Goal: Task Accomplishment & Management: Use online tool/utility

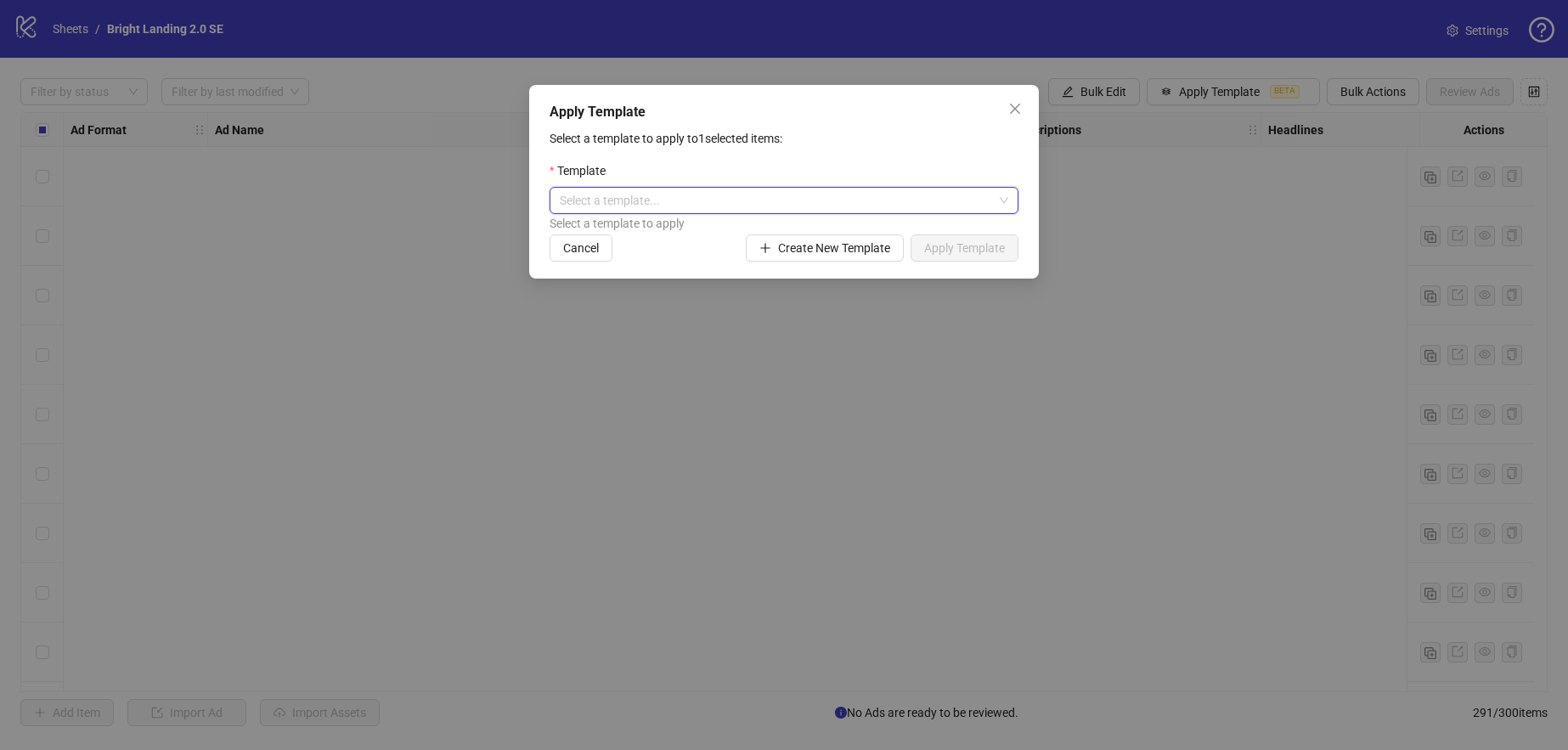
scroll to position [16774, 0]
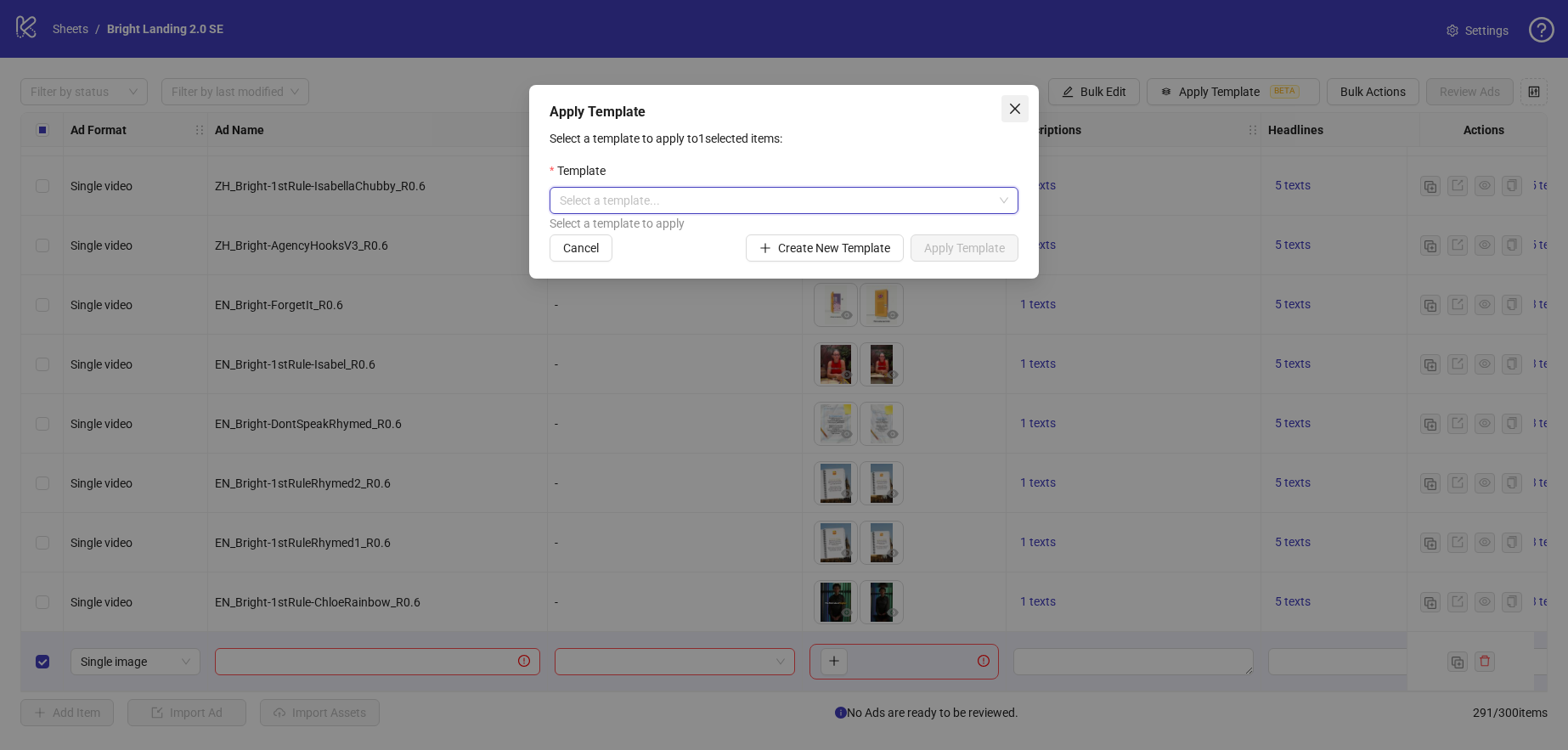
click at [1017, 108] on icon "close" at bounding box center [1016, 109] width 14 height 14
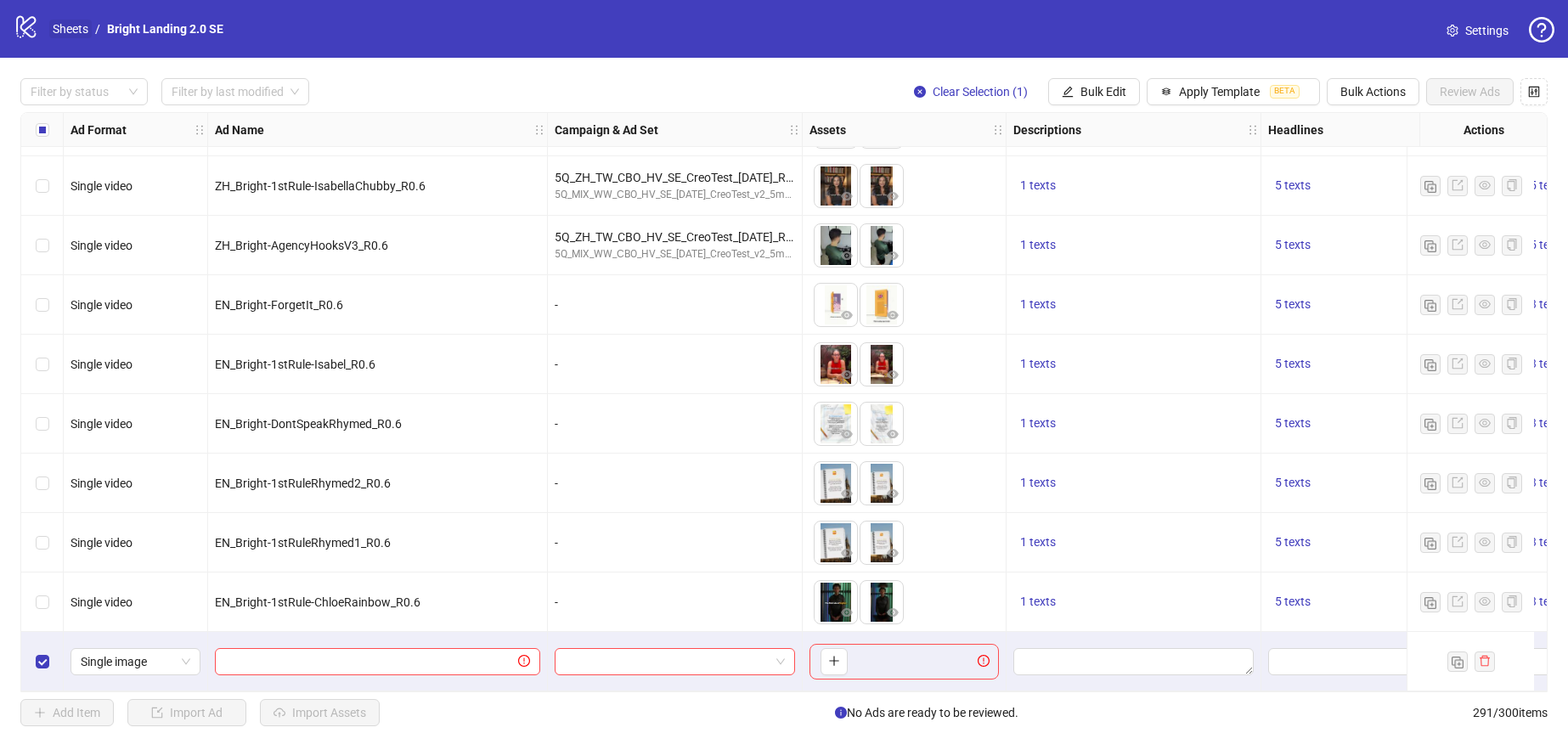
click at [70, 33] on link "Sheets" at bounding box center [70, 29] width 43 height 19
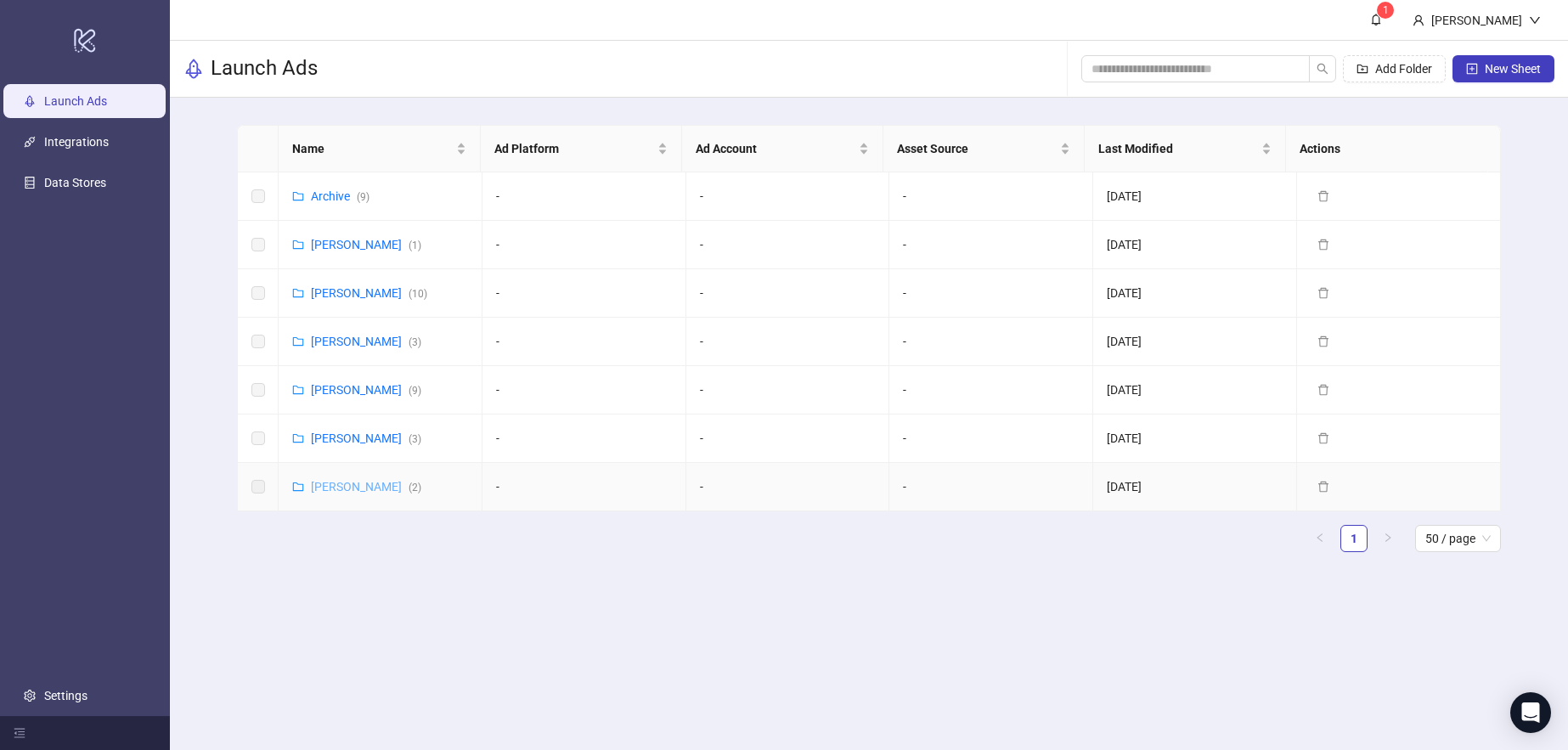
click at [369, 483] on link "[PERSON_NAME] ( 2 )" at bounding box center [366, 487] width 110 height 14
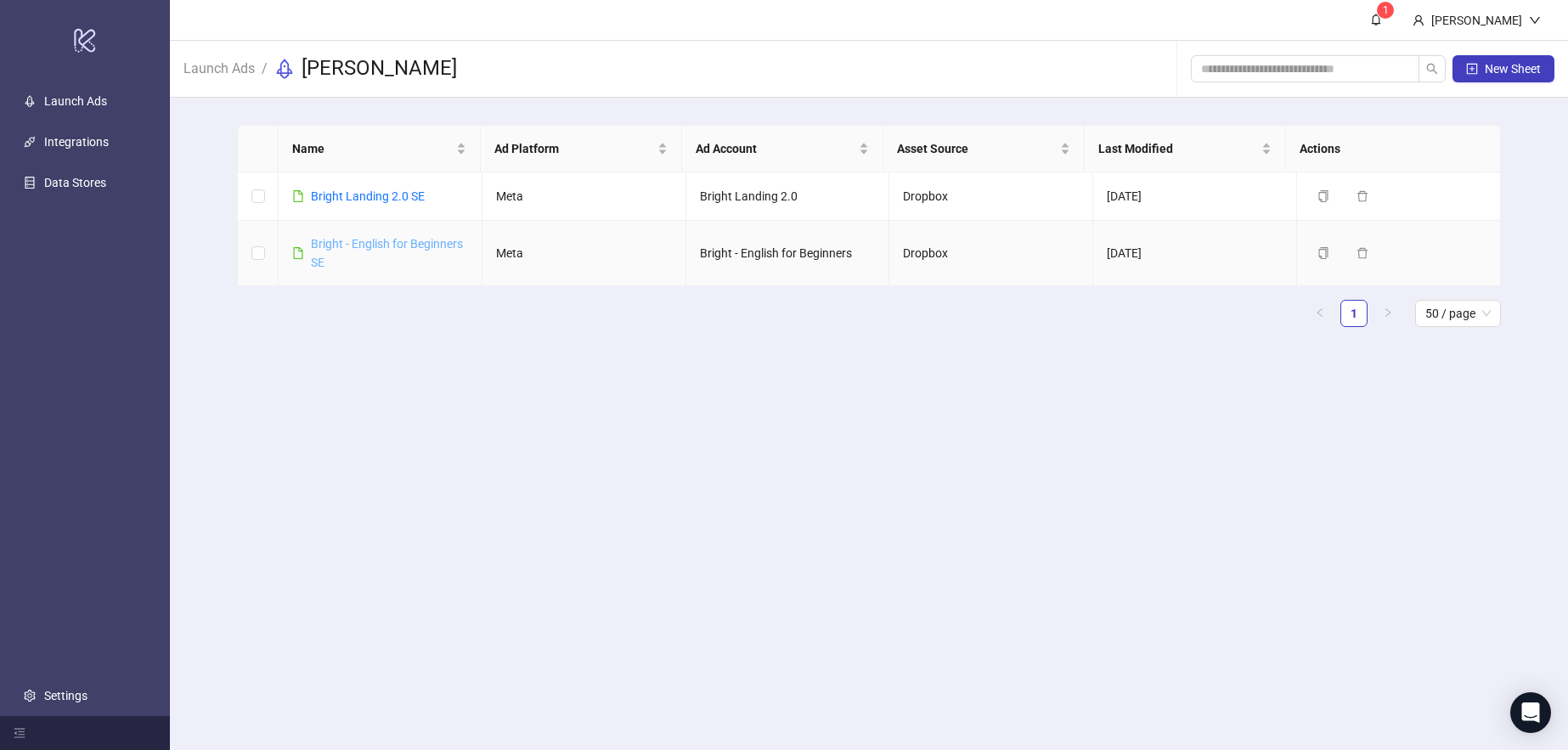
click at [406, 244] on link "Bright - English for Beginners SE" at bounding box center [387, 253] width 152 height 33
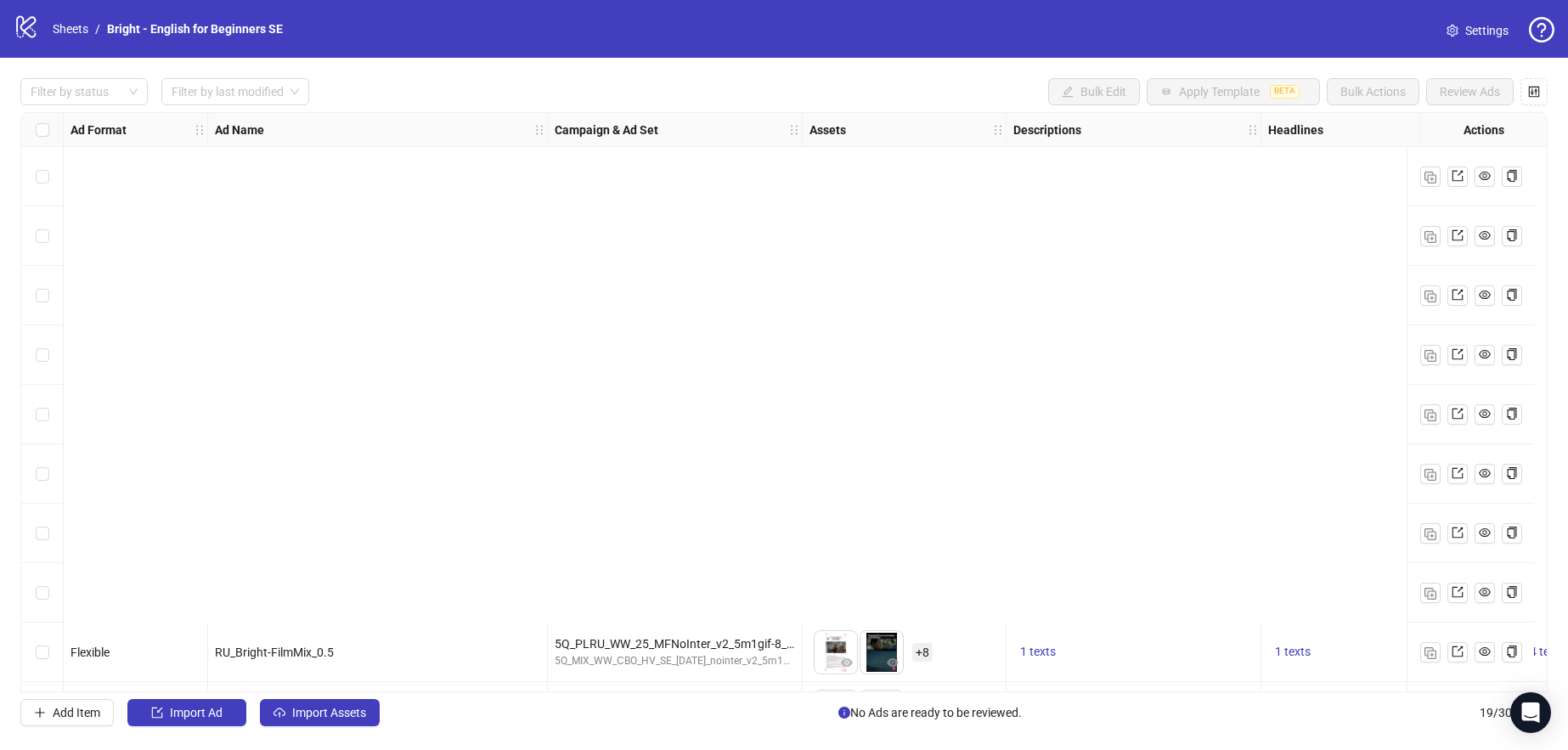
scroll to position [592, 0]
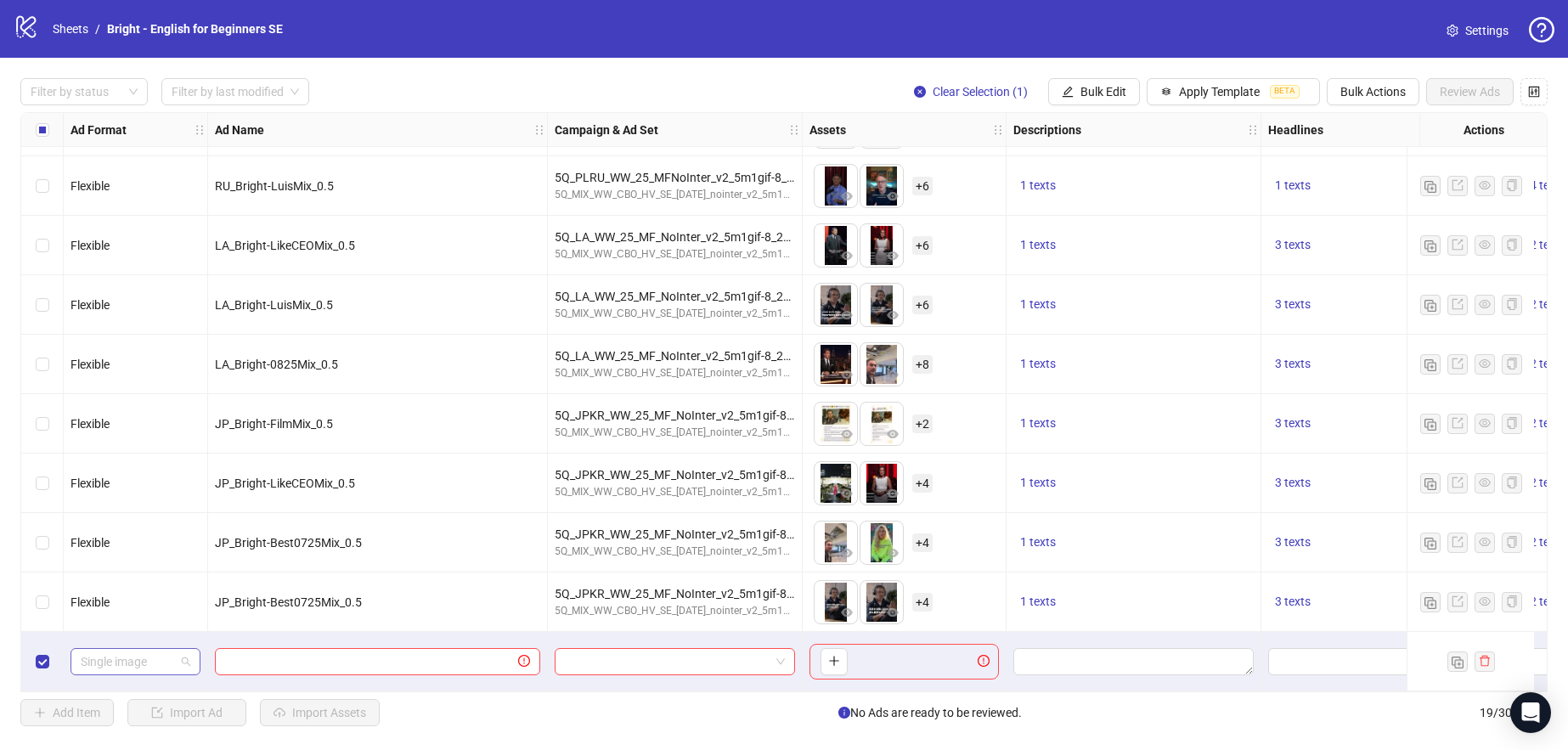
click at [147, 655] on span "Single image" at bounding box center [135, 662] width 110 height 26
click at [138, 517] on div "Single video" at bounding box center [136, 511] width 103 height 19
click at [537, 727] on div "Filter by status Filter by last modified Clear Selection (1) Bulk Edit Apply Te…" at bounding box center [784, 402] width 1568 height 689
click at [50, 655] on div "Select row 19" at bounding box center [42, 662] width 43 height 60
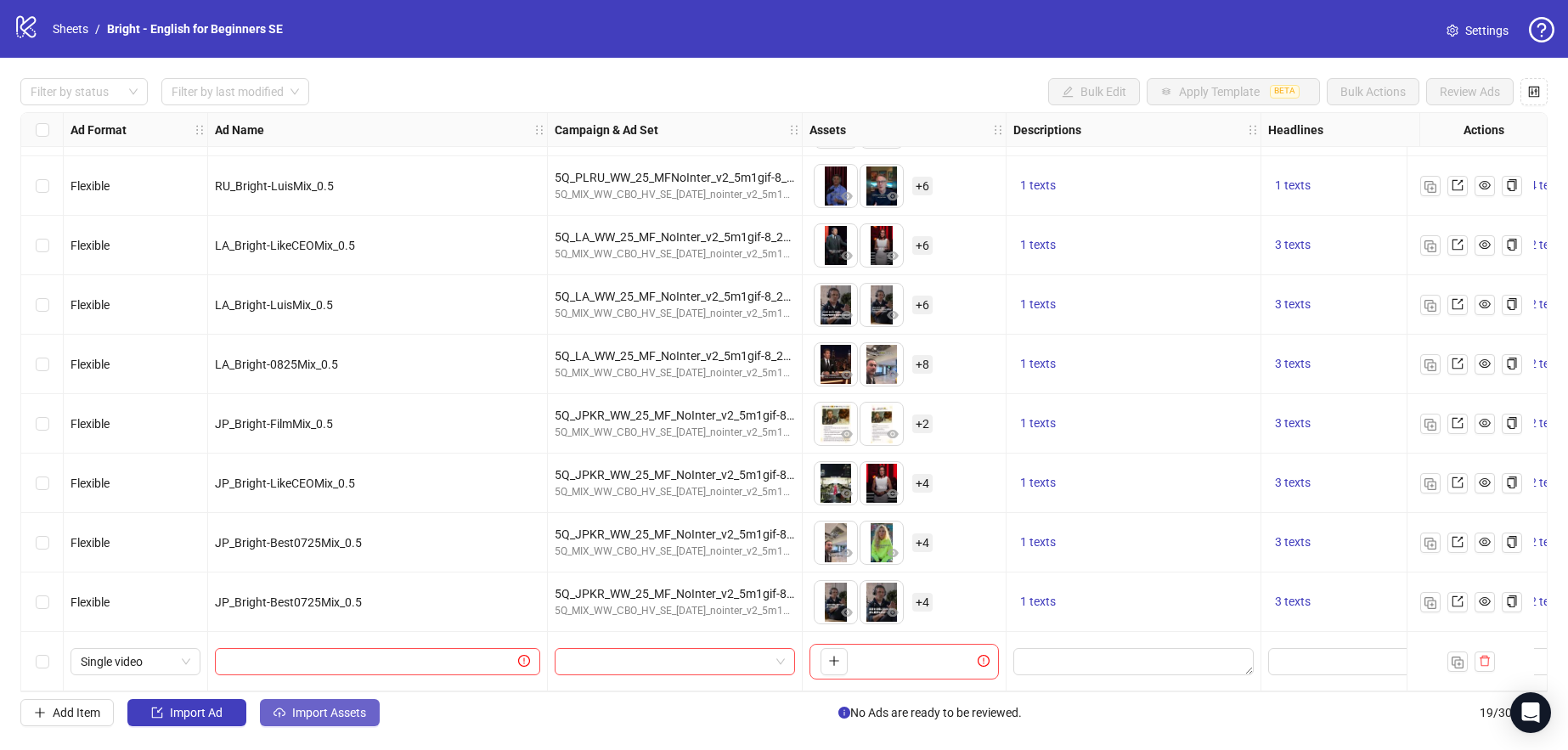
click at [309, 713] on span "Import Assets" at bounding box center [329, 713] width 74 height 14
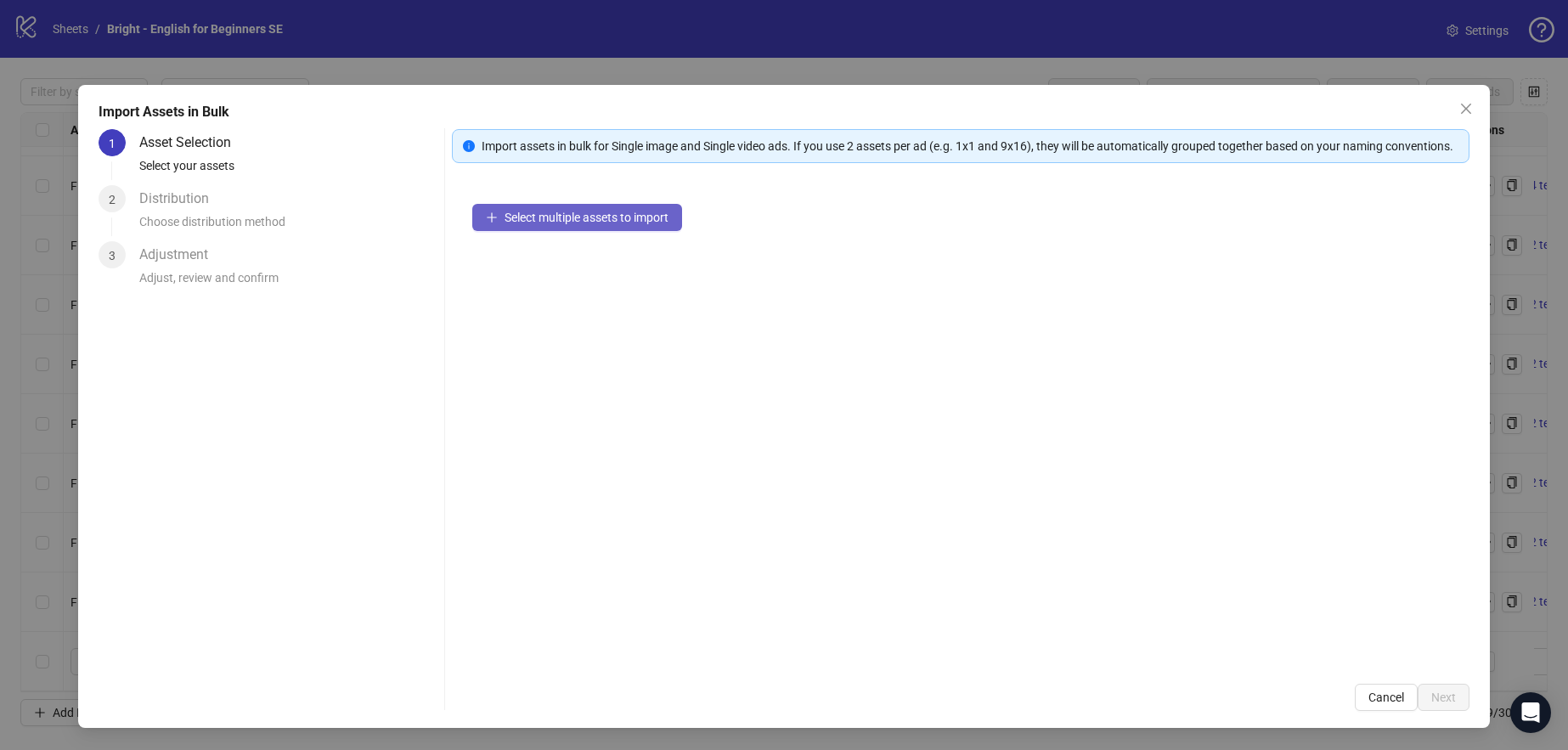
click at [583, 224] on span "Select multiple assets to import" at bounding box center [586, 217] width 164 height 14
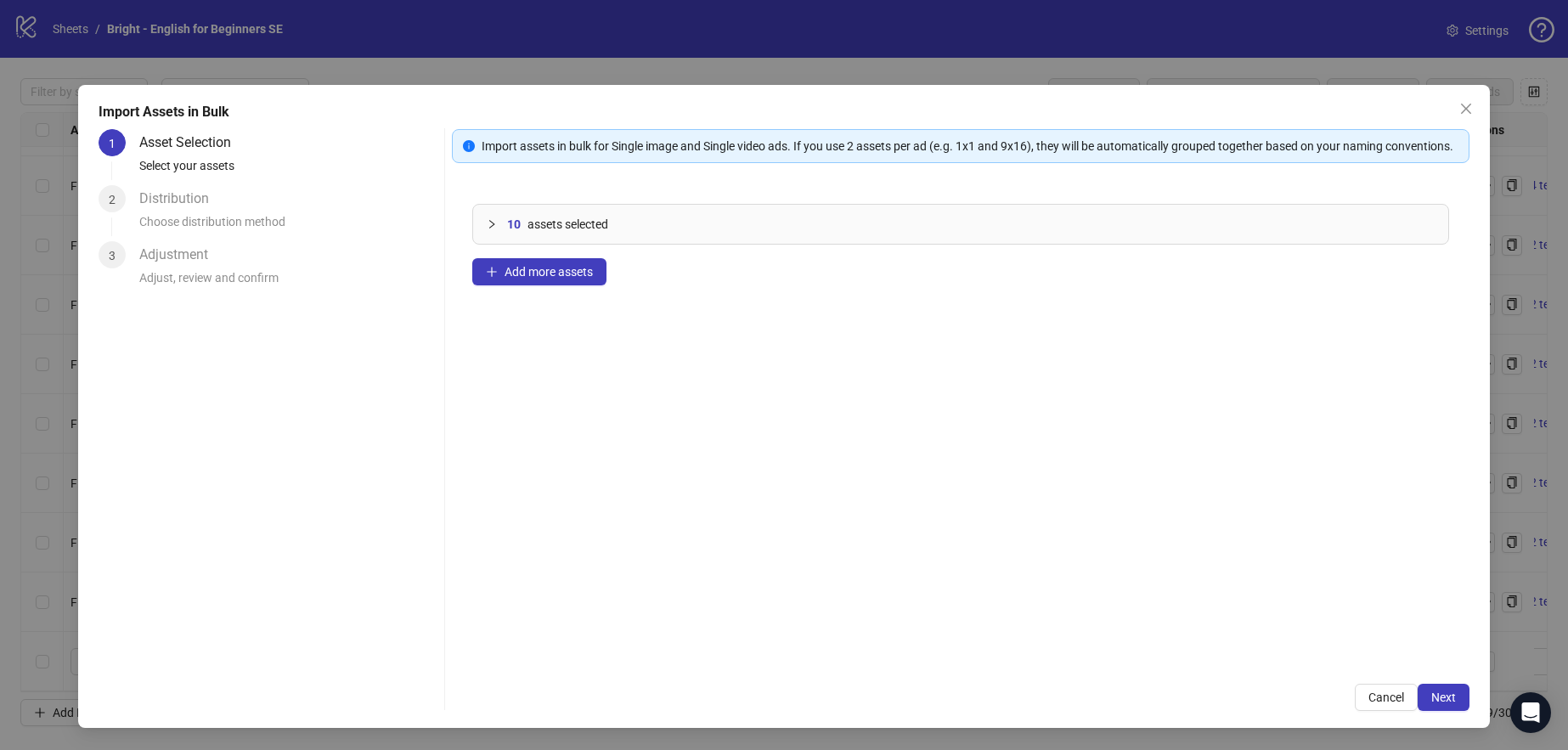
click at [543, 229] on div "10 assets selected" at bounding box center [960, 223] width 975 height 39
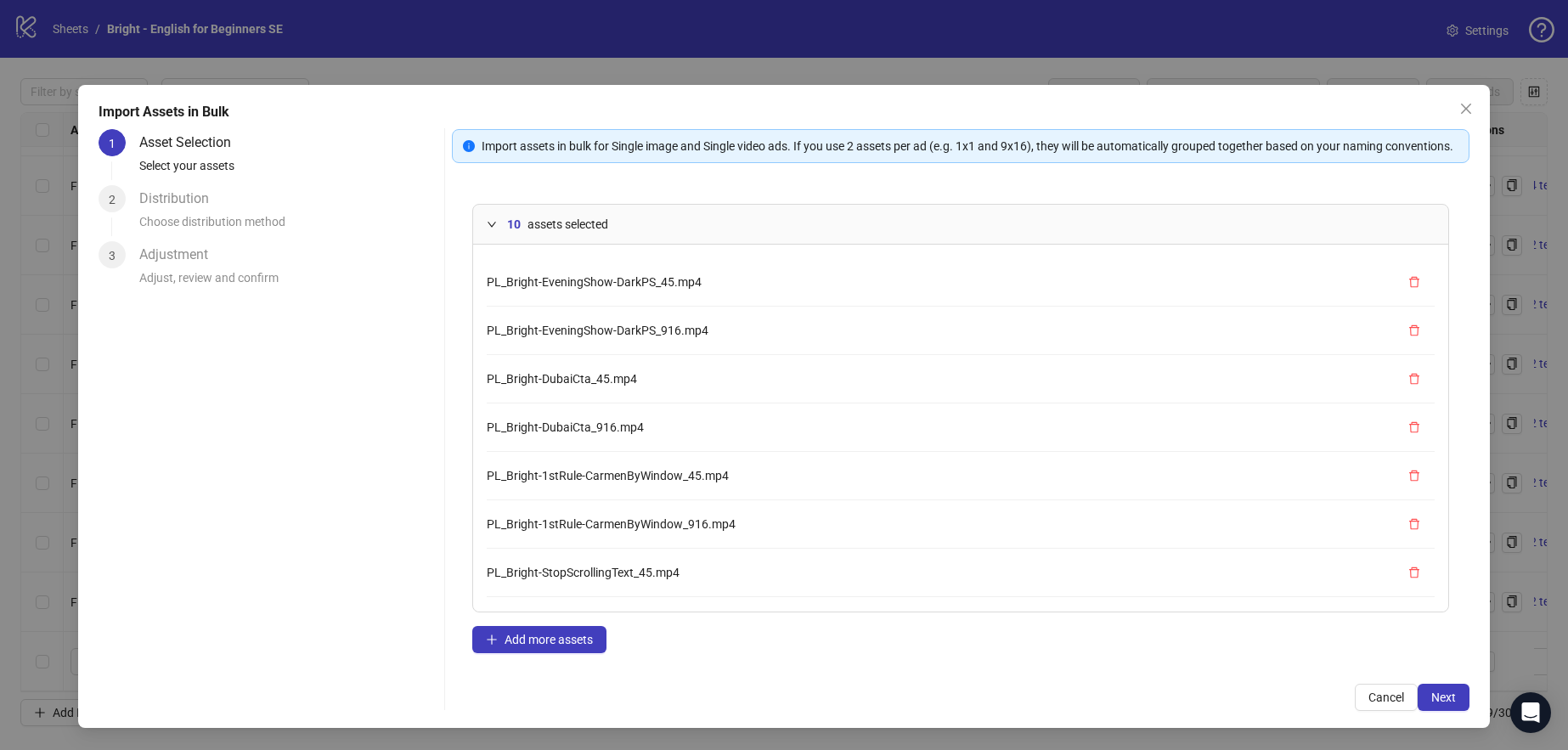
click at [537, 234] on span "assets selected" at bounding box center [567, 224] width 80 height 19
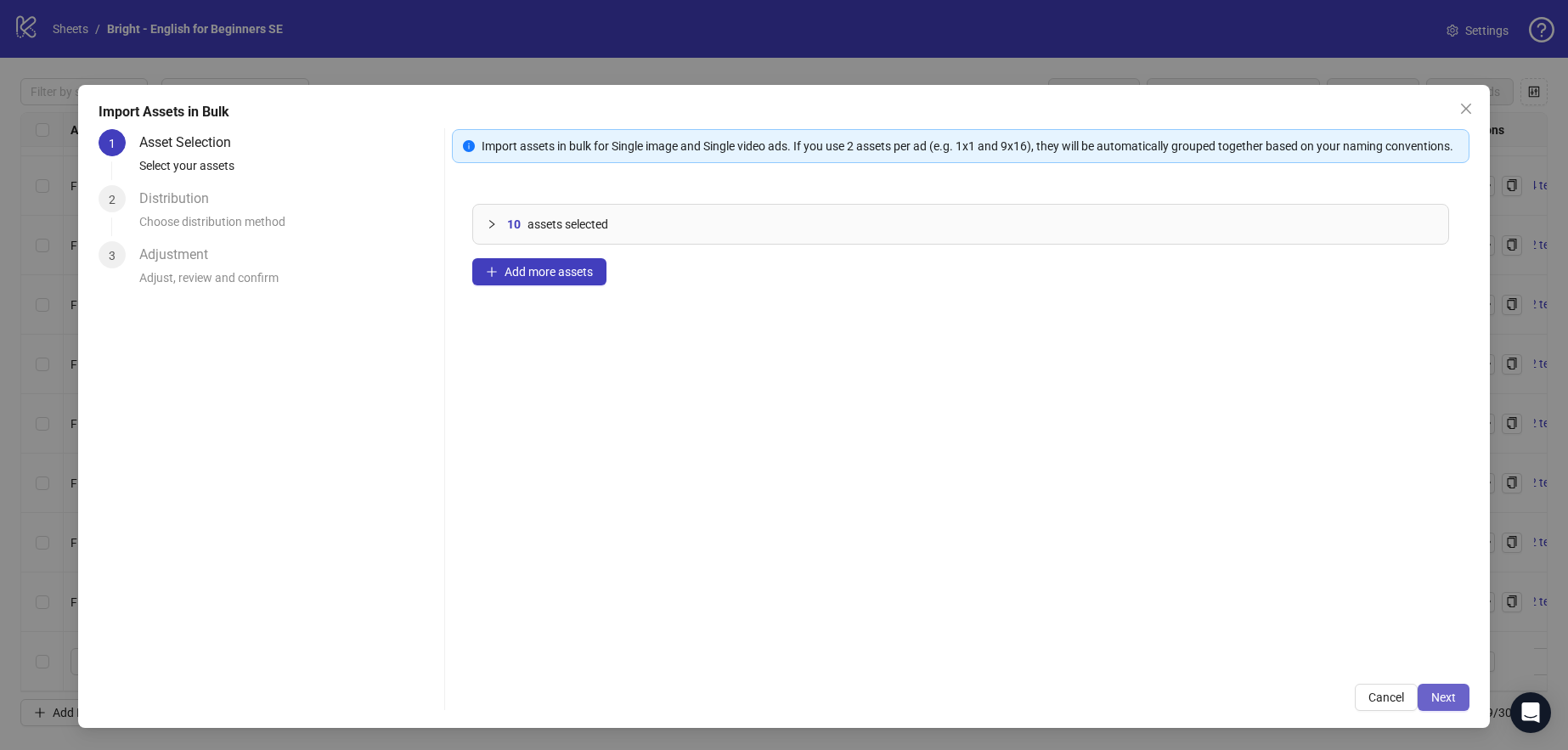
click at [1461, 689] on button "Next" at bounding box center [1444, 697] width 52 height 27
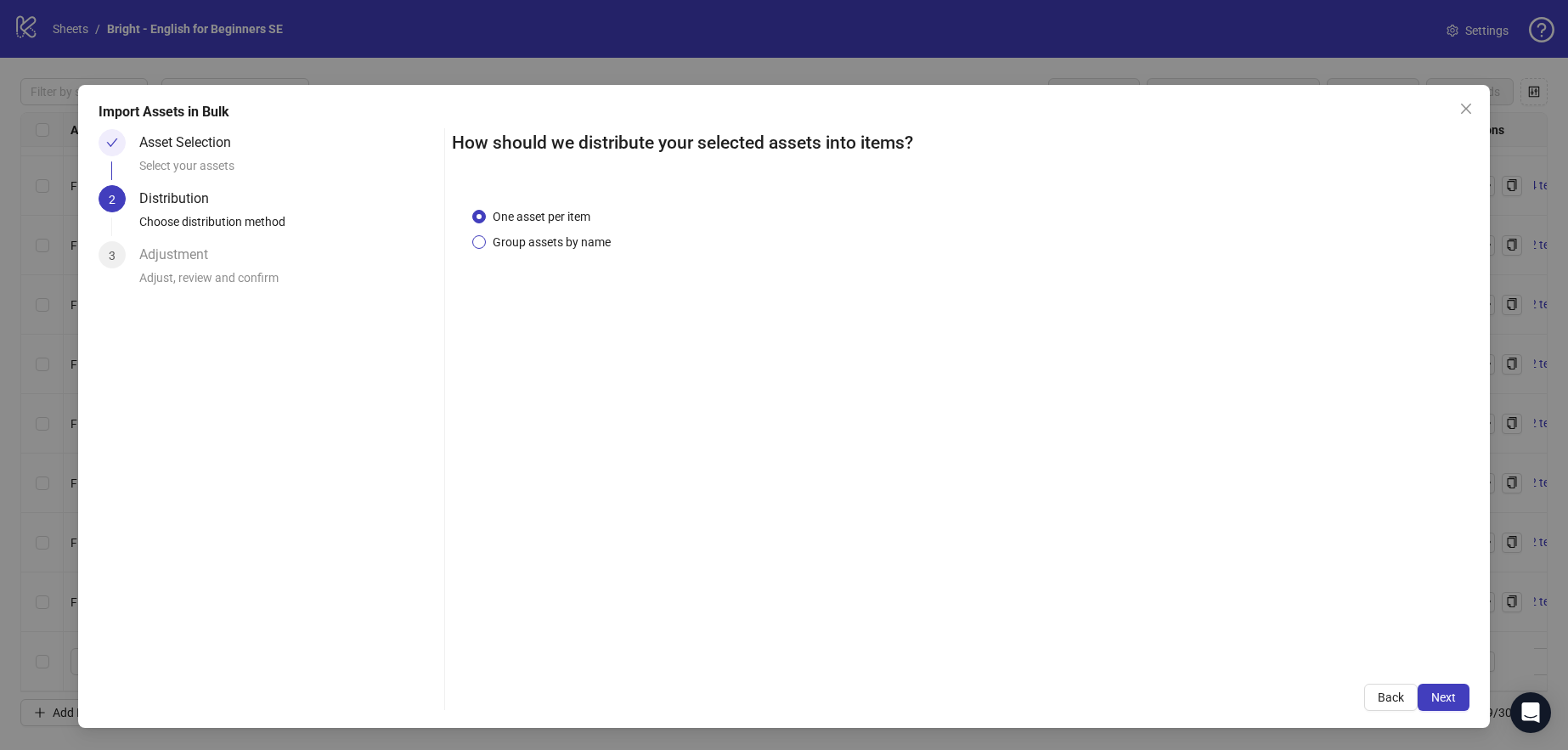
click at [568, 245] on span "Group assets by name" at bounding box center [551, 242] width 132 height 19
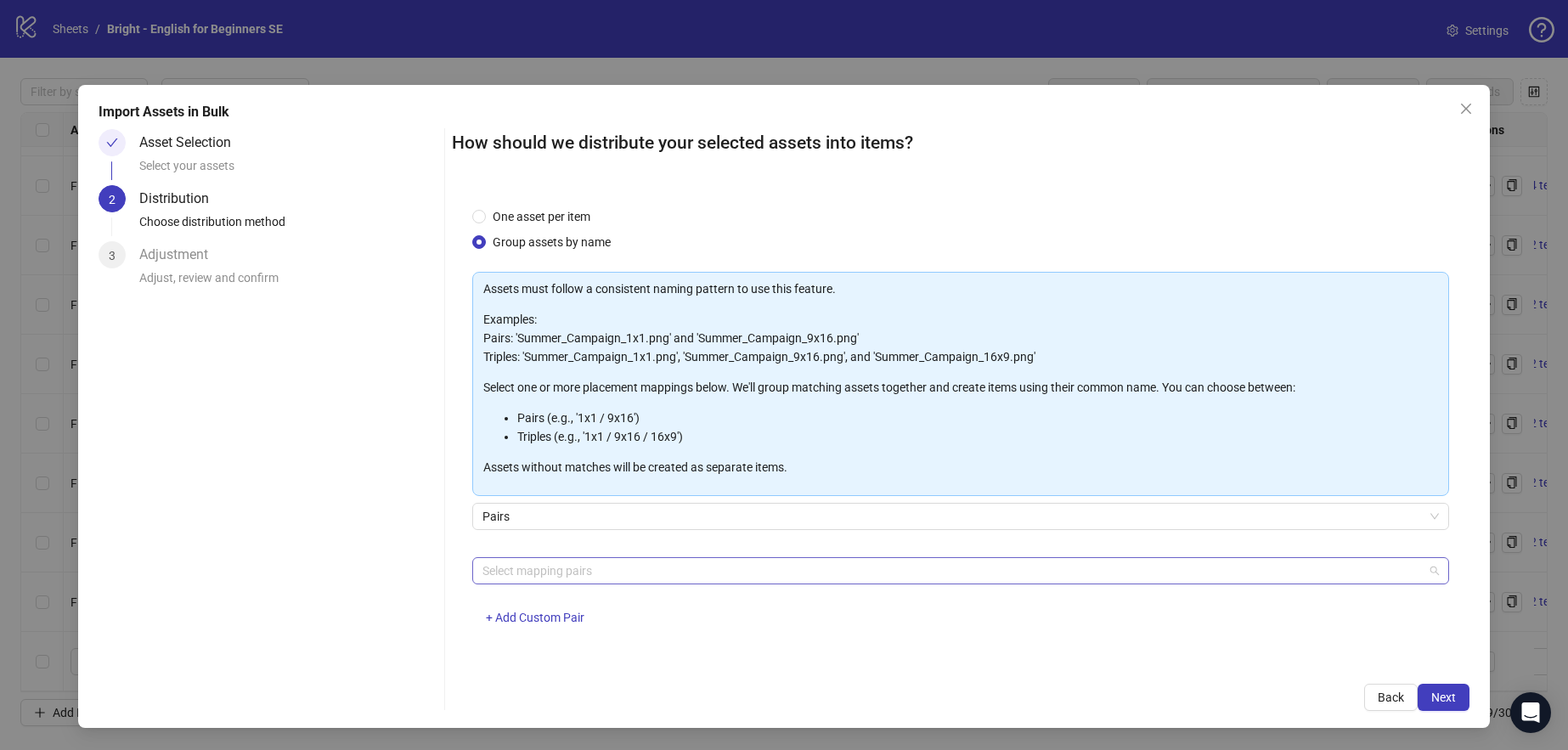
click at [546, 578] on div at bounding box center [951, 571] width 951 height 24
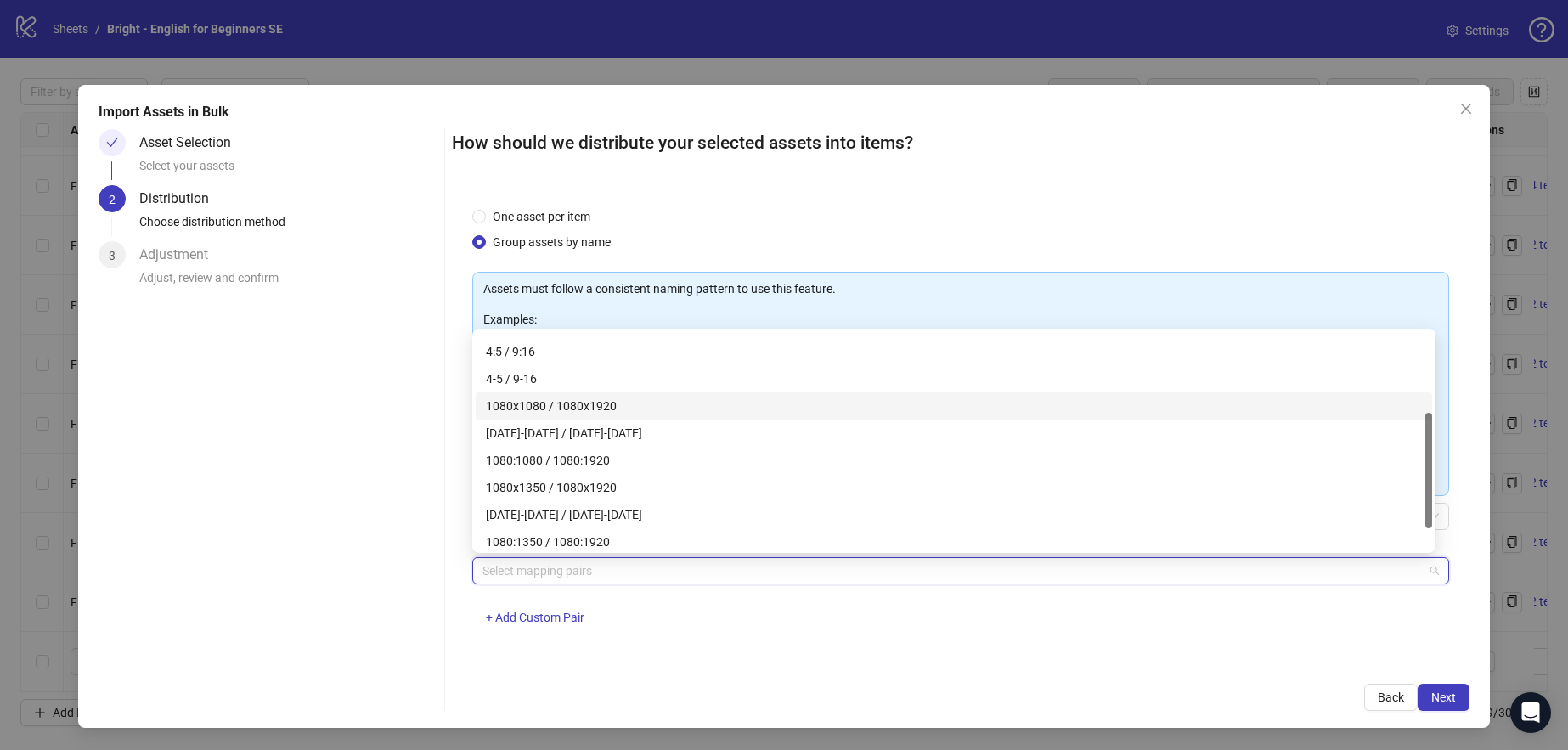
scroll to position [190, 0]
click at [565, 621] on span "+ Add Custom Pair" at bounding box center [535, 618] width 98 height 14
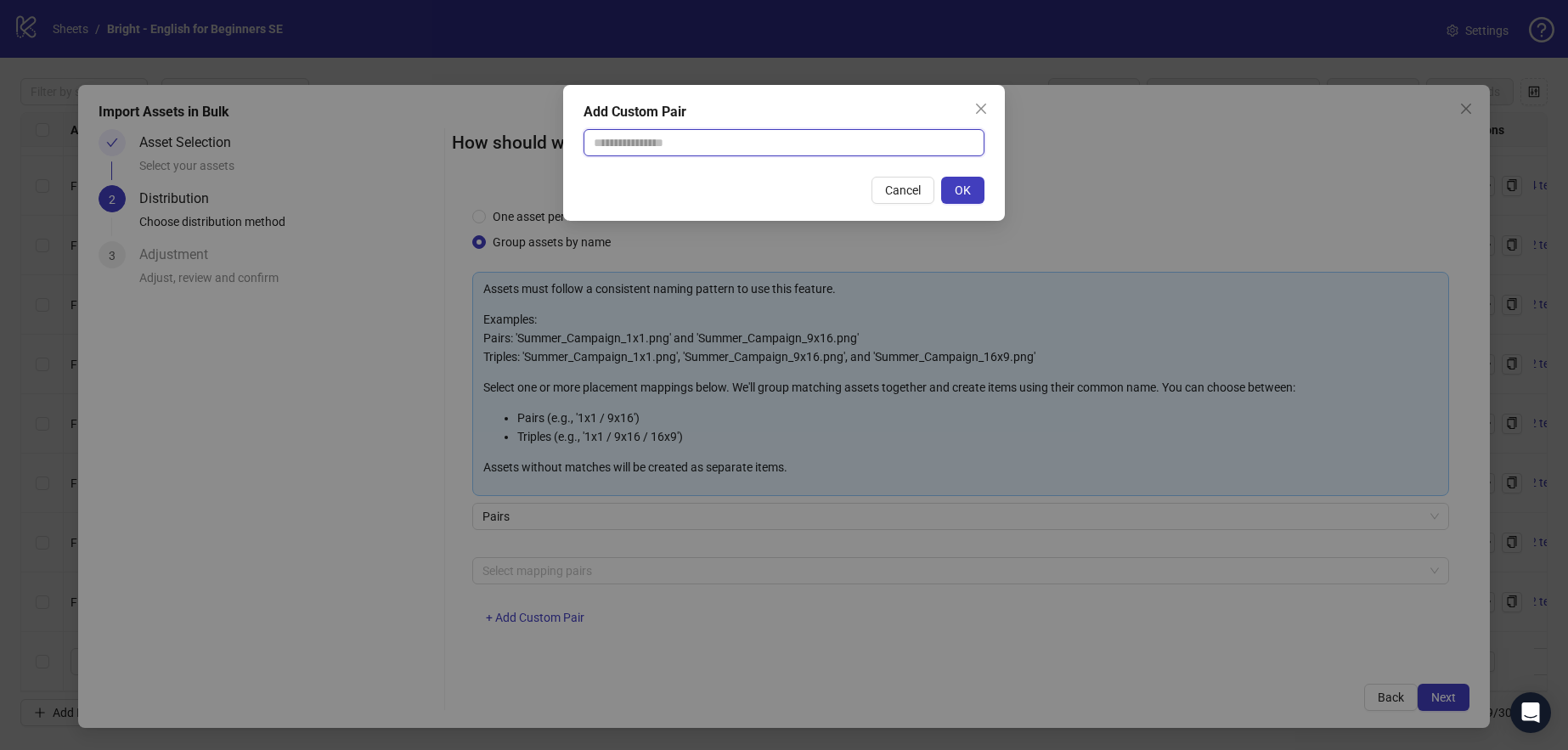
click at [646, 134] on input "text" at bounding box center [784, 142] width 401 height 27
drag, startPoint x: 679, startPoint y: 146, endPoint x: 584, endPoint y: 139, distance: 95.3
click at [584, 139] on input "********" at bounding box center [784, 142] width 401 height 27
type input "********"
click at [965, 195] on span "OK" at bounding box center [963, 190] width 16 height 14
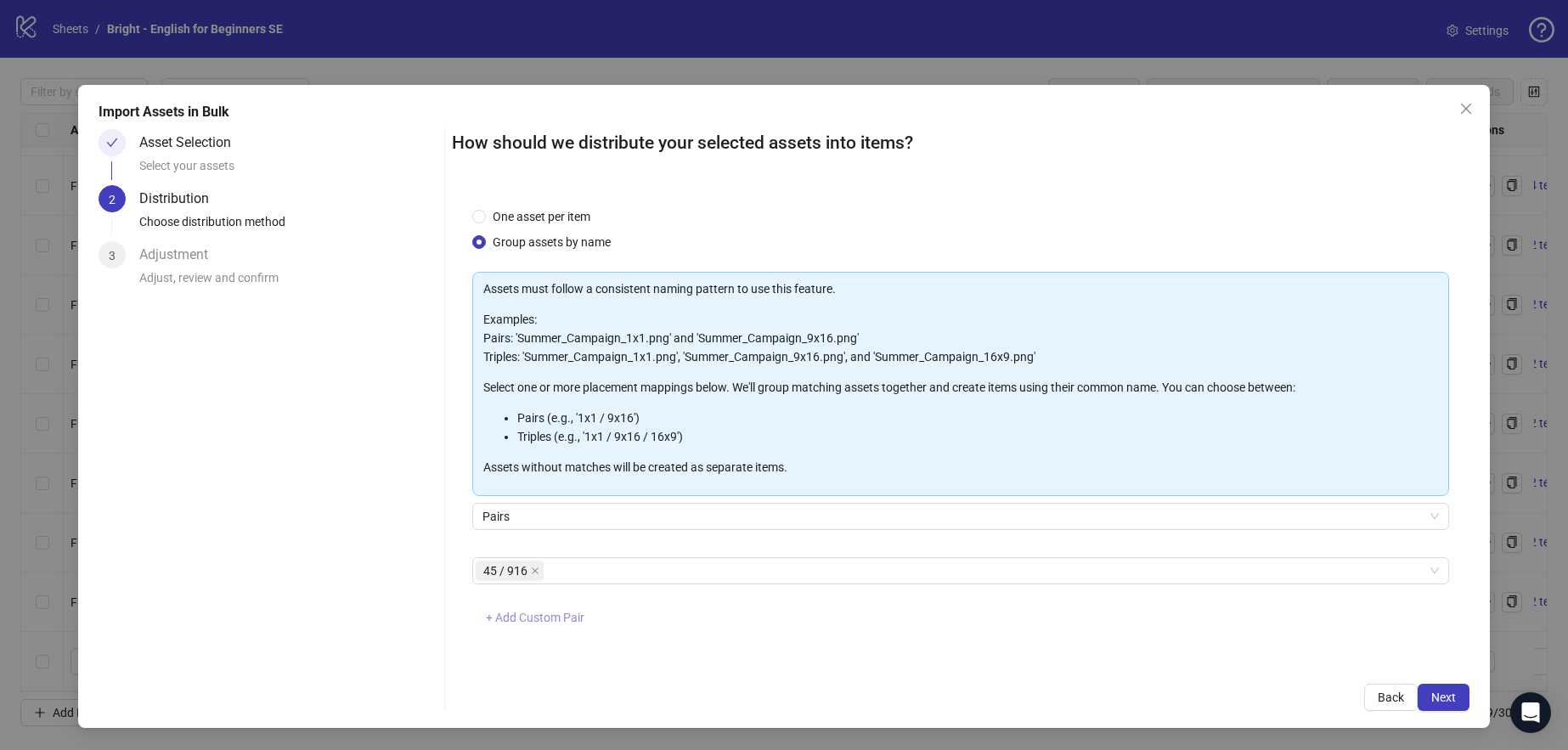
click at [544, 622] on span "+ Add Custom Pair" at bounding box center [535, 618] width 98 height 14
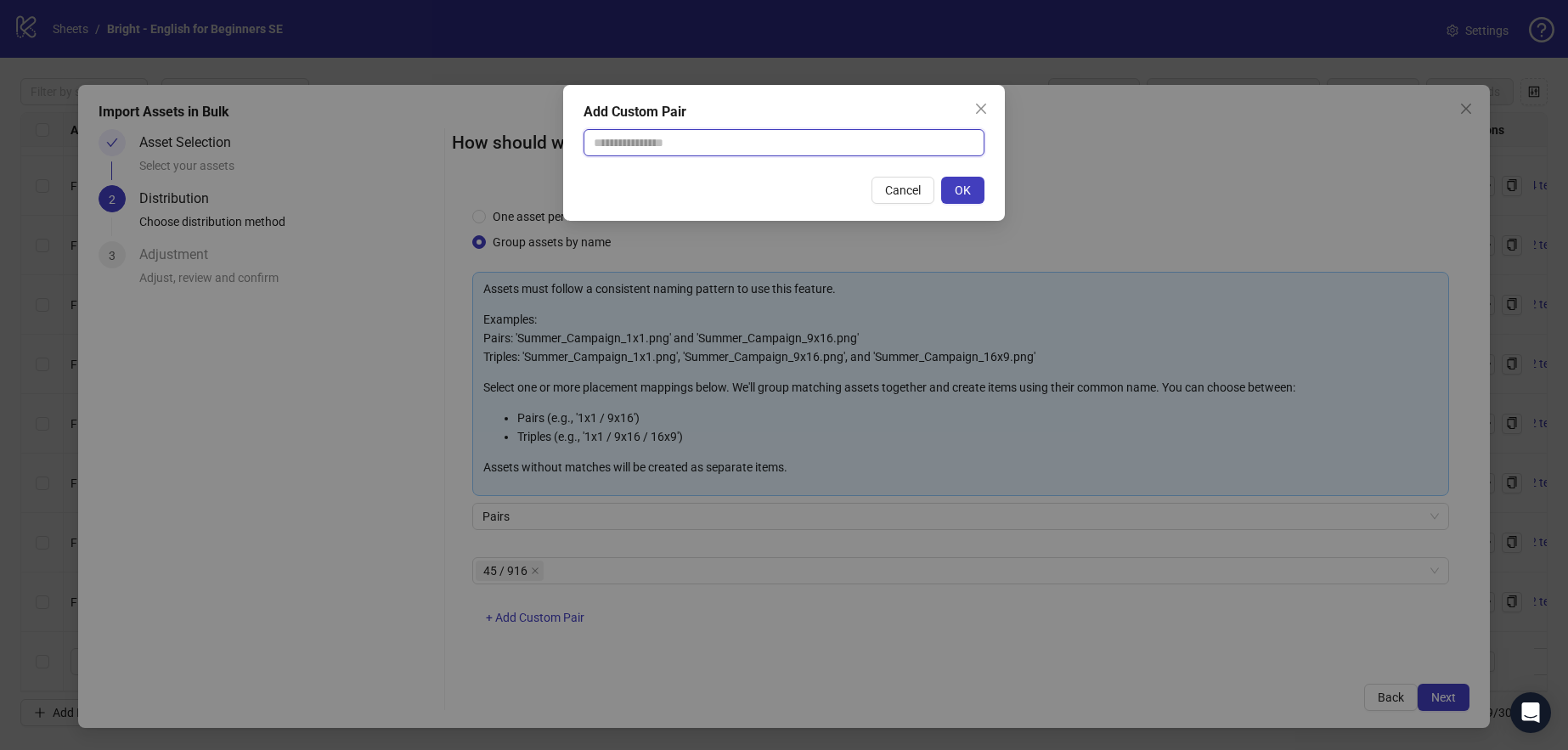
click at [702, 135] on input "text" at bounding box center [784, 142] width 401 height 27
paste input "********"
drag, startPoint x: 604, startPoint y: 138, endPoint x: 584, endPoint y: 143, distance: 20.6
click at [584, 143] on input "********" at bounding box center [784, 142] width 401 height 27
type input "********"
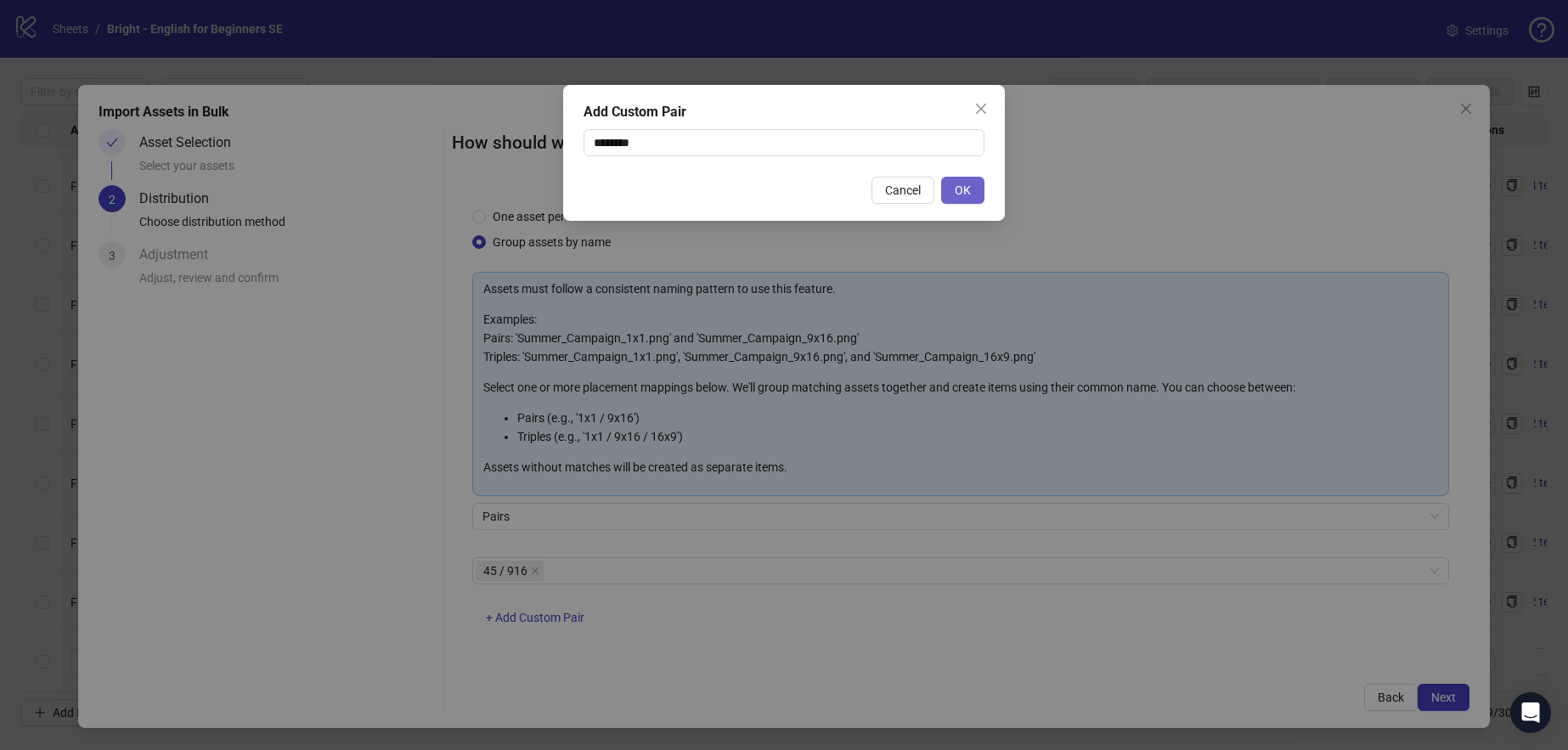
click at [969, 188] on span "OK" at bounding box center [963, 190] width 16 height 14
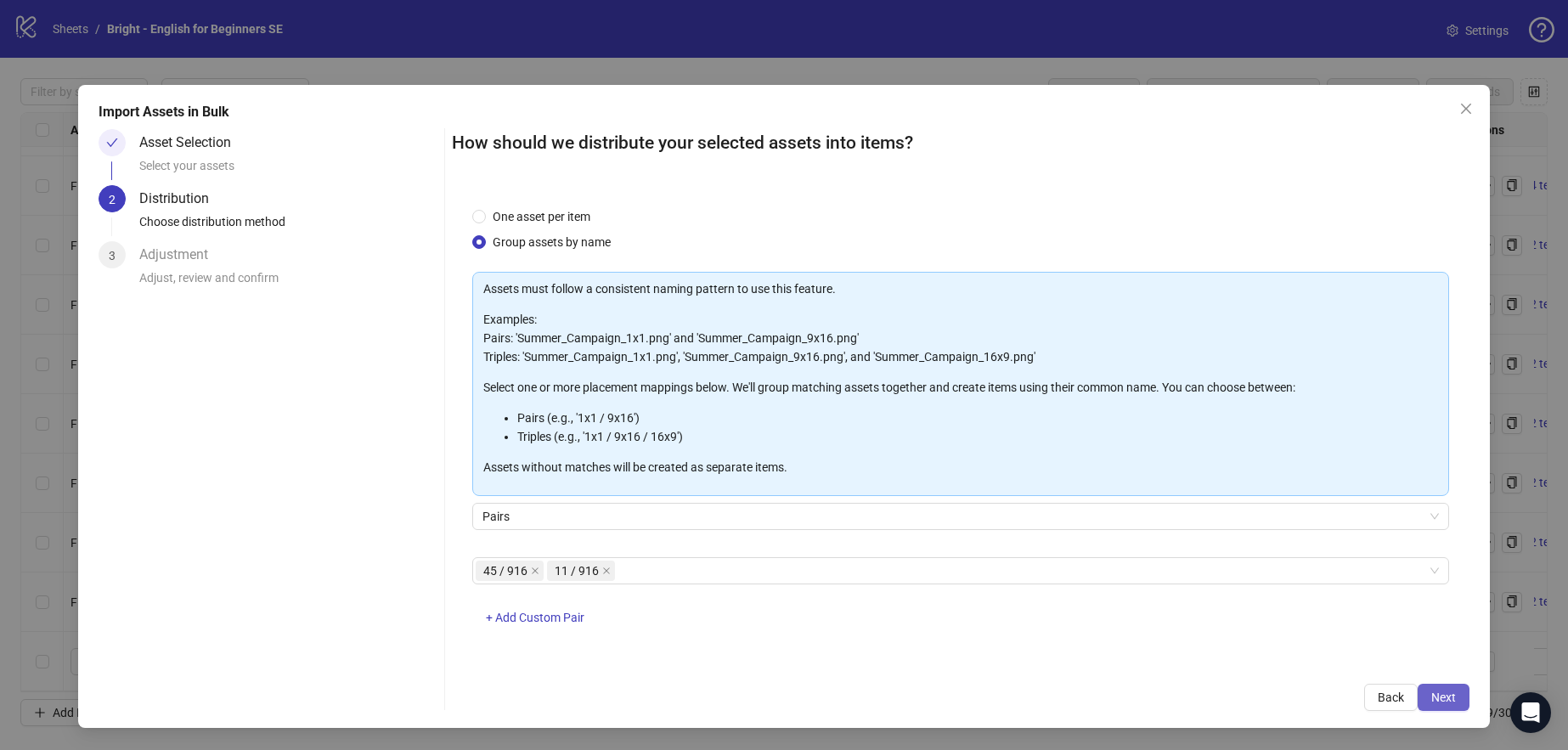
click at [1455, 700] on span "Next" at bounding box center [1443, 697] width 25 height 14
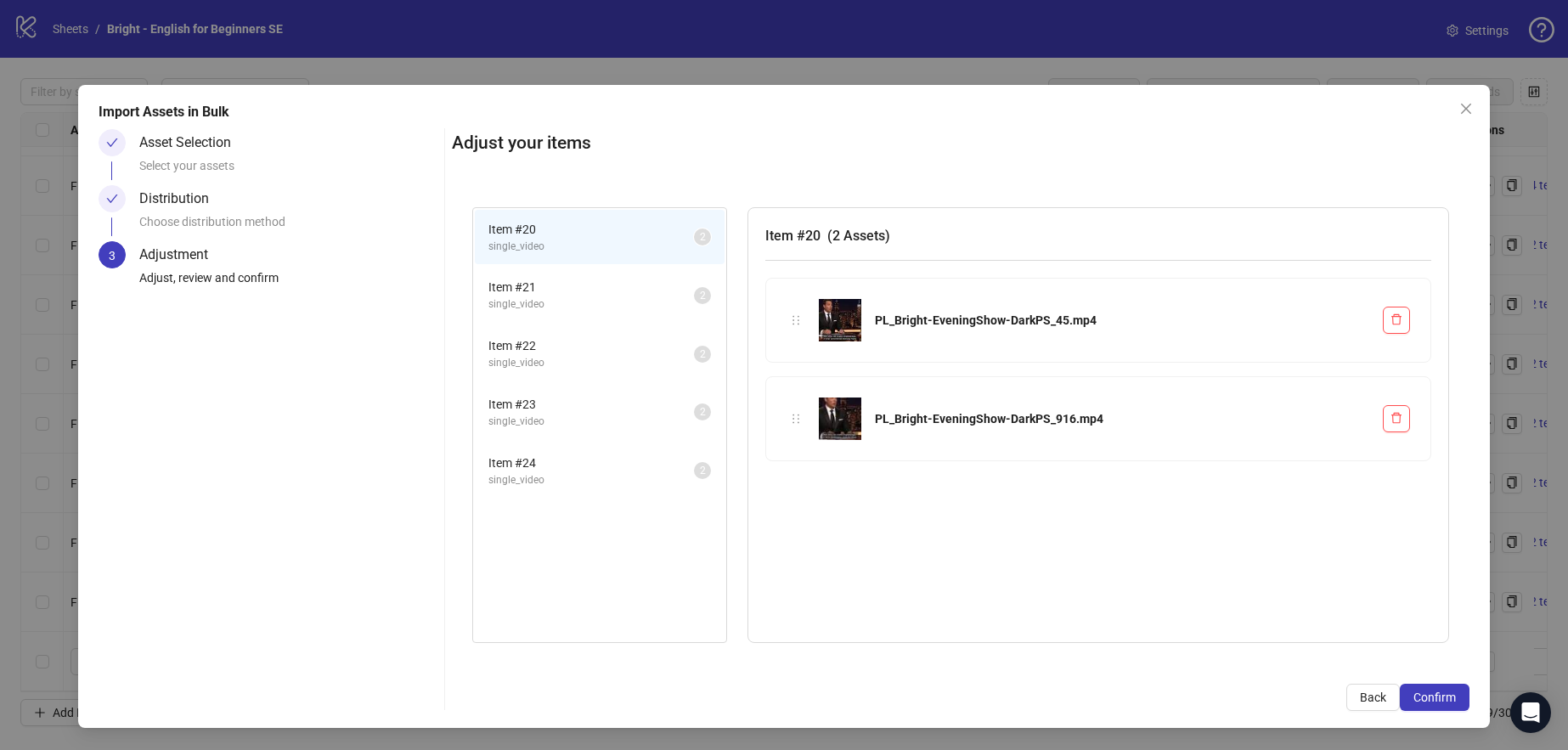
click at [596, 319] on li "Item # 21 single_video 2" at bounding box center [600, 296] width 250 height 56
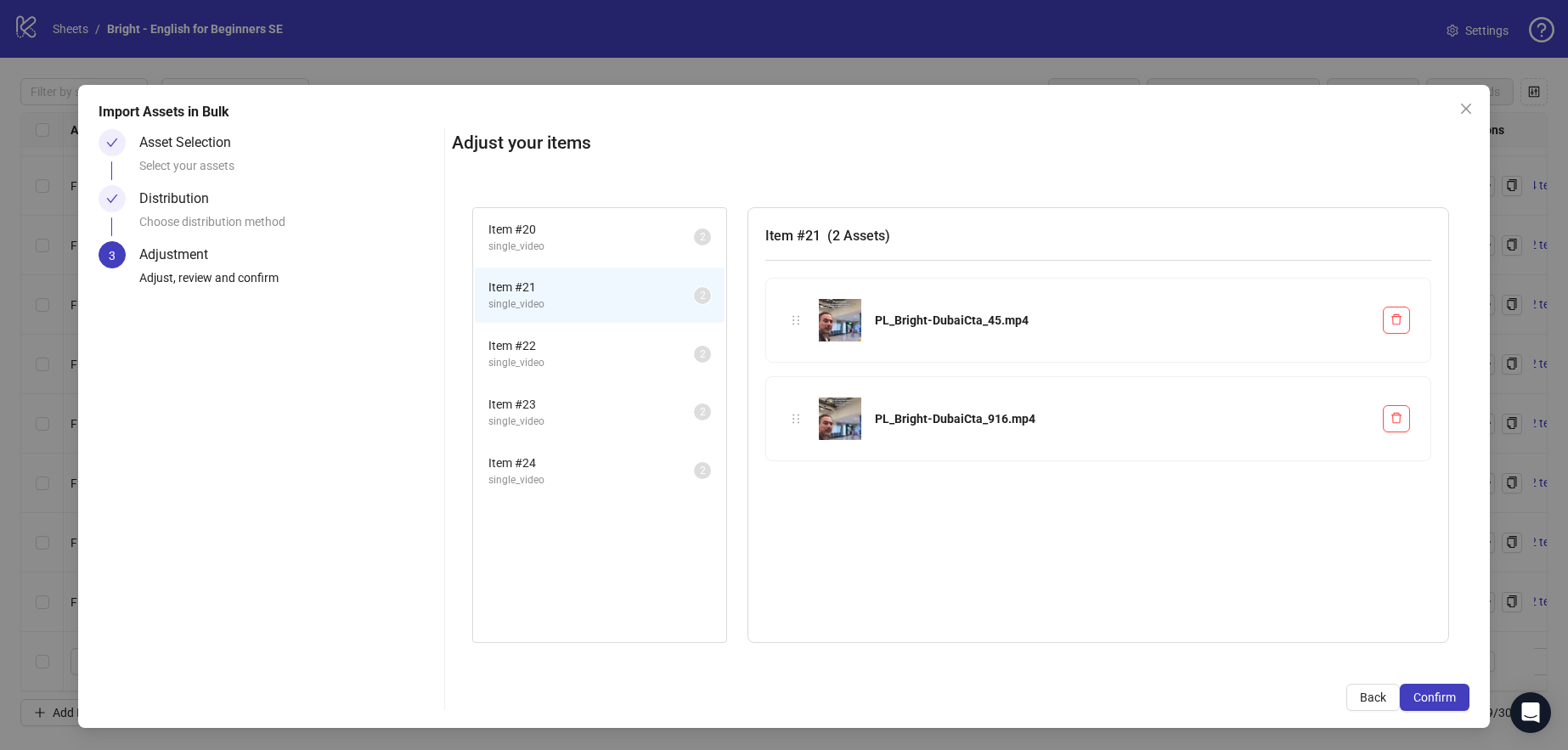
click at [590, 336] on span "Item # 22" at bounding box center [591, 345] width 205 height 19
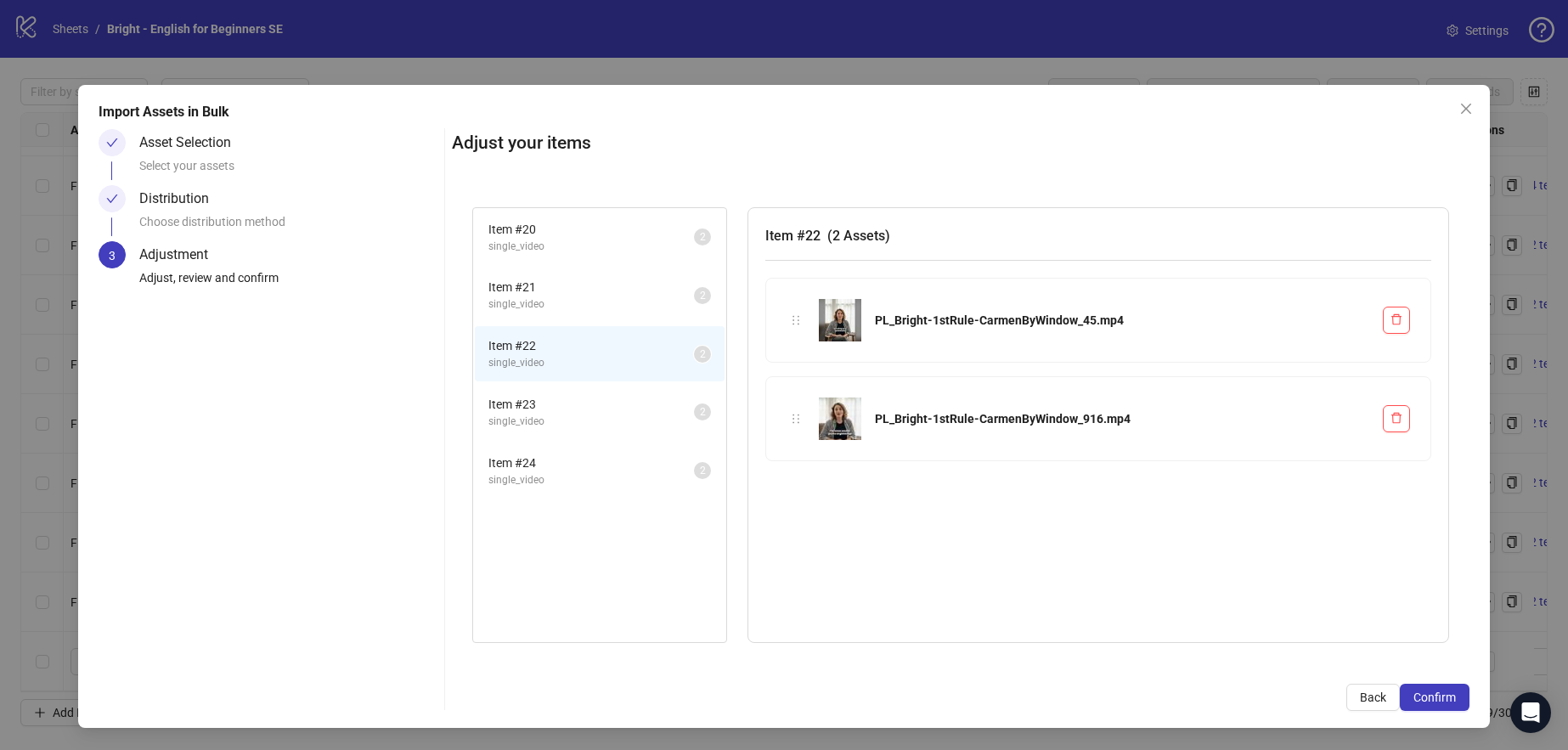
click at [607, 388] on li "Item # 23 single_video 2" at bounding box center [600, 413] width 250 height 56
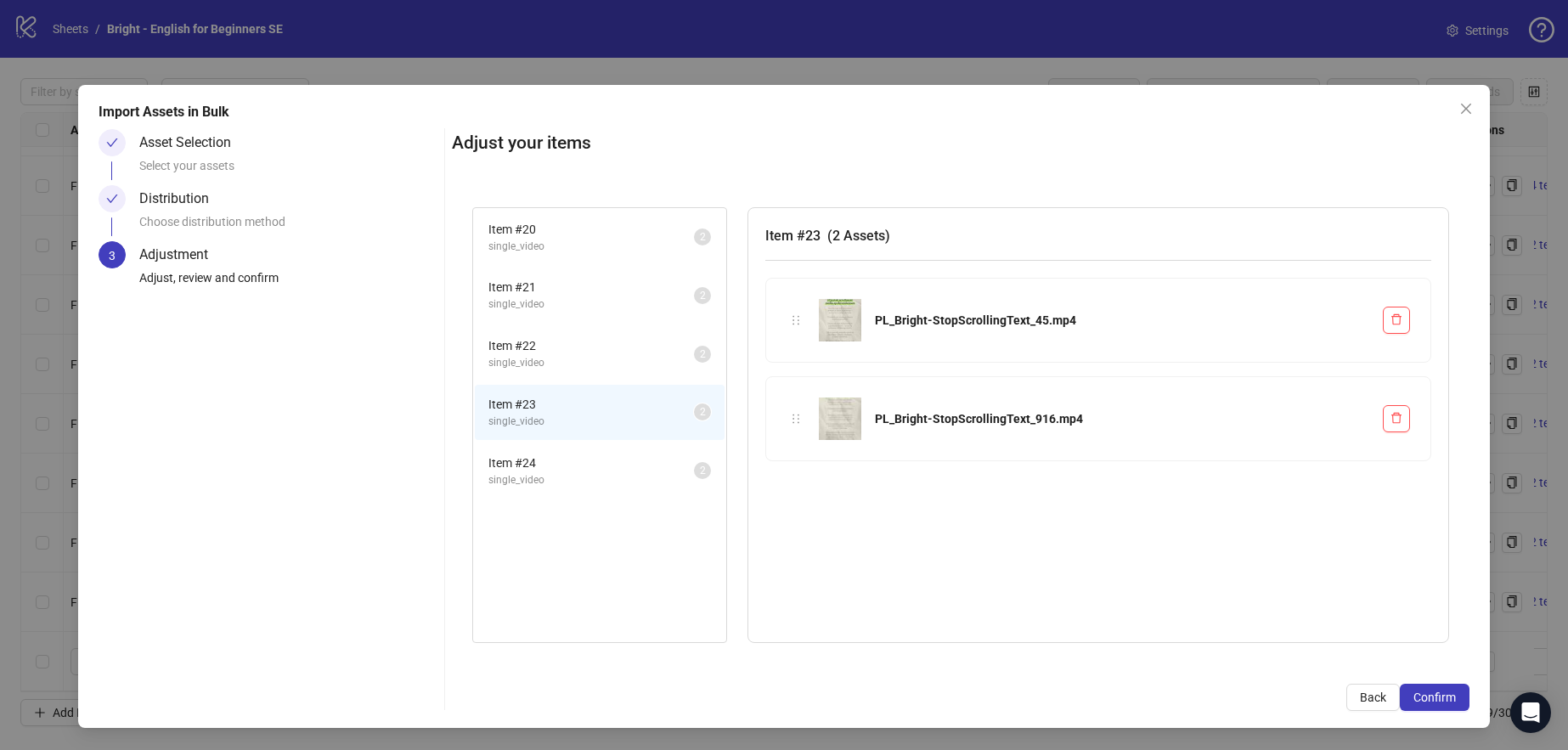
click at [608, 438] on li "Item # 23 single_video 2" at bounding box center [600, 413] width 250 height 56
click at [615, 472] on span "single_video" at bounding box center [591, 480] width 205 height 16
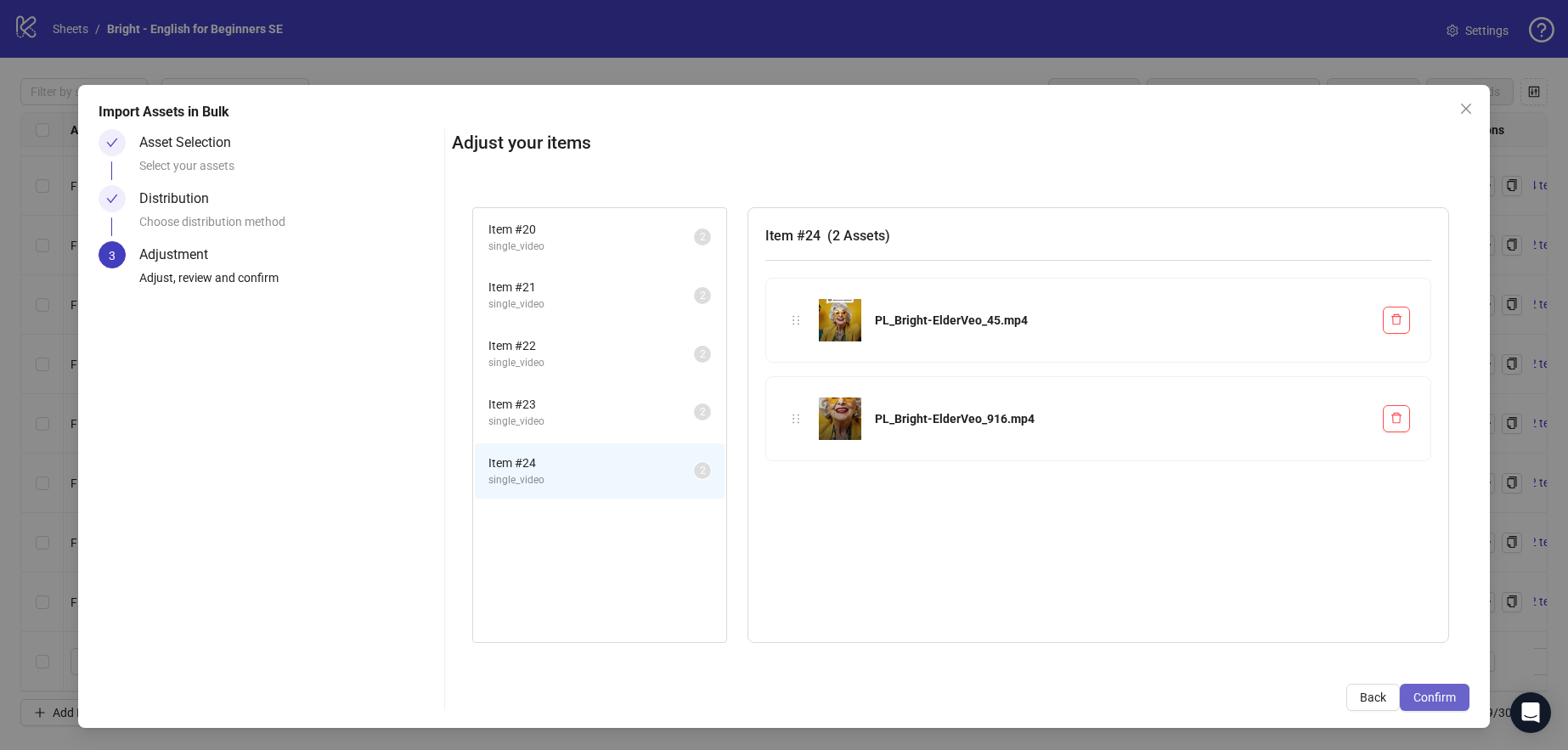
click at [1430, 698] on span "Confirm" at bounding box center [1434, 697] width 43 height 14
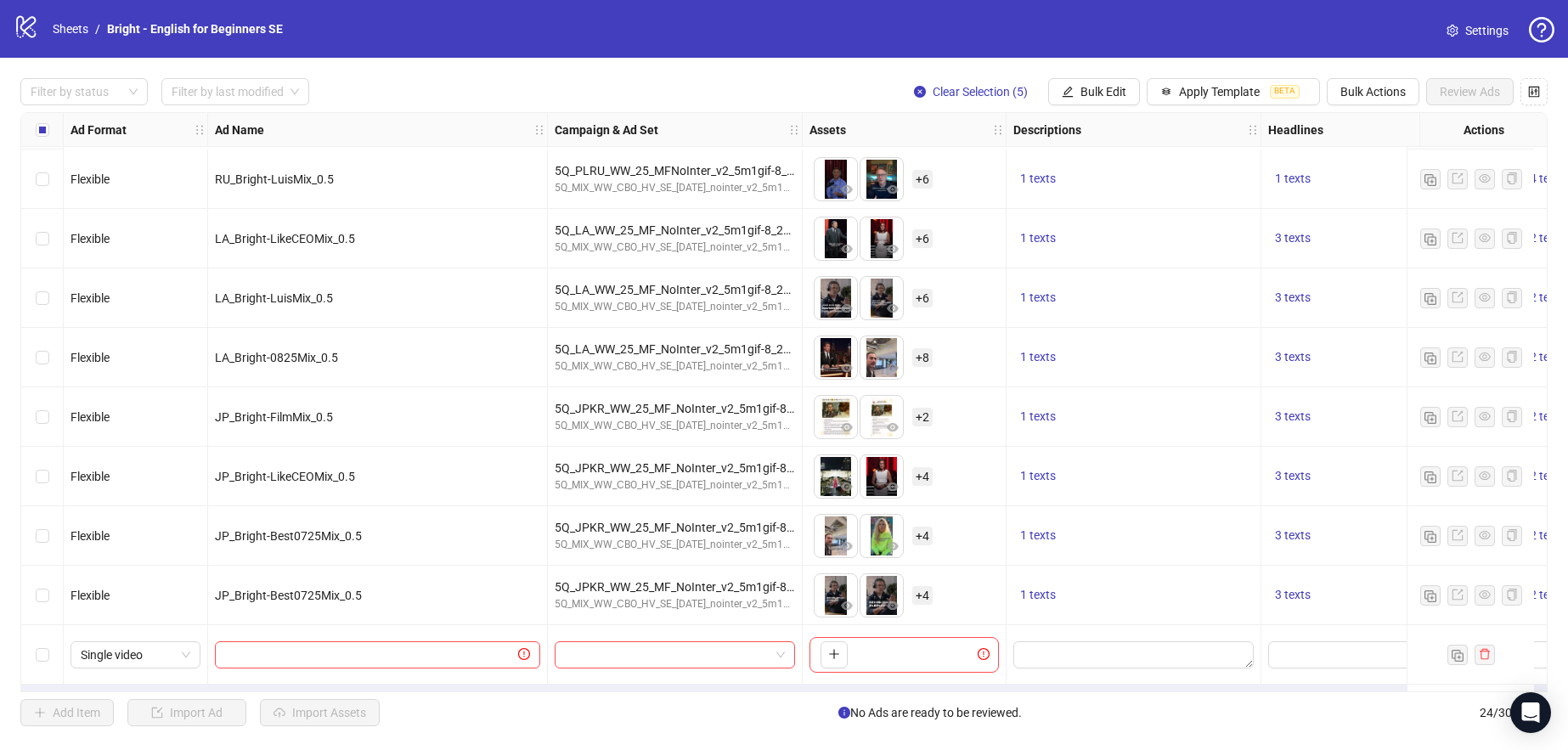
scroll to position [890, 0]
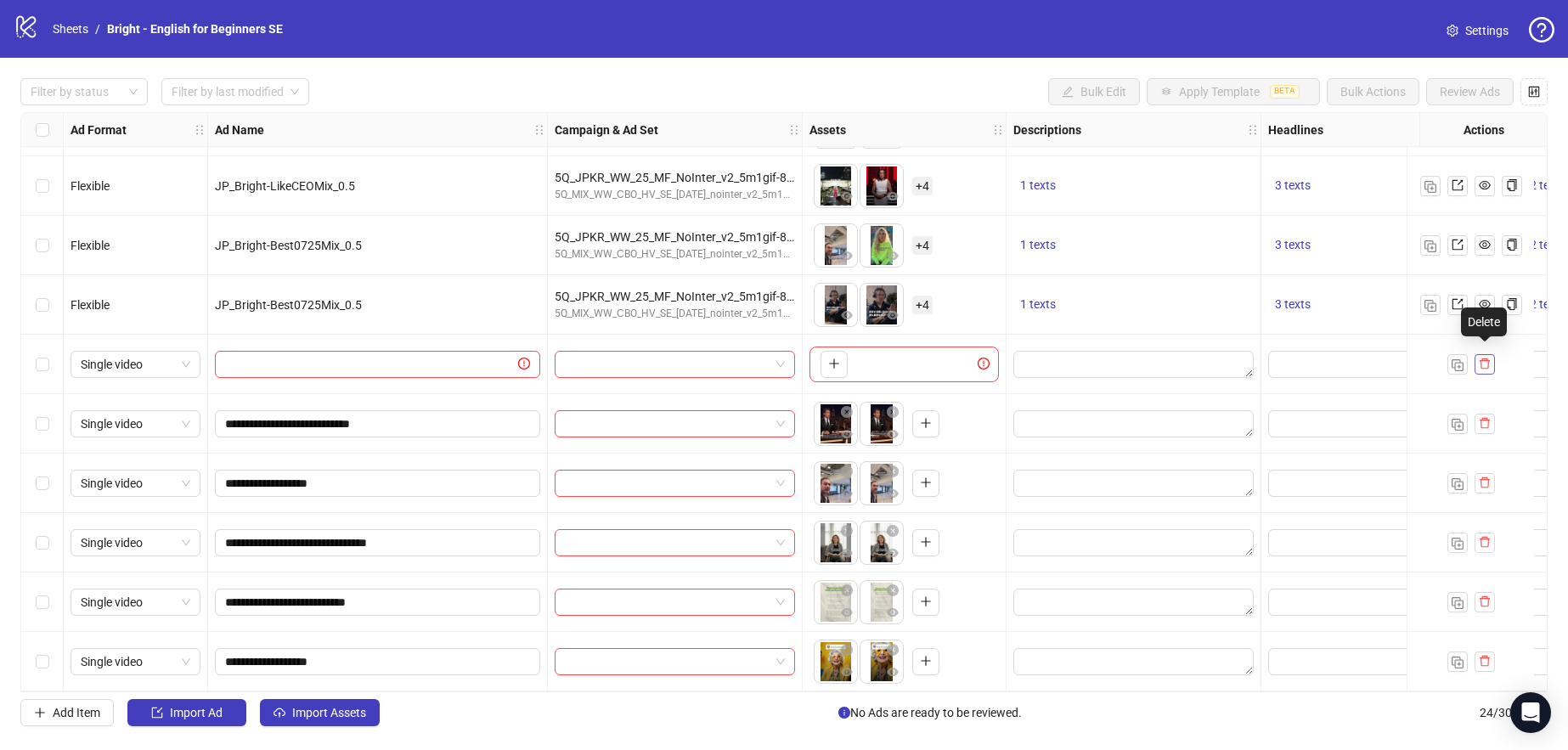
click at [1491, 361] on button "button" at bounding box center [1485, 364] width 21 height 21
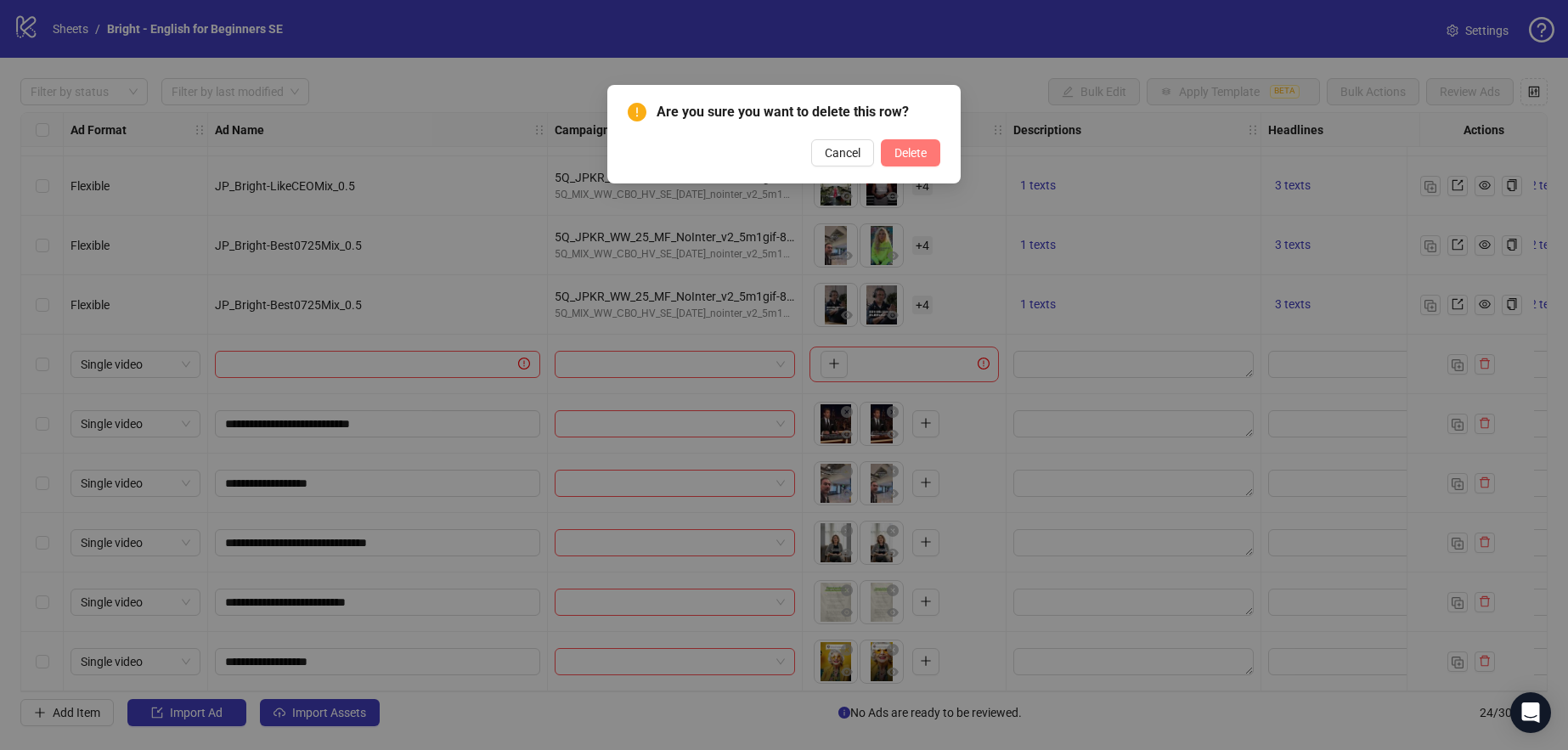
click at [916, 151] on span "Delete" at bounding box center [910, 153] width 33 height 14
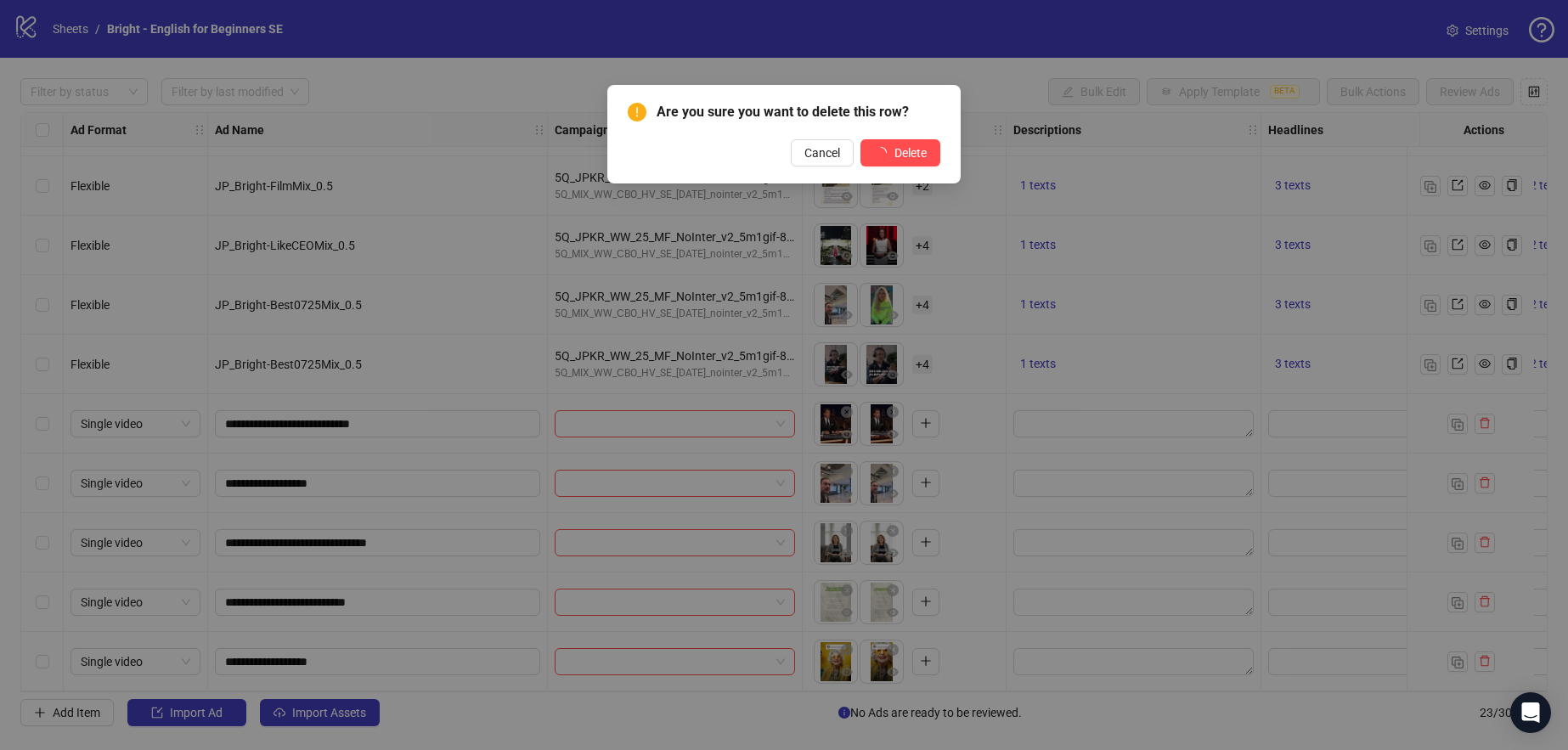
scroll to position [830, 0]
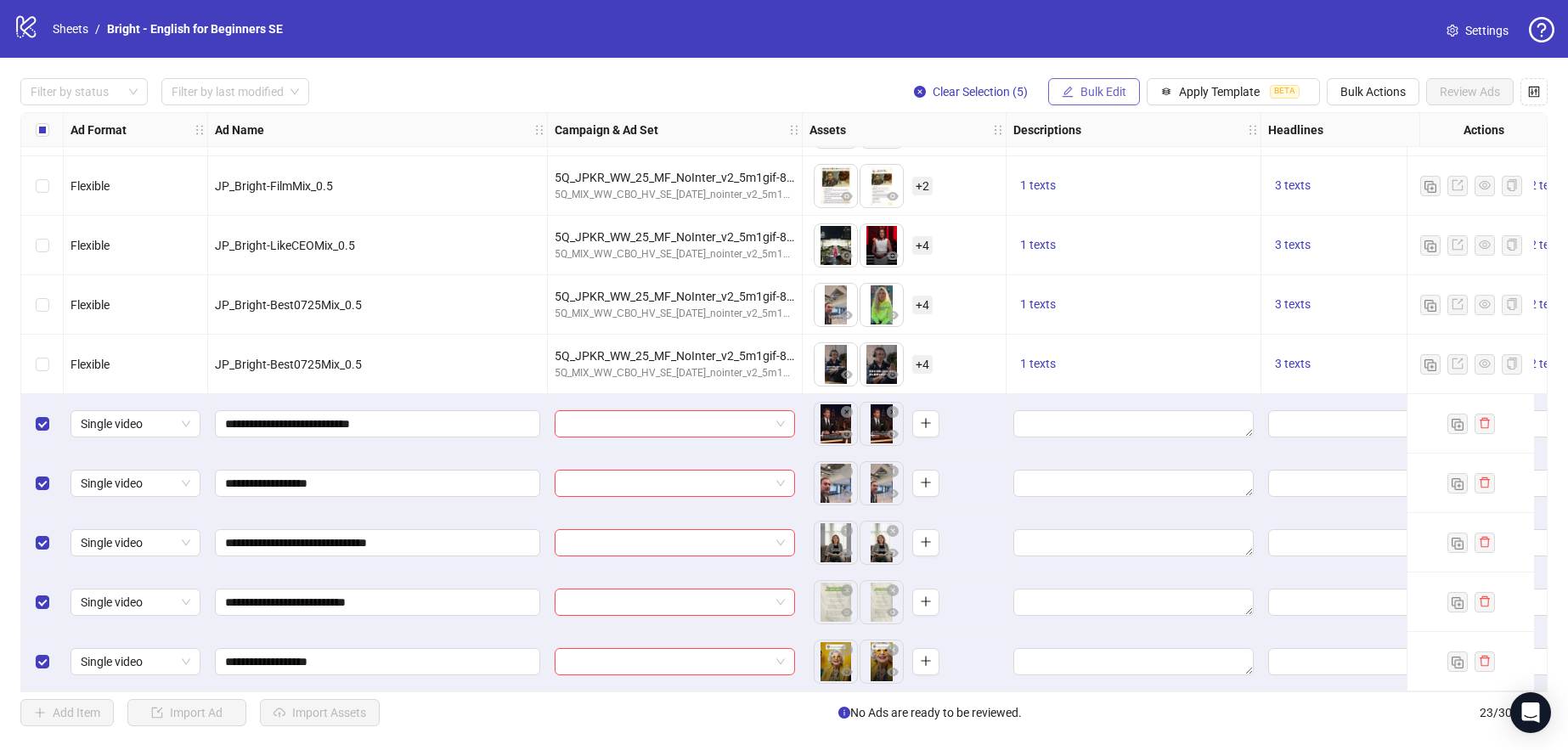
click at [1093, 87] on span "Bulk Edit" at bounding box center [1104, 92] width 46 height 14
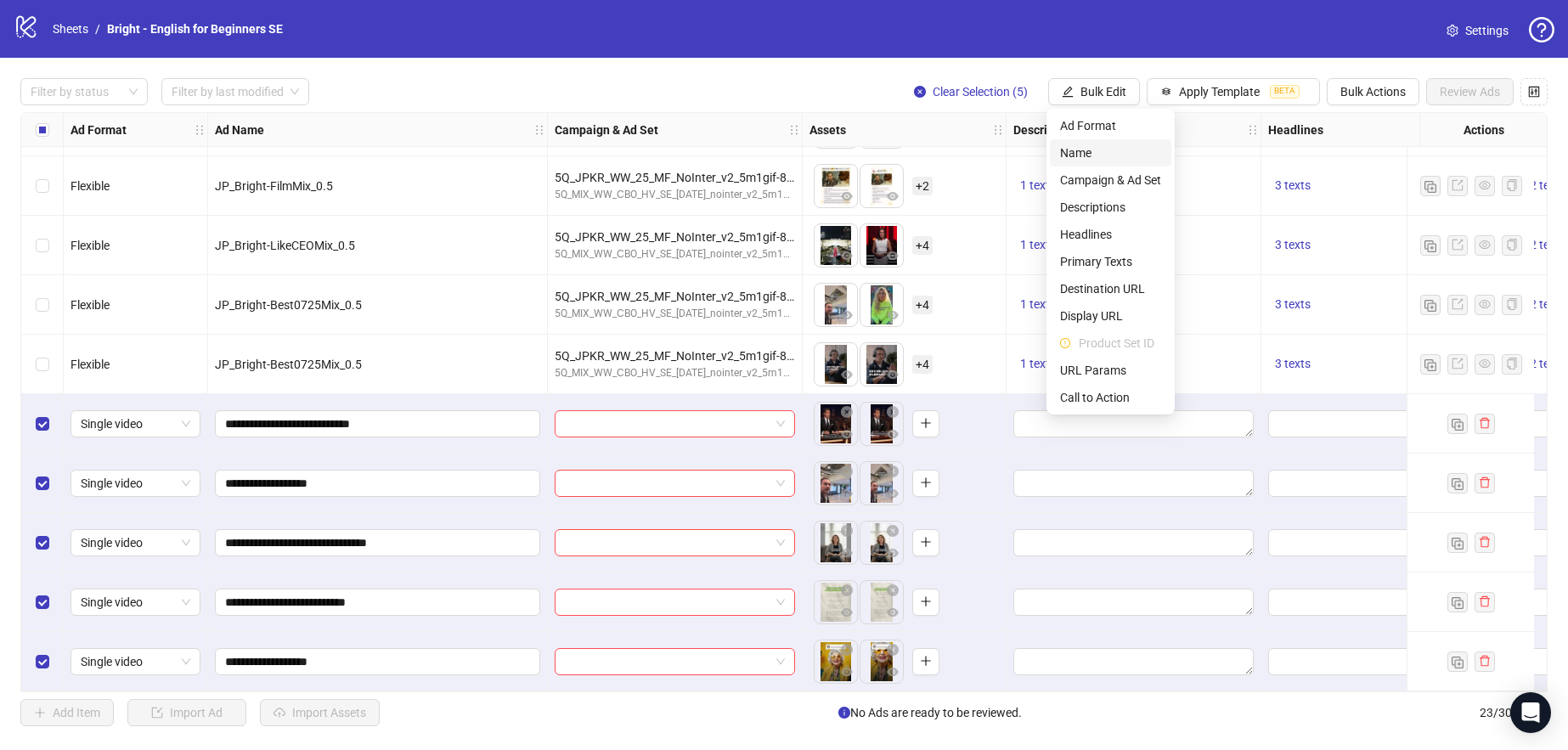
click at [1106, 151] on span "Name" at bounding box center [1111, 153] width 101 height 19
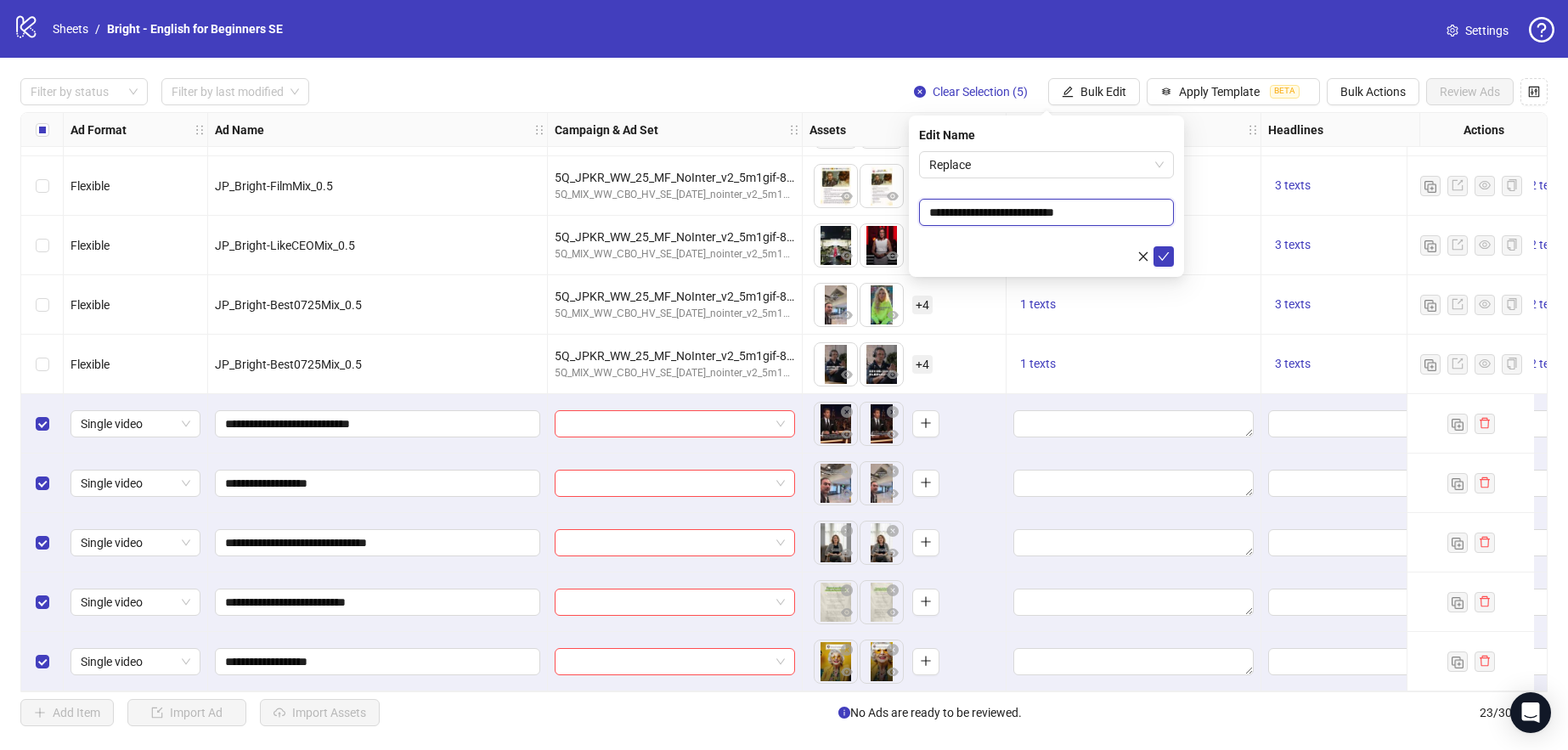
click at [1145, 217] on input "**********" at bounding box center [1046, 211] width 255 height 27
click at [1100, 167] on span "Replace" at bounding box center [1046, 165] width 234 height 26
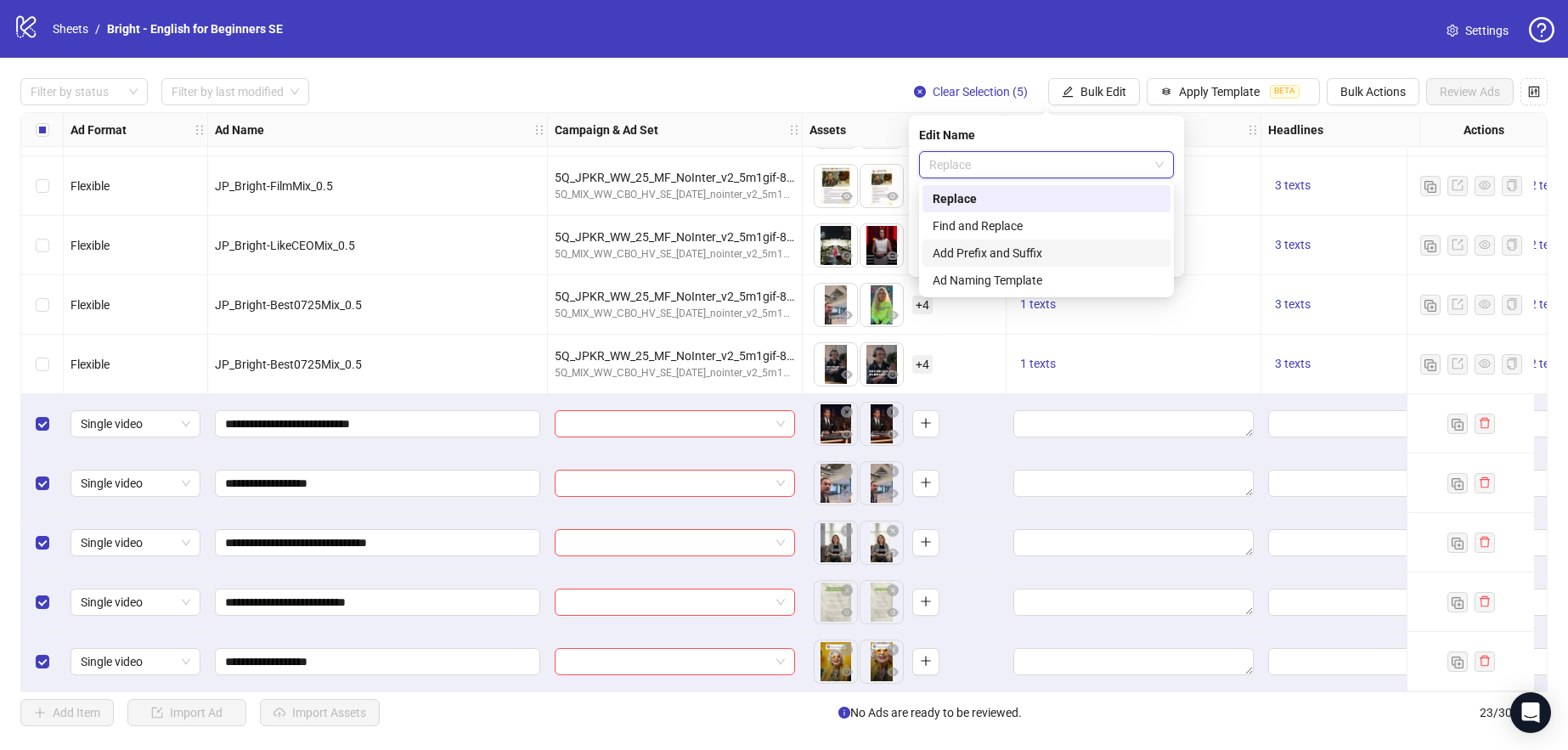
click at [1070, 258] on div "Add Prefix and Suffix" at bounding box center [1047, 253] width 228 height 19
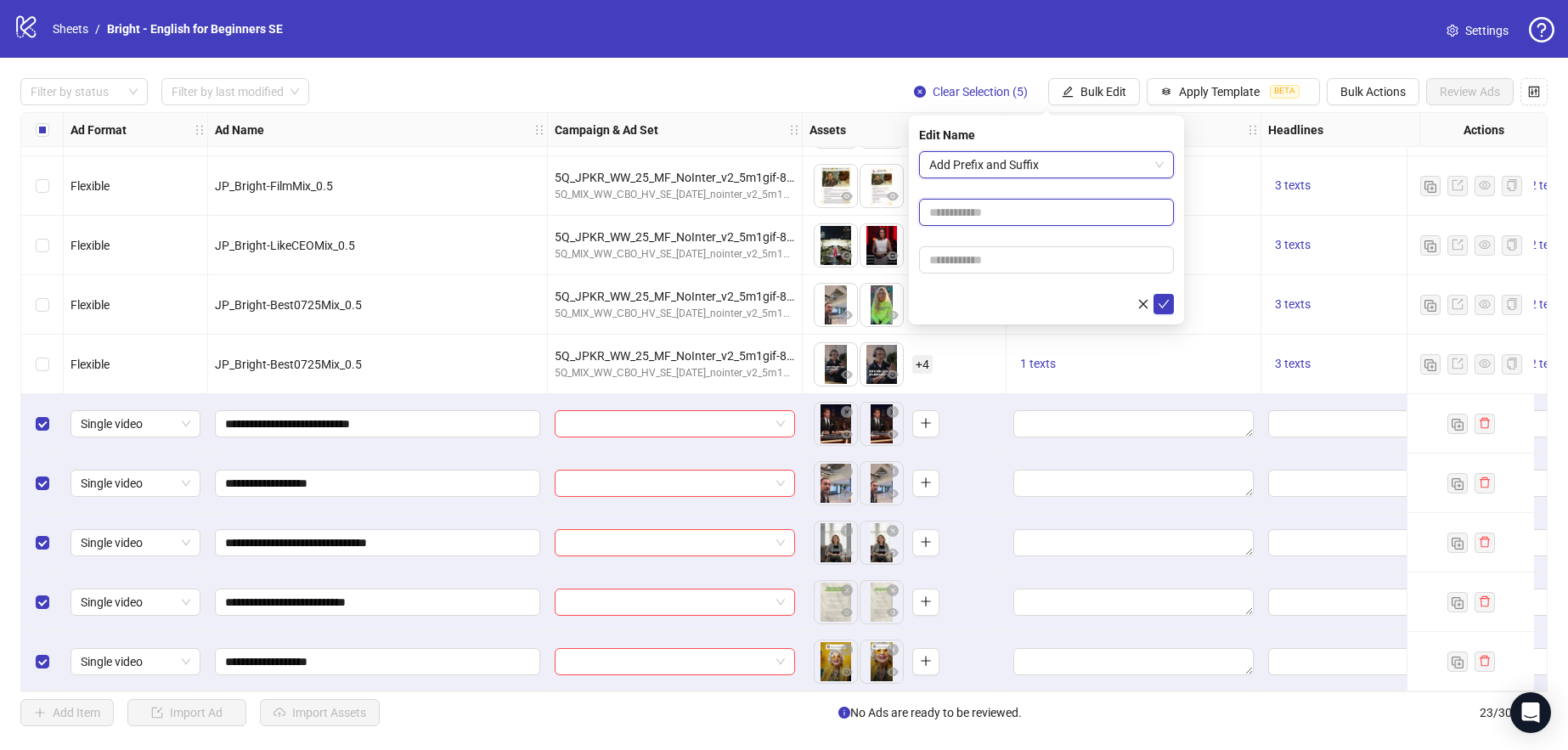
click at [1069, 210] on input "text" at bounding box center [1046, 211] width 255 height 27
click at [1061, 254] on input "text" at bounding box center [1046, 259] width 255 height 27
type input "****"
click at [1165, 306] on icon "check" at bounding box center [1164, 305] width 12 height 12
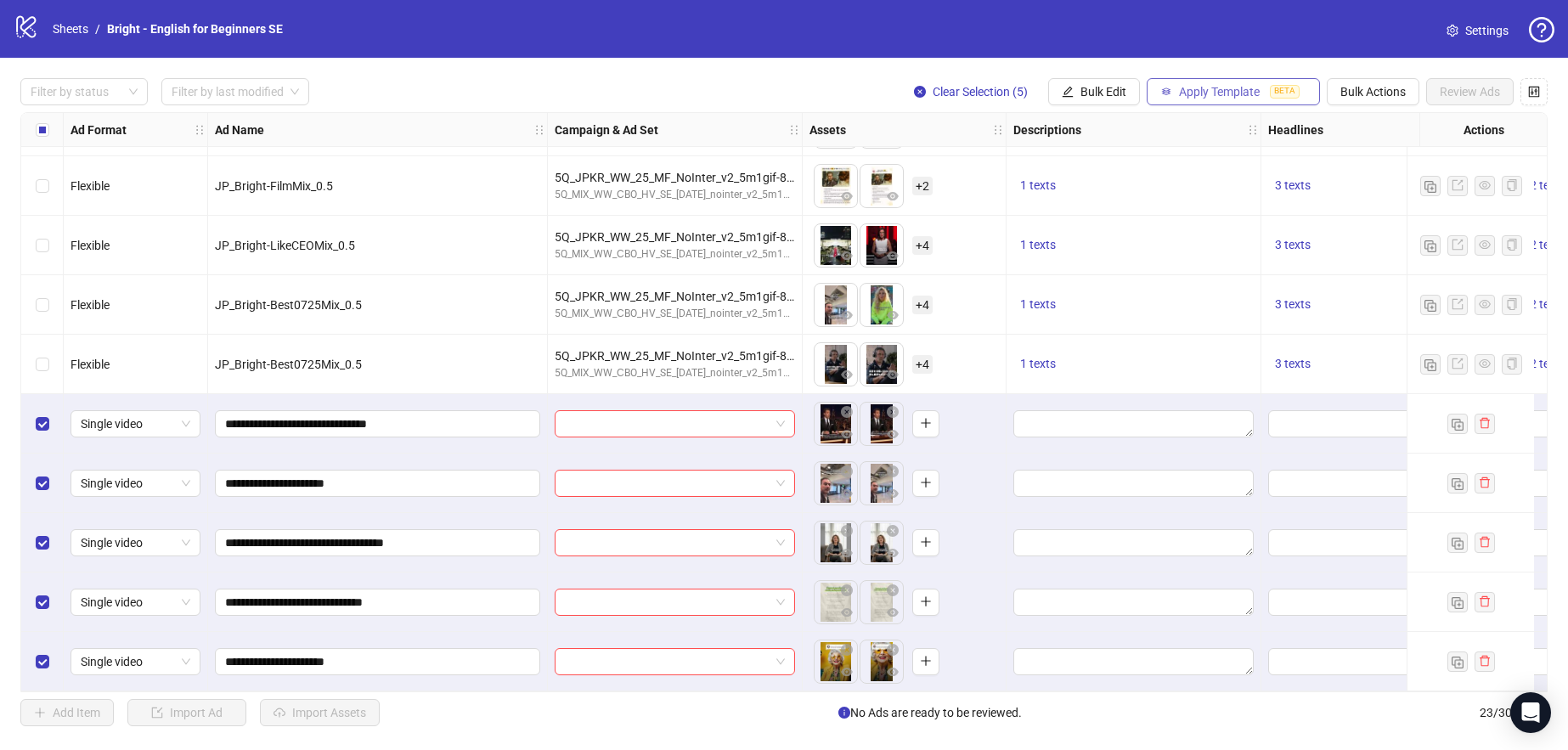
click at [1222, 94] on span "Apply Template" at bounding box center [1219, 92] width 80 height 14
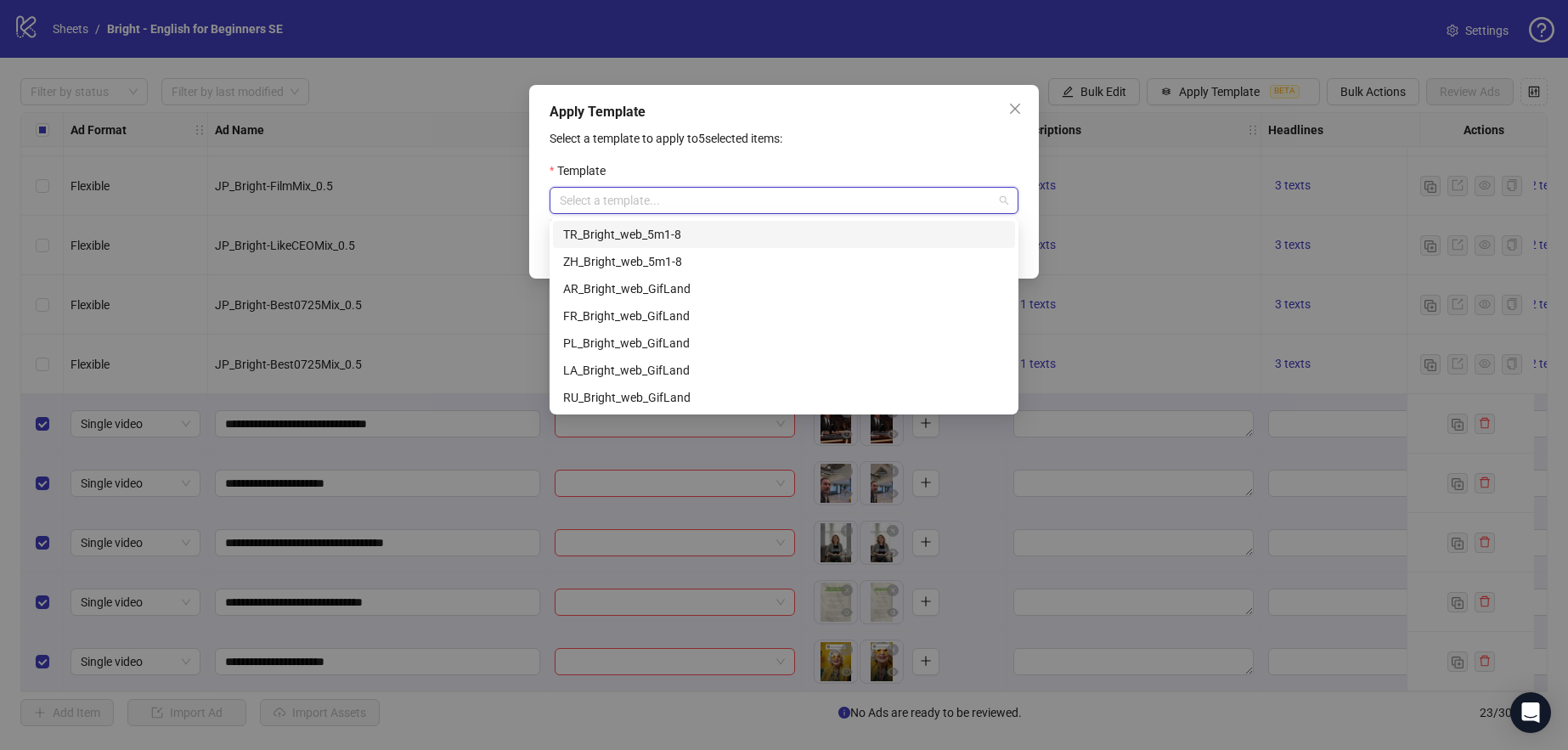
click at [690, 195] on input "search" at bounding box center [777, 200] width 433 height 26
click at [797, 151] on div "Select a template to apply to 5 selected items: Template Select a template... S…" at bounding box center [784, 195] width 469 height 133
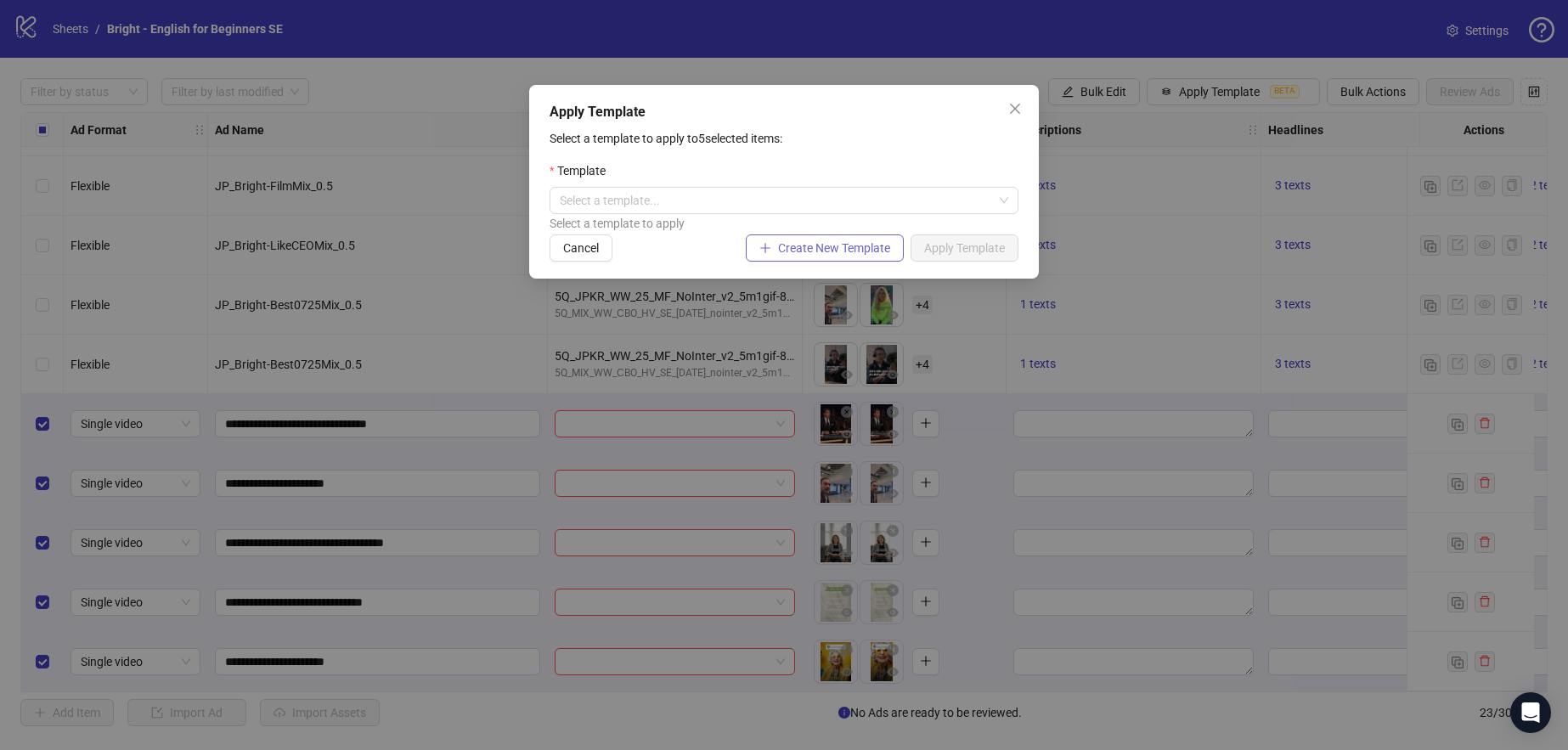
click at [833, 250] on span "Create New Template" at bounding box center [834, 248] width 112 height 14
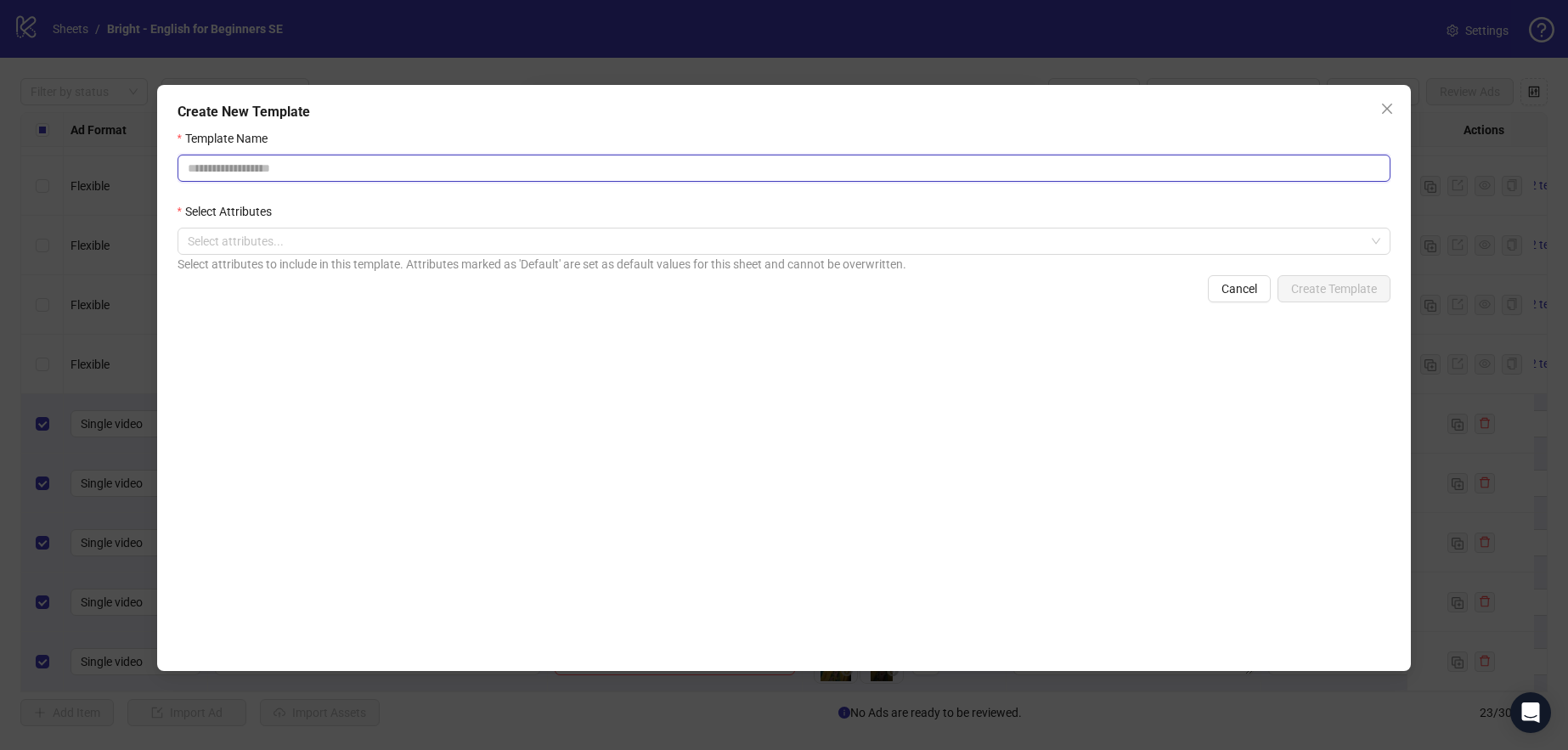
click at [252, 180] on input "Template Name" at bounding box center [784, 168] width 1214 height 27
click at [238, 166] on input "Template Name" at bounding box center [784, 168] width 1214 height 27
click at [230, 246] on div at bounding box center [775, 241] width 1189 height 24
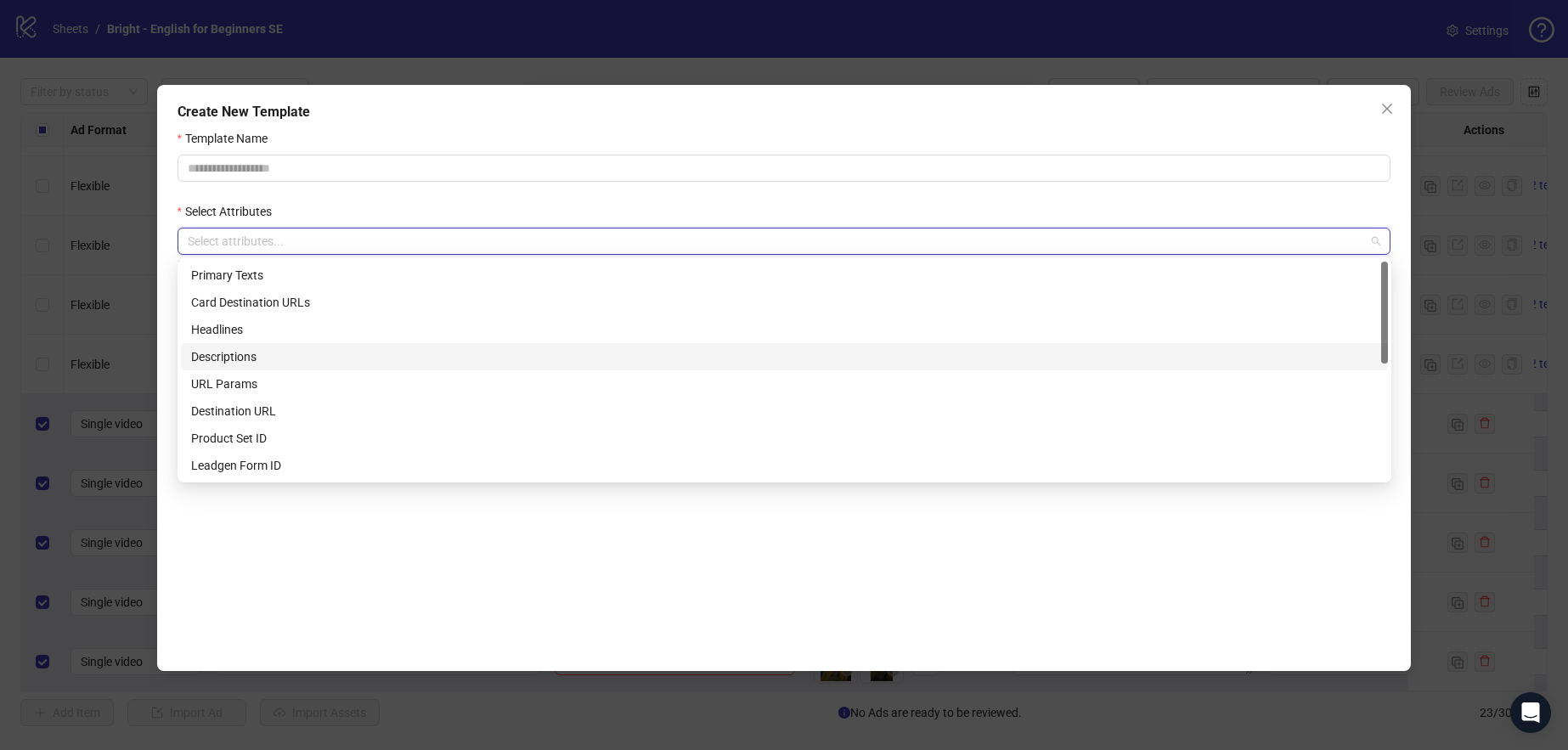
click at [256, 348] on div "Descriptions" at bounding box center [784, 356] width 1187 height 19
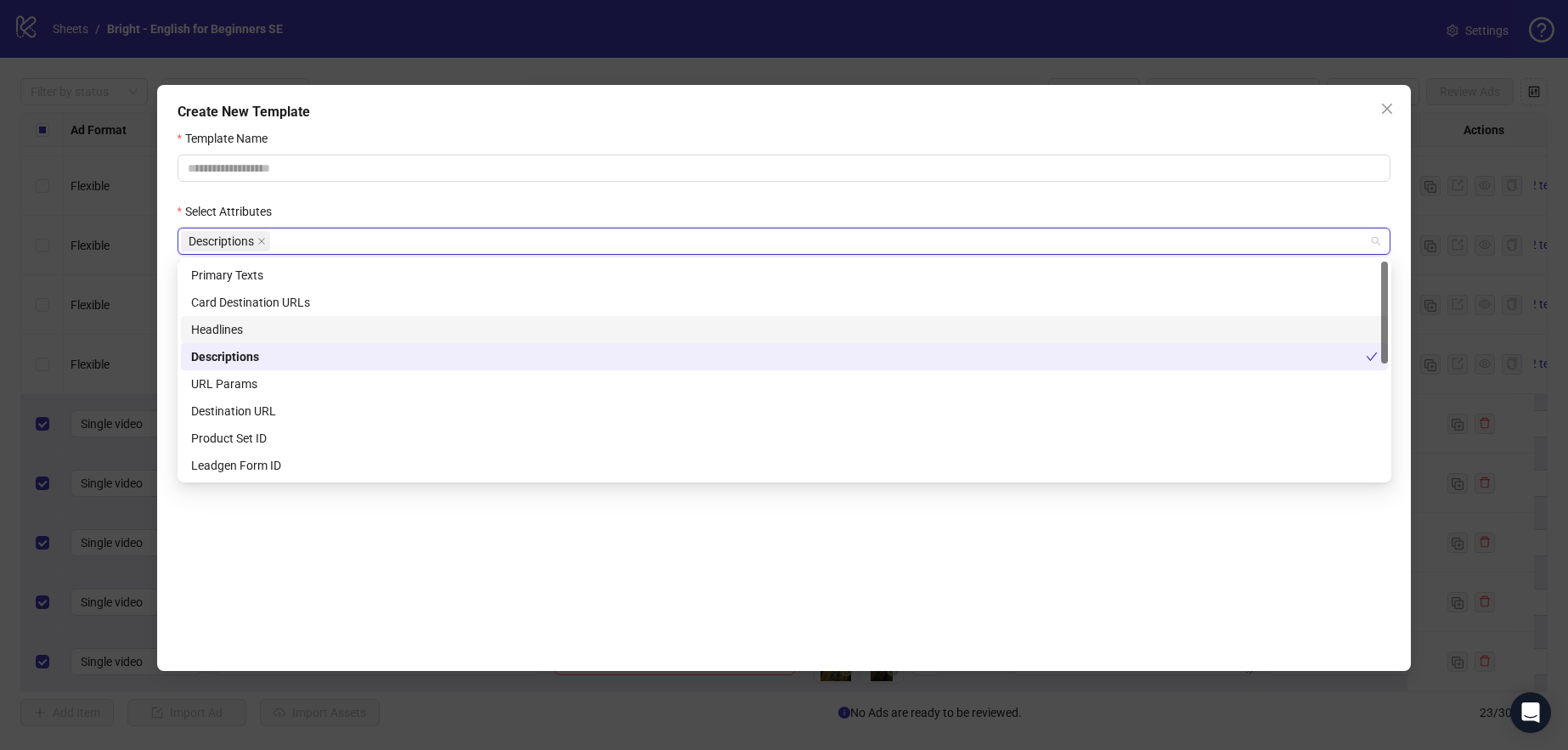
click at [239, 333] on div "Headlines" at bounding box center [784, 329] width 1187 height 19
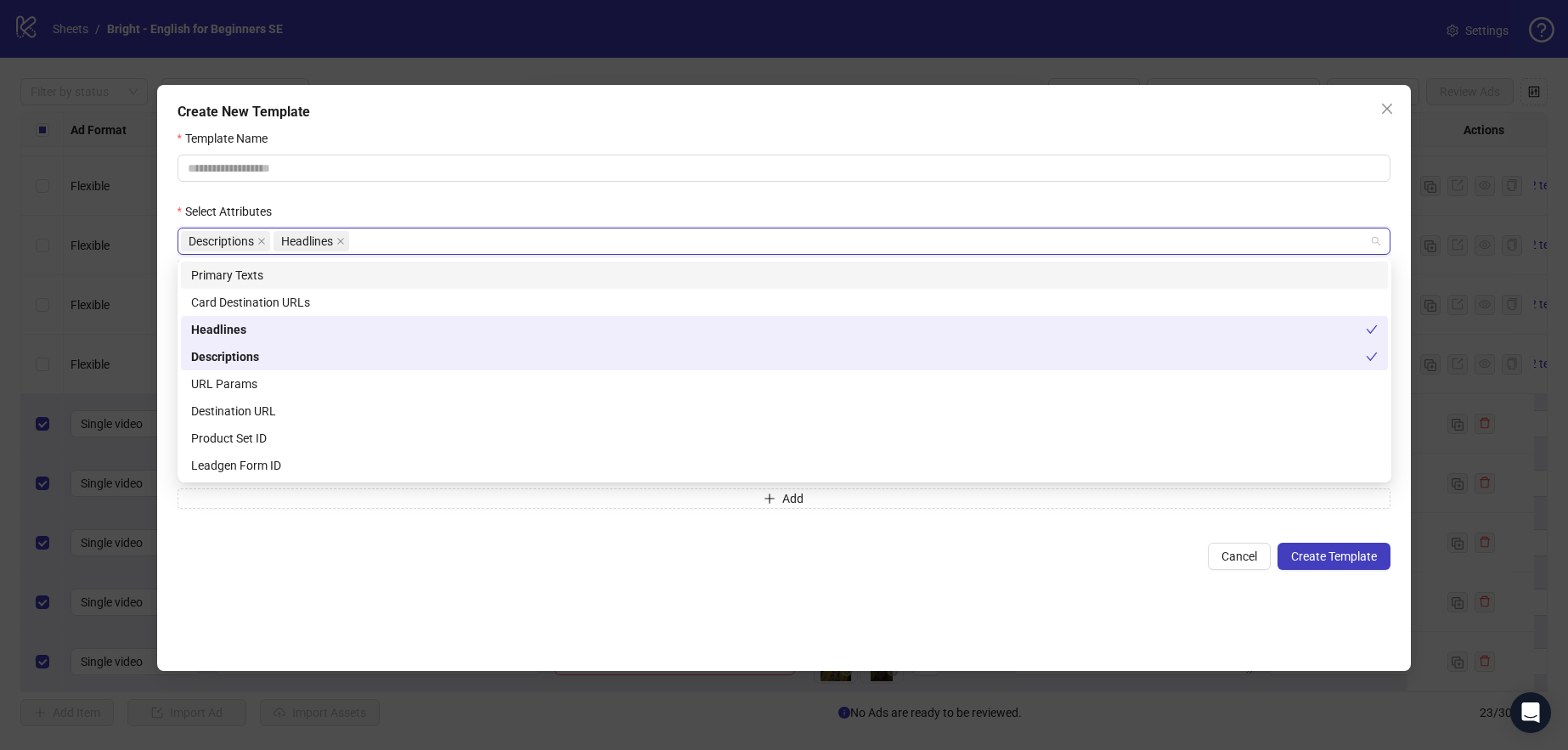
click at [246, 275] on div "Primary Texts" at bounding box center [784, 275] width 1187 height 19
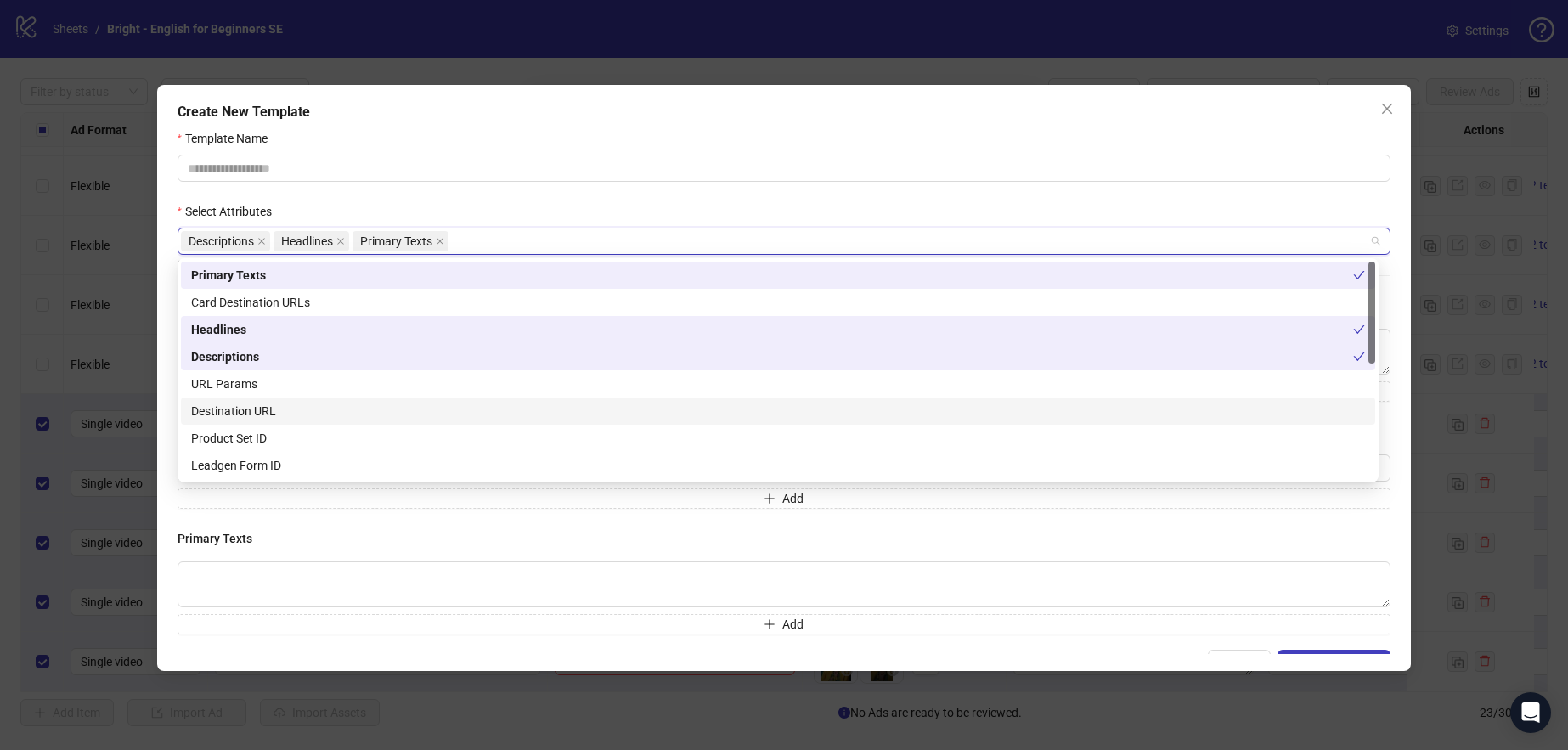
click at [293, 405] on div "Destination URL" at bounding box center [779, 411] width 1174 height 19
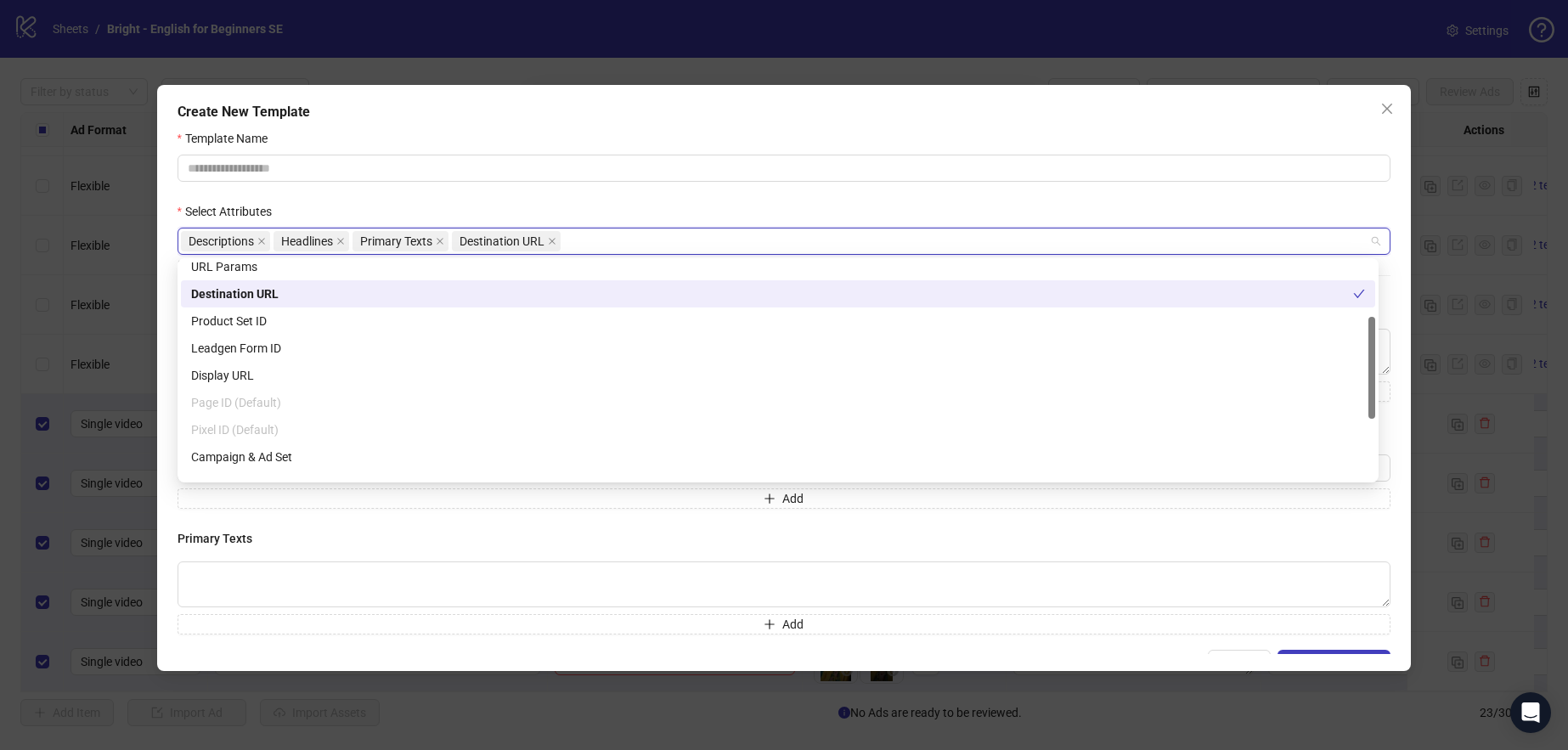
scroll to position [119, 0]
click at [252, 379] on div "Display URL" at bounding box center [779, 374] width 1174 height 19
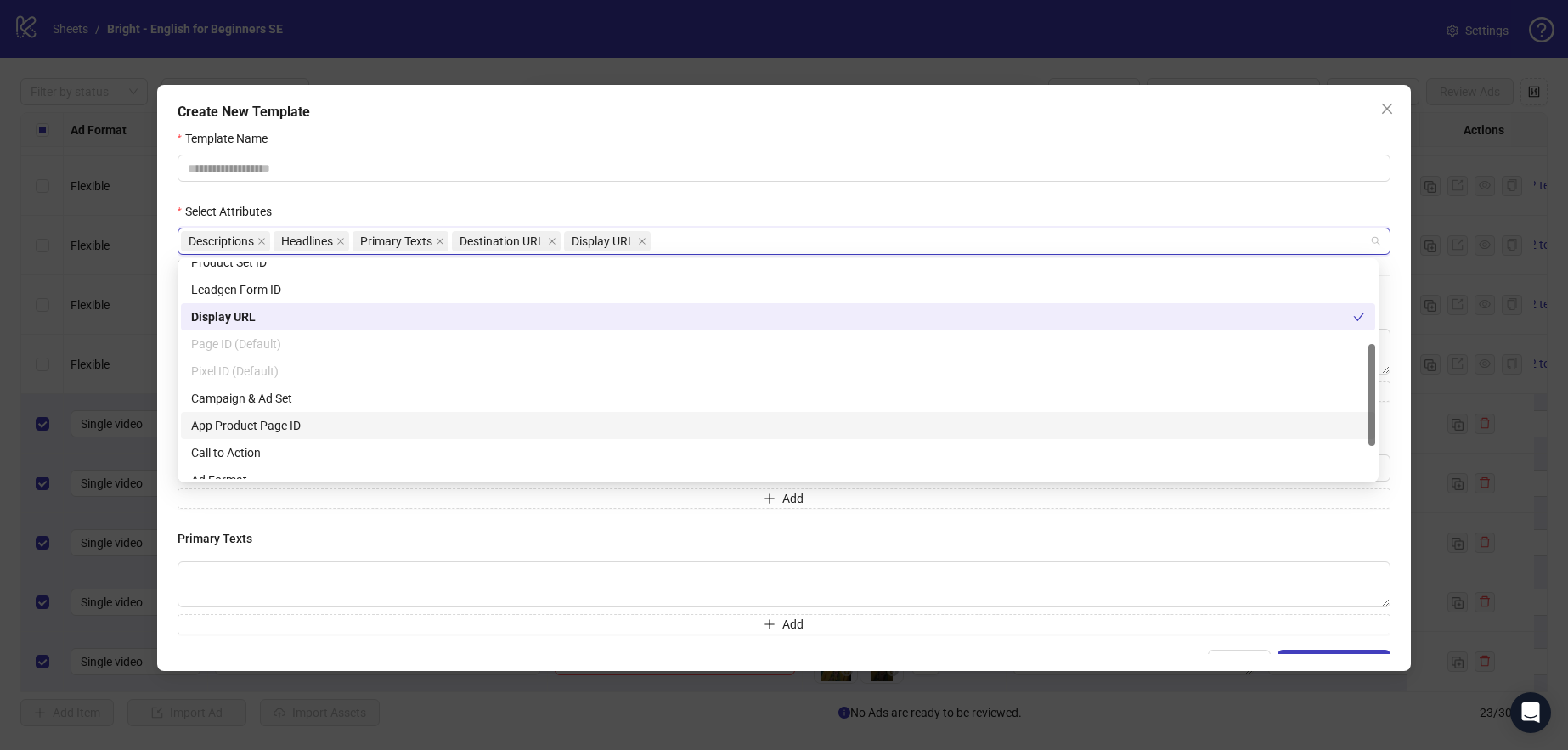
scroll to position [181, 0]
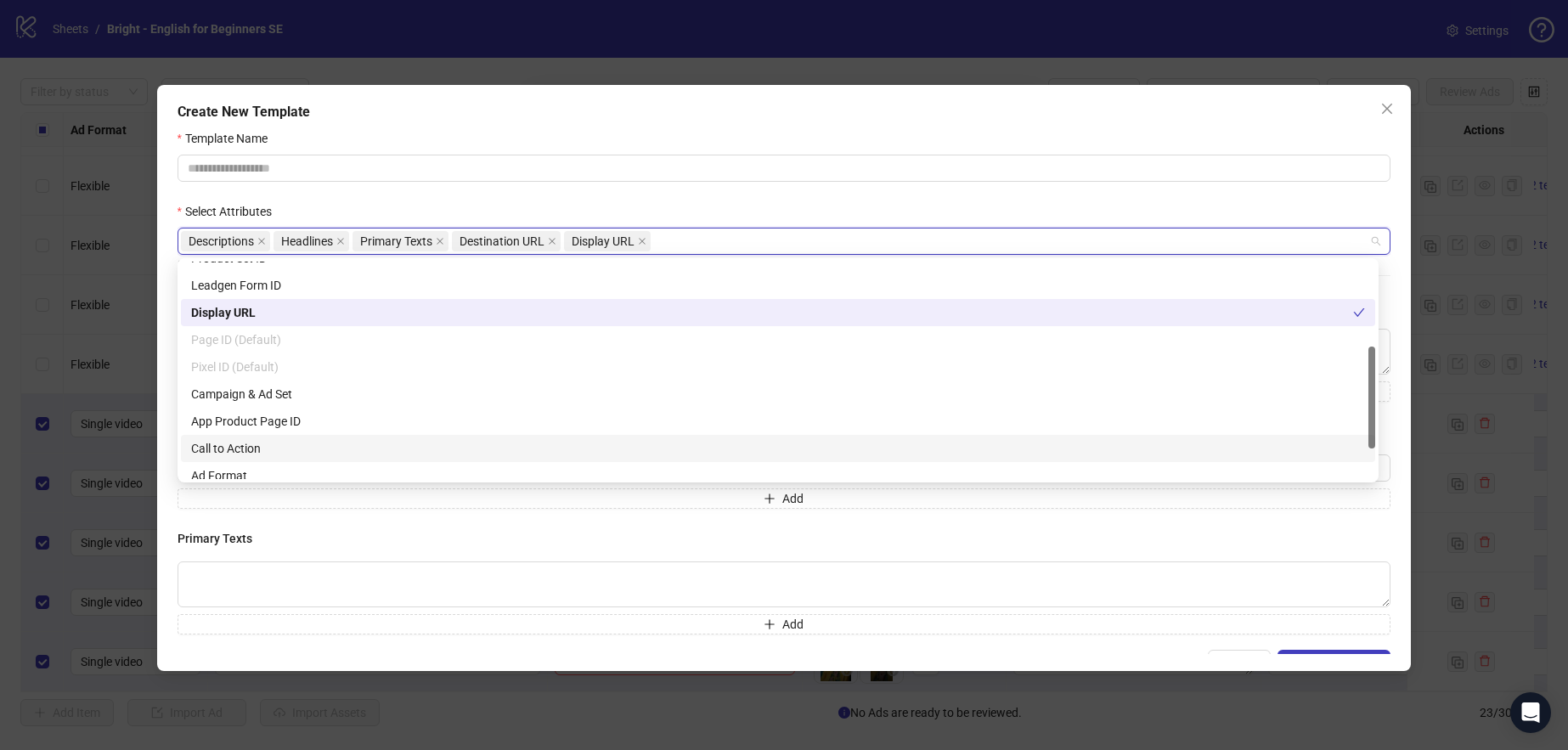
click at [290, 449] on div "Call to Action" at bounding box center [779, 448] width 1174 height 19
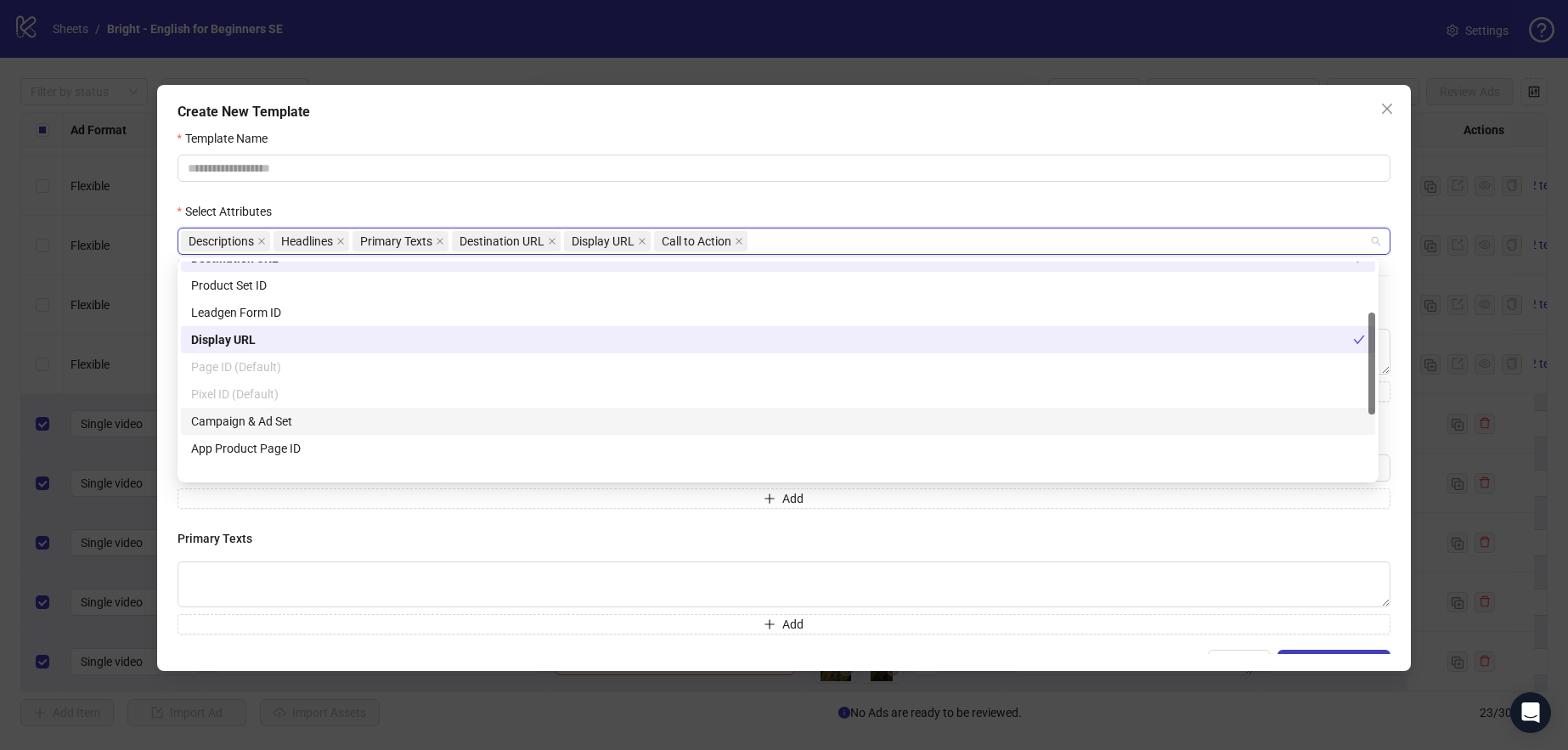
scroll to position [245, 0]
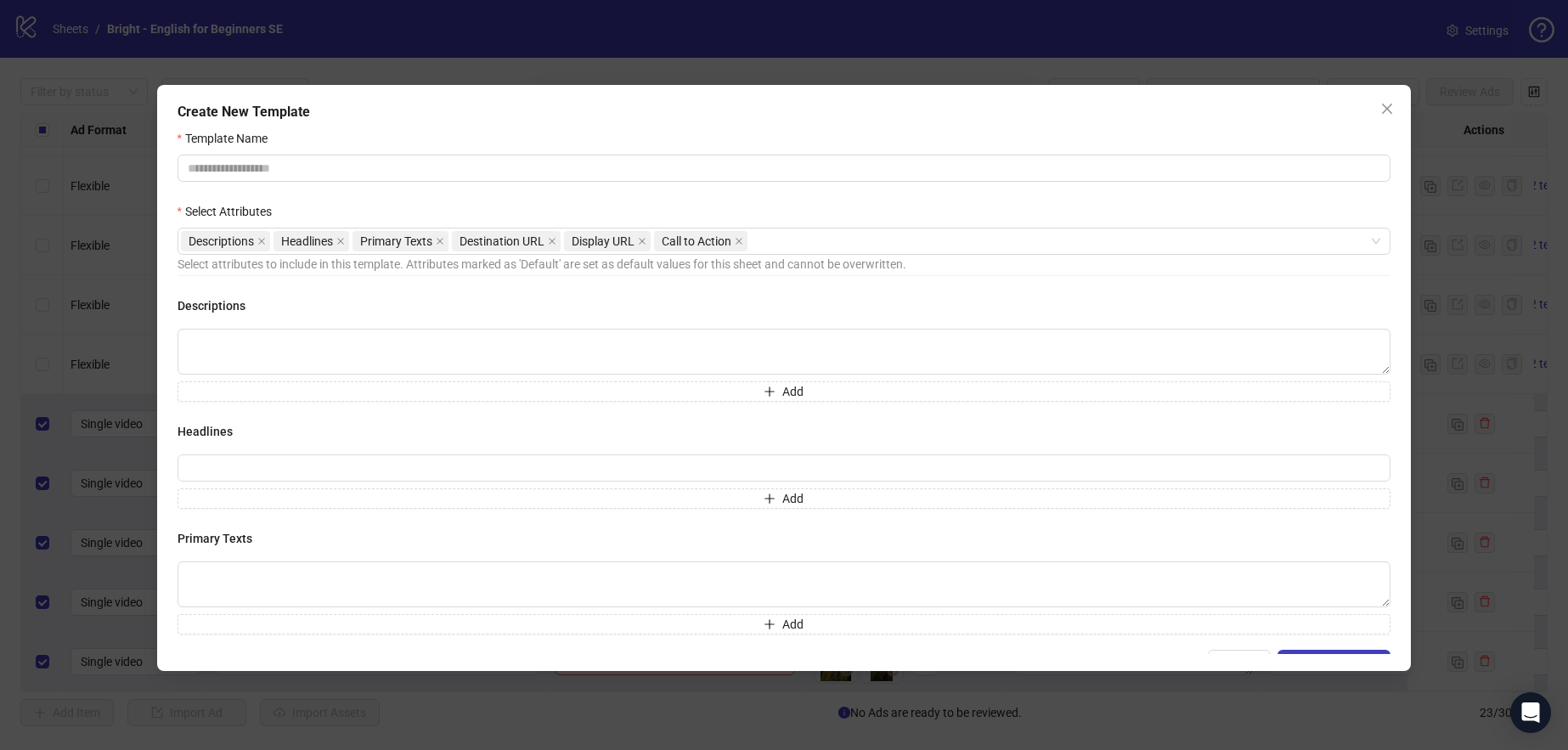
click at [968, 200] on form "Template Name Select Attributes Descriptions Headlines Primary Texts Destinatio…" at bounding box center [784, 403] width 1214 height 549
click at [548, 361] on textarea at bounding box center [784, 352] width 1214 height 46
paste textarea "**********"
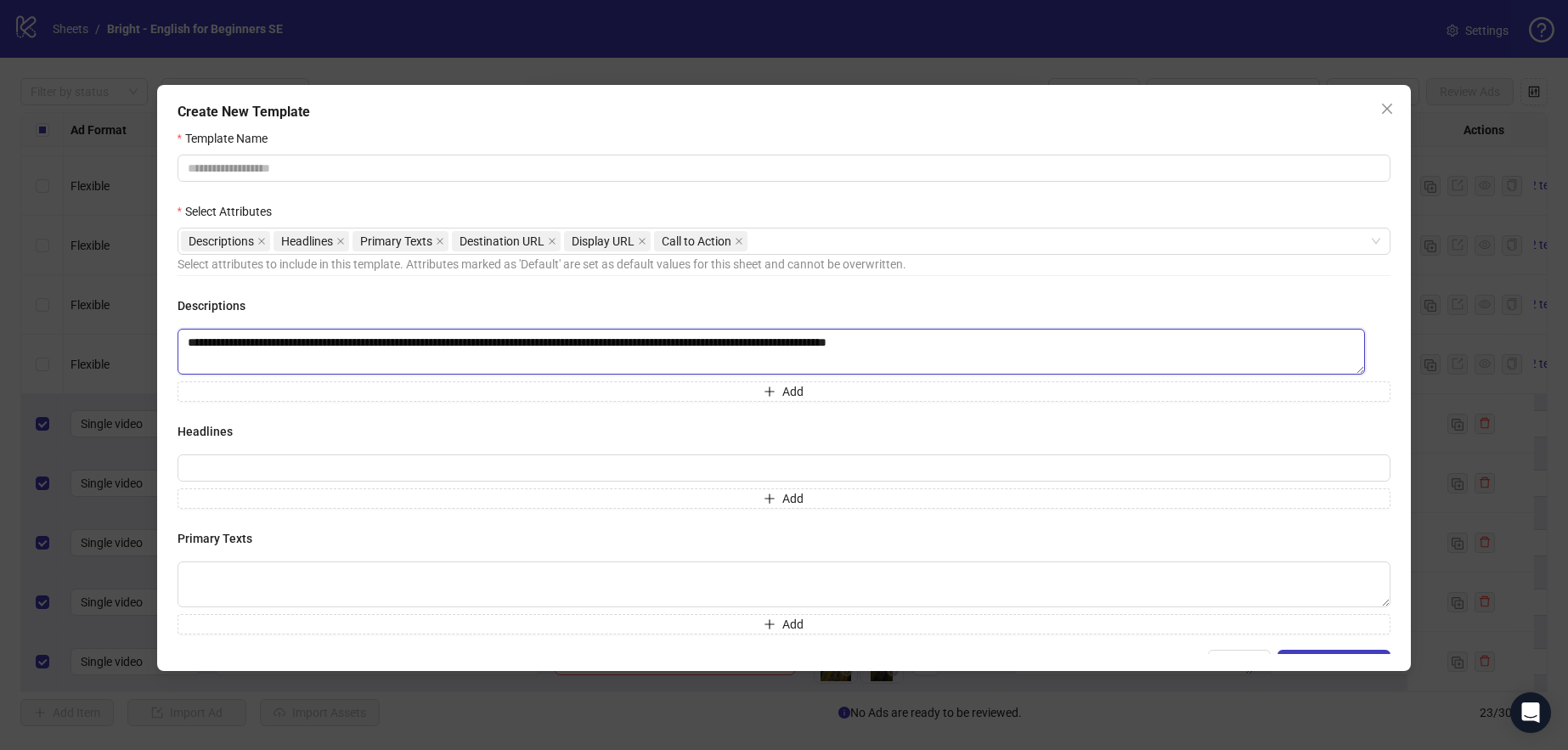
type textarea "**********"
click at [769, 504] on button "Add" at bounding box center [784, 499] width 1214 height 21
click at [783, 526] on span "Add" at bounding box center [792, 533] width 21 height 14
click at [783, 566] on span "Add" at bounding box center [792, 567] width 21 height 14
click at [783, 595] on span "Add" at bounding box center [792, 601] width 21 height 14
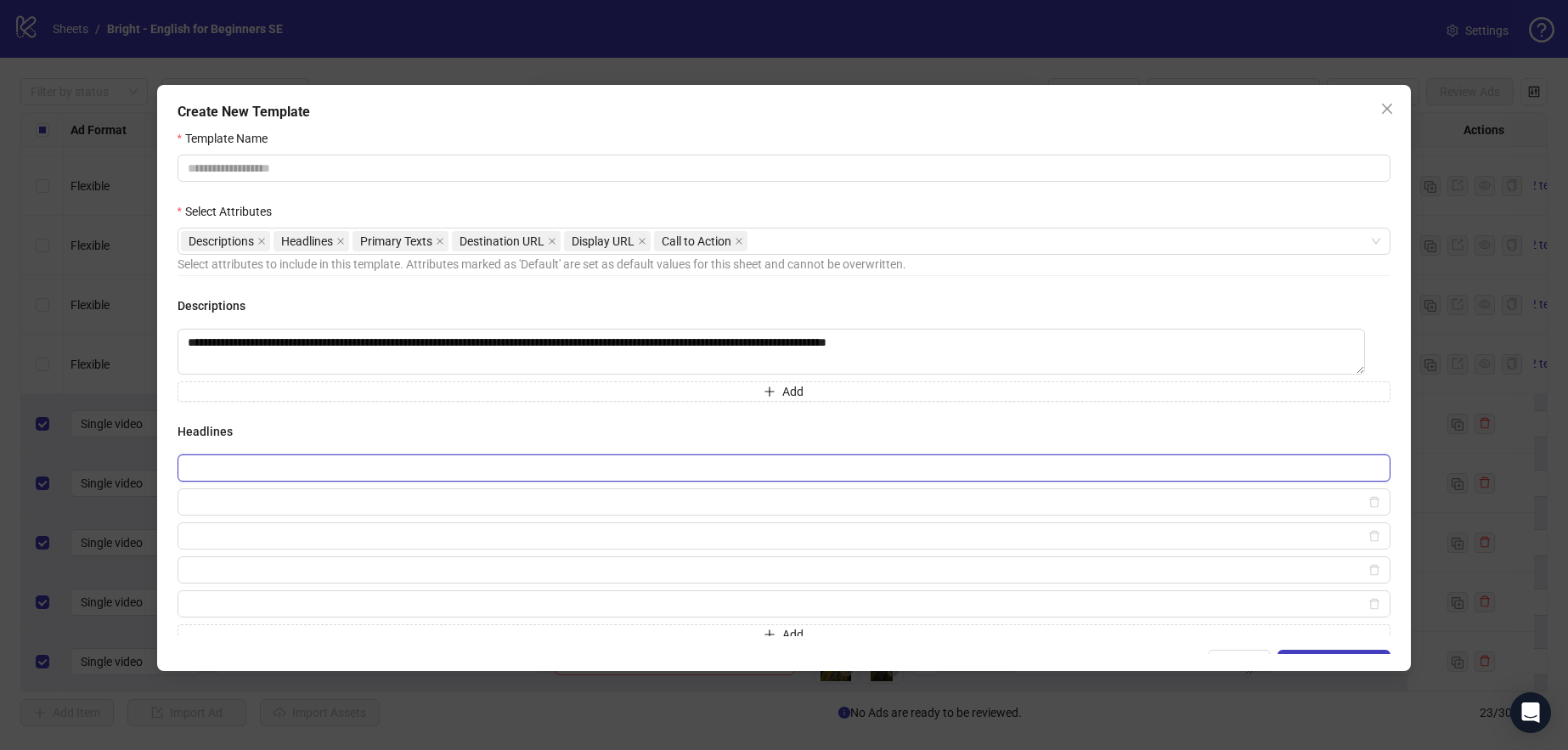
click at [771, 462] on input "text" at bounding box center [784, 467] width 1214 height 27
paste input "**********"
type input "**********"
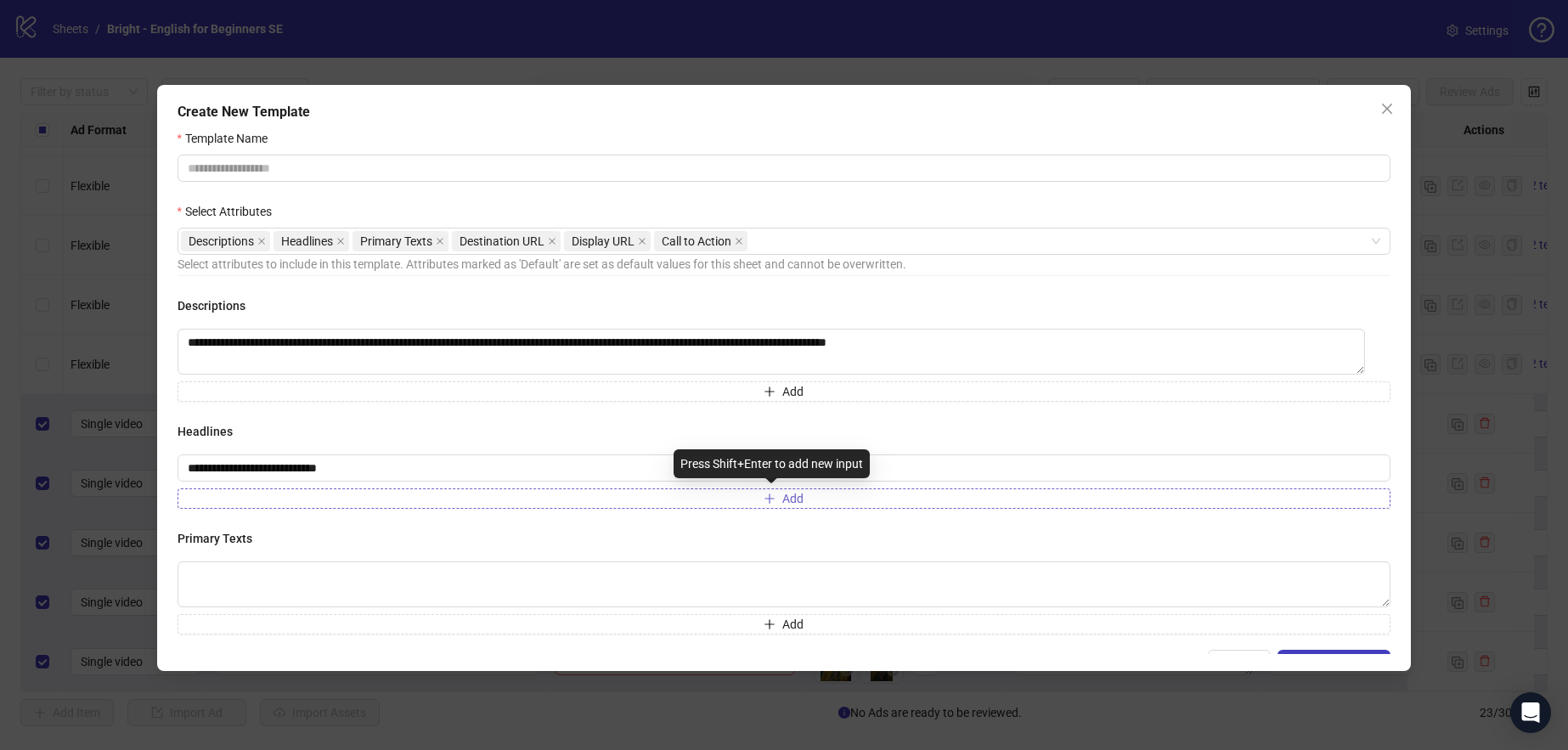
click at [364, 500] on button "Add" at bounding box center [784, 499] width 1214 height 21
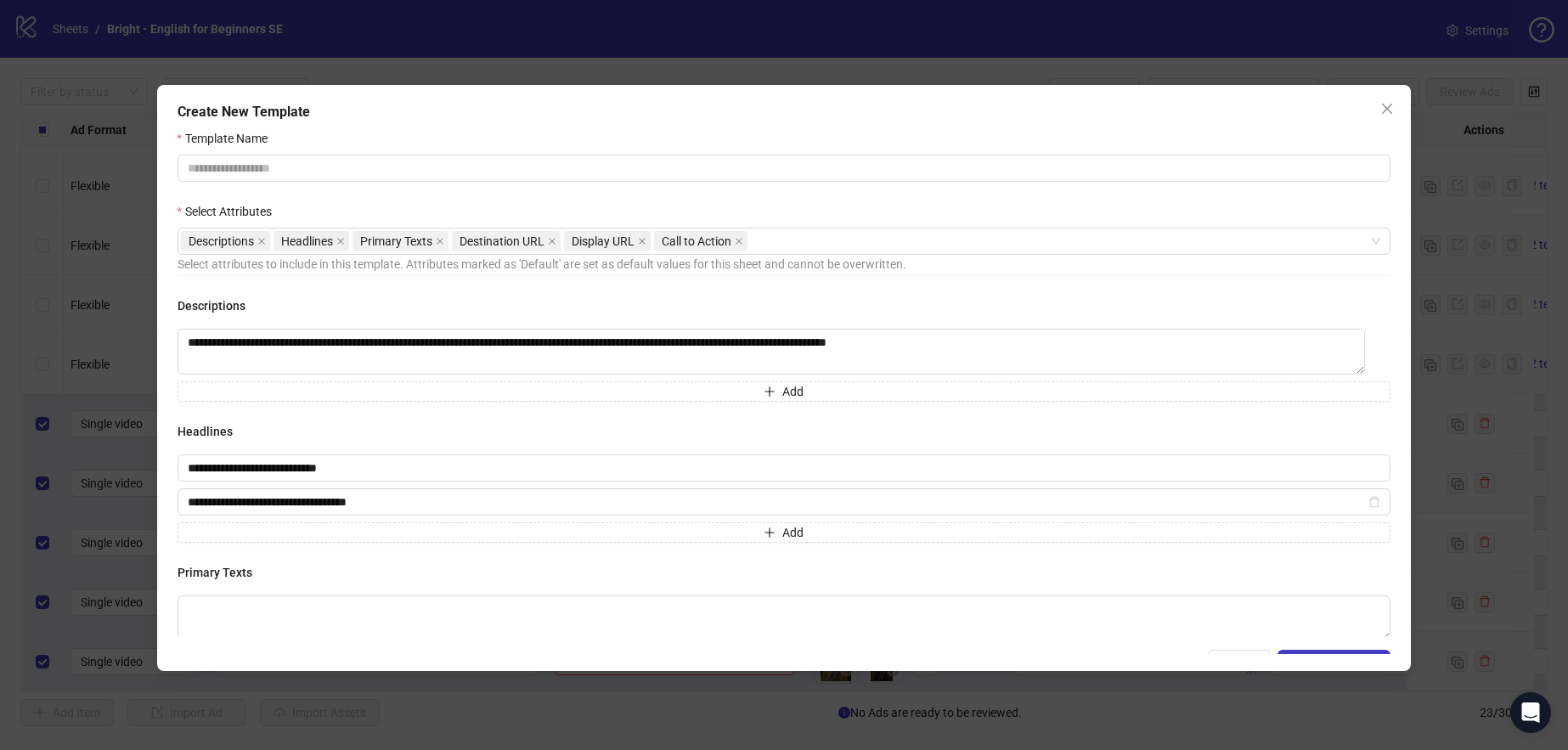
type input "**********"
click at [783, 535] on span "Add" at bounding box center [792, 533] width 21 height 14
type input "**********"
click at [783, 568] on span "Add" at bounding box center [792, 567] width 21 height 14
type input "**********"
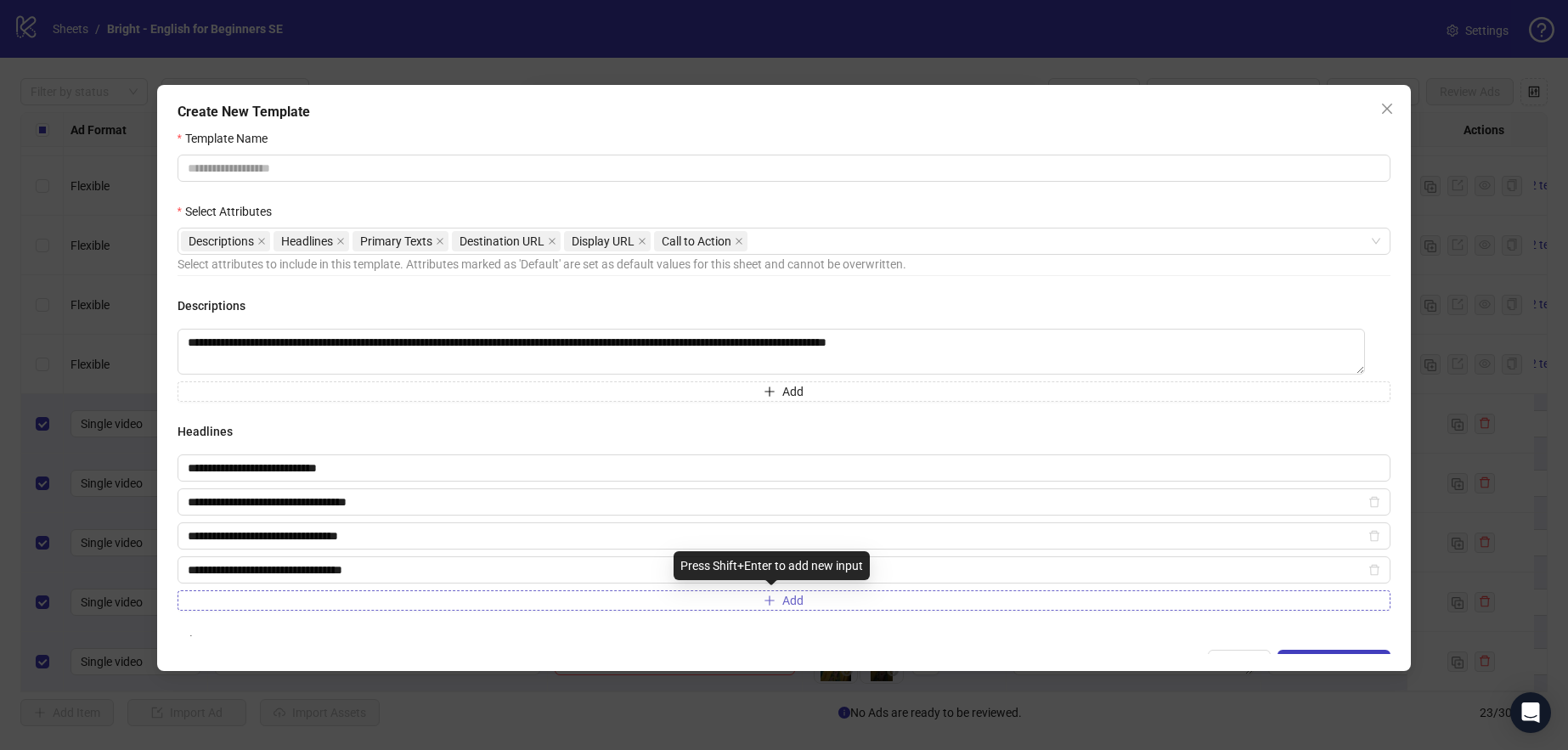
click at [785, 591] on button "Add" at bounding box center [784, 600] width 1214 height 21
click at [402, 601] on input "text" at bounding box center [777, 604] width 1178 height 19
paste input "**********"
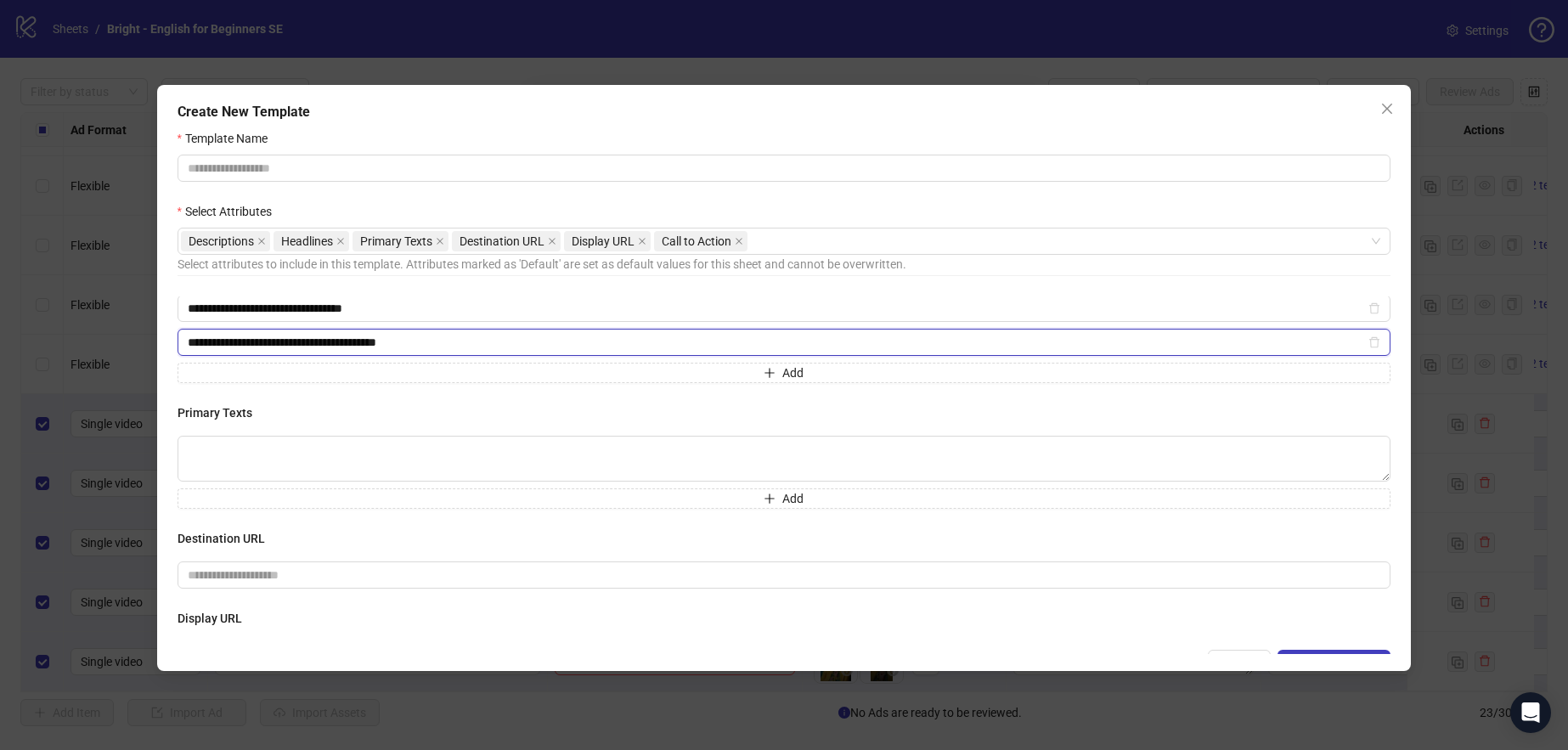
scroll to position [269, 0]
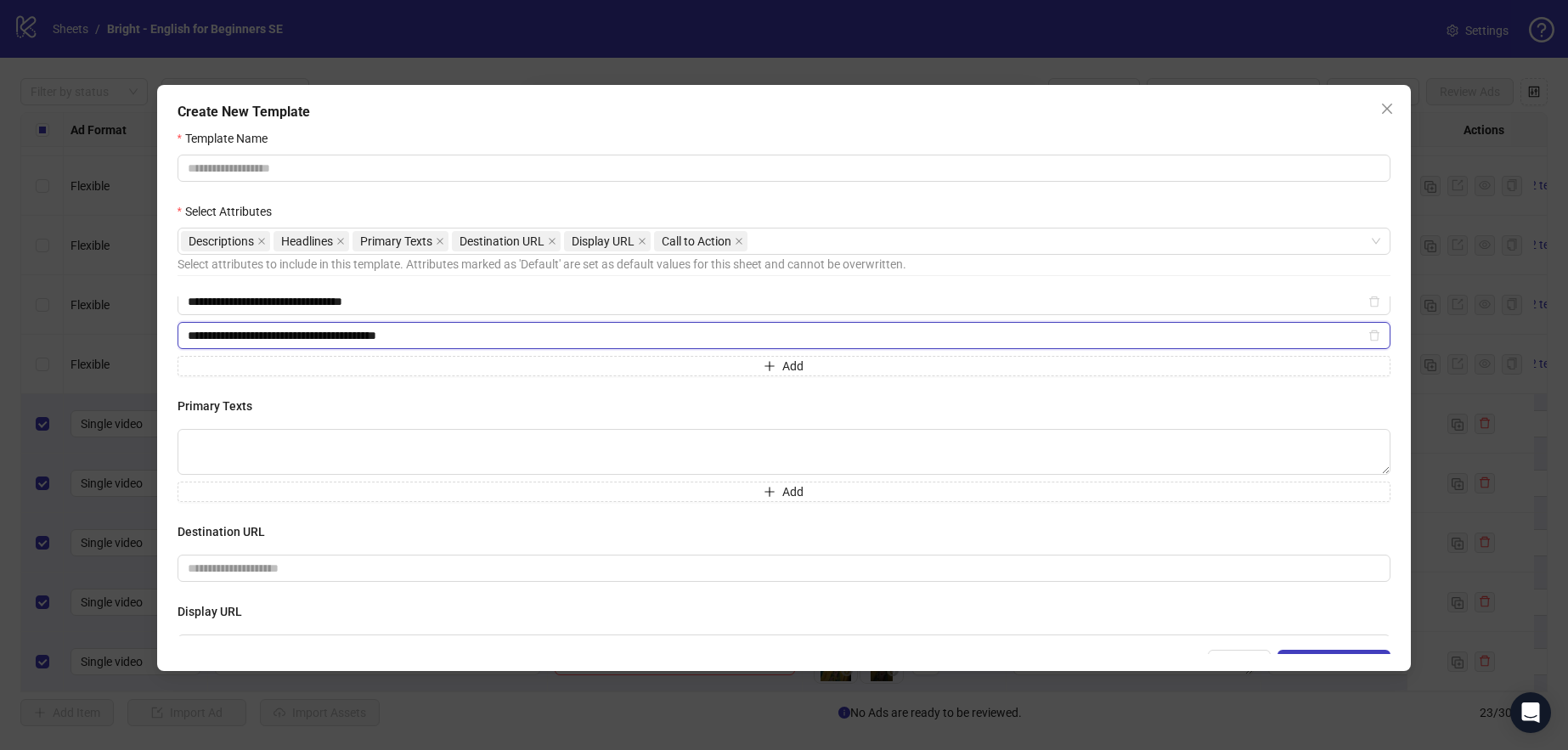
paste input "**********"
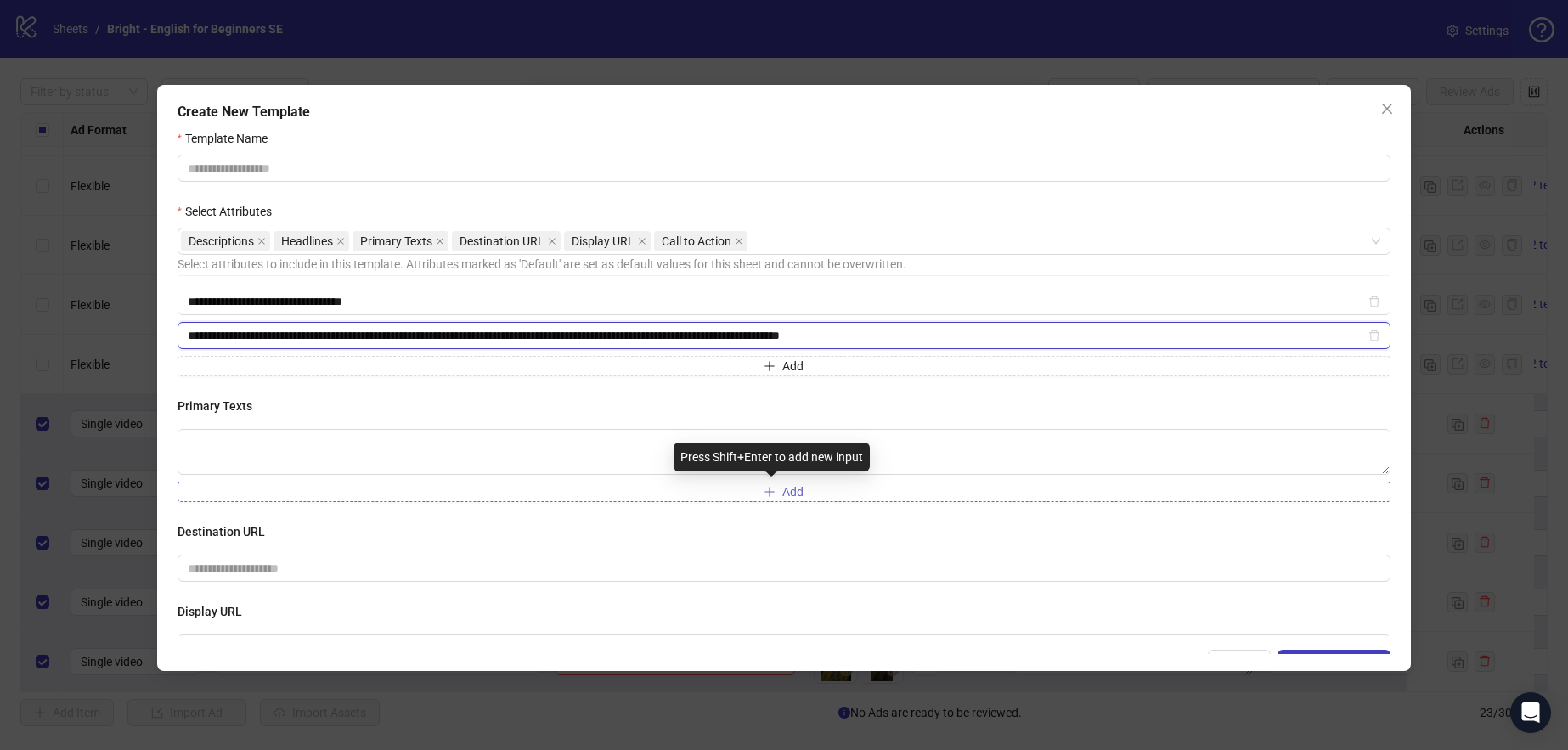
type input "**********"
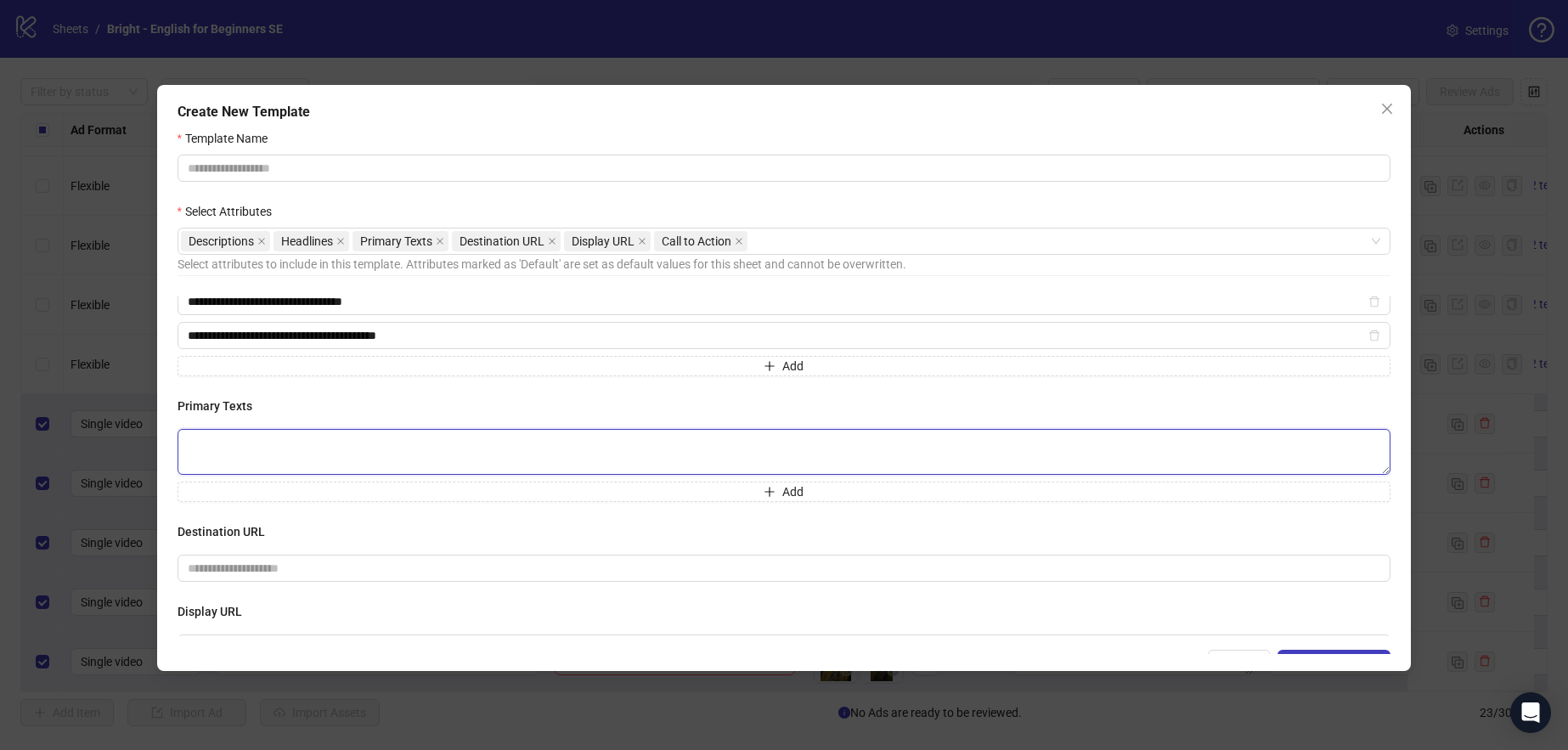
click at [385, 441] on textarea at bounding box center [784, 452] width 1214 height 46
paste textarea "**********"
type textarea "**********"
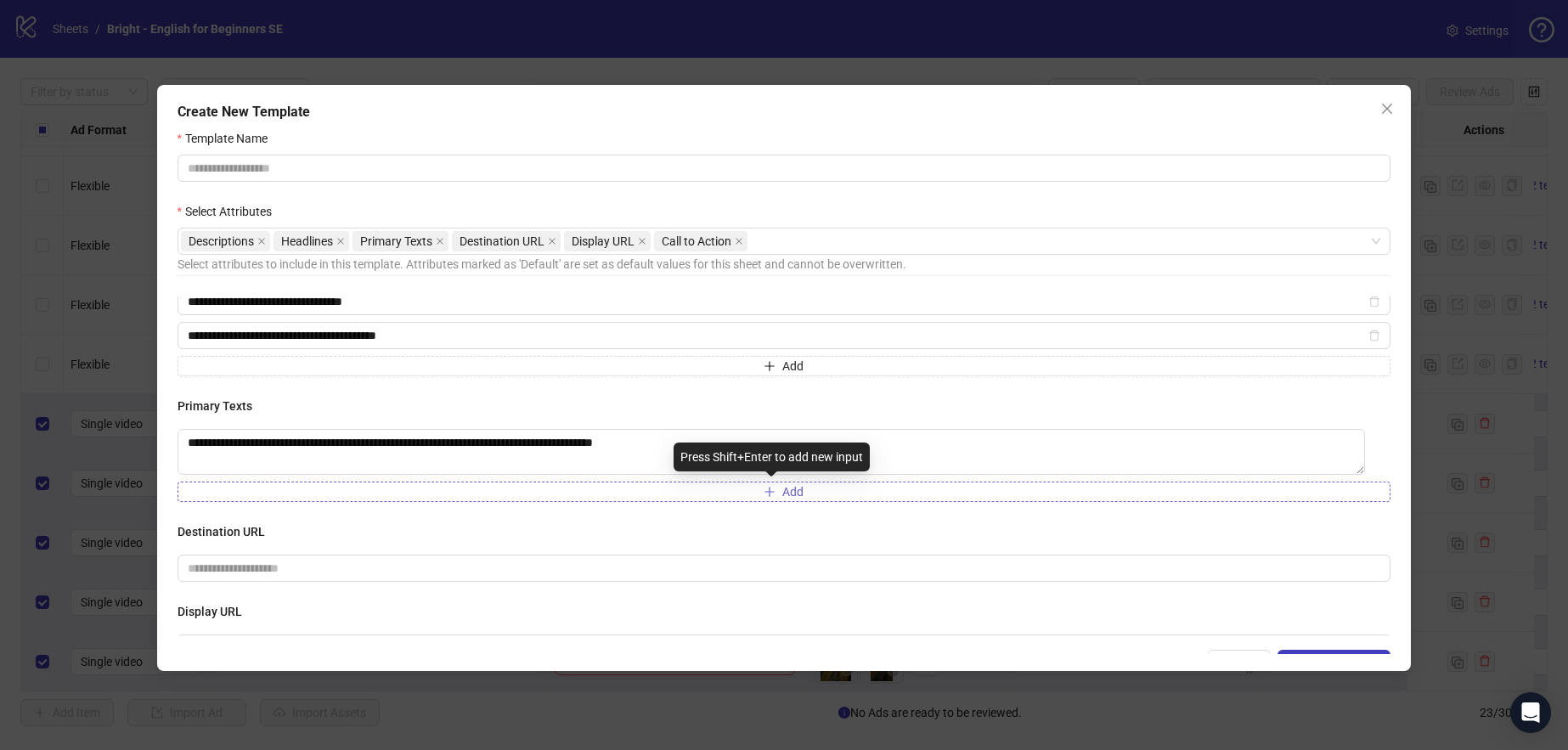
click at [526, 494] on button "Add" at bounding box center [784, 492] width 1214 height 21
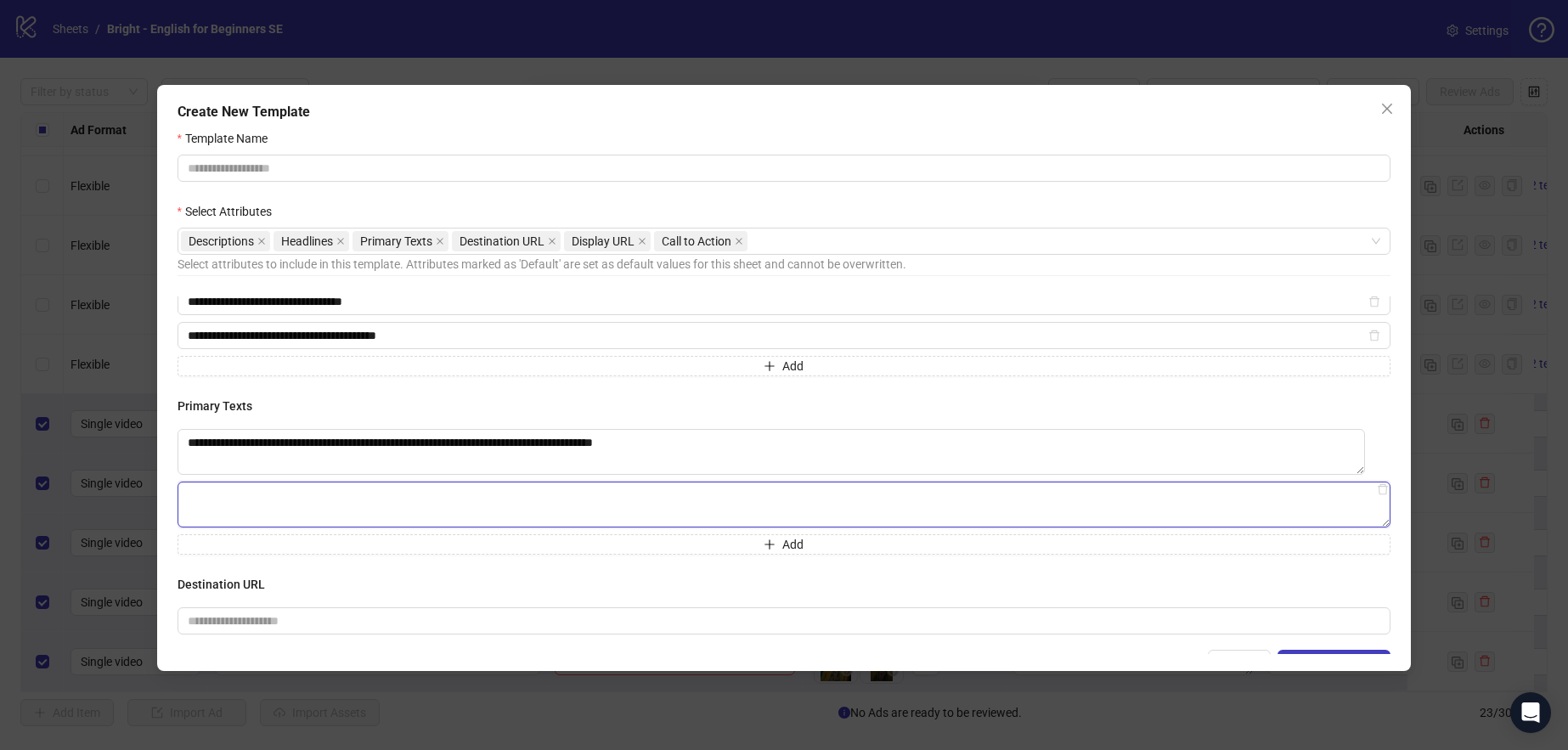
paste textarea "**********"
type textarea "**********"
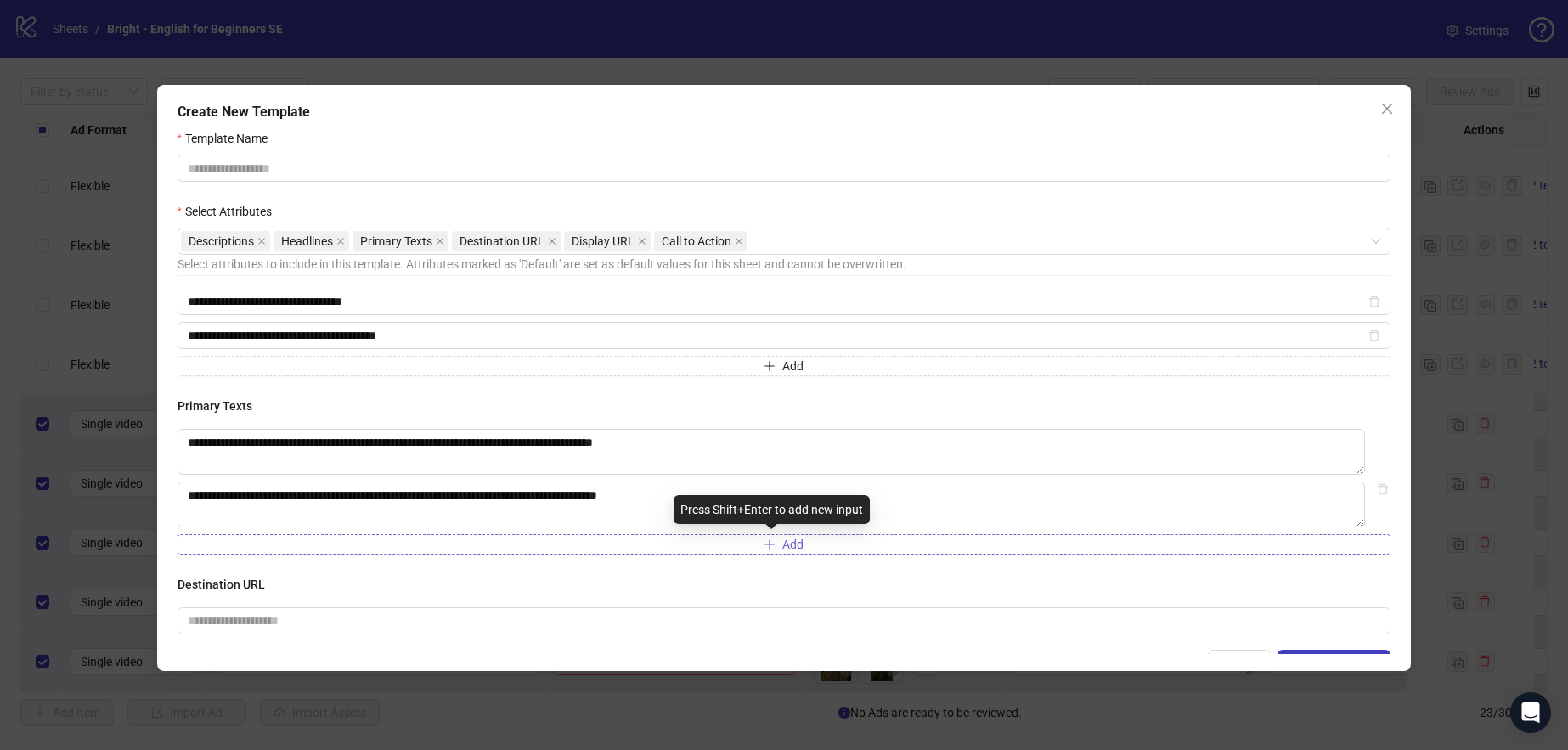
click at [251, 541] on button "Add" at bounding box center [784, 545] width 1214 height 21
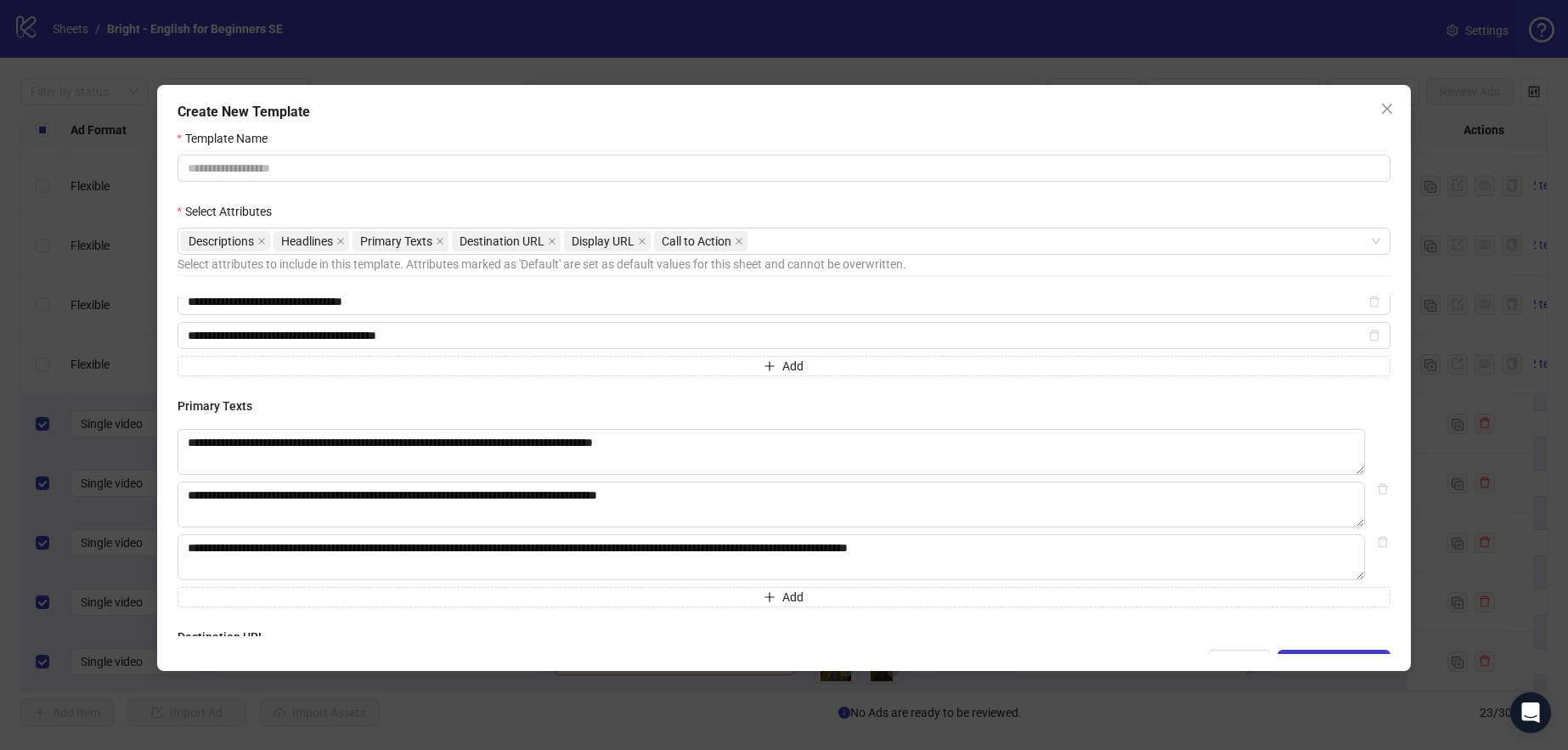
type textarea "**********"
click at [936, 412] on h4 "Primary Texts" at bounding box center [784, 406] width 1214 height 19
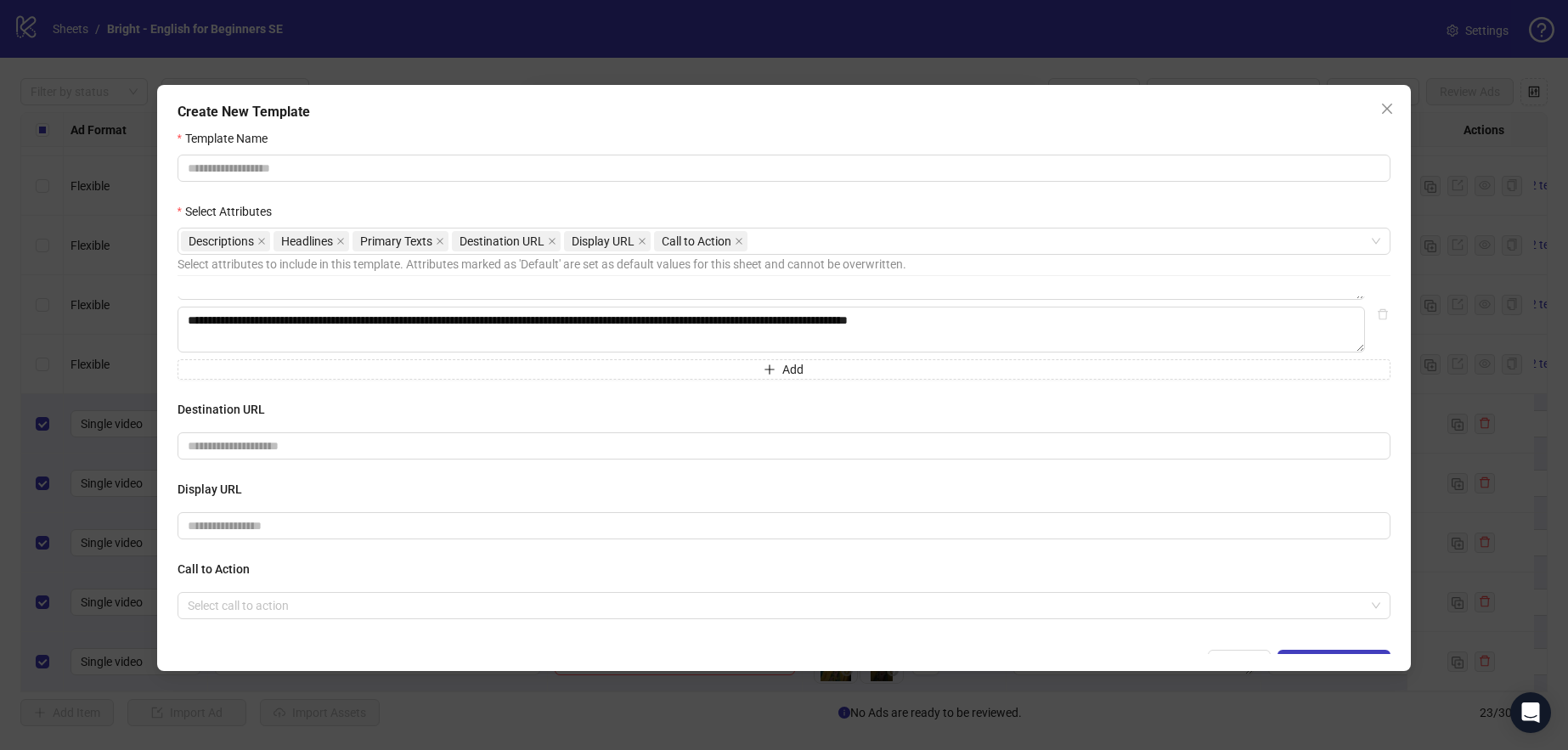
scroll to position [495, 0]
click at [282, 526] on input "text" at bounding box center [784, 526] width 1214 height 27
paste input "**********"
type input "**********"
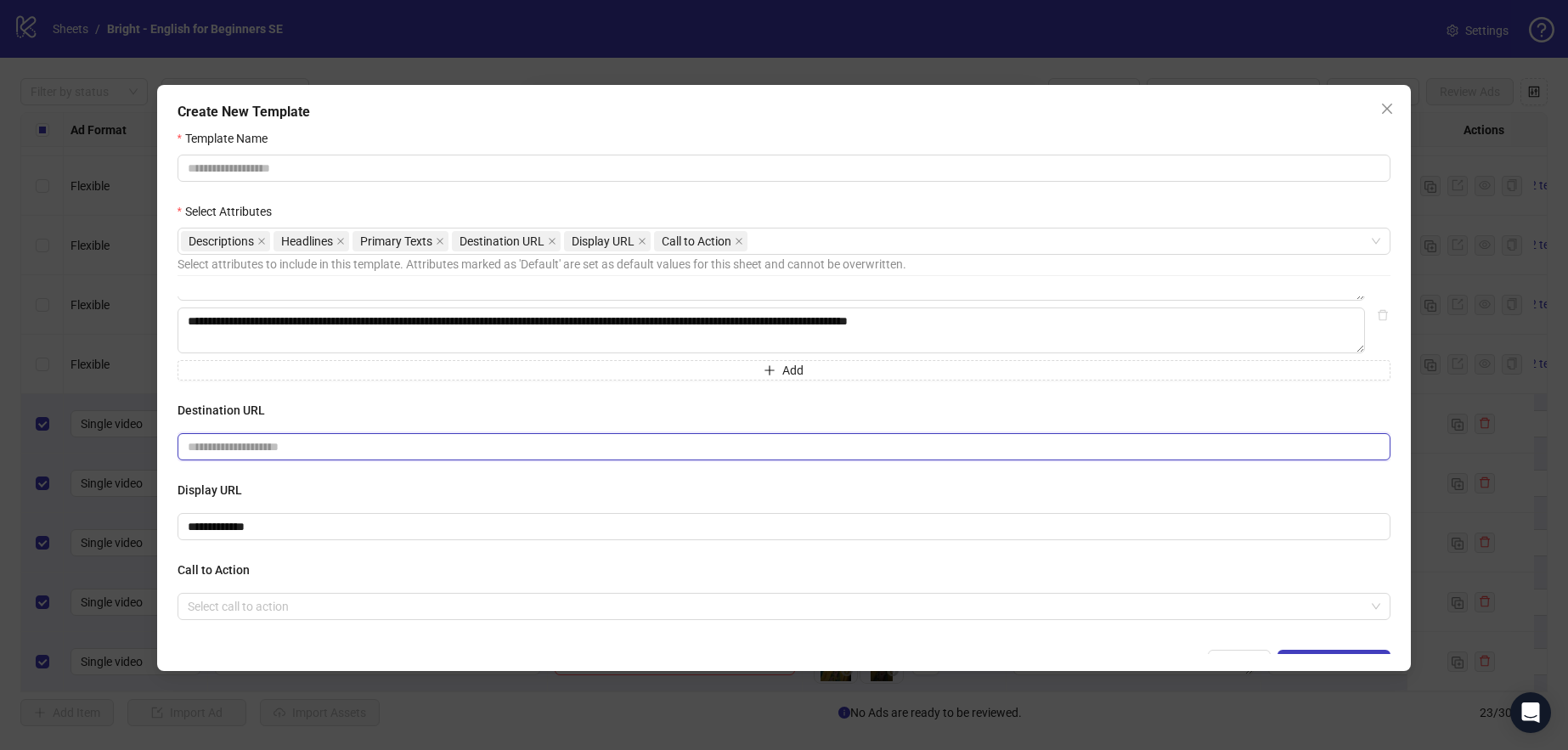
click at [308, 451] on input "text" at bounding box center [778, 446] width 1180 height 19
paste input "**********"
type input "**********"
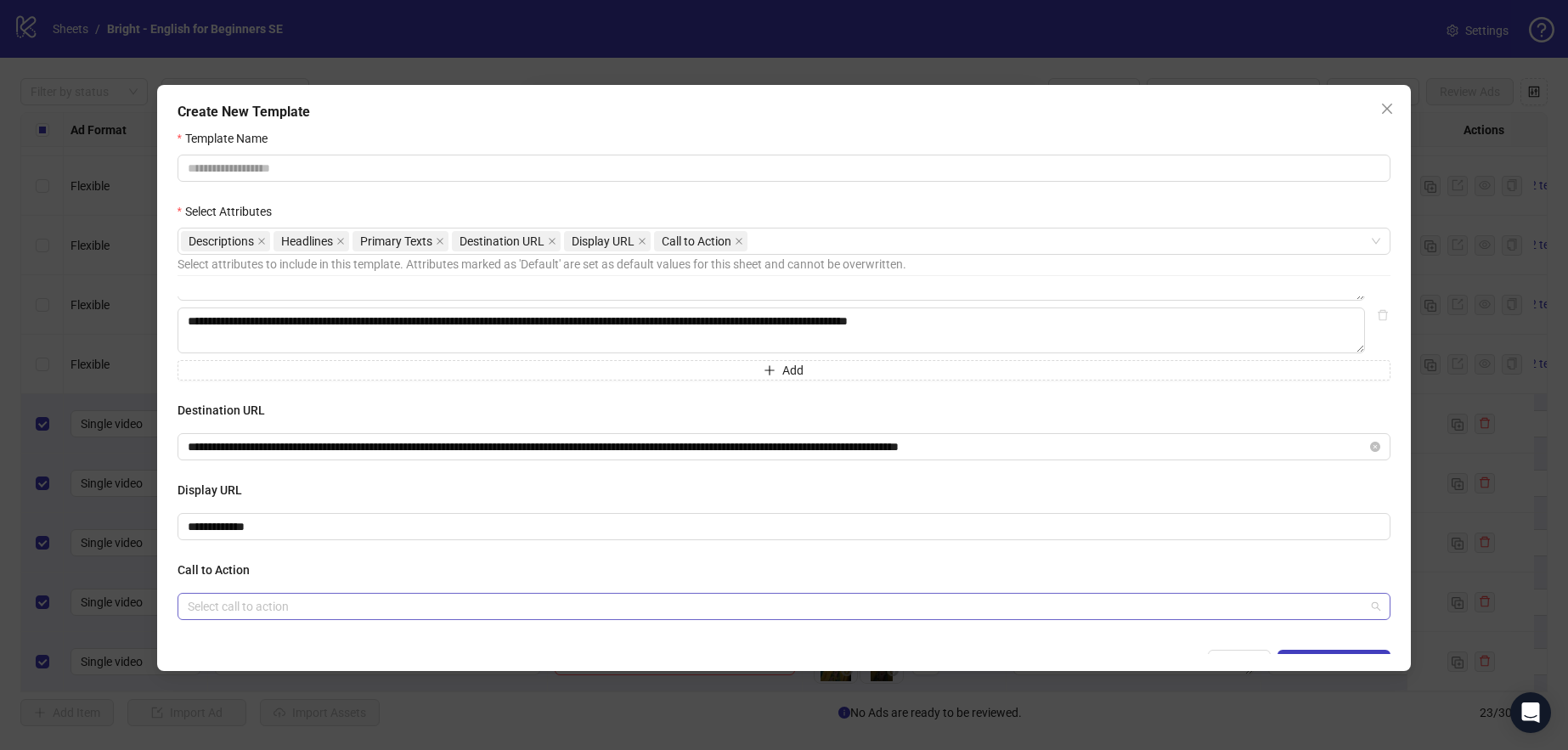
click at [296, 602] on input "search" at bounding box center [777, 607] width 1178 height 26
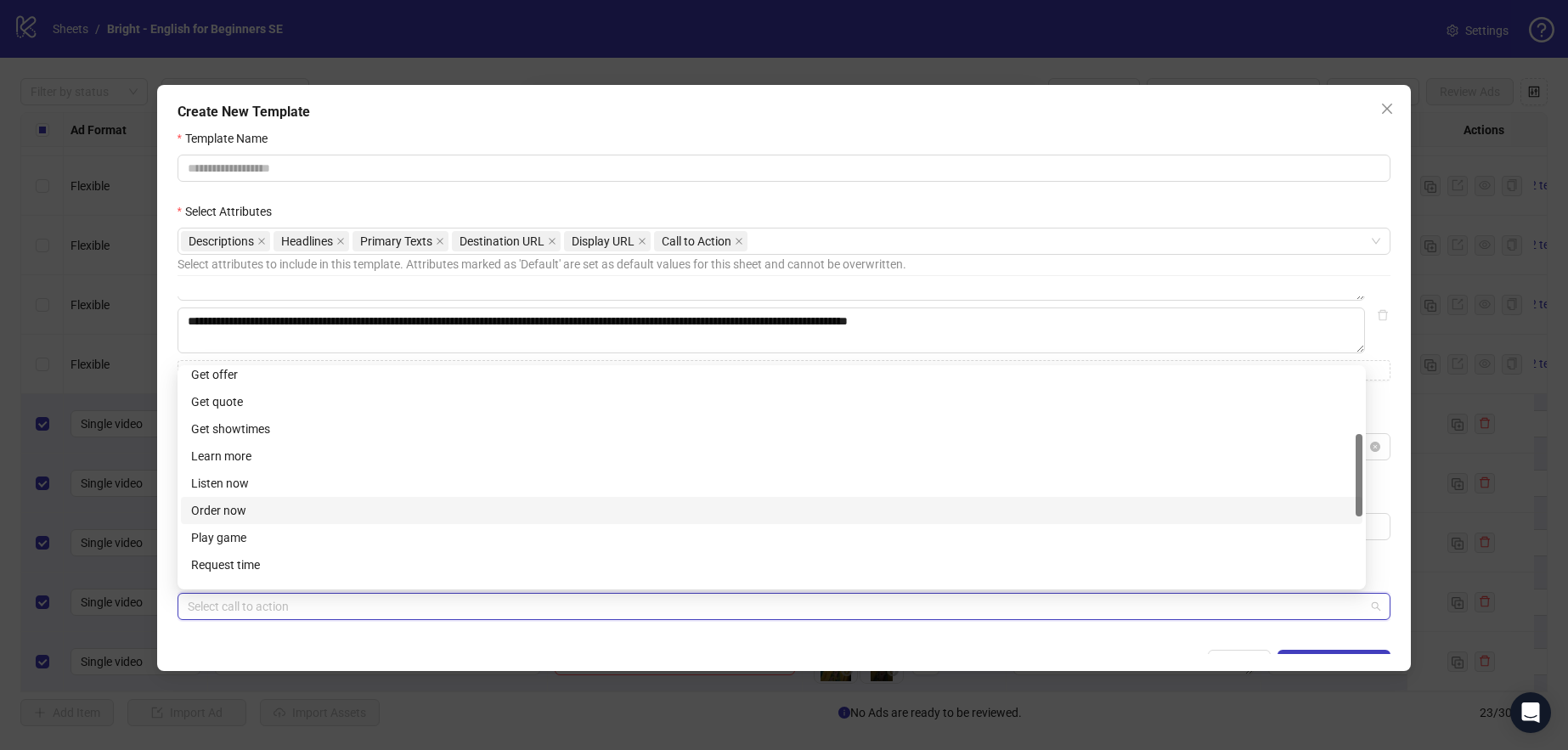
scroll to position [353, 0]
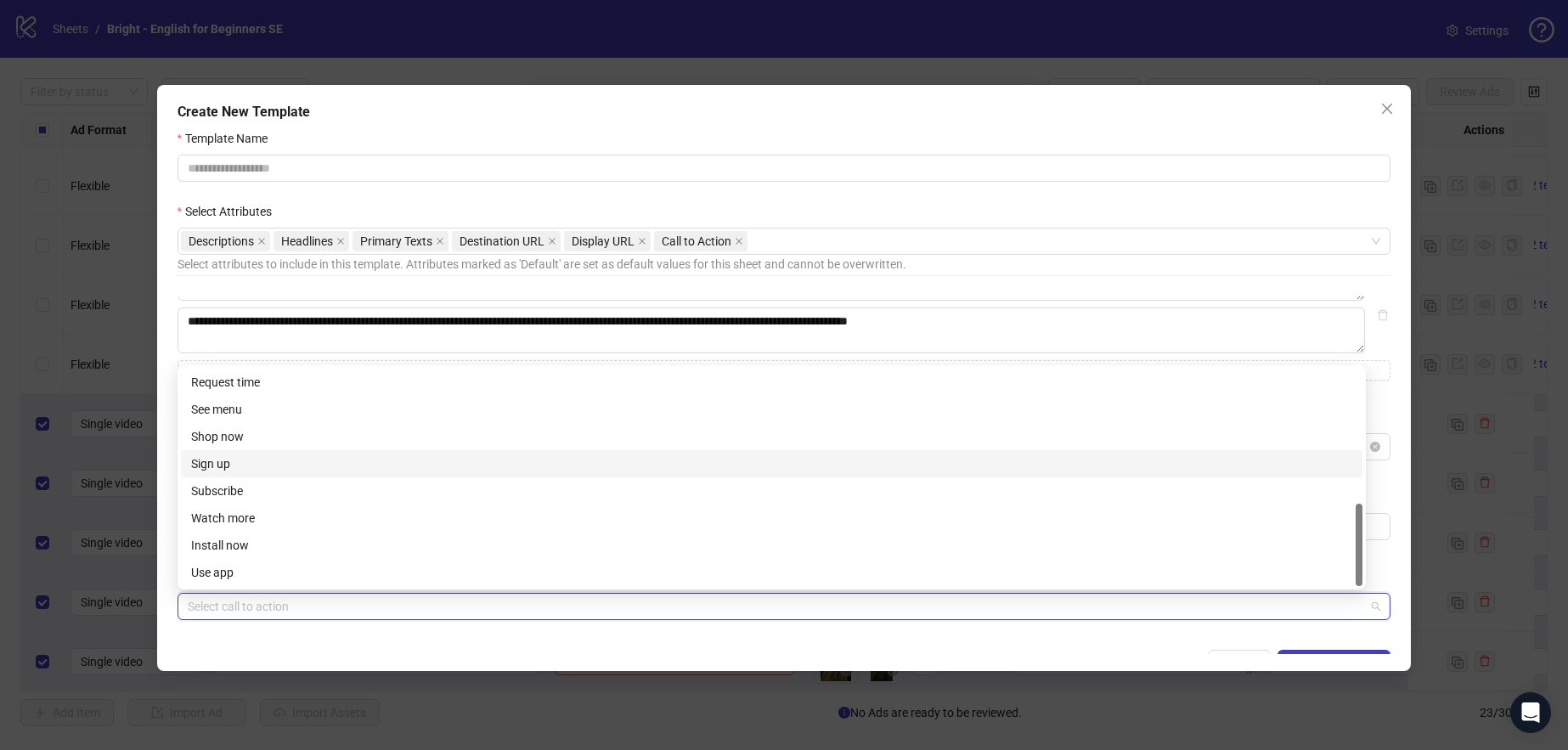
click at [256, 472] on div "Sign up" at bounding box center [772, 463] width 1161 height 19
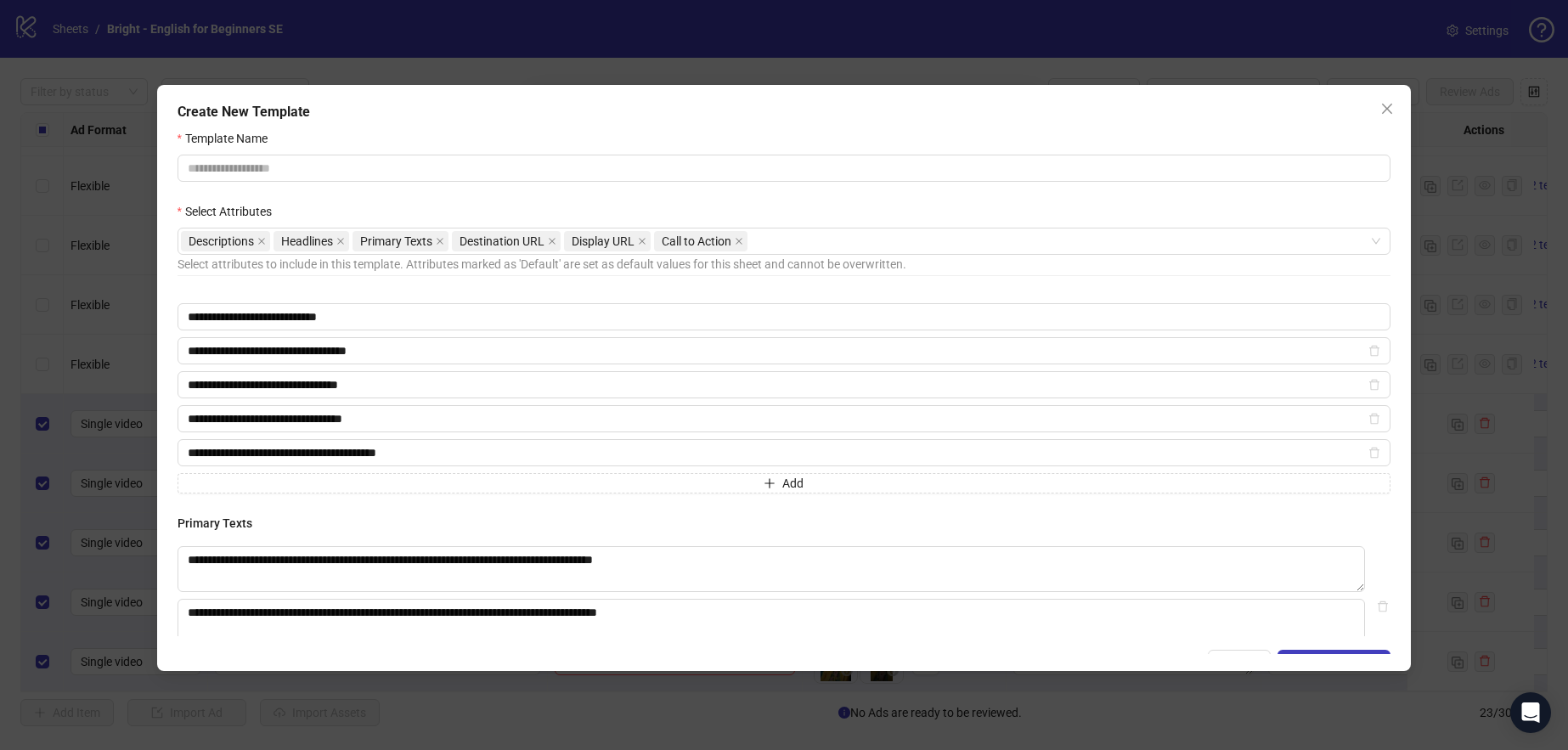
scroll to position [0, 0]
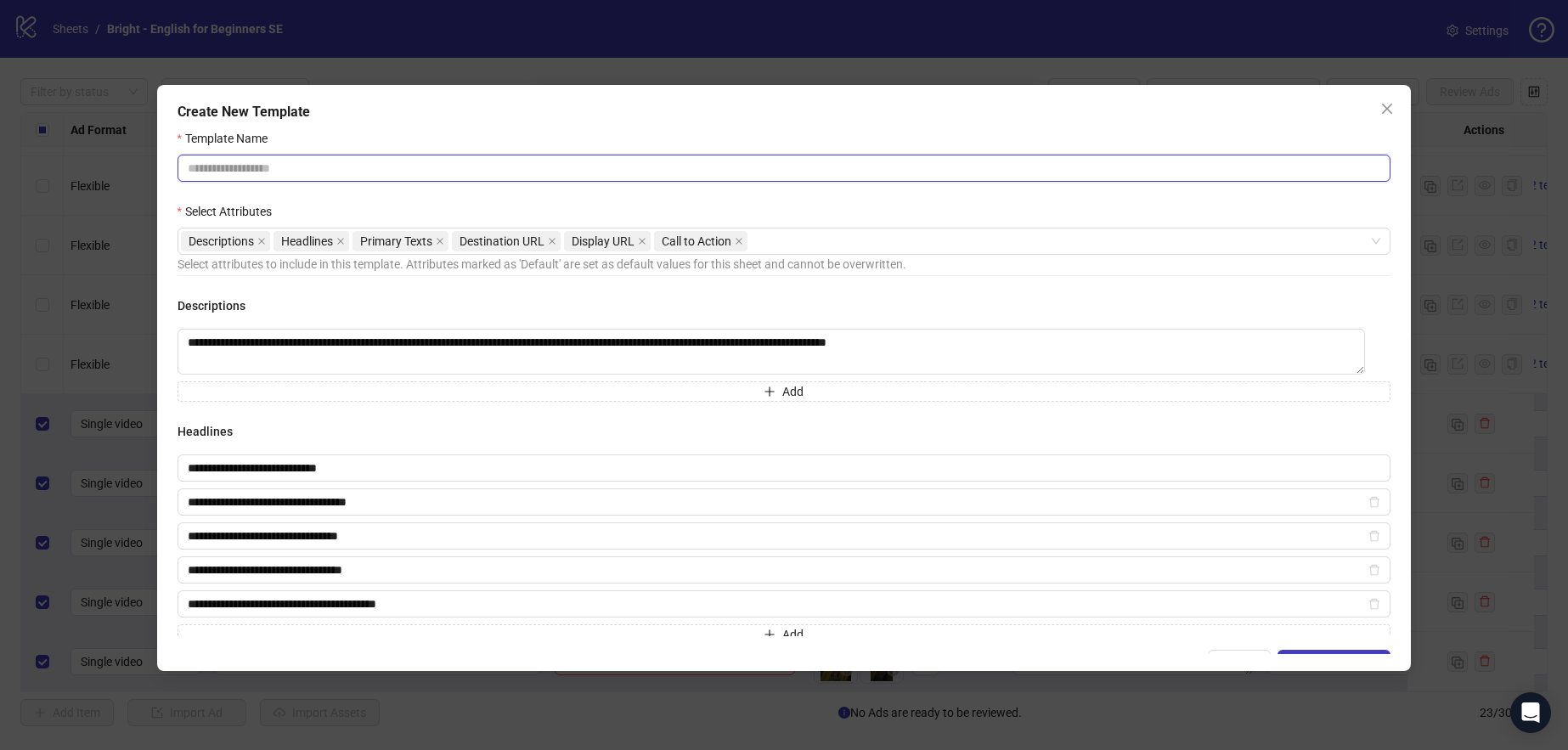
click at [276, 163] on input "Template Name" at bounding box center [784, 168] width 1214 height 27
paste input "******"
type input "**********"
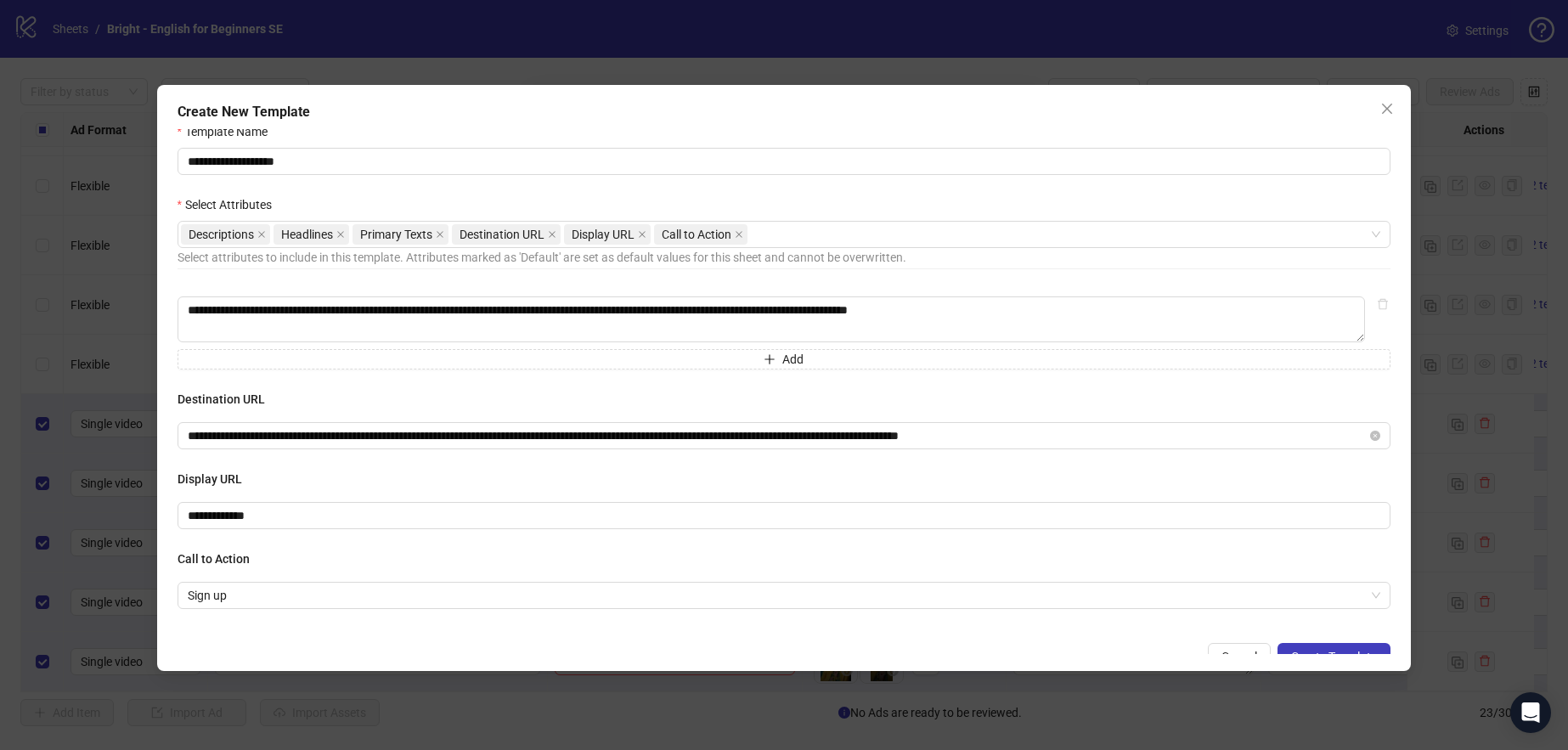
scroll to position [23, 0]
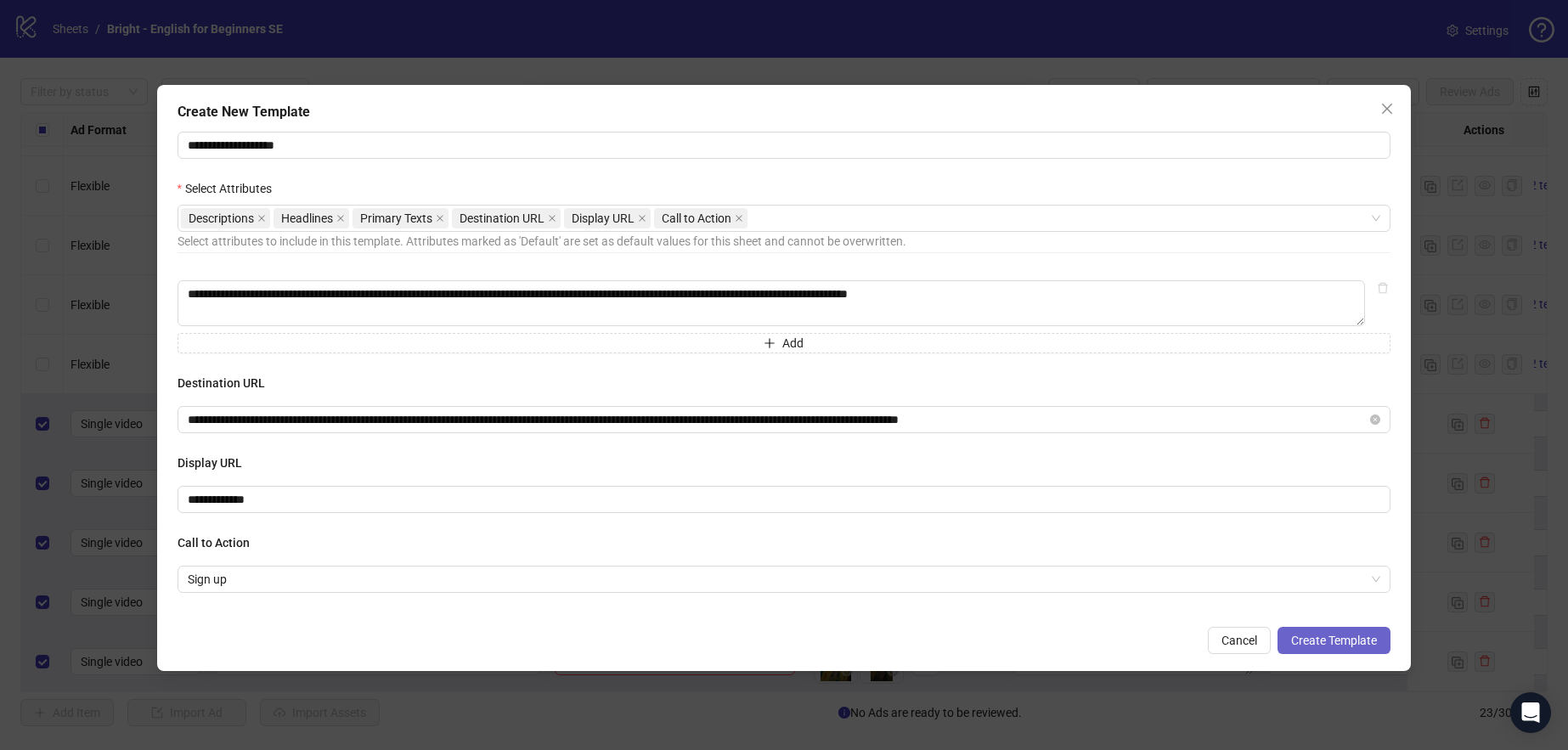
click at [1322, 644] on span "Create Template" at bounding box center [1334, 641] width 86 height 14
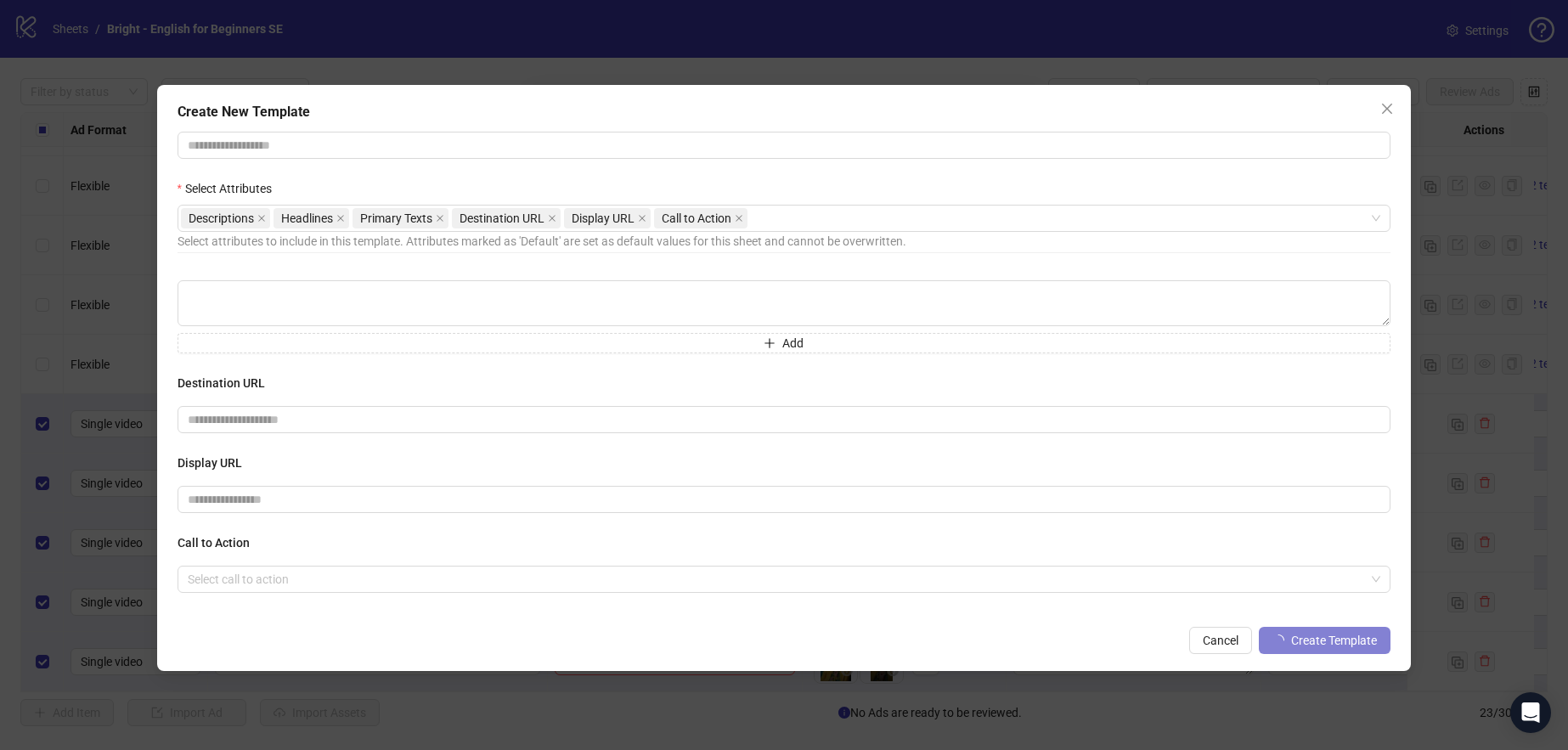
scroll to position [258, 0]
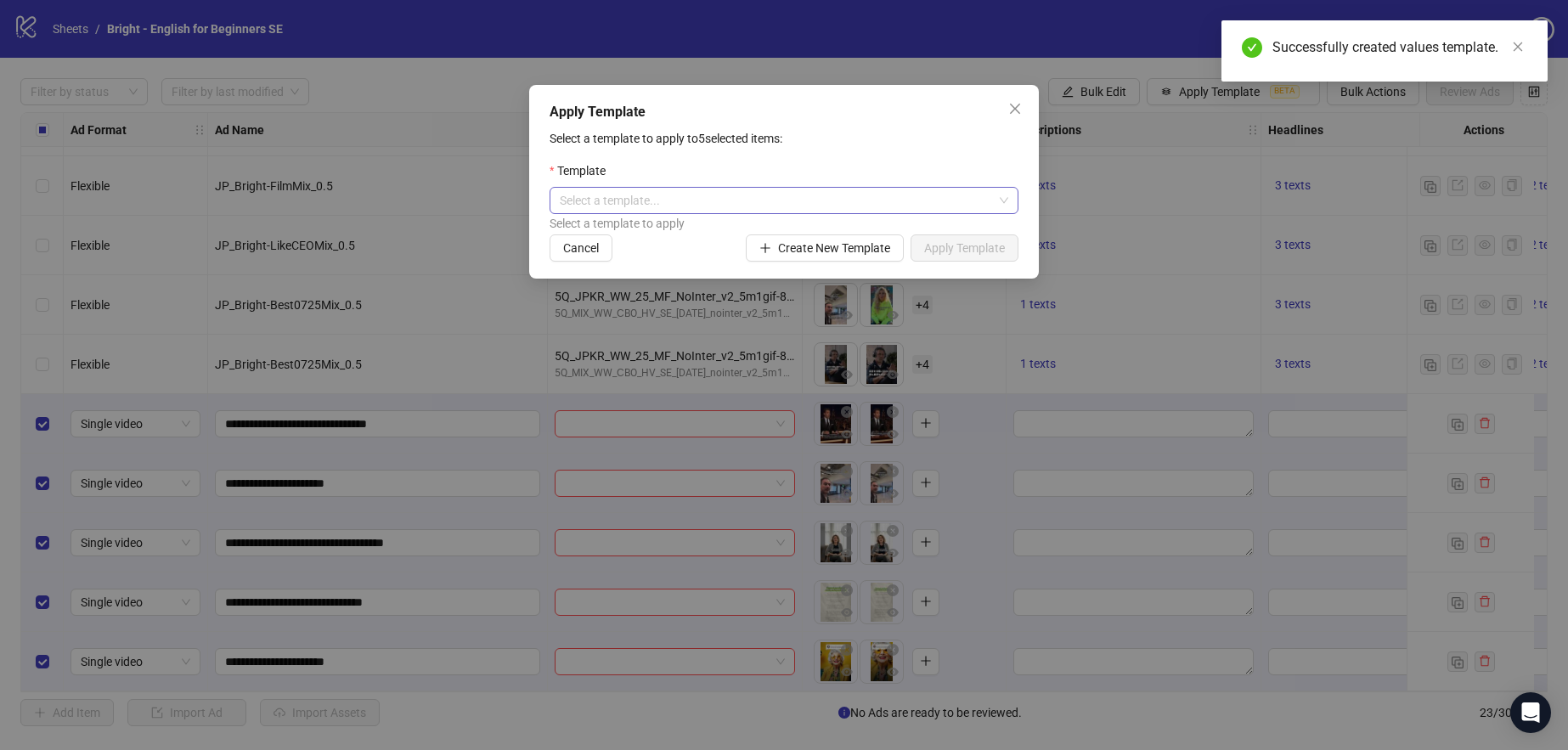
click at [678, 201] on input "search" at bounding box center [777, 200] width 433 height 26
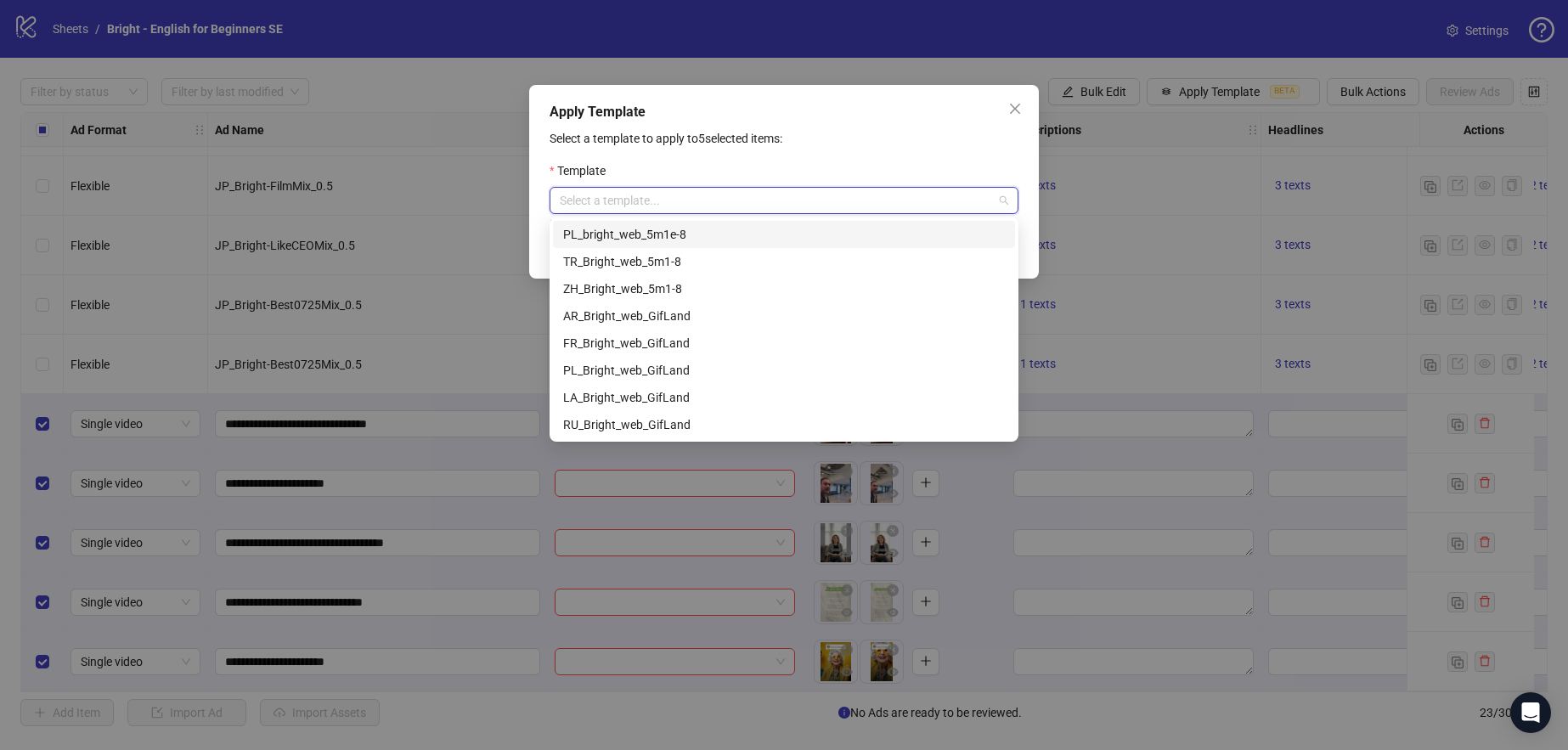
click at [761, 230] on div "PL_bright_web_5m1e-8" at bounding box center [784, 234] width 441 height 19
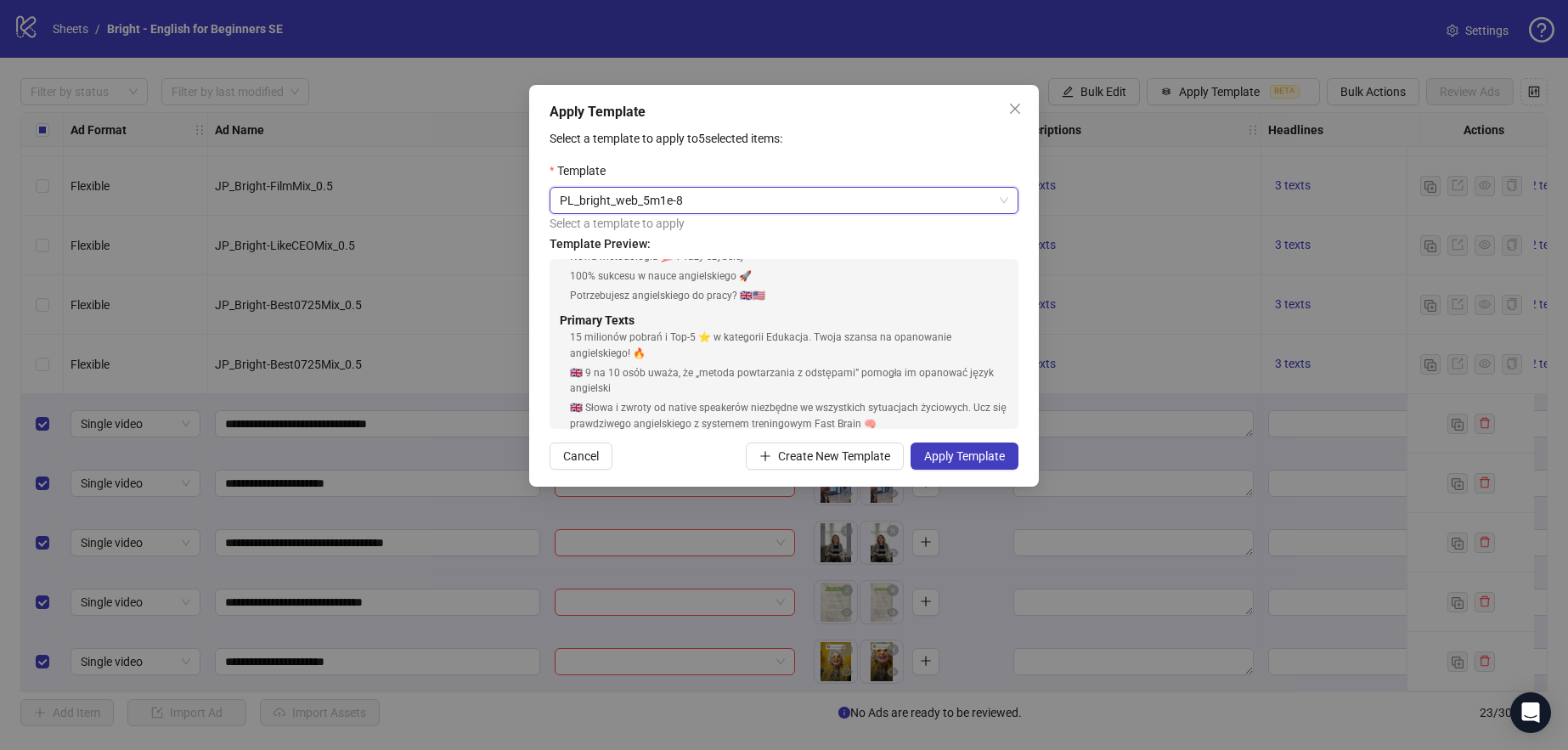
scroll to position [312, 0]
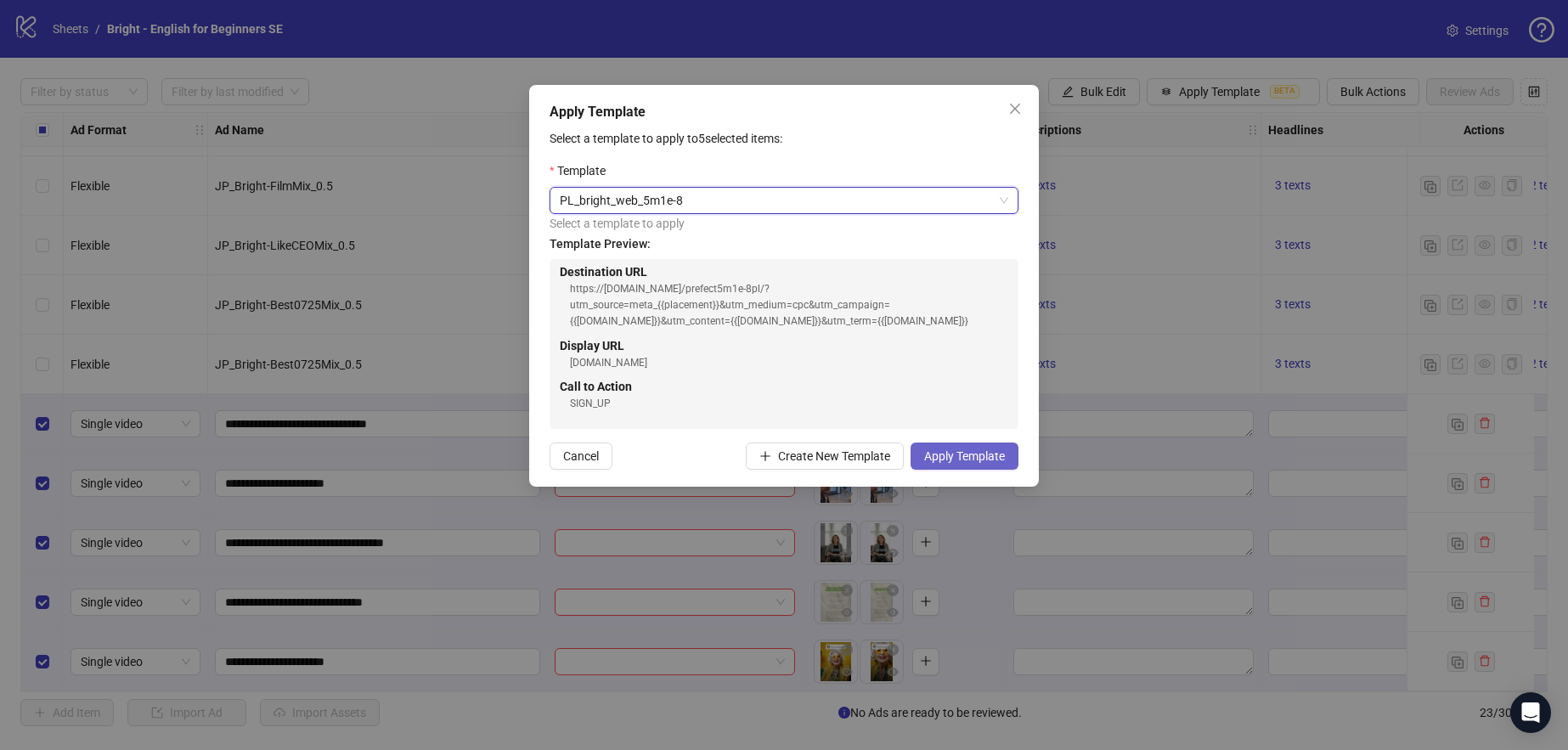
click at [969, 458] on span "Apply Template" at bounding box center [964, 456] width 80 height 14
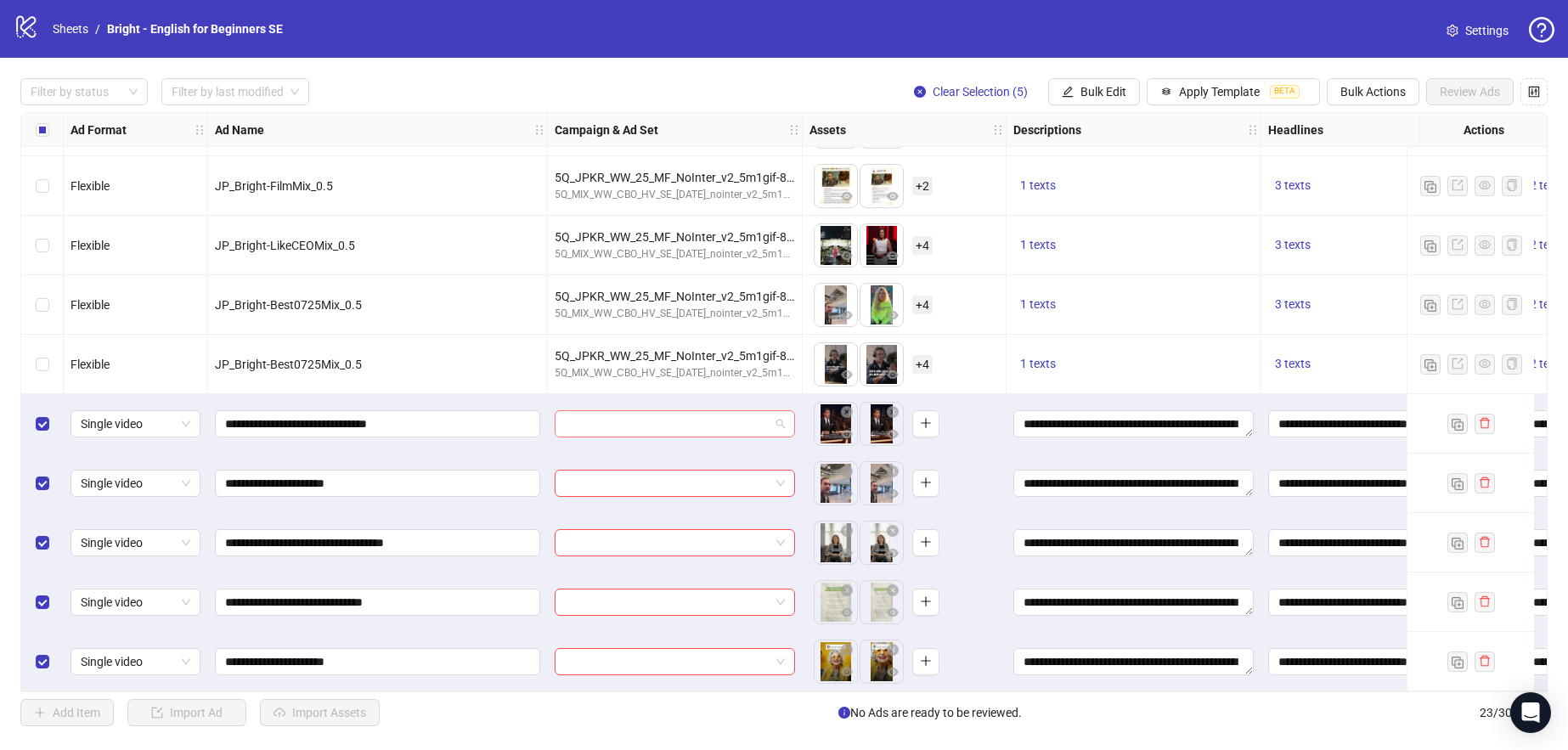
click at [693, 414] on input "search" at bounding box center [667, 425] width 204 height 26
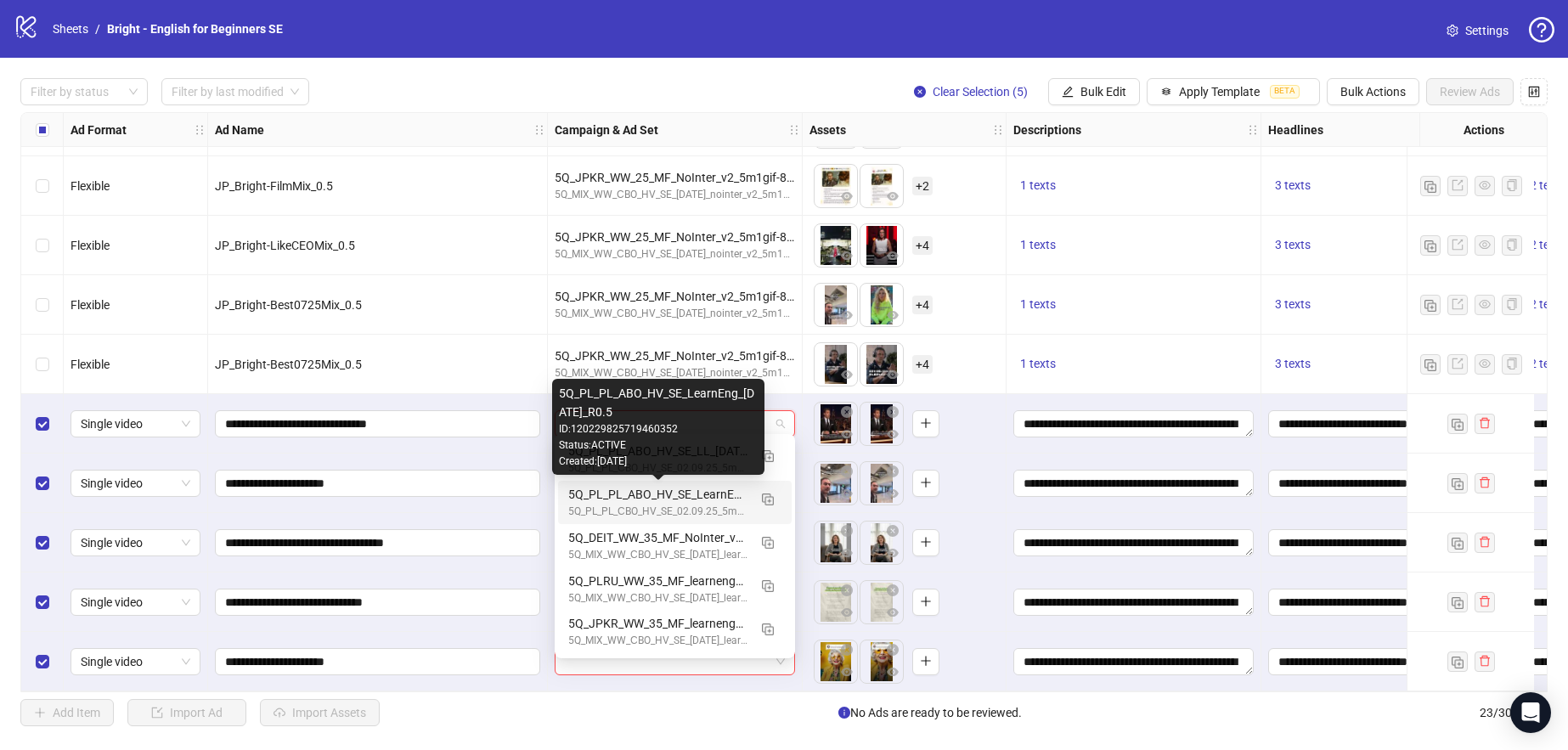
click at [710, 502] on div "5Q_PL_PL_ABO_HV_SE_LearnEng_[DATE]_R0.5" at bounding box center [658, 494] width 180 height 19
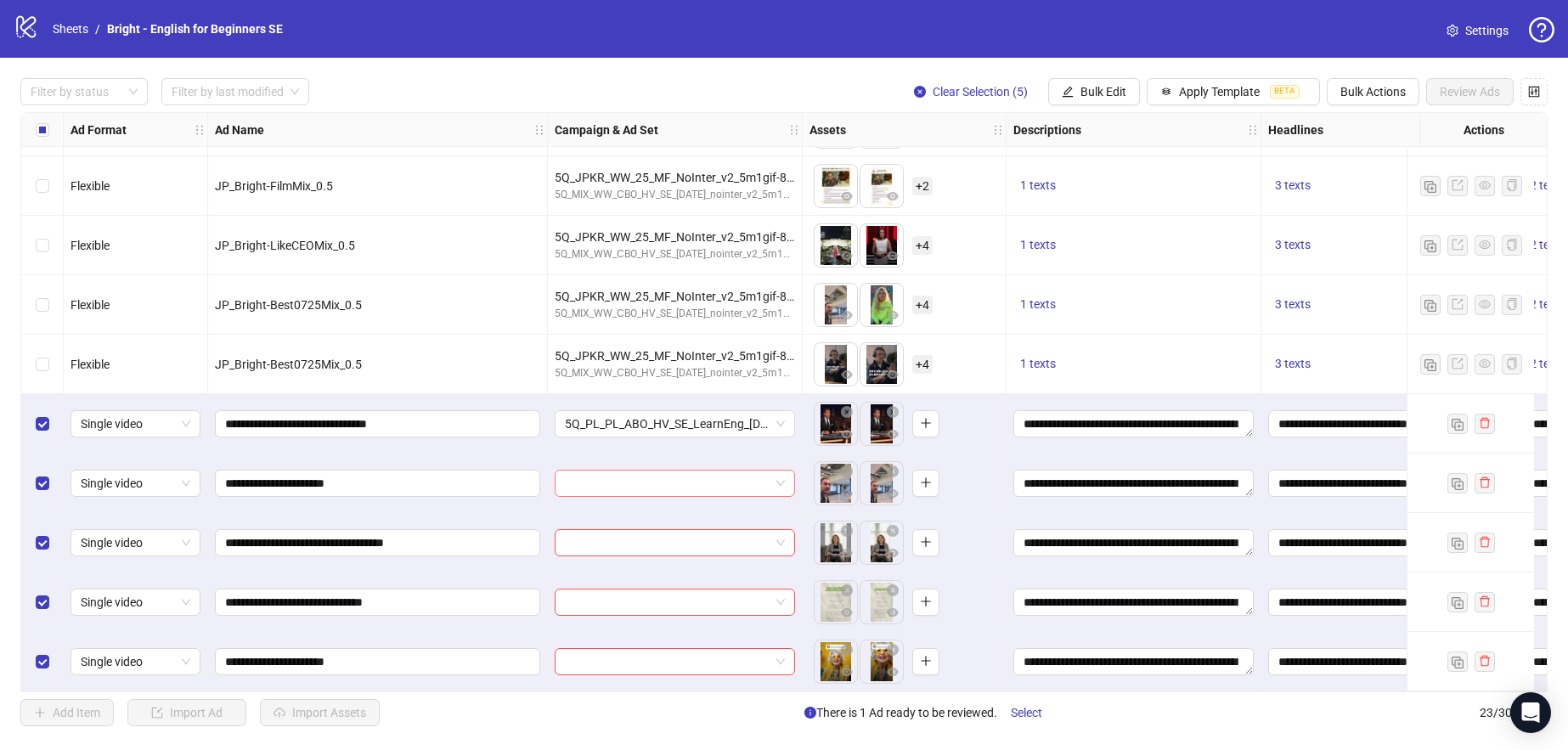
click at [715, 483] on input "search" at bounding box center [667, 484] width 204 height 26
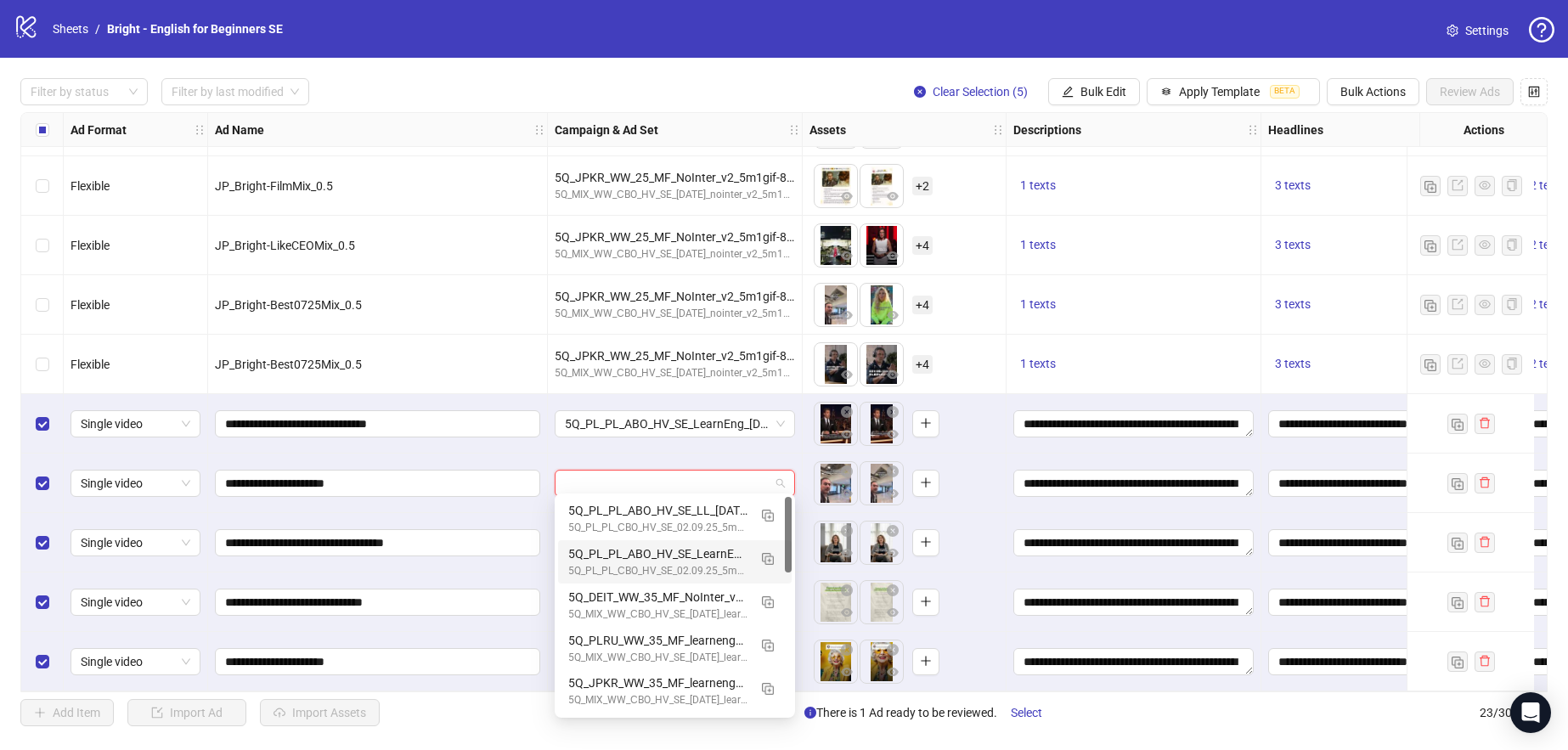
click at [723, 562] on div "5Q_PL_PL_ABO_HV_SE_LearnEng_[DATE]_R0.5" at bounding box center [658, 554] width 180 height 19
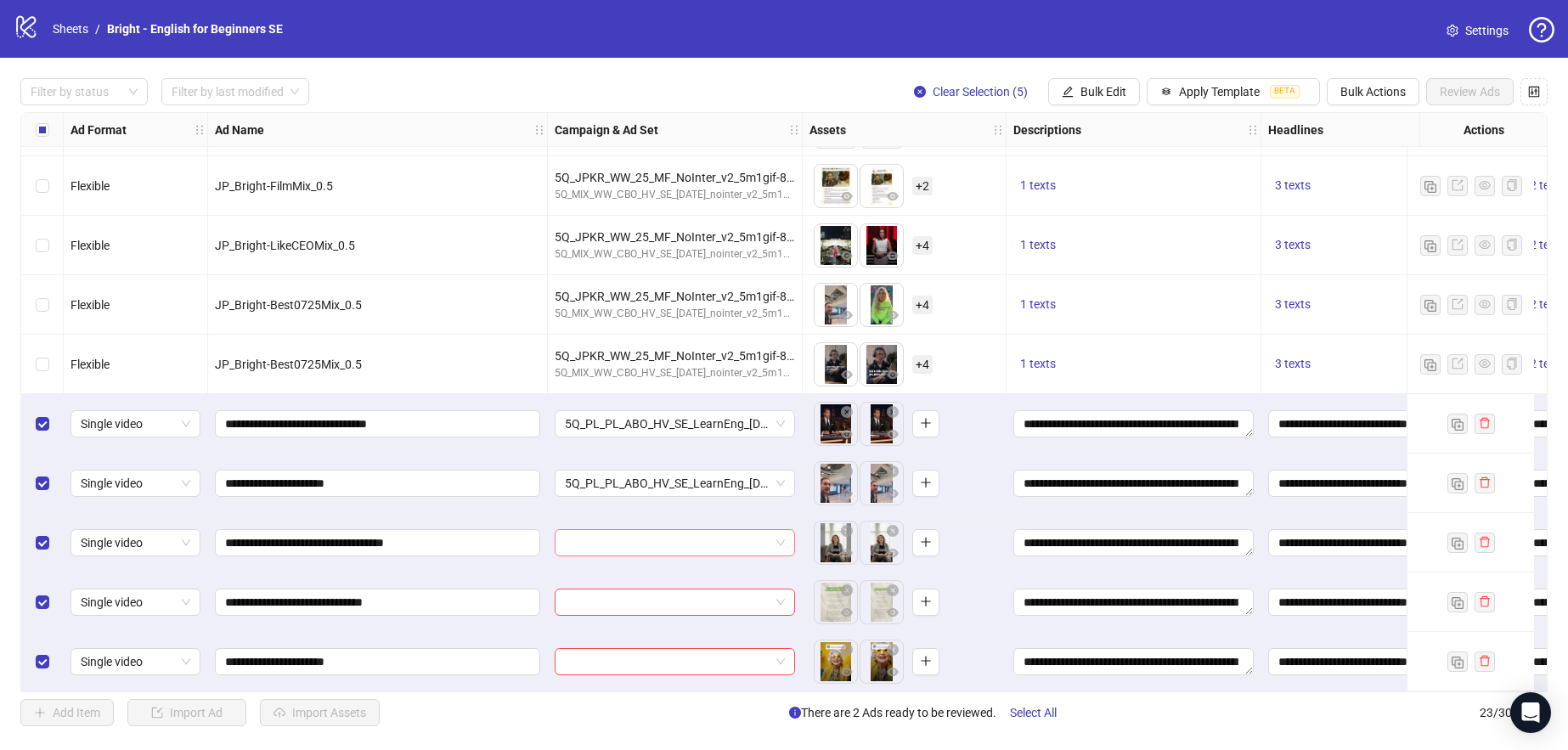
click at [711, 535] on input "search" at bounding box center [667, 544] width 204 height 26
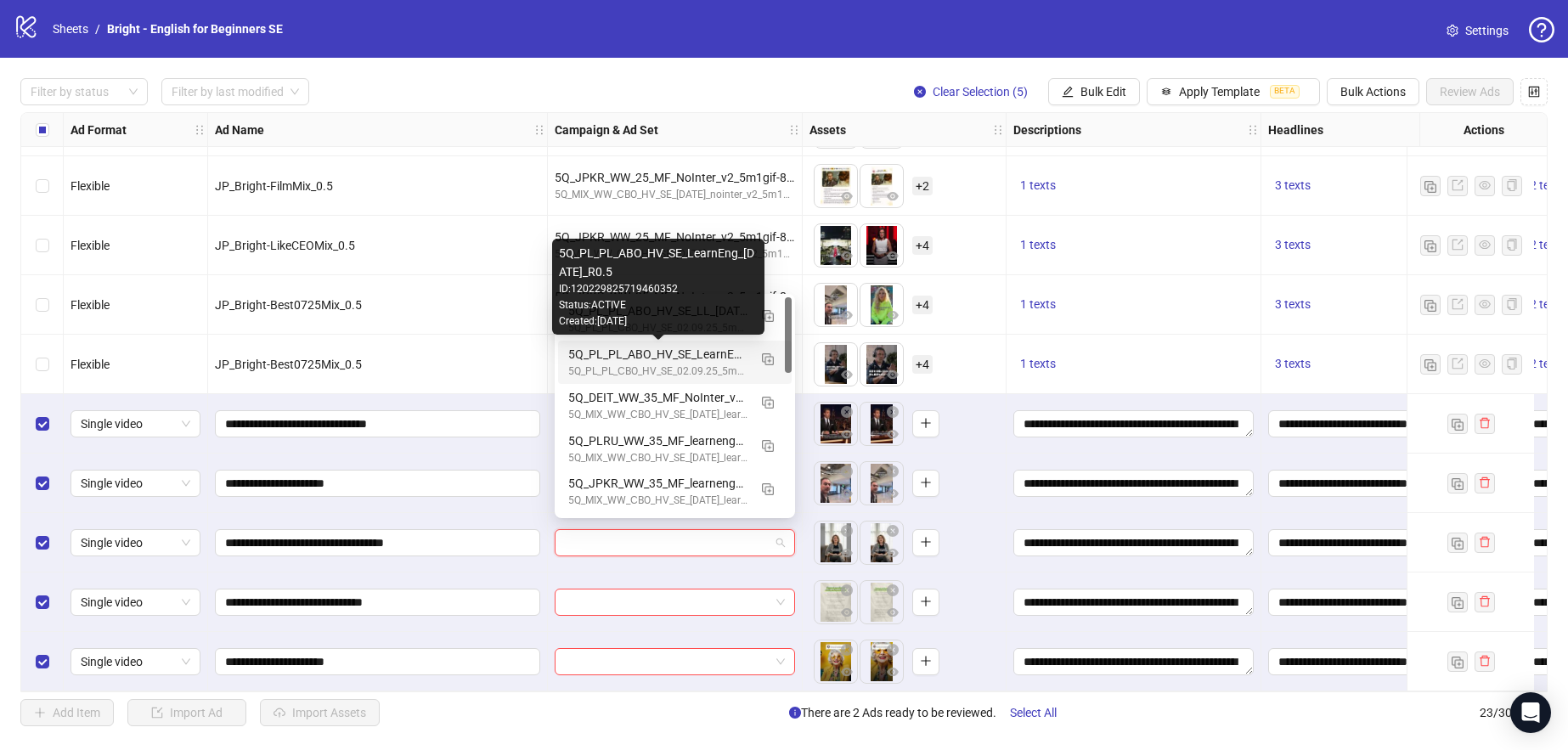
click at [736, 358] on div "5Q_PL_PL_ABO_HV_SE_LearnEng_[DATE]_R0.5" at bounding box center [658, 354] width 180 height 19
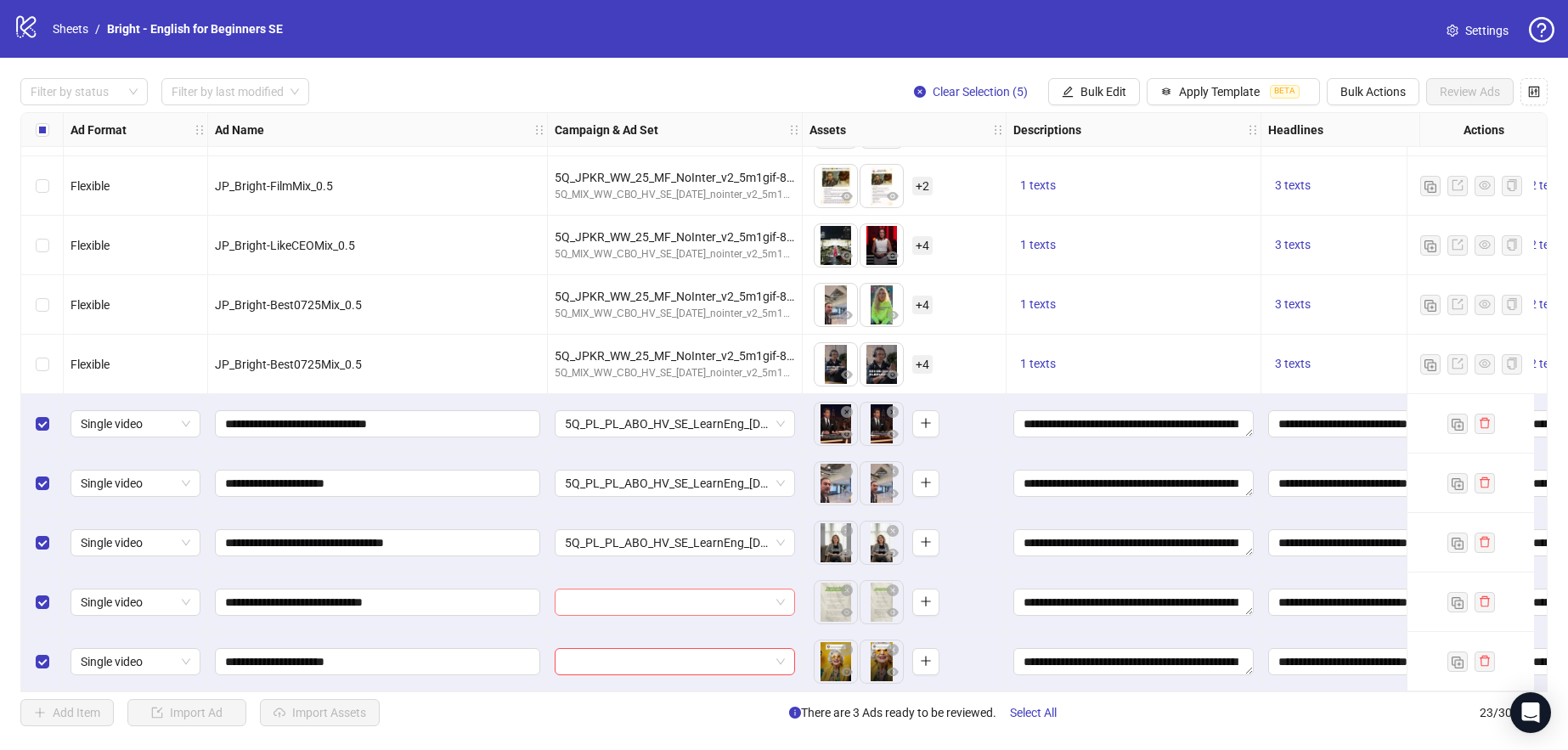
click at [738, 590] on input "search" at bounding box center [667, 603] width 204 height 26
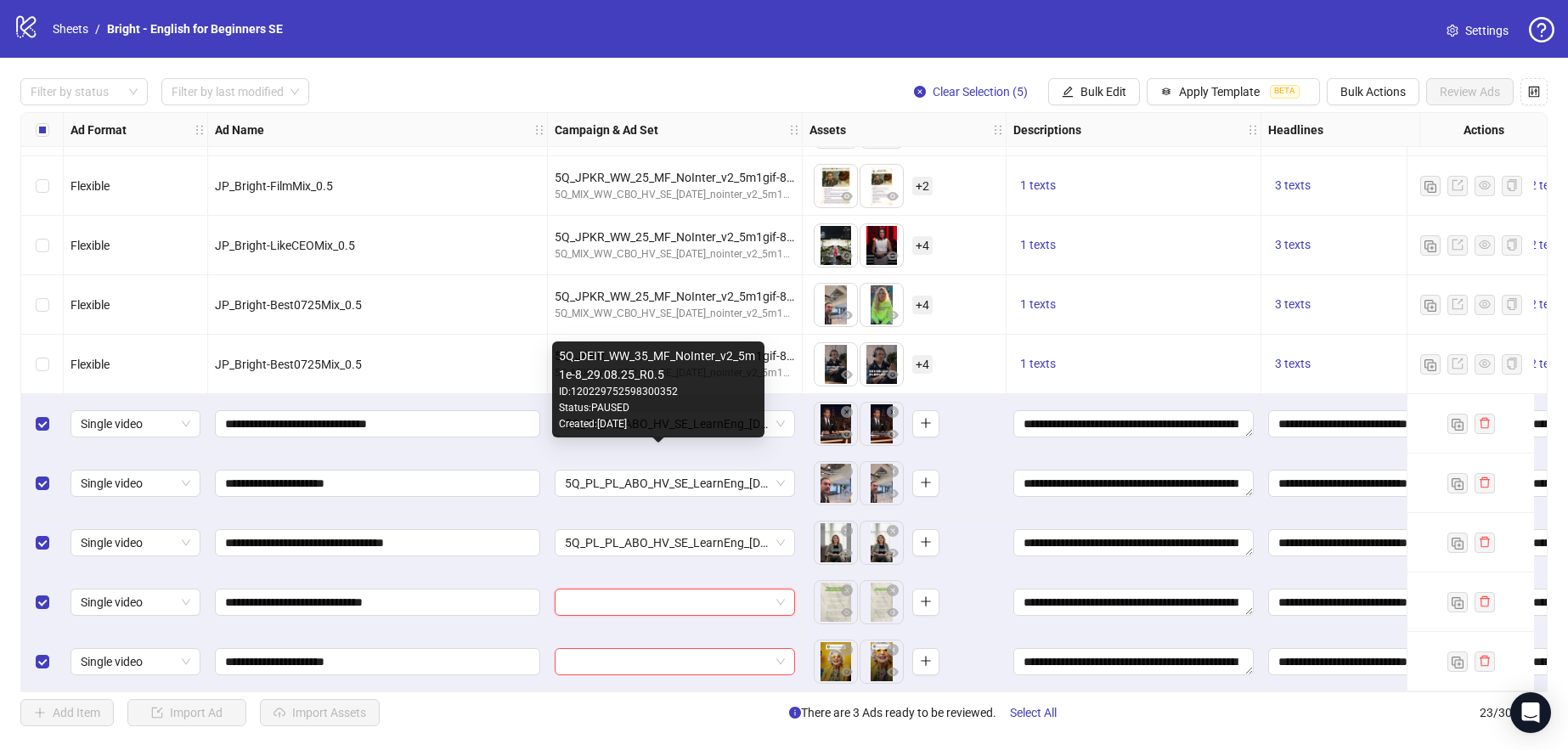
click at [720, 427] on div "Created: [DATE]" at bounding box center [659, 425] width 198 height 16
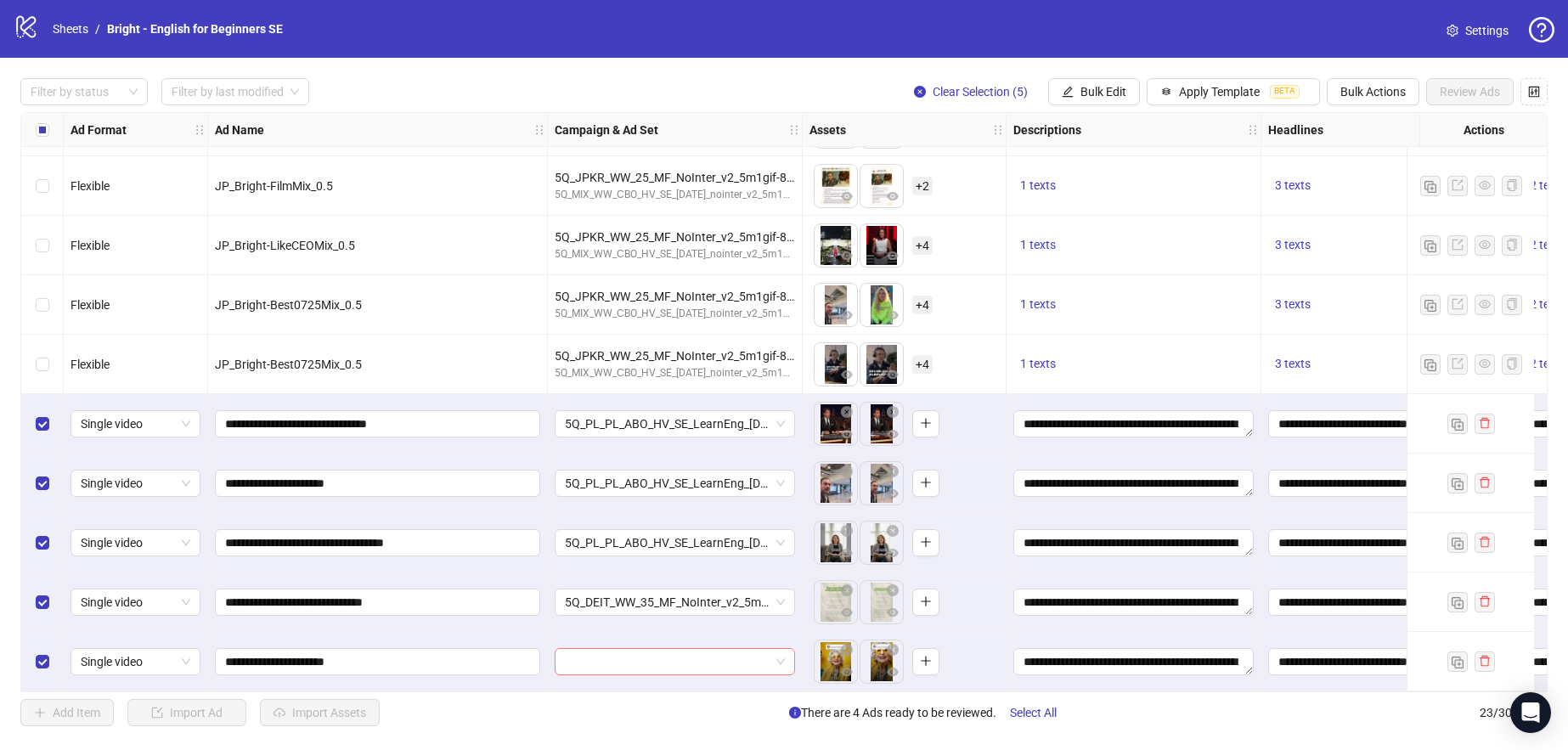
click at [733, 659] on input "search" at bounding box center [667, 662] width 204 height 26
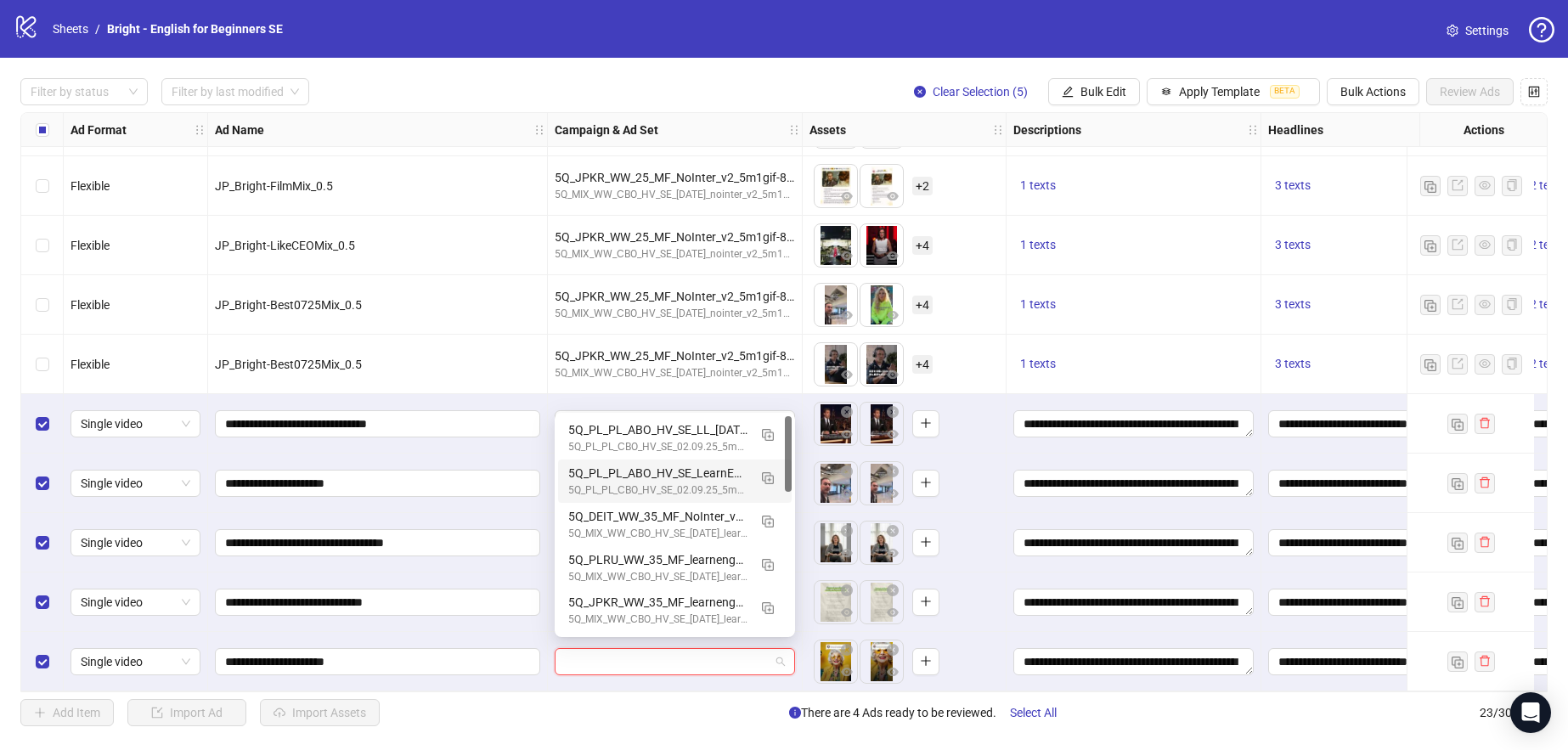
click at [684, 491] on div "5Q_PL_PL_СBO_HV_SE_02.09.25_5m1e-8_R0.5" at bounding box center [658, 491] width 180 height 16
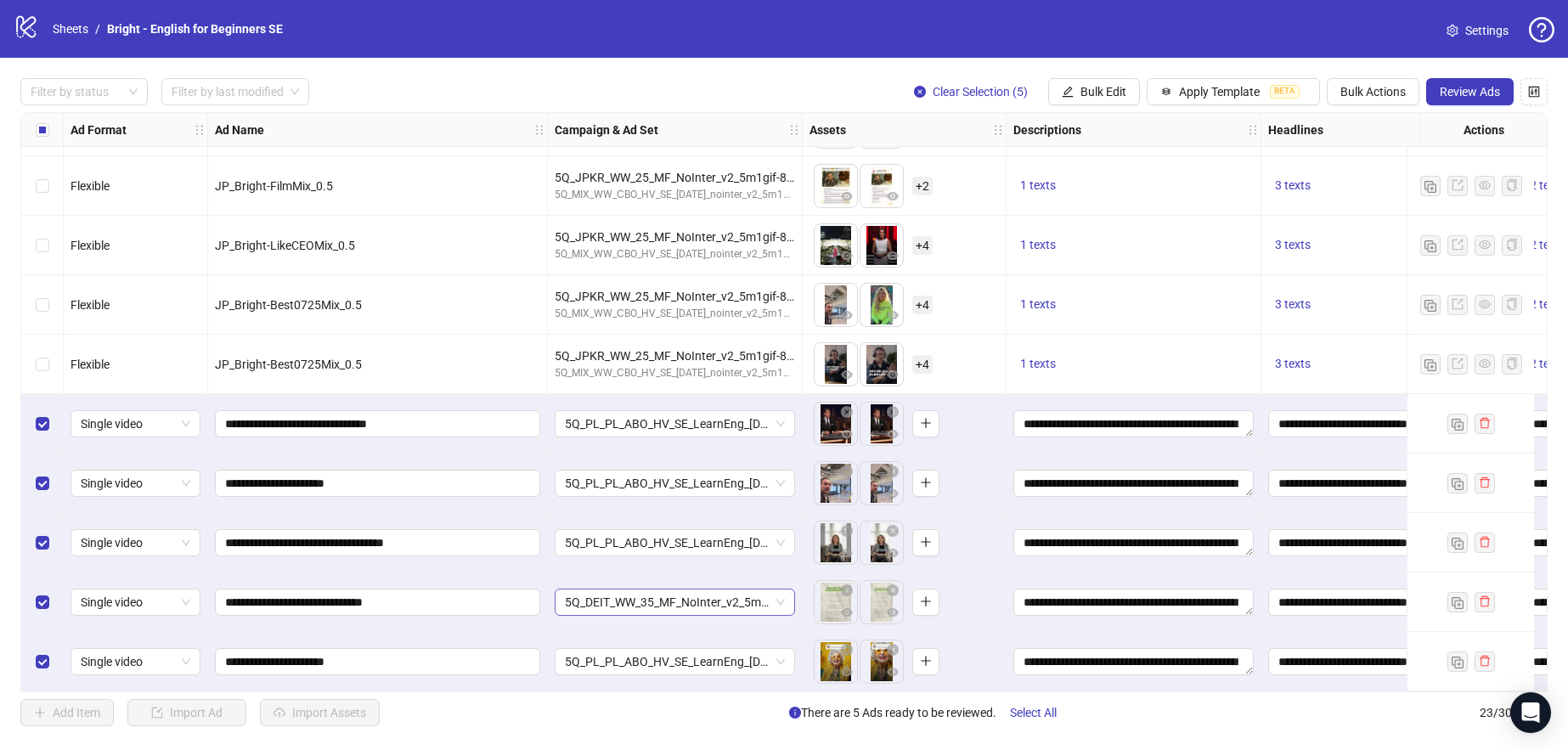
click at [684, 605] on span "5Q_DEIT_WW_35_MF_NoInter_v2_5m1e-8_29.08.25_R0.5" at bounding box center [675, 603] width 220 height 26
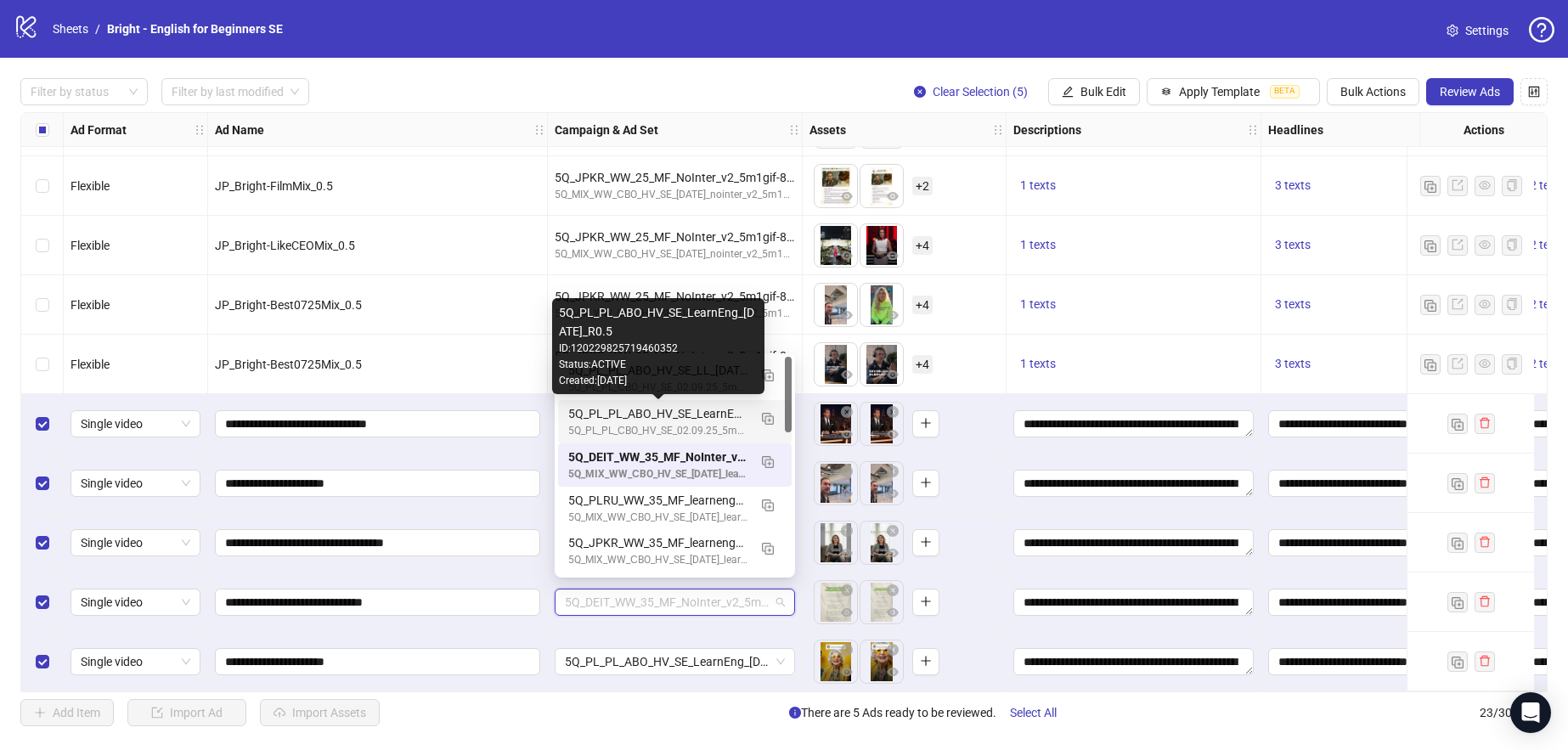
click at [726, 417] on div "5Q_PL_PL_ABO_HV_SE_LearnEng_[DATE]_R0.5" at bounding box center [658, 414] width 180 height 19
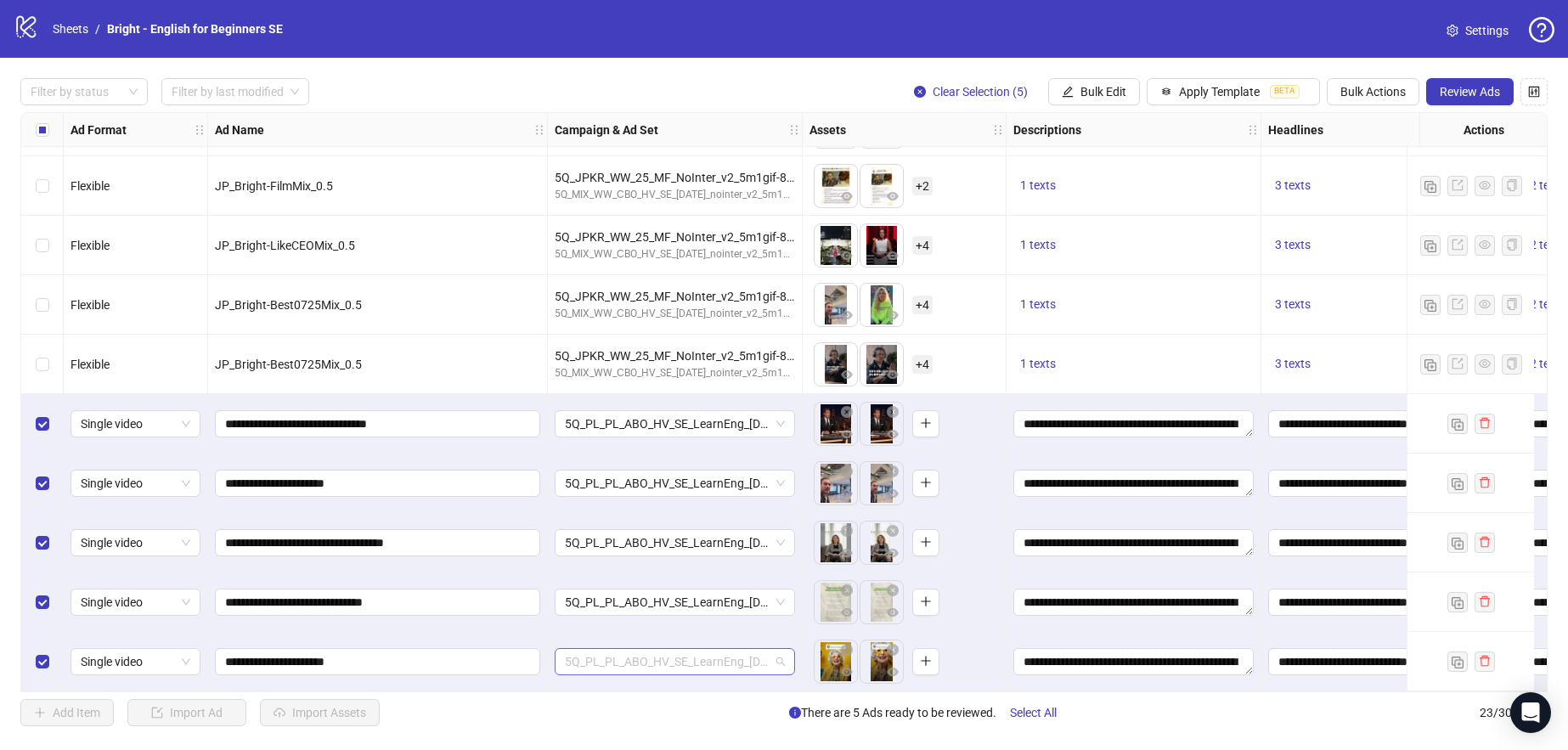
click at [737, 661] on span "5Q_PL_PL_ABO_HV_SE_LearnEng_[DATE]_R0.5" at bounding box center [675, 662] width 220 height 26
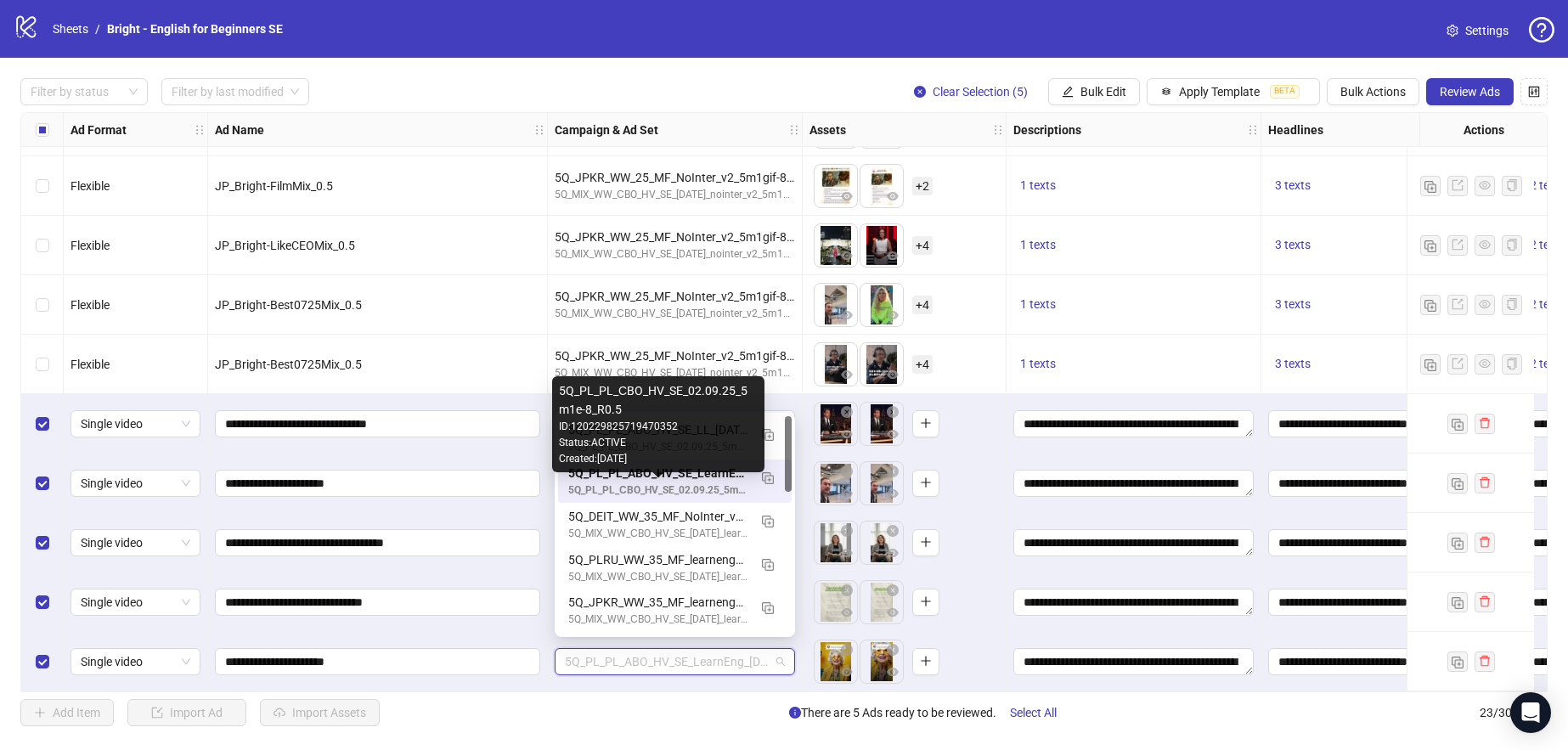
click at [720, 480] on div "5Q_PL_PL_ABO_HV_SE_LearnEng_[DATE]_R0.5" at bounding box center [658, 473] width 180 height 19
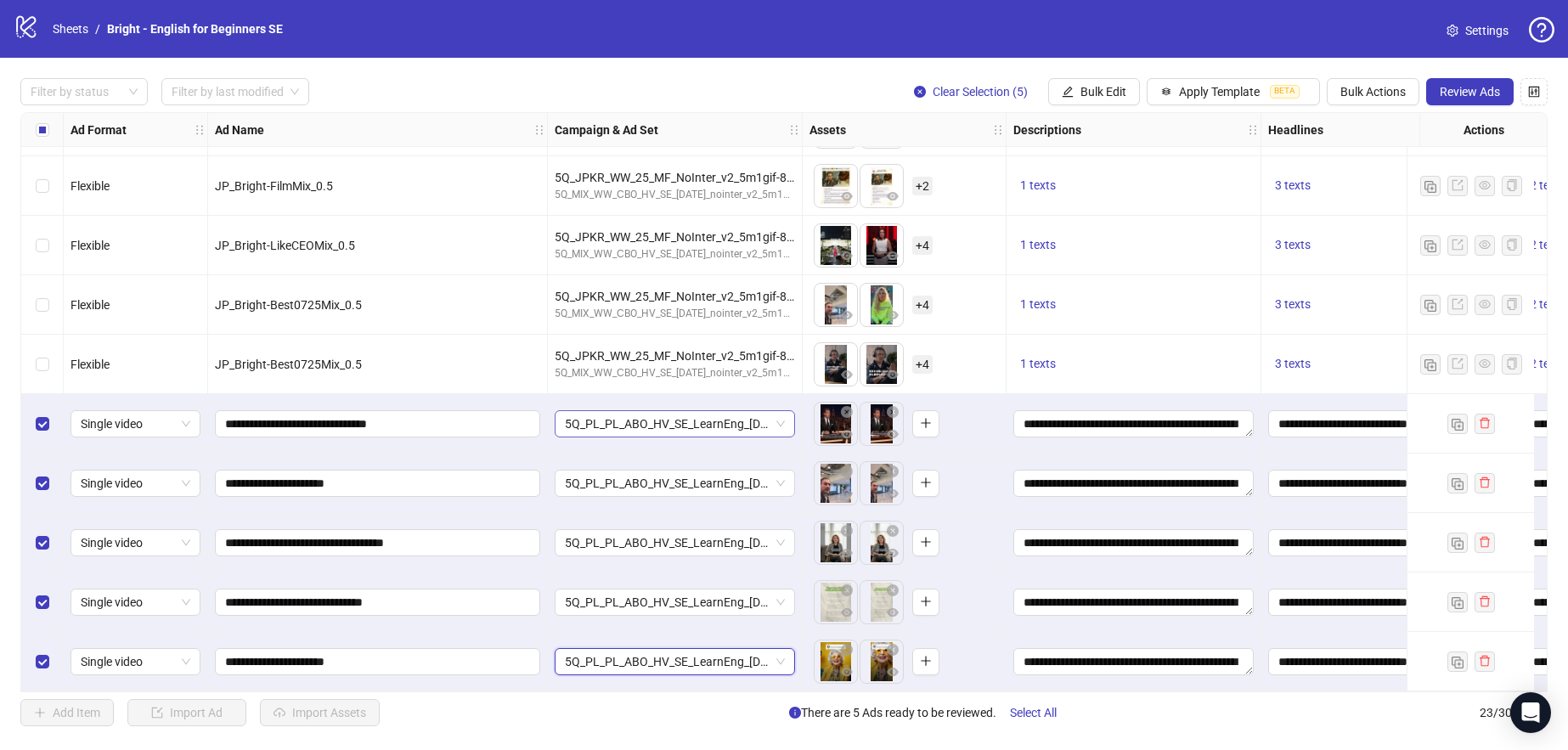
click at [649, 416] on span "5Q_PL_PL_ABO_HV_SE_LearnEng_[DATE]_R0.5" at bounding box center [675, 425] width 220 height 26
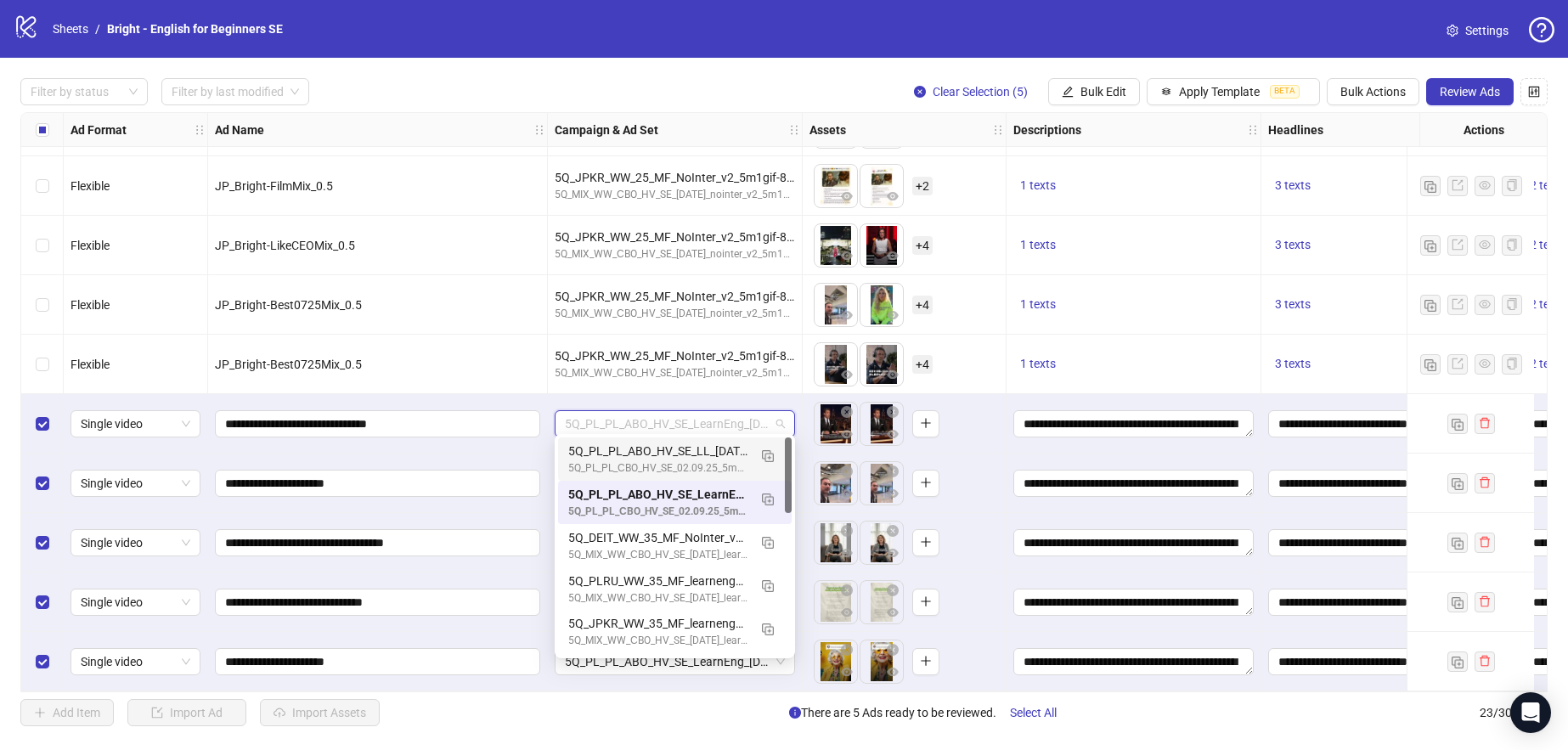
click at [653, 423] on span "5Q_PL_PL_ABO_HV_SE_LearnEng_[DATE]_R0.5" at bounding box center [675, 425] width 220 height 26
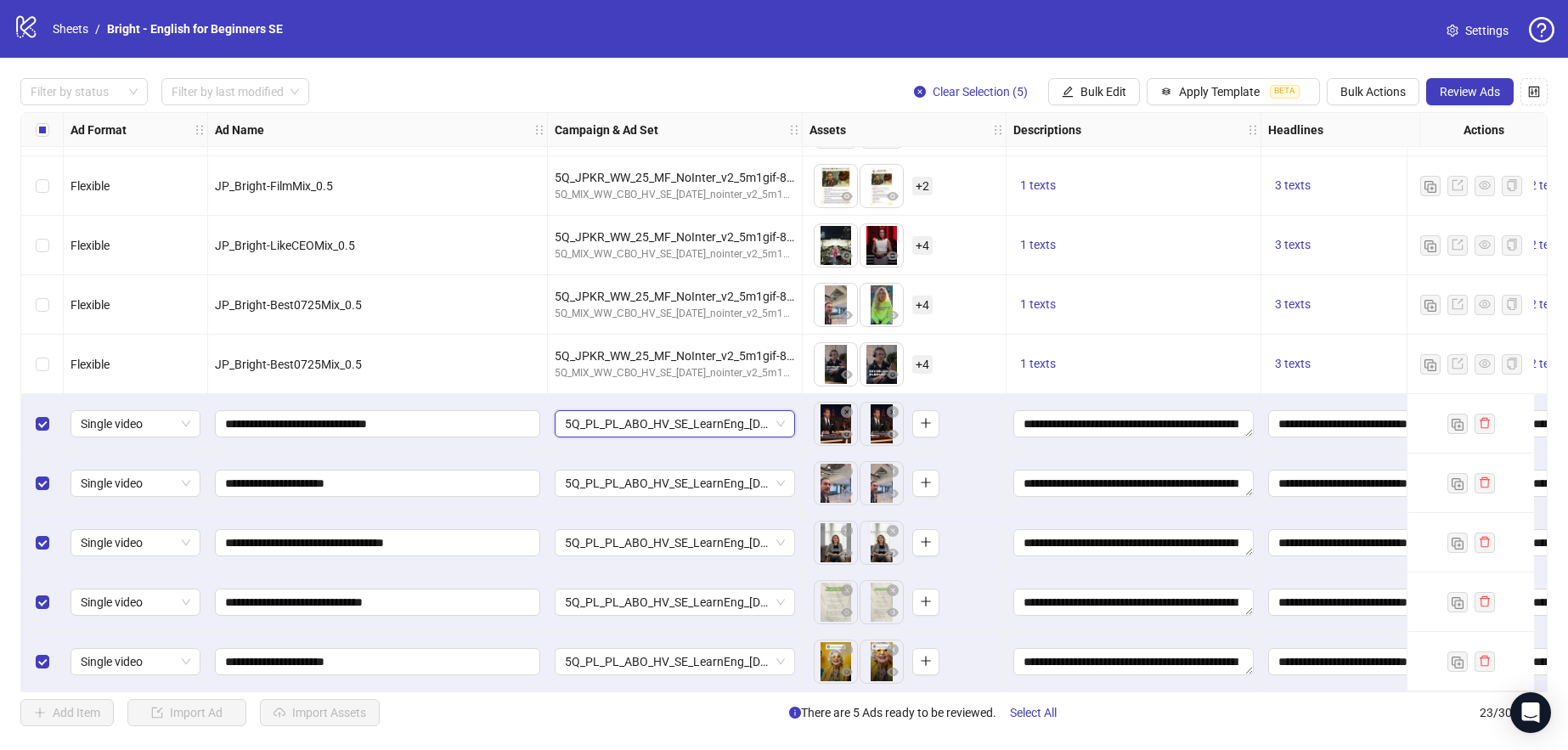
paste input "**********"
type input "**********"
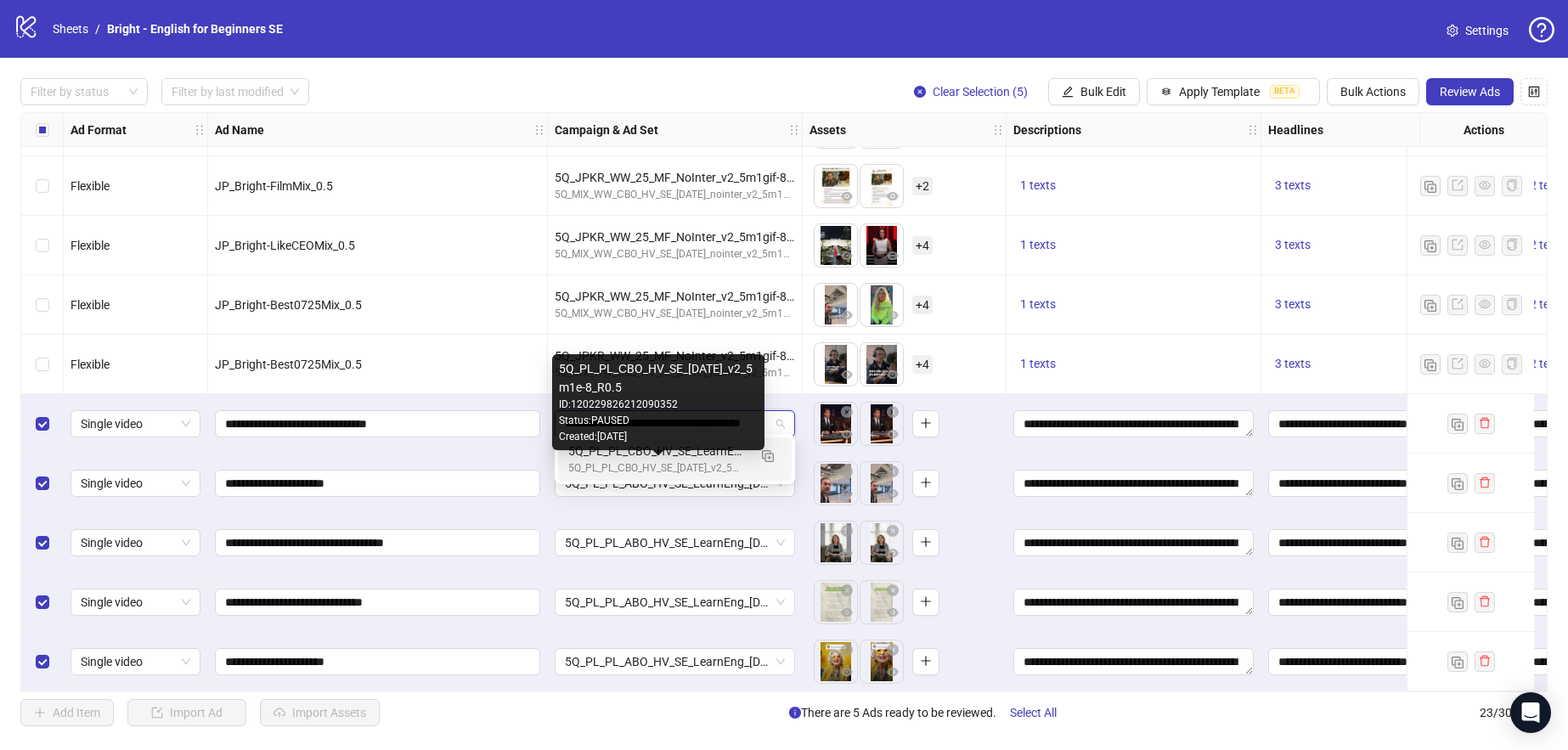
click at [641, 456] on div "5Q_PL_PL_CBO_HV_SE_LearnEng_[DATE]_R0.5" at bounding box center [658, 450] width 180 height 19
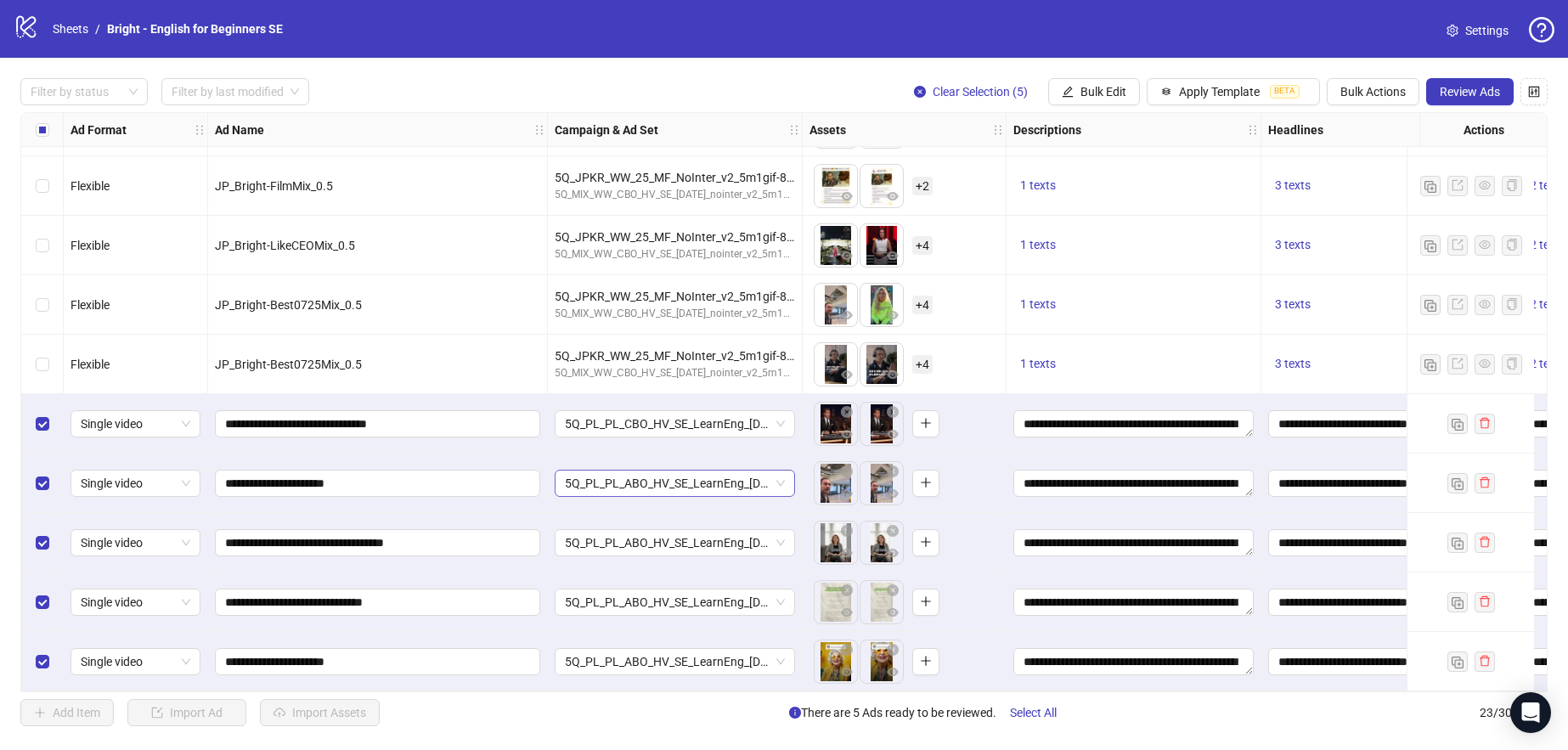
click at [651, 471] on span "5Q_PL_PL_ABO_HV_SE_LearnEng_[DATE]_R0.5" at bounding box center [675, 484] width 220 height 26
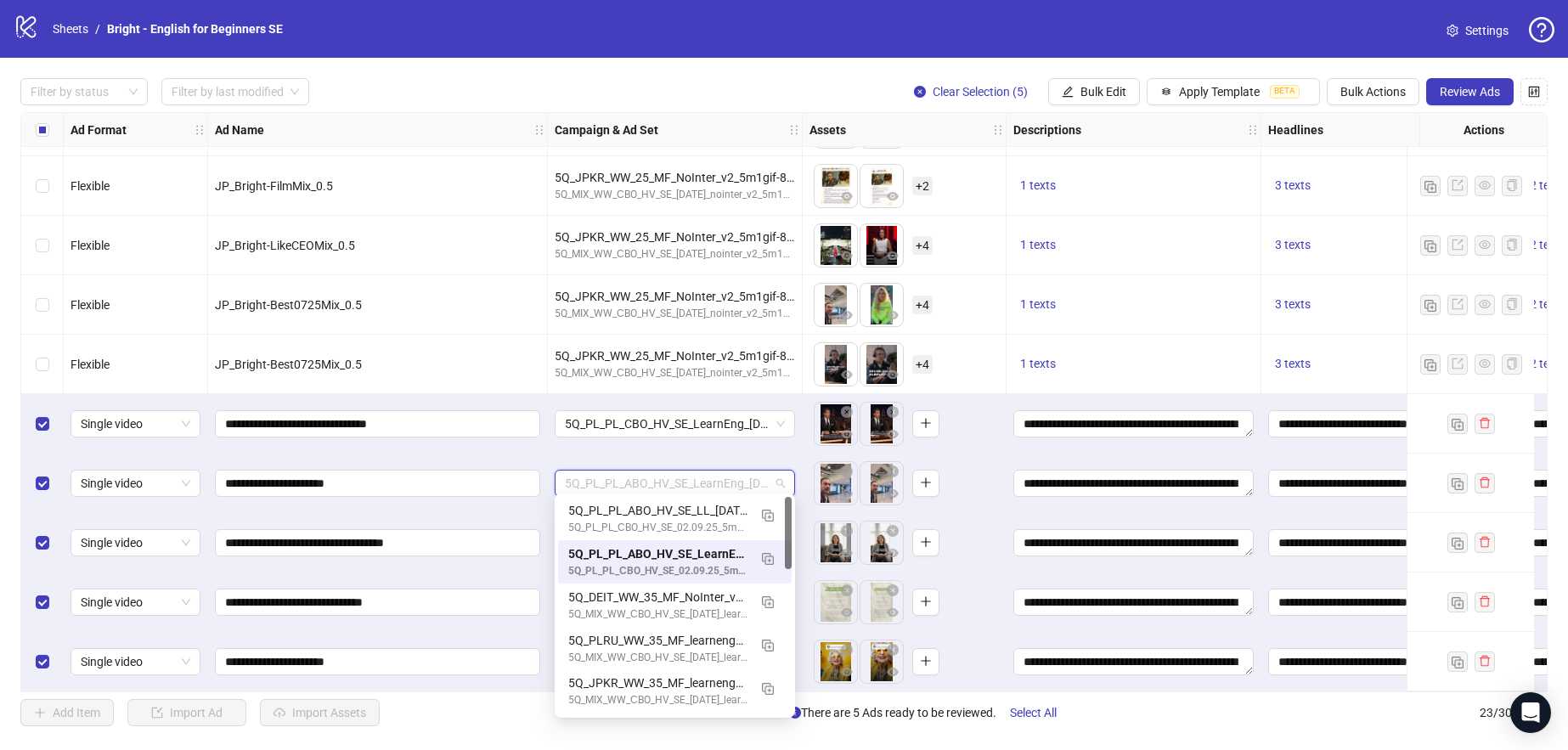
paste input "**********"
type input "**********"
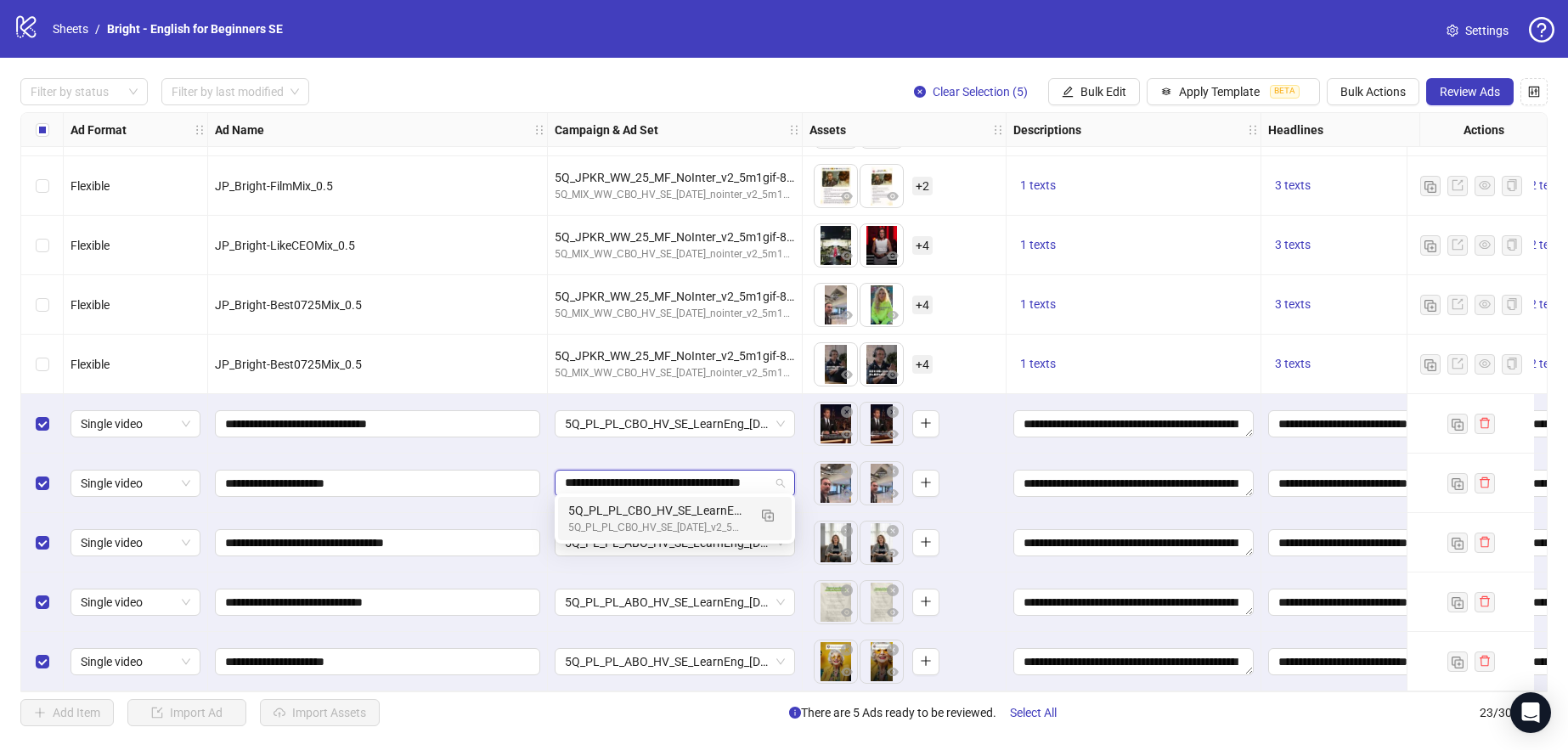
click at [657, 520] on div "5Q_PL_PL_СBO_HV_SE_[DATE]_v2_5m1e-8_R0.5" at bounding box center [658, 528] width 180 height 16
click at [654, 539] on span "5Q_PL_PL_ABO_HV_SE_LearnEng_[DATE]_R0.5" at bounding box center [675, 544] width 220 height 26
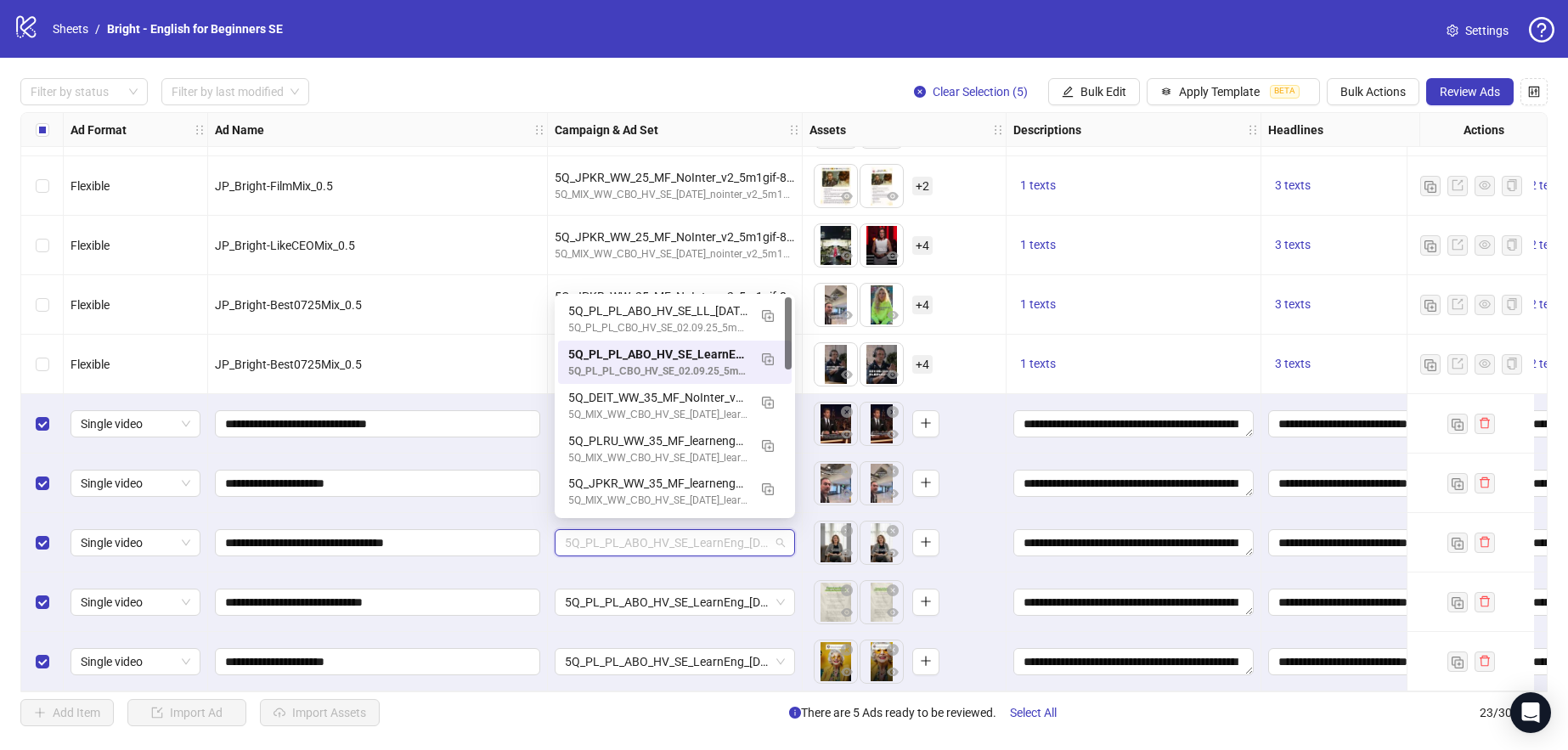
paste input "**********"
type input "**********"
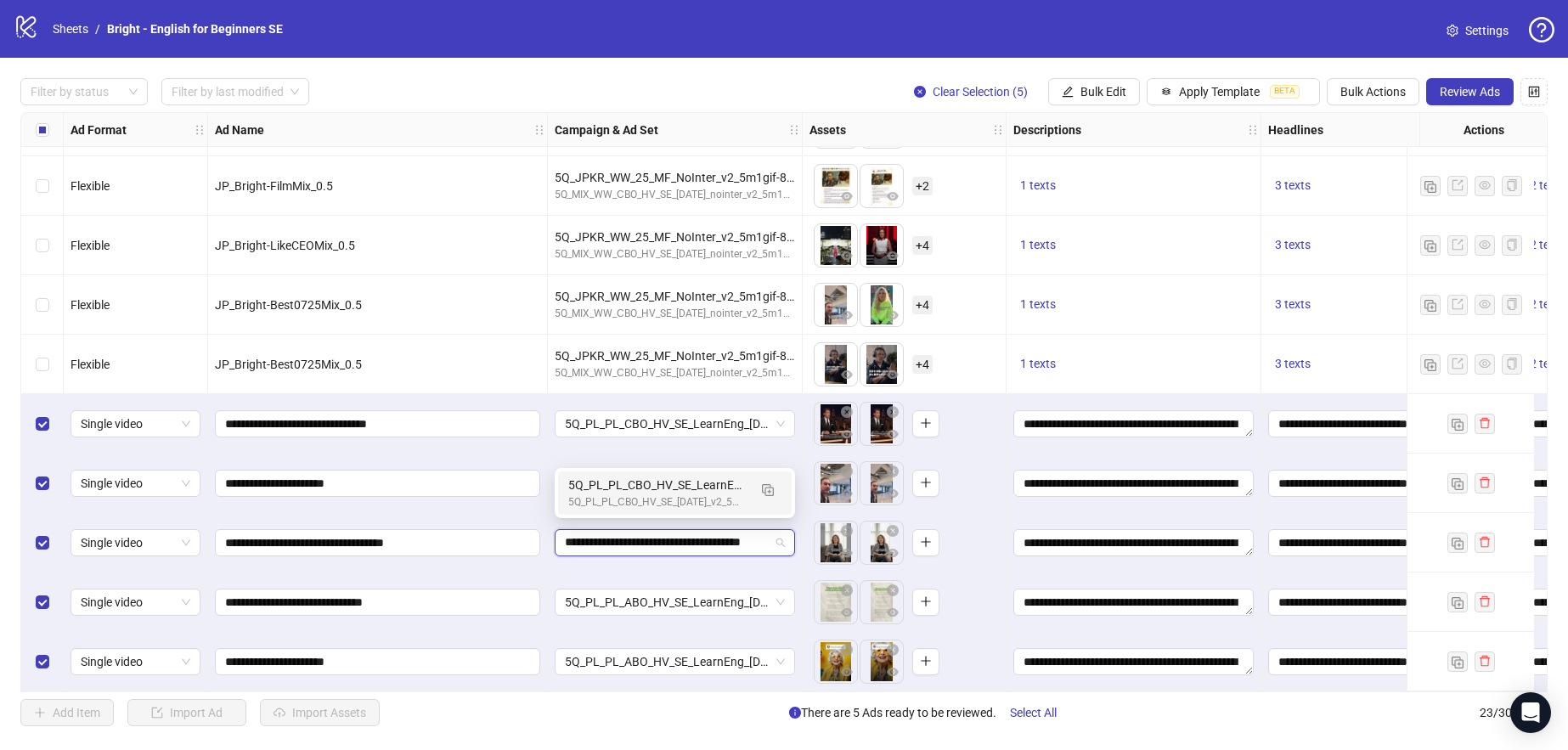
click at [666, 499] on div "5Q_PL_PL_СBO_HV_SE_[DATE]_v2_5m1e-8_R0.5" at bounding box center [658, 503] width 180 height 16
click at [673, 590] on span "5Q_PL_PL_ABO_HV_SE_LearnEng_[DATE]_R0.5" at bounding box center [675, 603] width 220 height 26
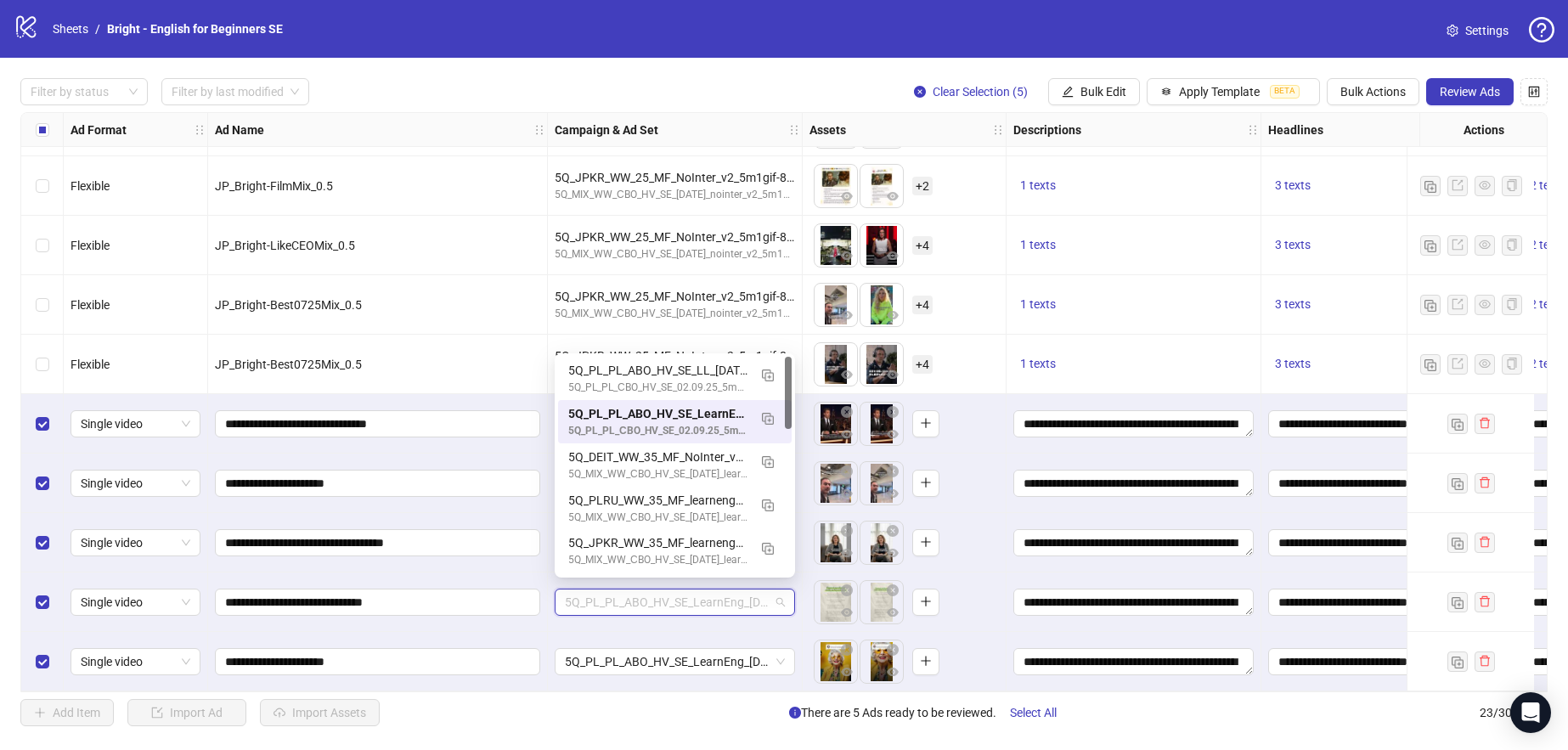
paste input "**********"
type input "**********"
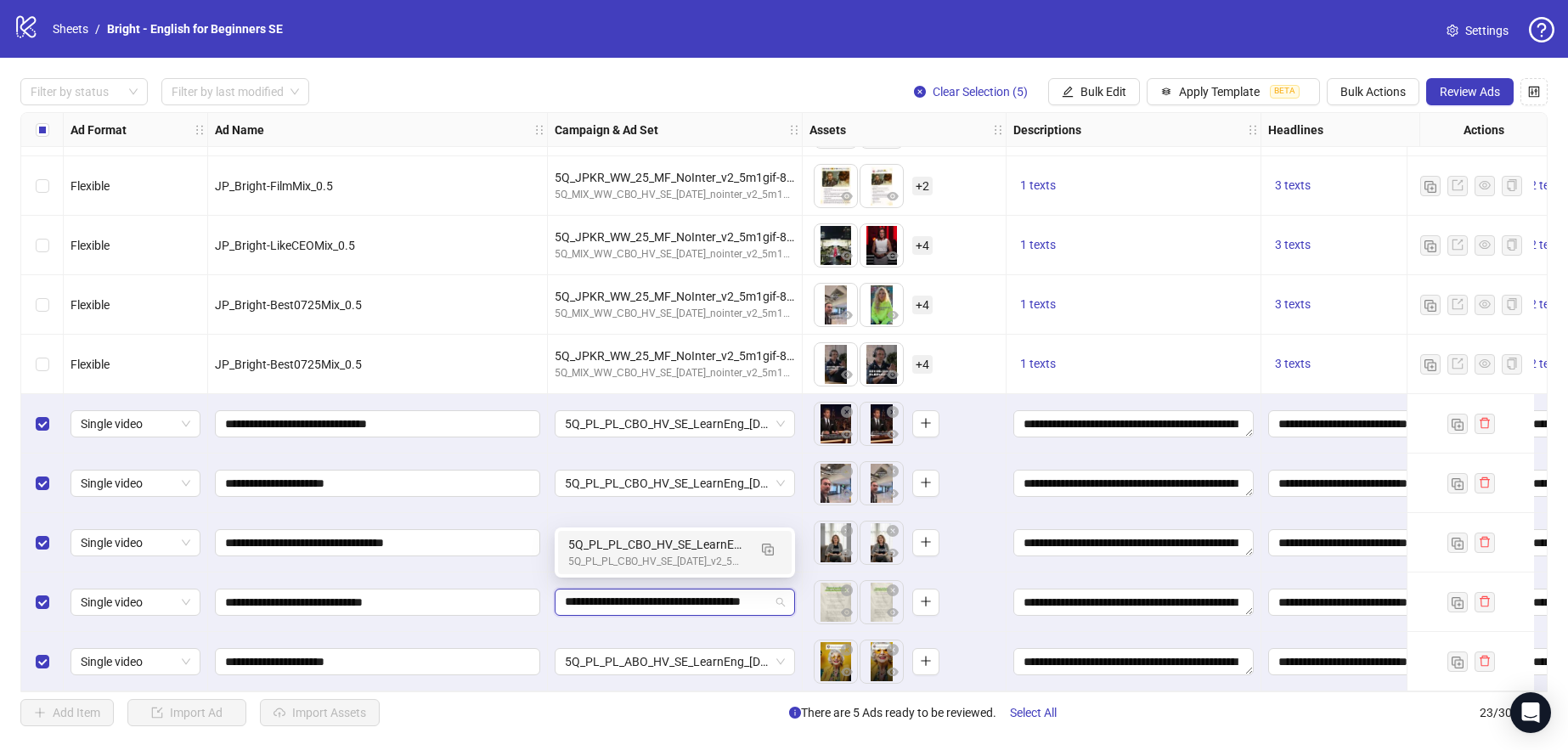
click at [660, 561] on div "5Q_PL_PL_СBO_HV_SE_[DATE]_v2_5m1e-8_R0.5" at bounding box center [658, 562] width 180 height 16
click at [688, 661] on span "5Q_PL_PL_ABO_HV_SE_LearnEng_[DATE]_R0.5" at bounding box center [675, 662] width 220 height 26
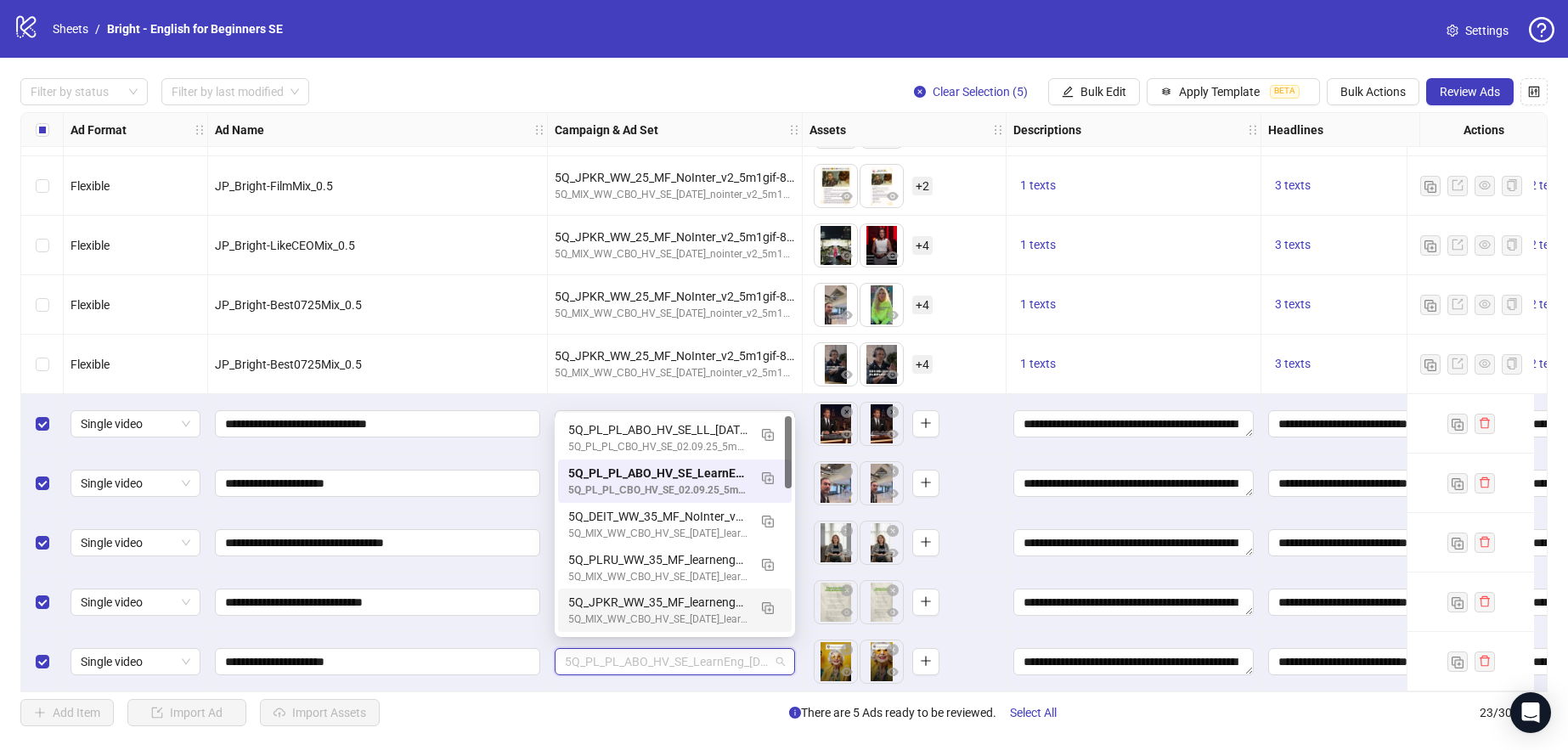
paste input "**********"
type input "**********"
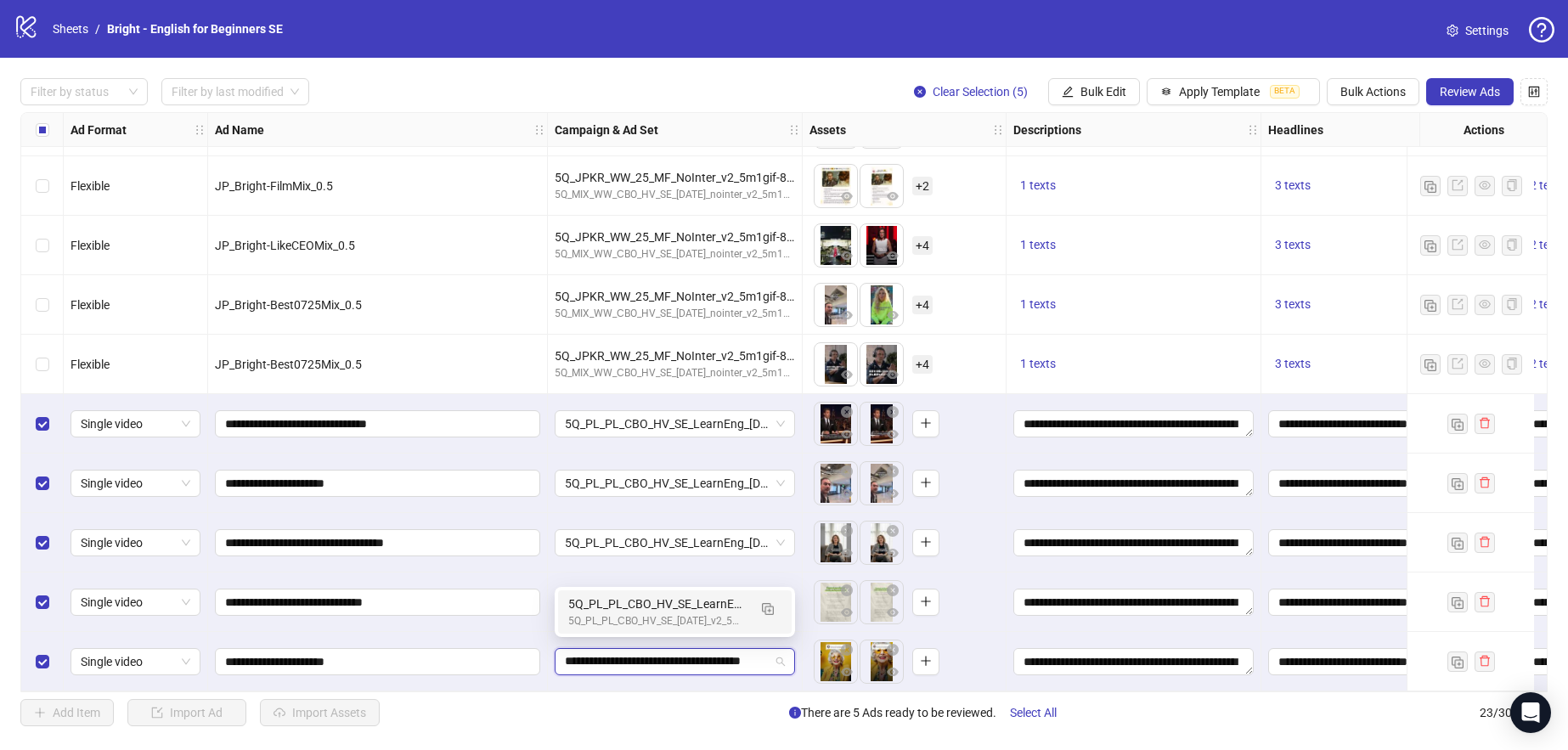
click at [684, 620] on div "5Q_PL_PL_СBO_HV_SE_[DATE]_v2_5m1e-8_R0.5" at bounding box center [658, 622] width 180 height 16
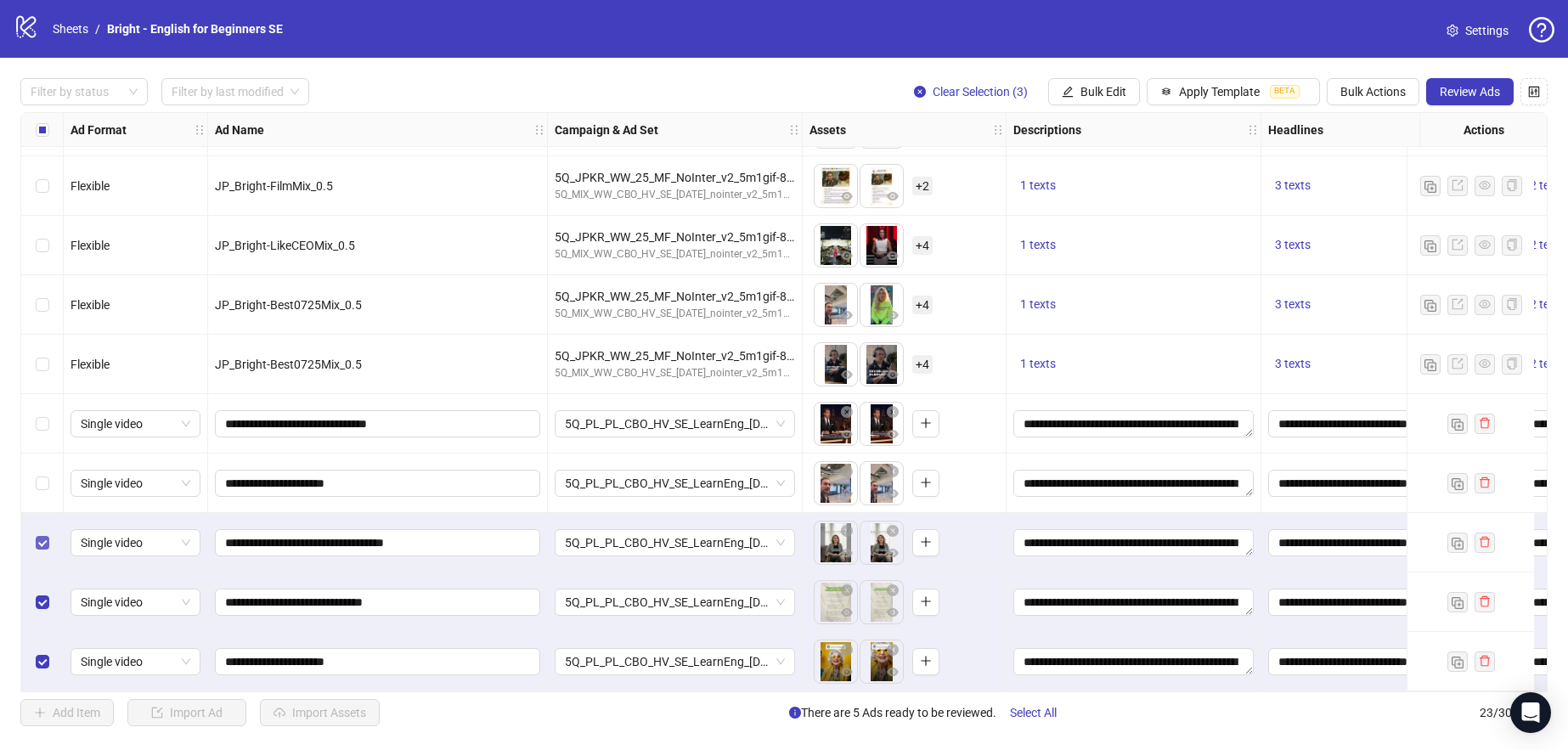
click at [41, 543] on label "Select row 21" at bounding box center [43, 543] width 14 height 19
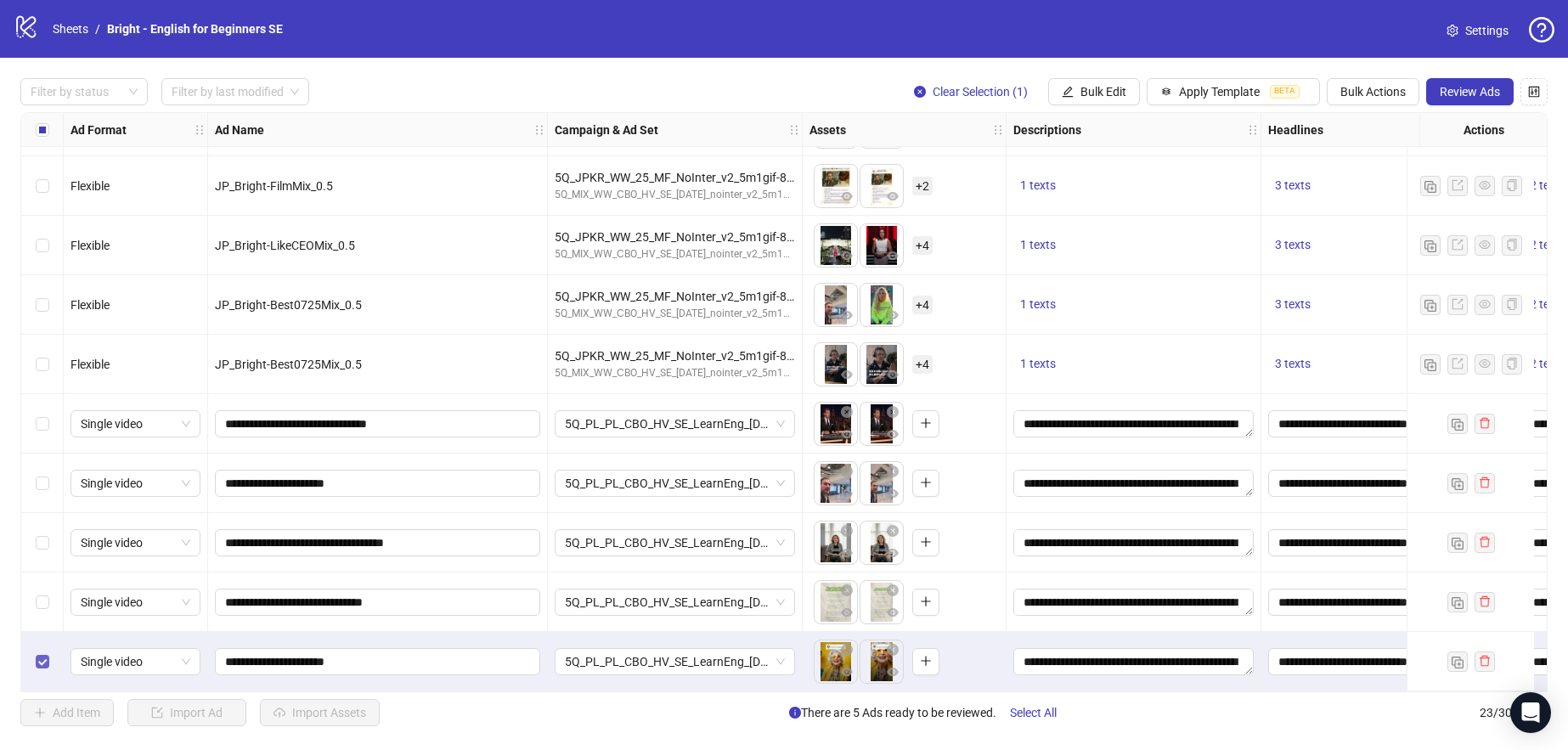
click at [40, 653] on label "Select row 23" at bounding box center [43, 662] width 14 height 19
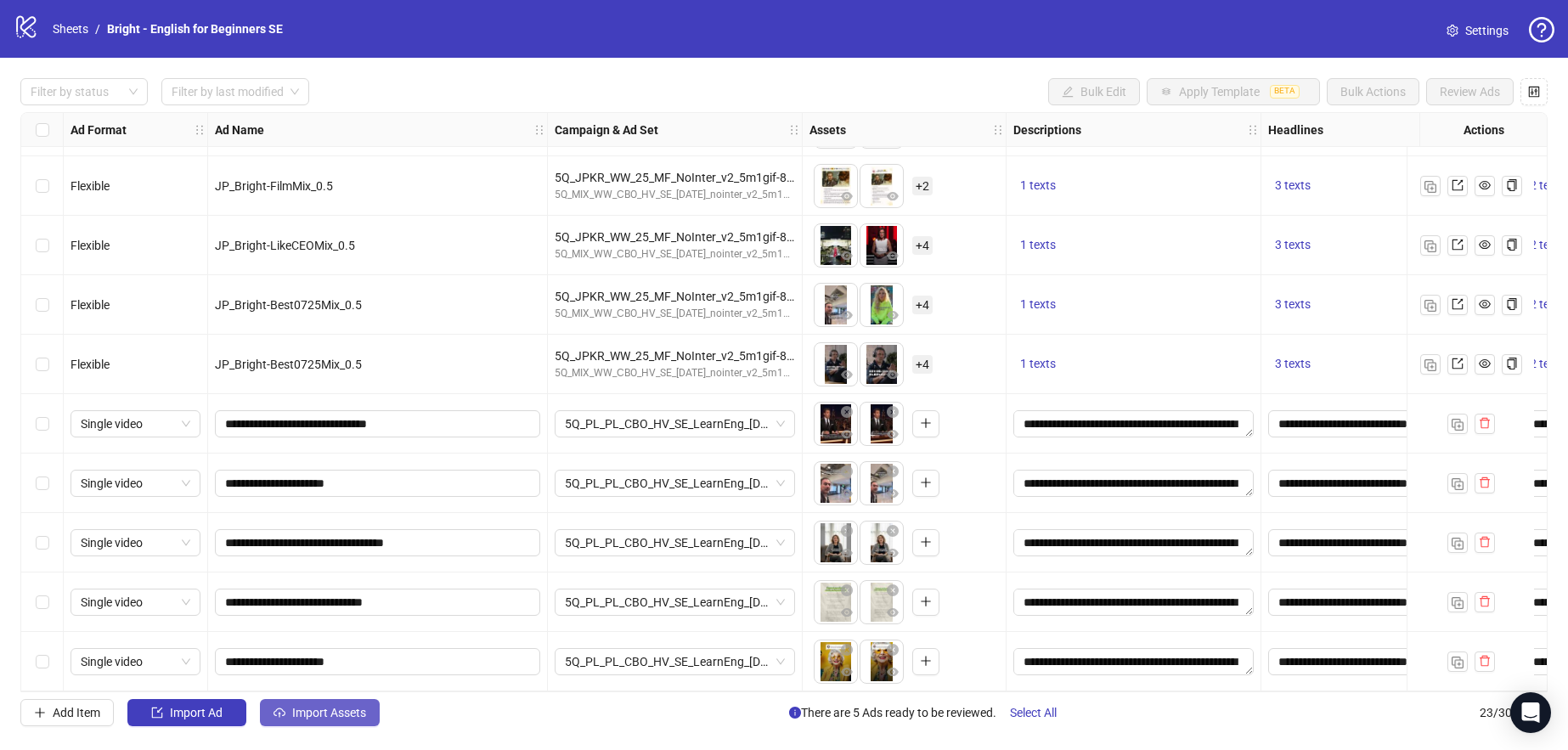
click at [339, 720] on button "Import Assets" at bounding box center [319, 712] width 120 height 27
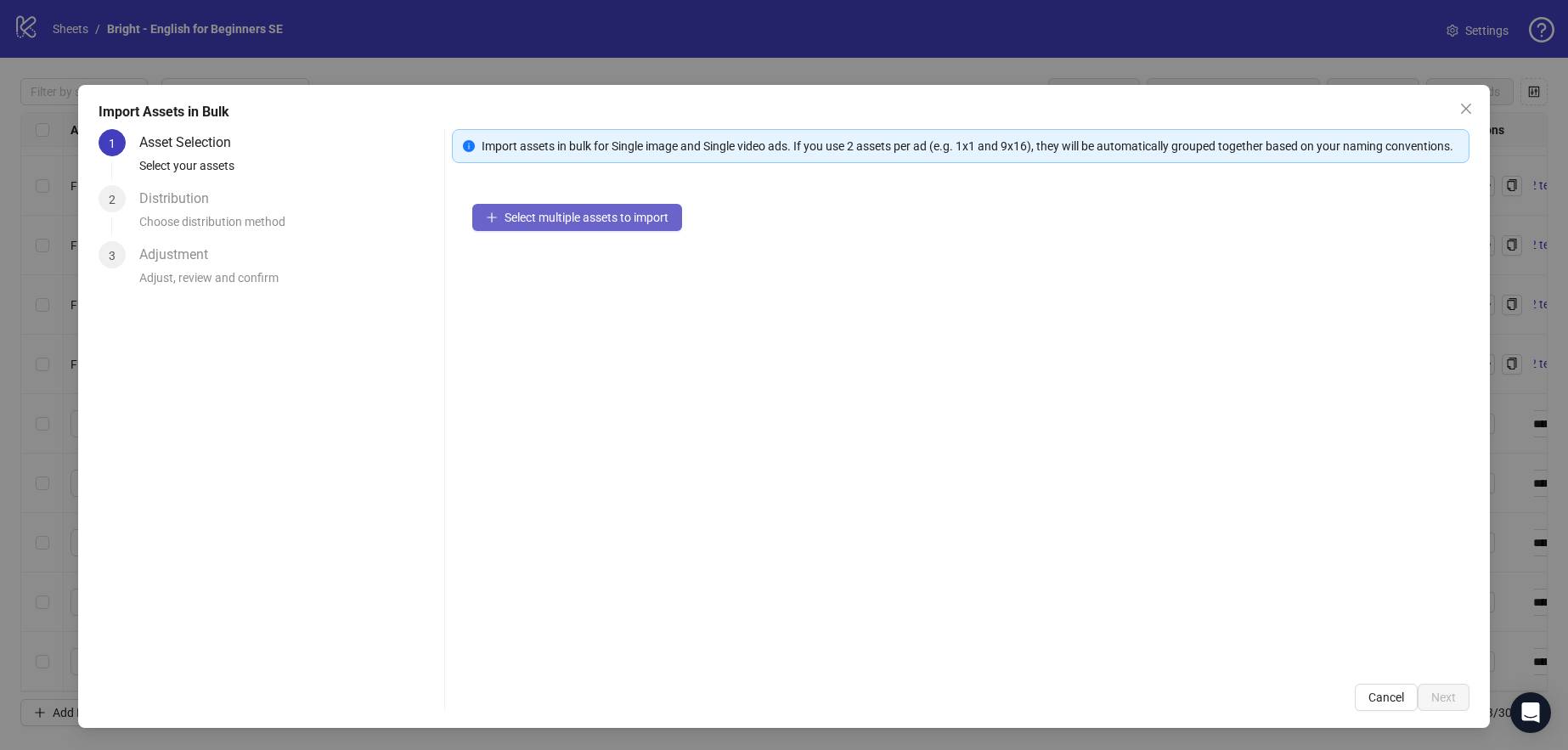
click at [637, 224] on span "Select multiple assets to import" at bounding box center [586, 217] width 164 height 14
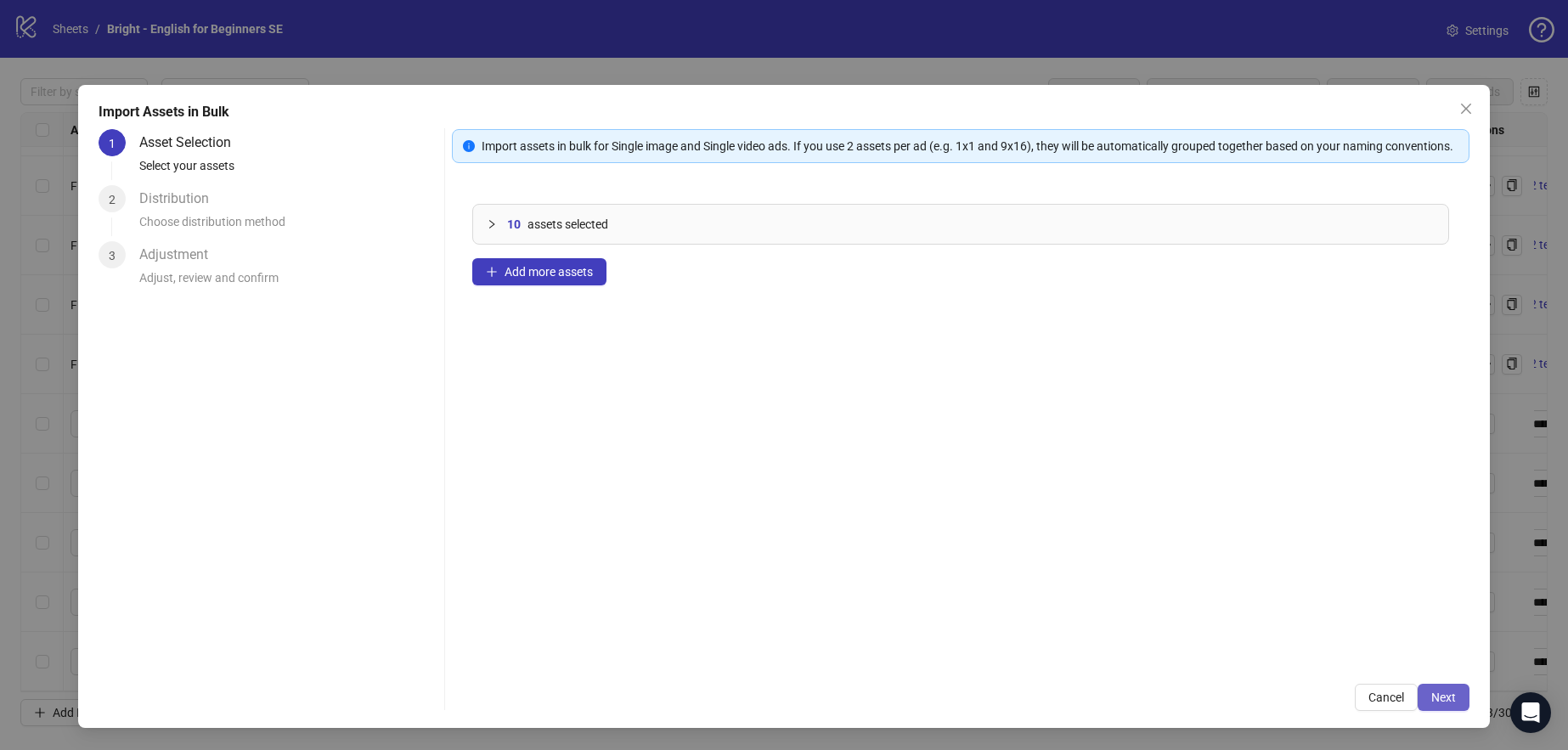
click at [1438, 689] on button "Next" at bounding box center [1444, 697] width 52 height 27
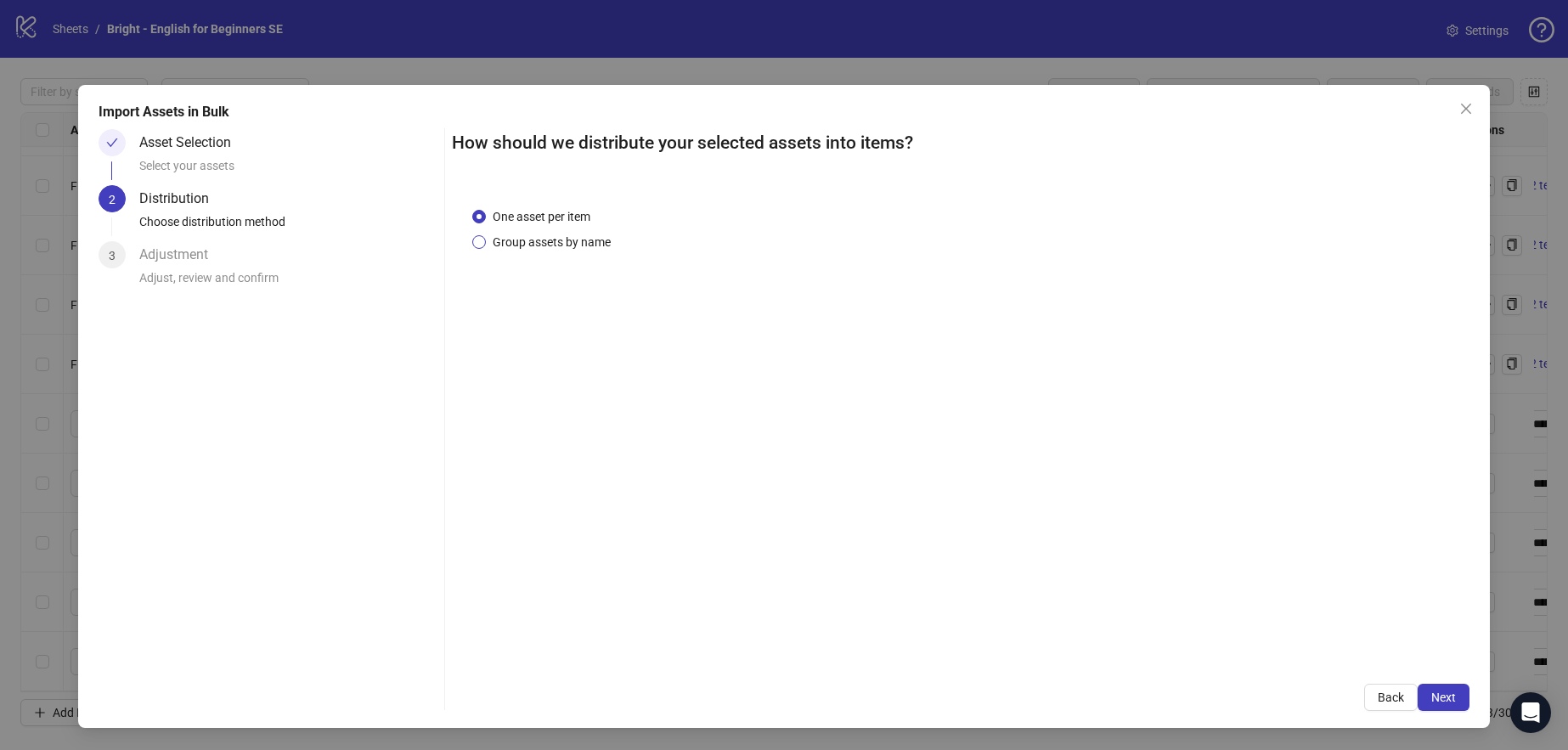
click at [572, 236] on span "Group assets by name" at bounding box center [551, 242] width 132 height 19
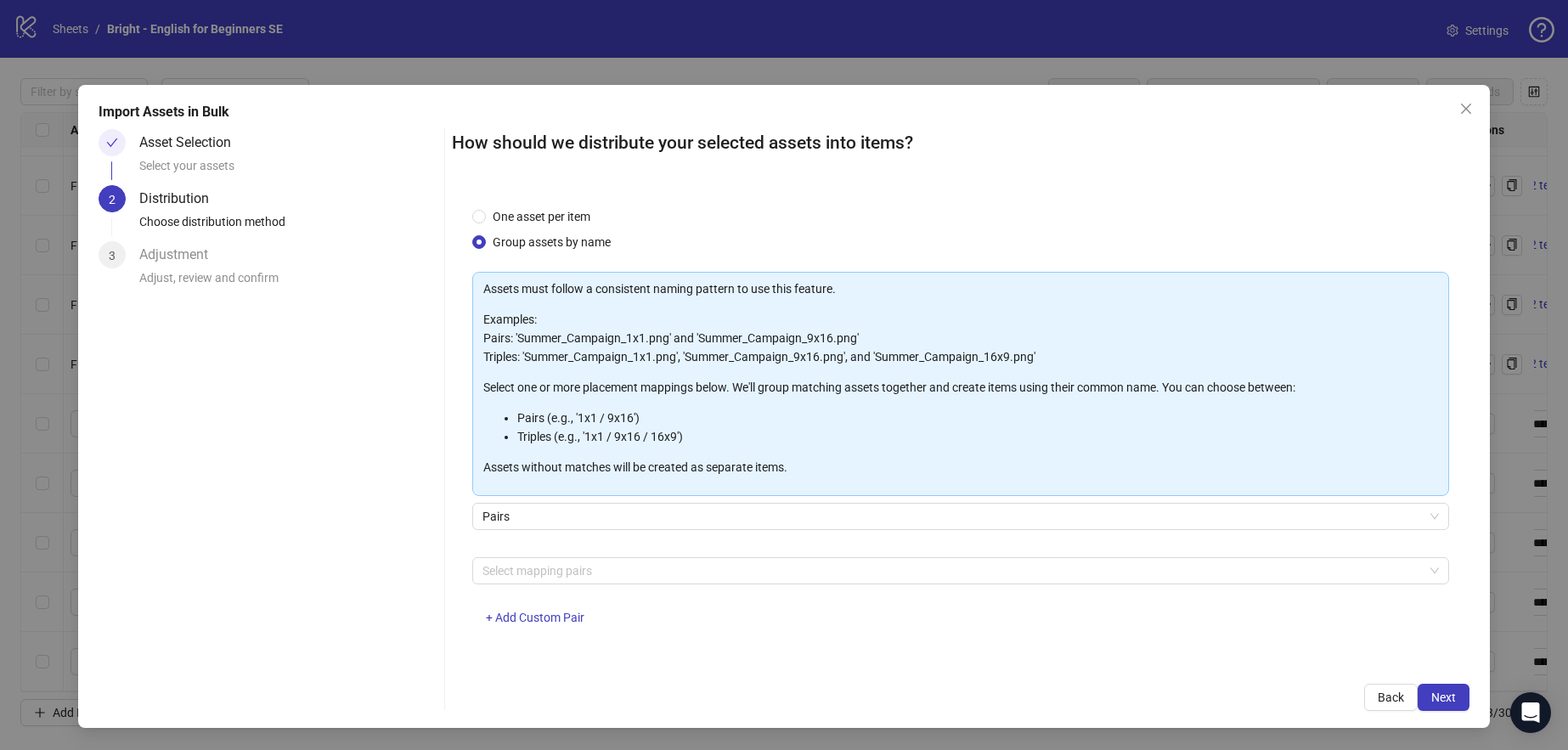
click at [571, 585] on div "Select mapping pairs + Add Custom Pair" at bounding box center [960, 601] width 976 height 88
click at [570, 581] on div at bounding box center [951, 571] width 951 height 24
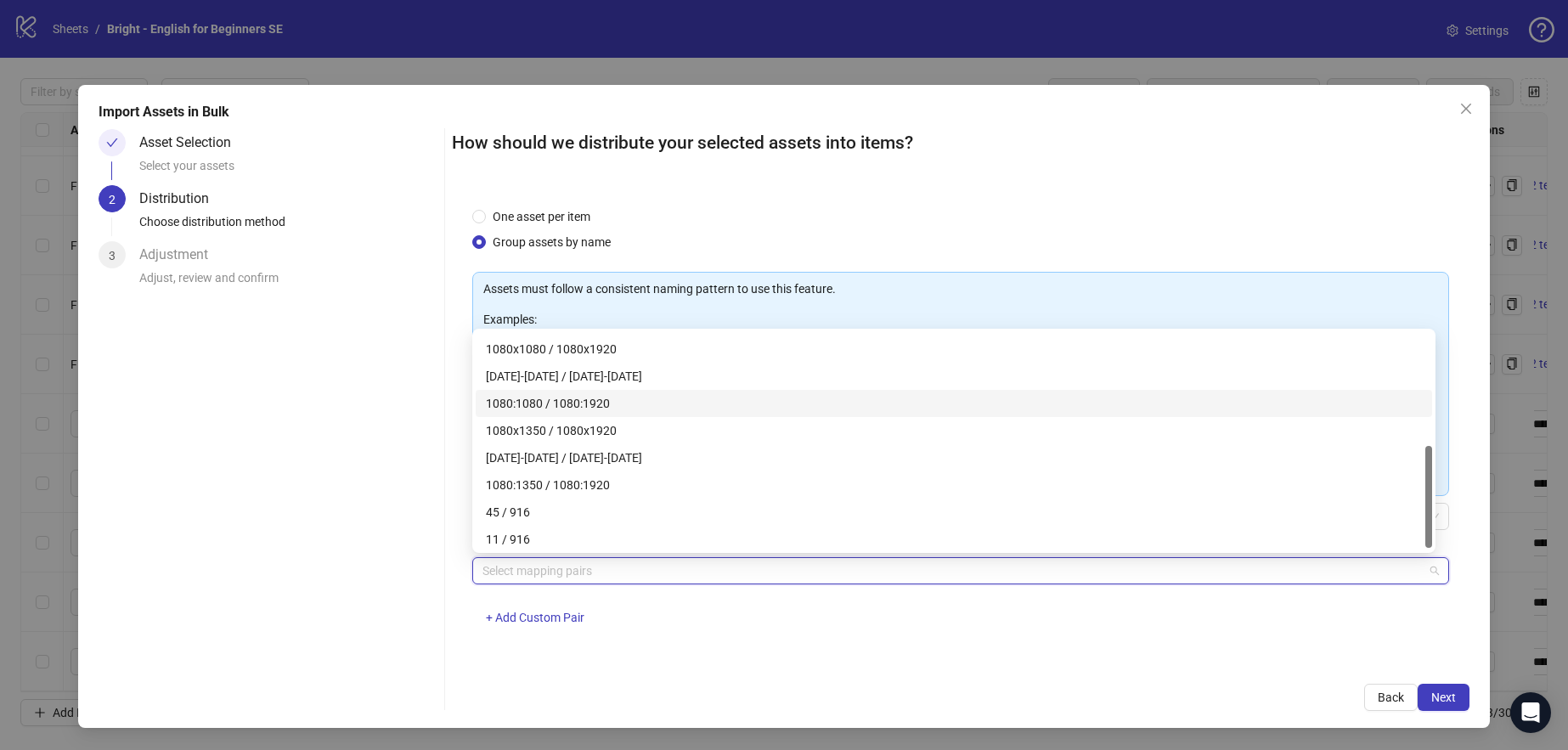
scroll to position [245, 0]
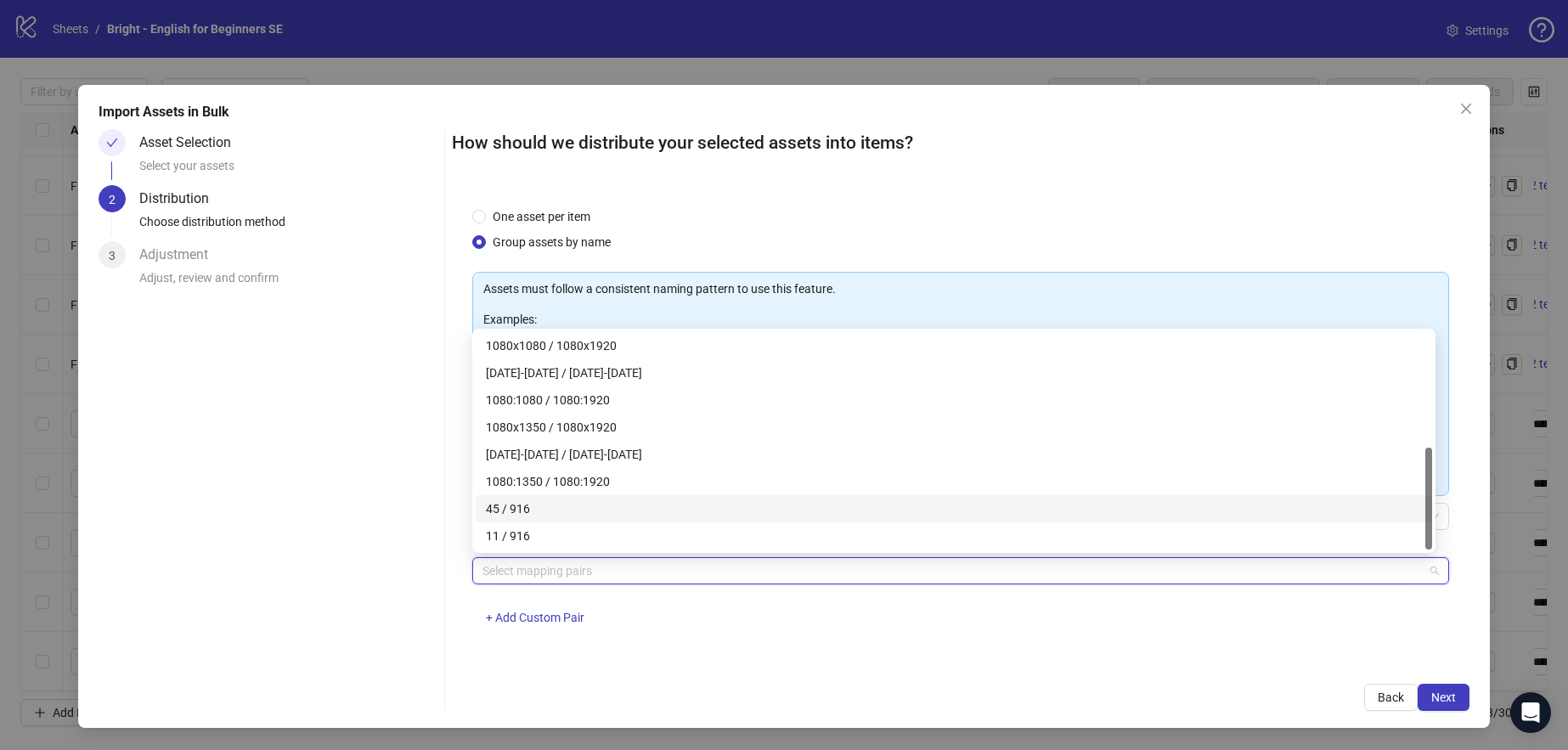
click at [546, 515] on div "45 / 916" at bounding box center [954, 509] width 936 height 19
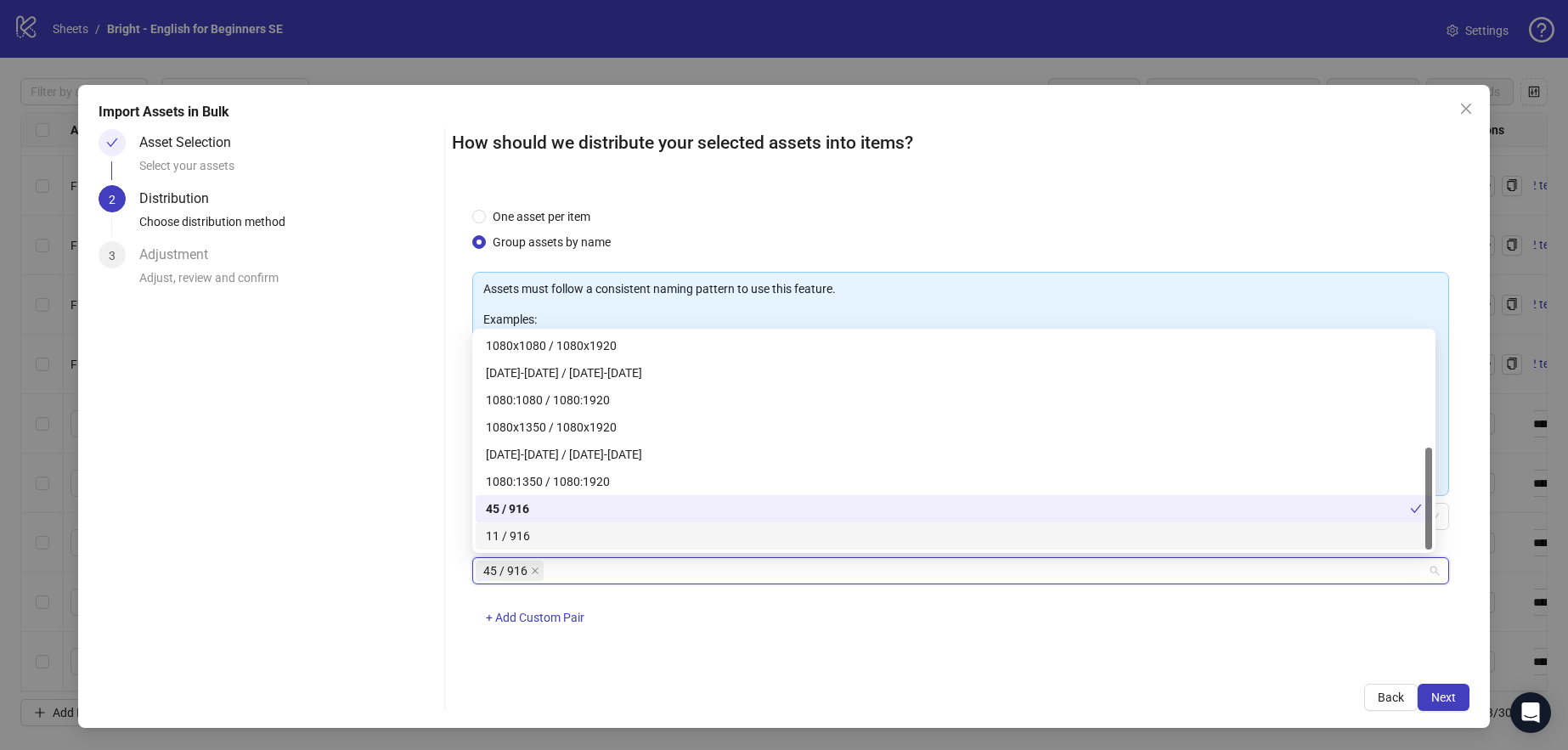
click at [565, 538] on div "11 / 916" at bounding box center [954, 536] width 936 height 19
click at [896, 687] on div "Back Next" at bounding box center [960, 697] width 1017 height 27
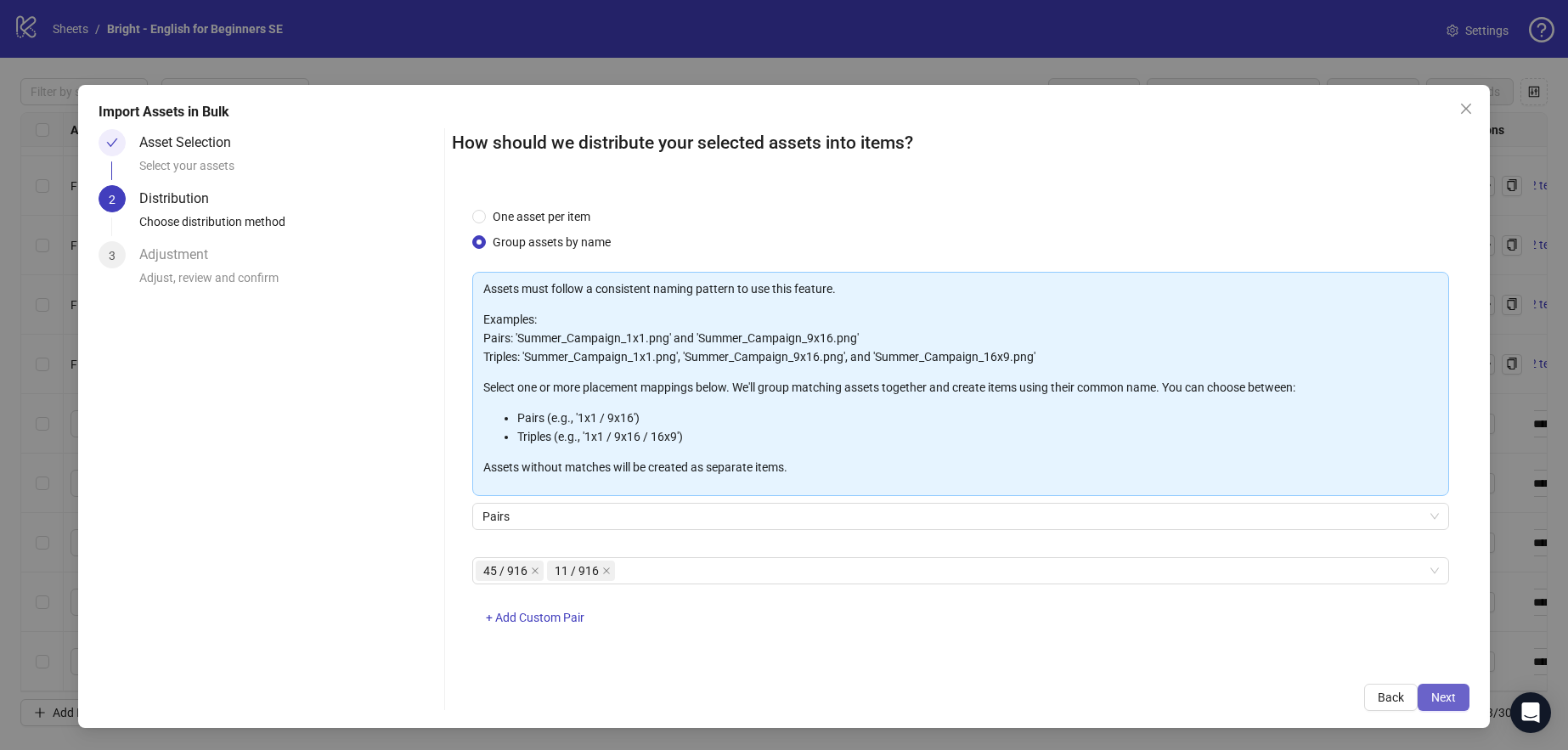
click at [1445, 688] on button "Next" at bounding box center [1444, 697] width 52 height 27
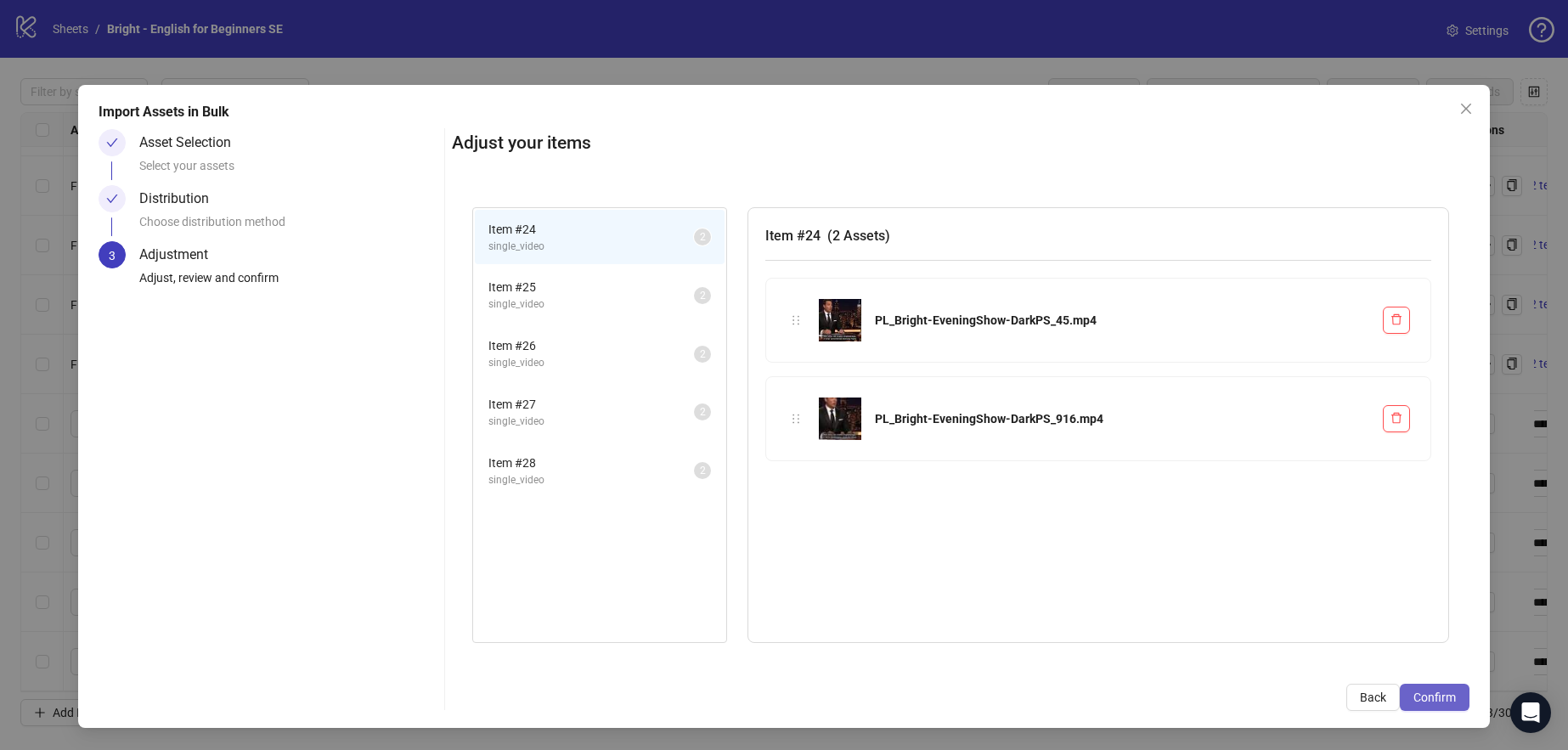
click at [1450, 698] on span "Confirm" at bounding box center [1434, 697] width 43 height 14
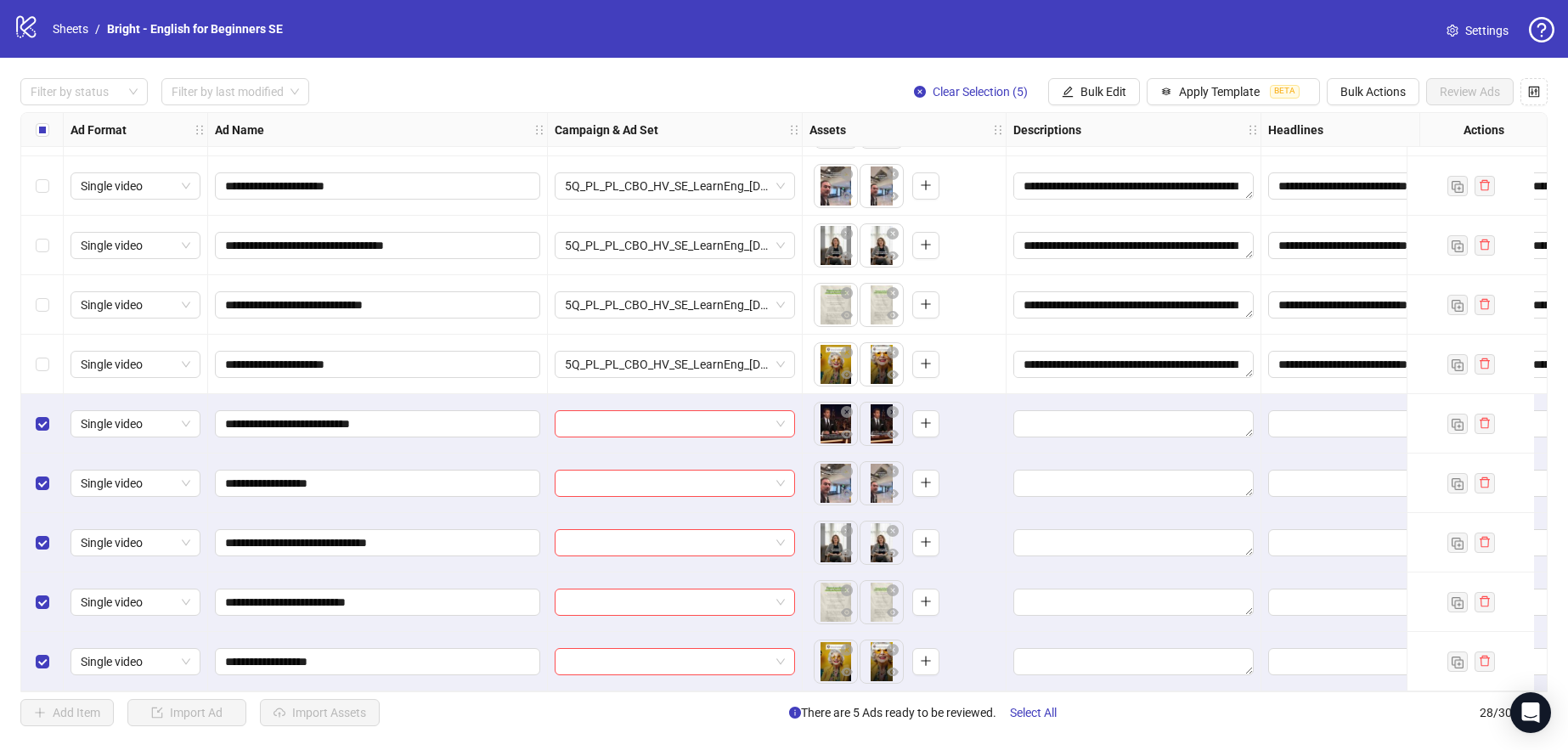
scroll to position [1128, 0]
click at [1254, 87] on span "Apply Template" at bounding box center [1219, 92] width 80 height 14
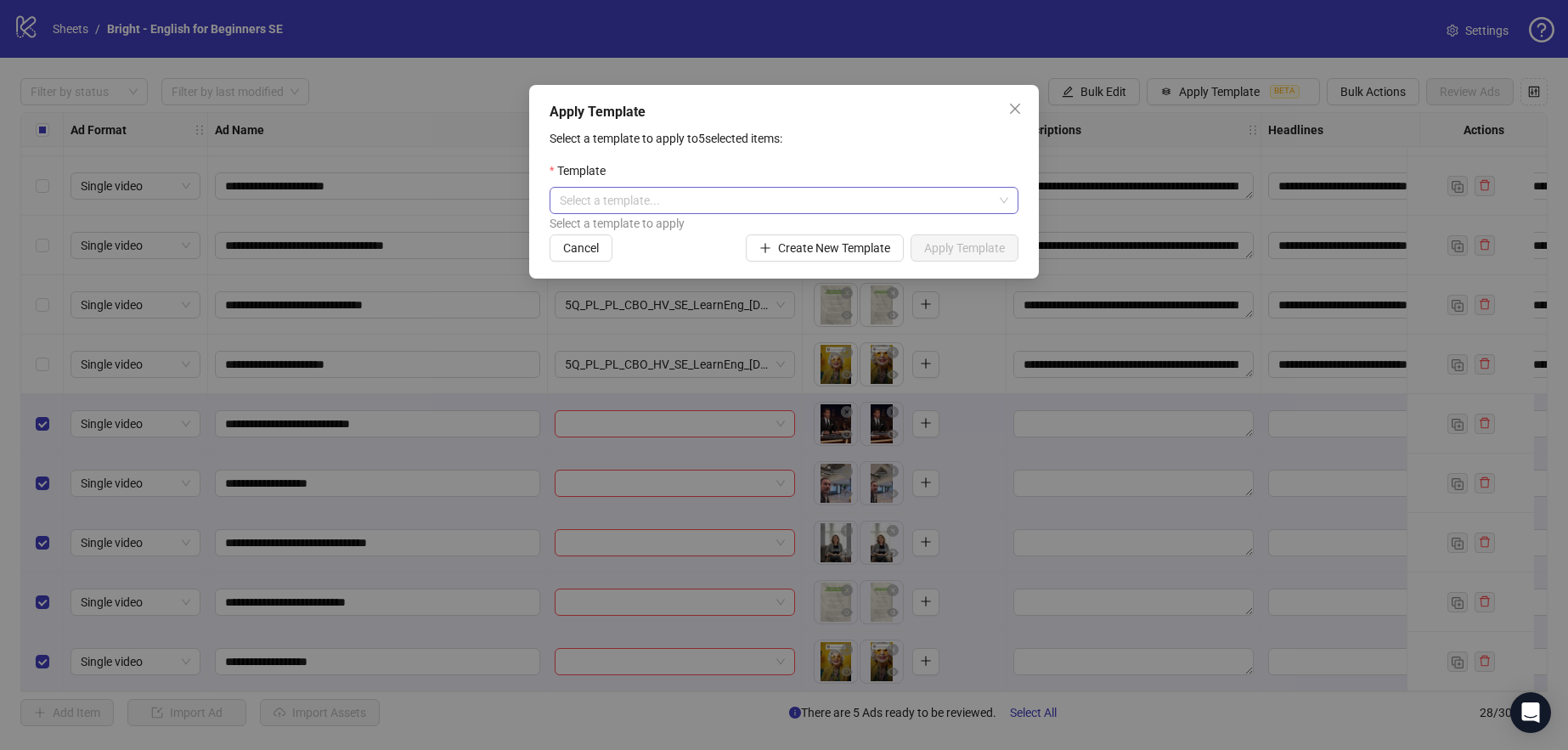
click at [660, 203] on input "search" at bounding box center [777, 200] width 433 height 26
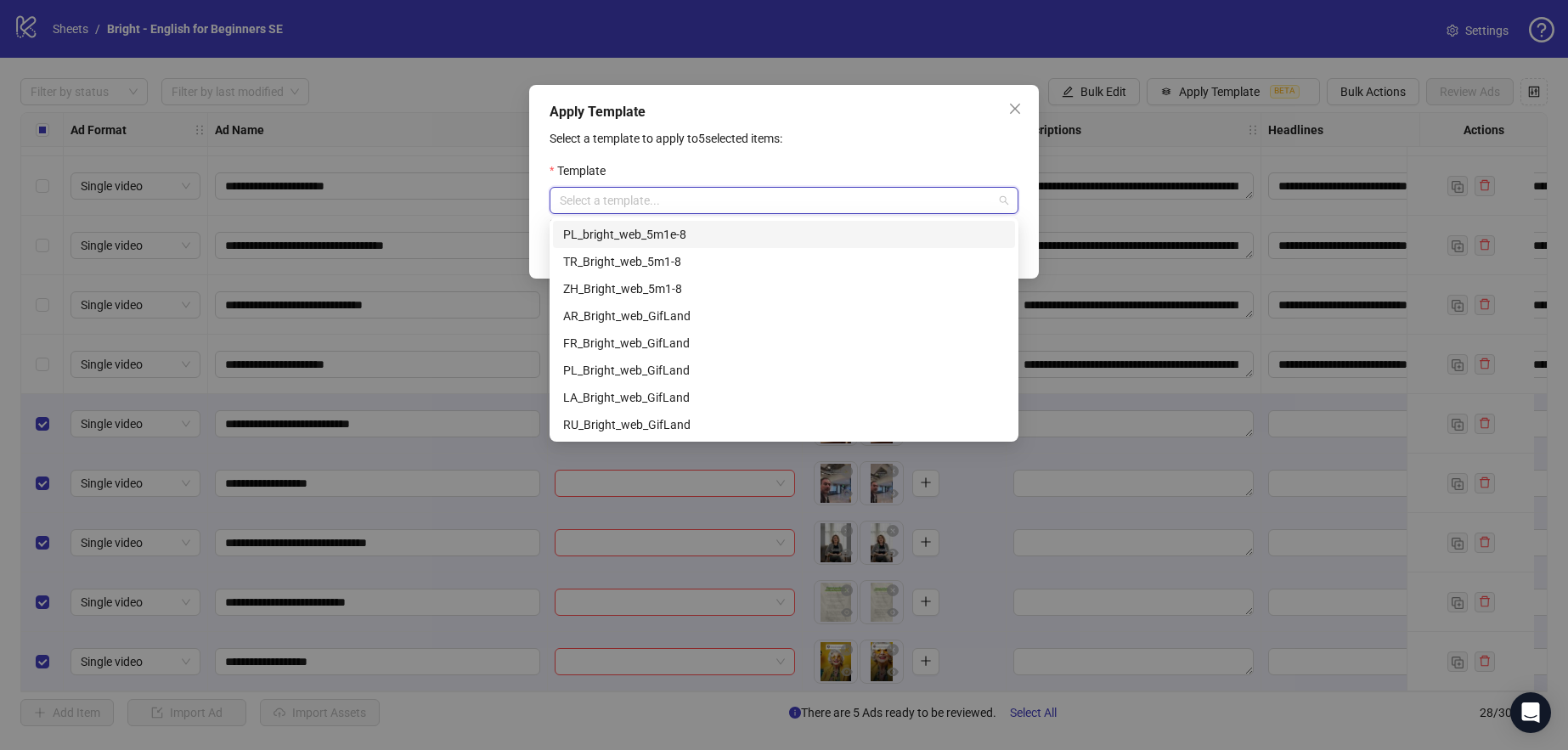
click at [663, 233] on div "PL_bright_web_5m1e-8" at bounding box center [784, 234] width 441 height 19
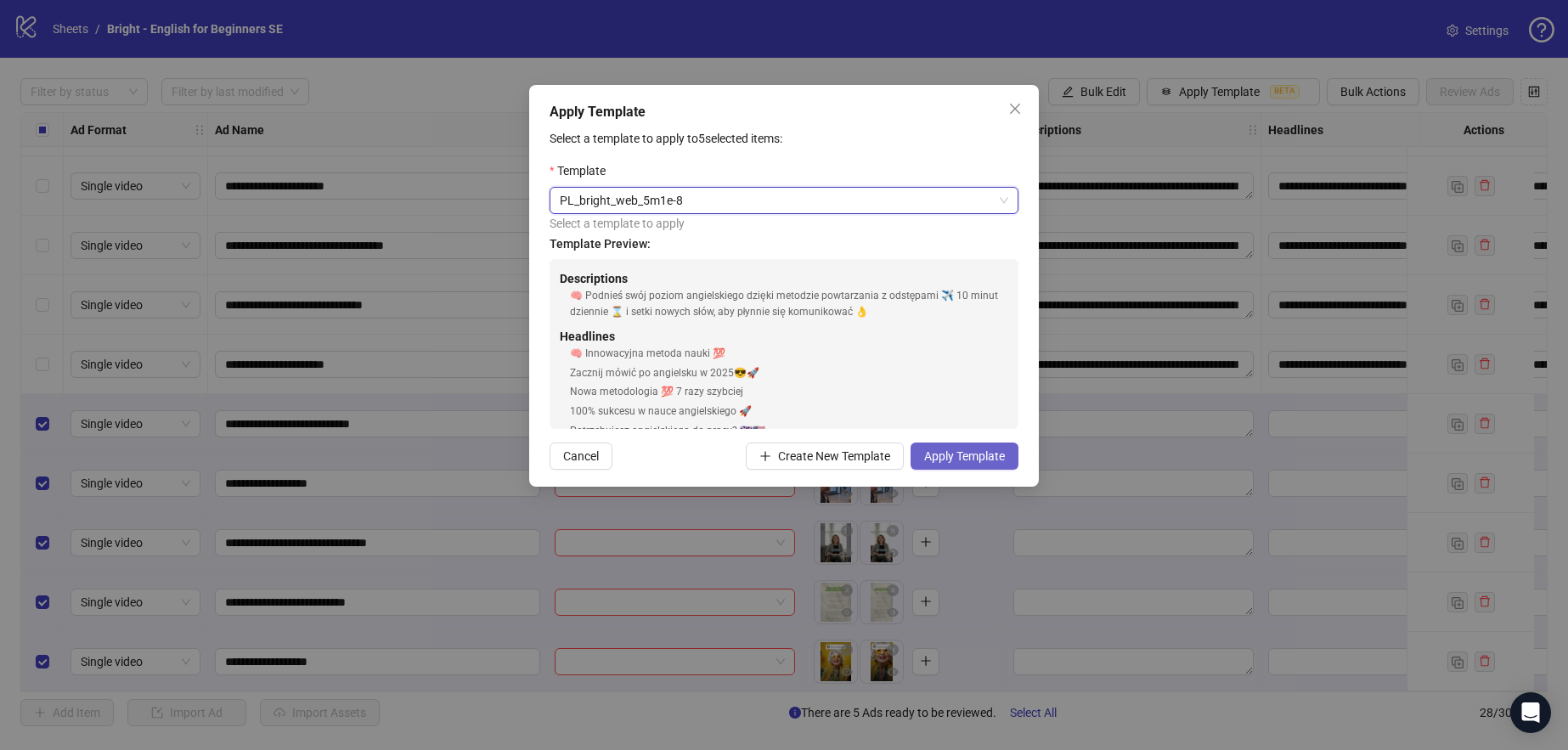
click at [964, 467] on button "Apply Template" at bounding box center [964, 455] width 108 height 27
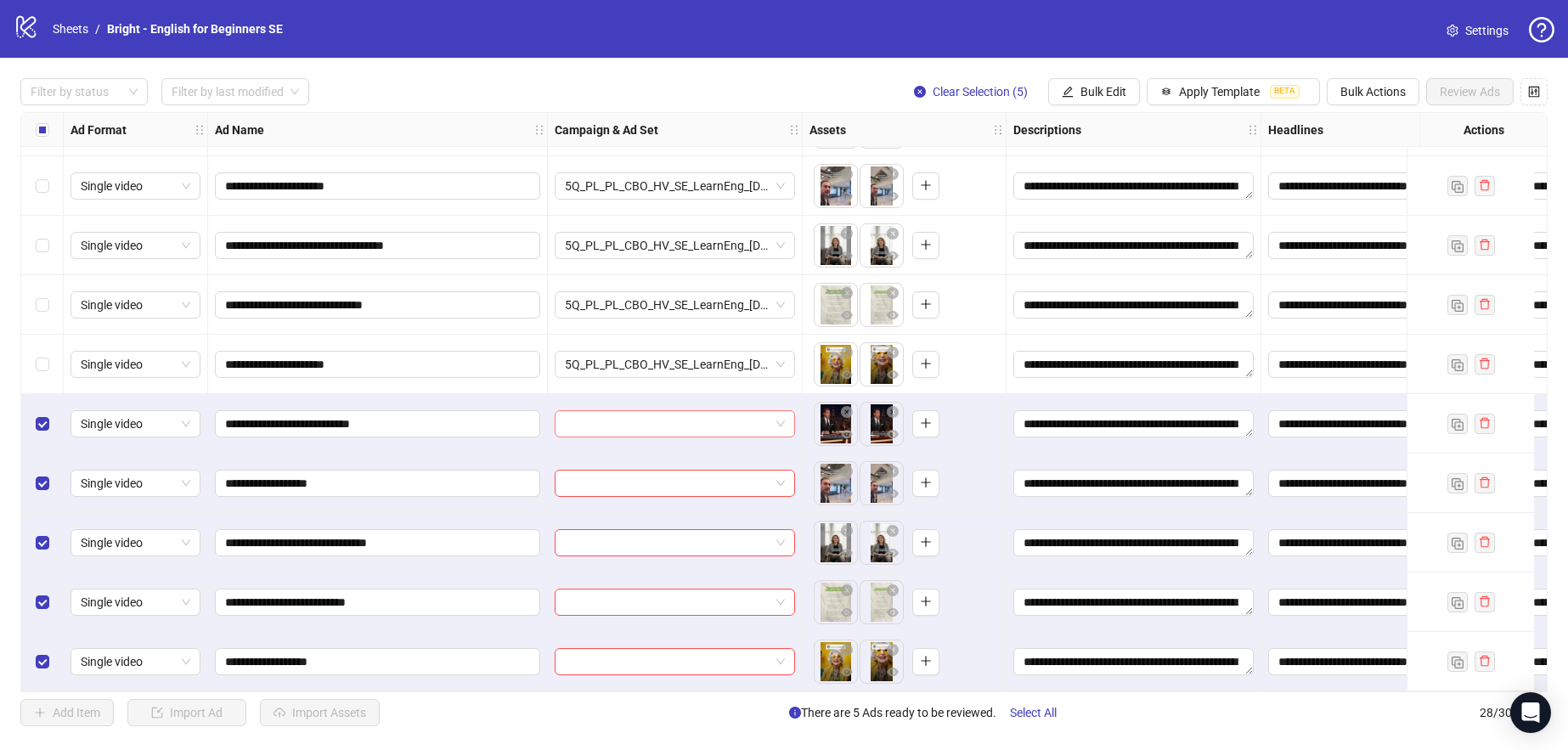
click at [663, 413] on input "search" at bounding box center [667, 425] width 204 height 26
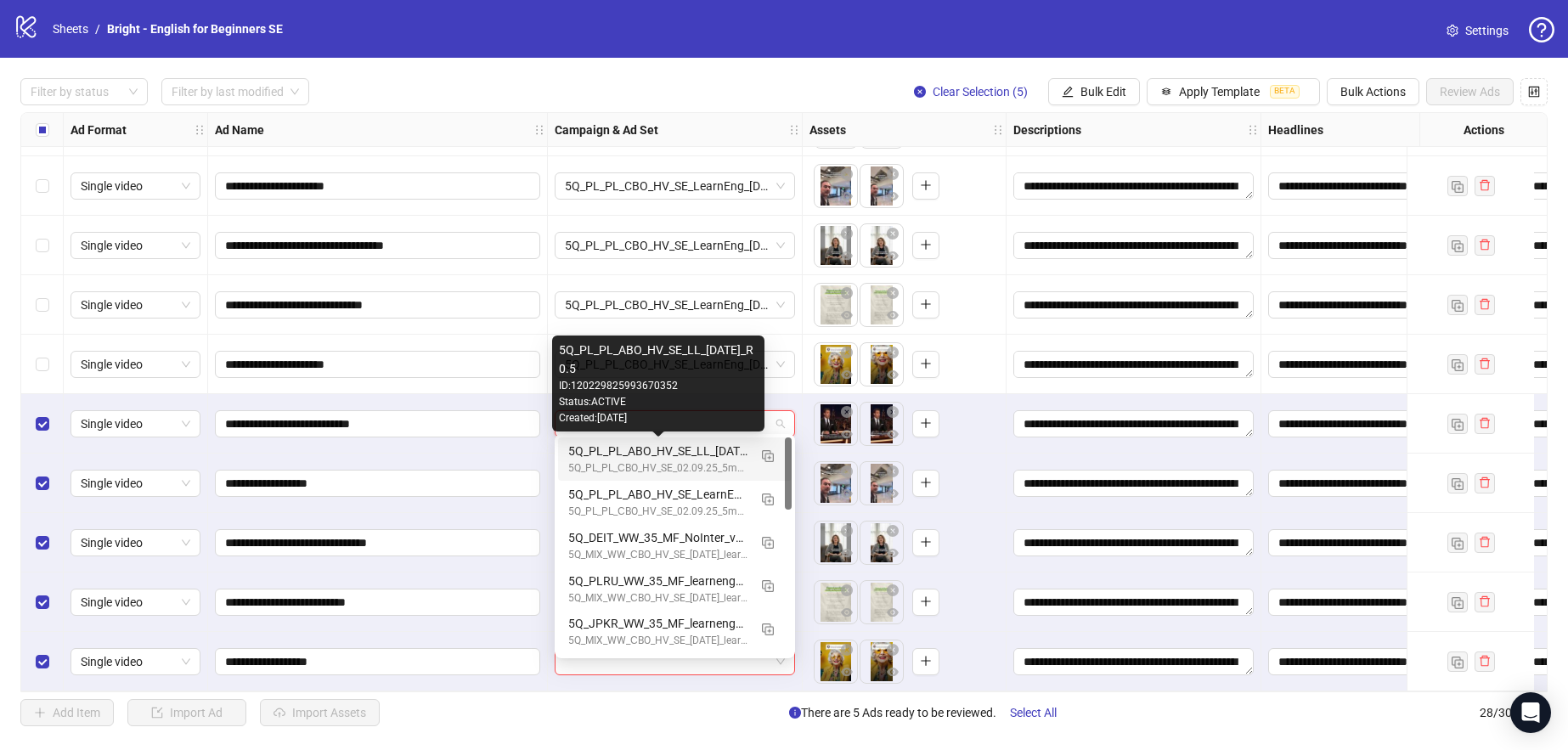
click at [739, 458] on div "5Q_PL_PL_ABO_HV_SE_LL_[DATE]_R0.5" at bounding box center [658, 450] width 180 height 19
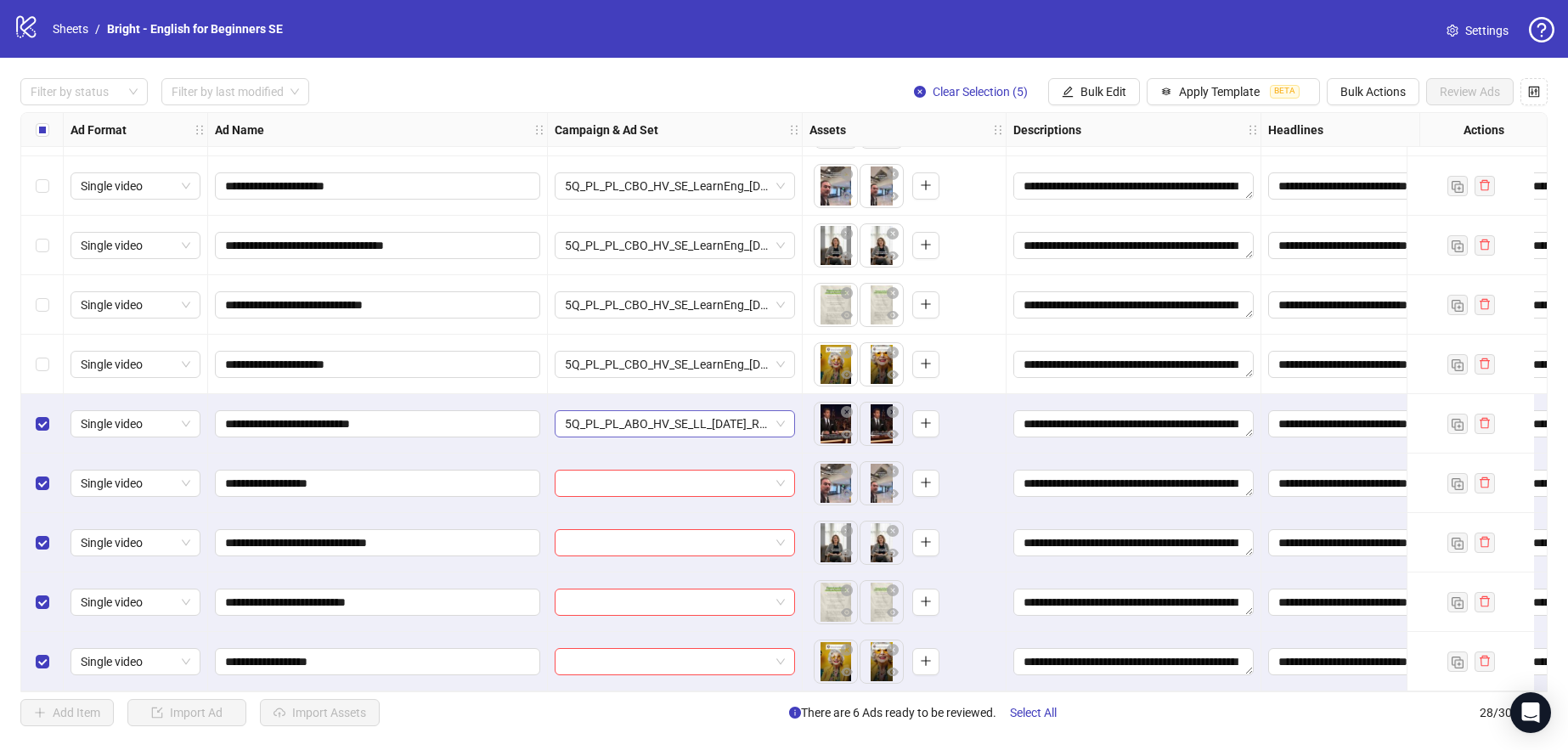
click at [696, 419] on span "5Q_PL_PL_ABO_HV_SE_LL_[DATE]_R0.5" at bounding box center [675, 425] width 220 height 26
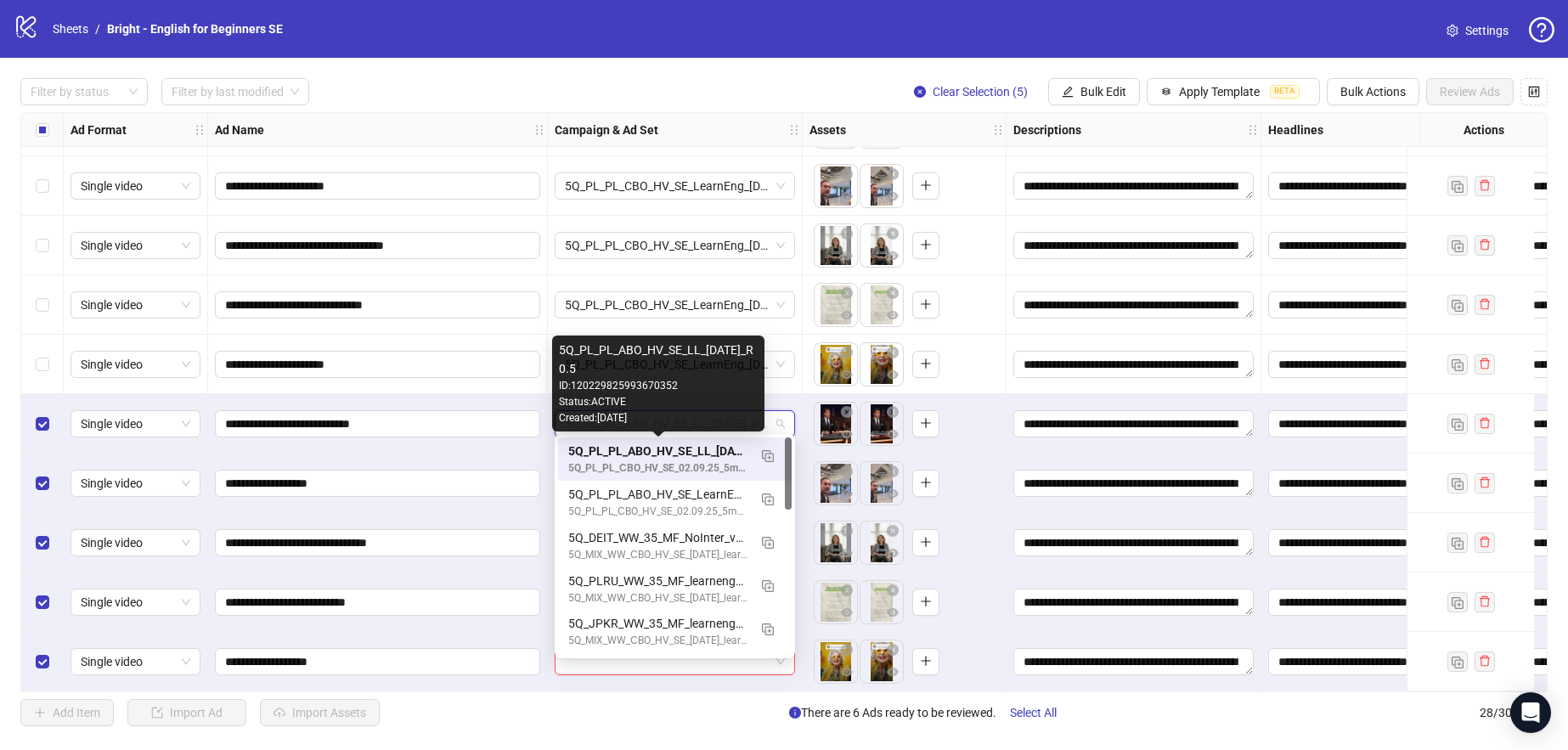
scroll to position [1, 0]
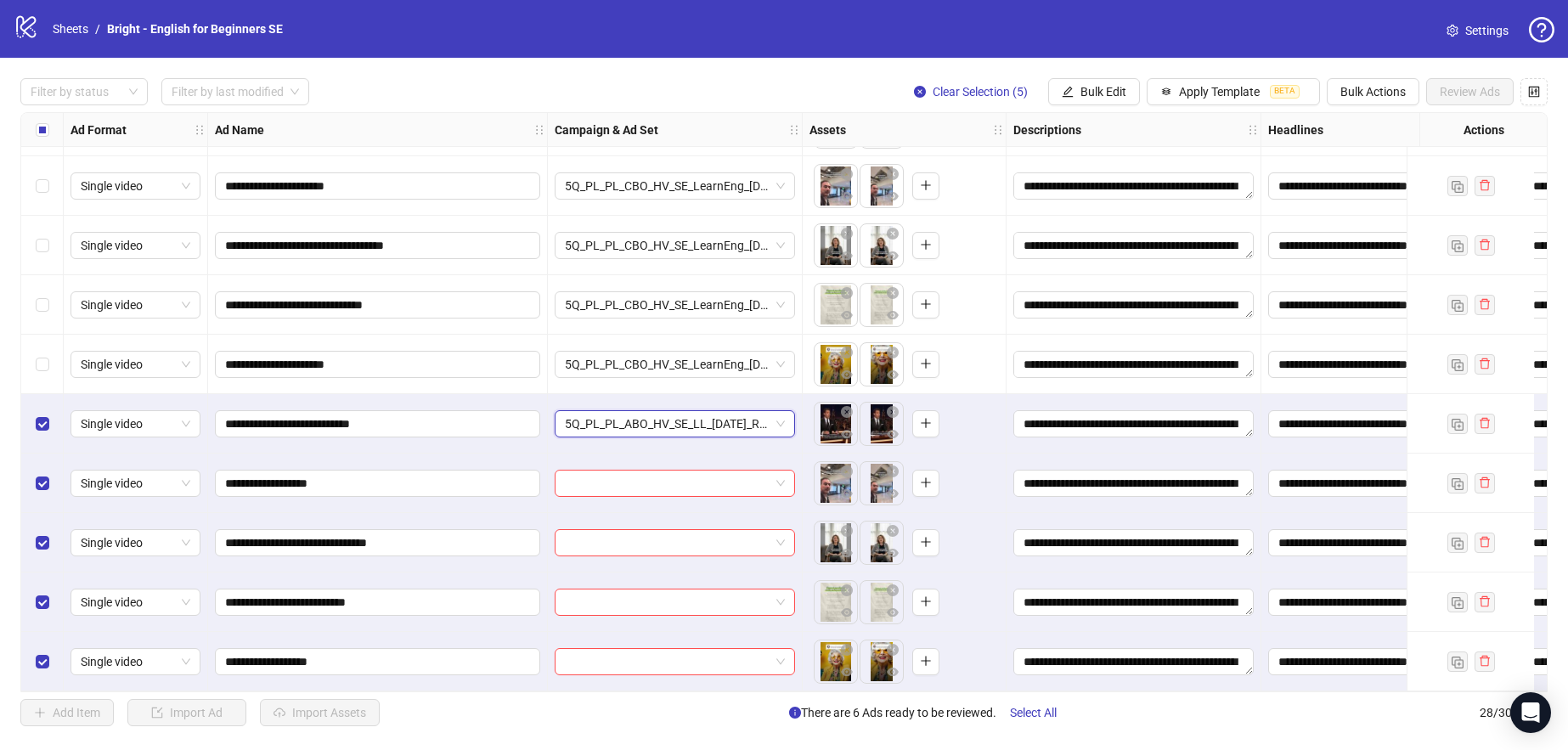
click at [656, 414] on span "5Q_PL_PL_ABO_HV_SE_LL_[DATE]_R0.5" at bounding box center [675, 425] width 220 height 26
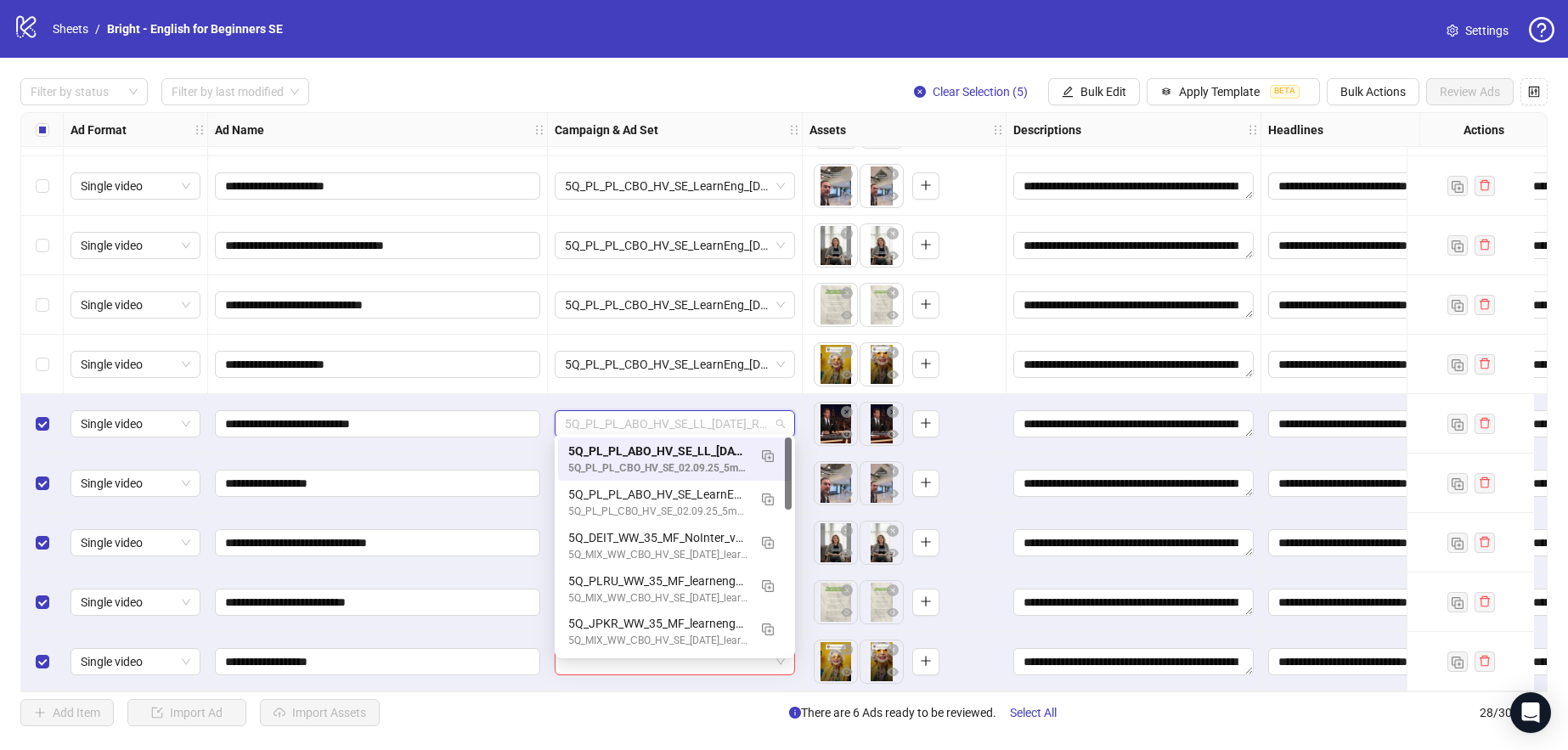
paste input "**********"
type input "**********"
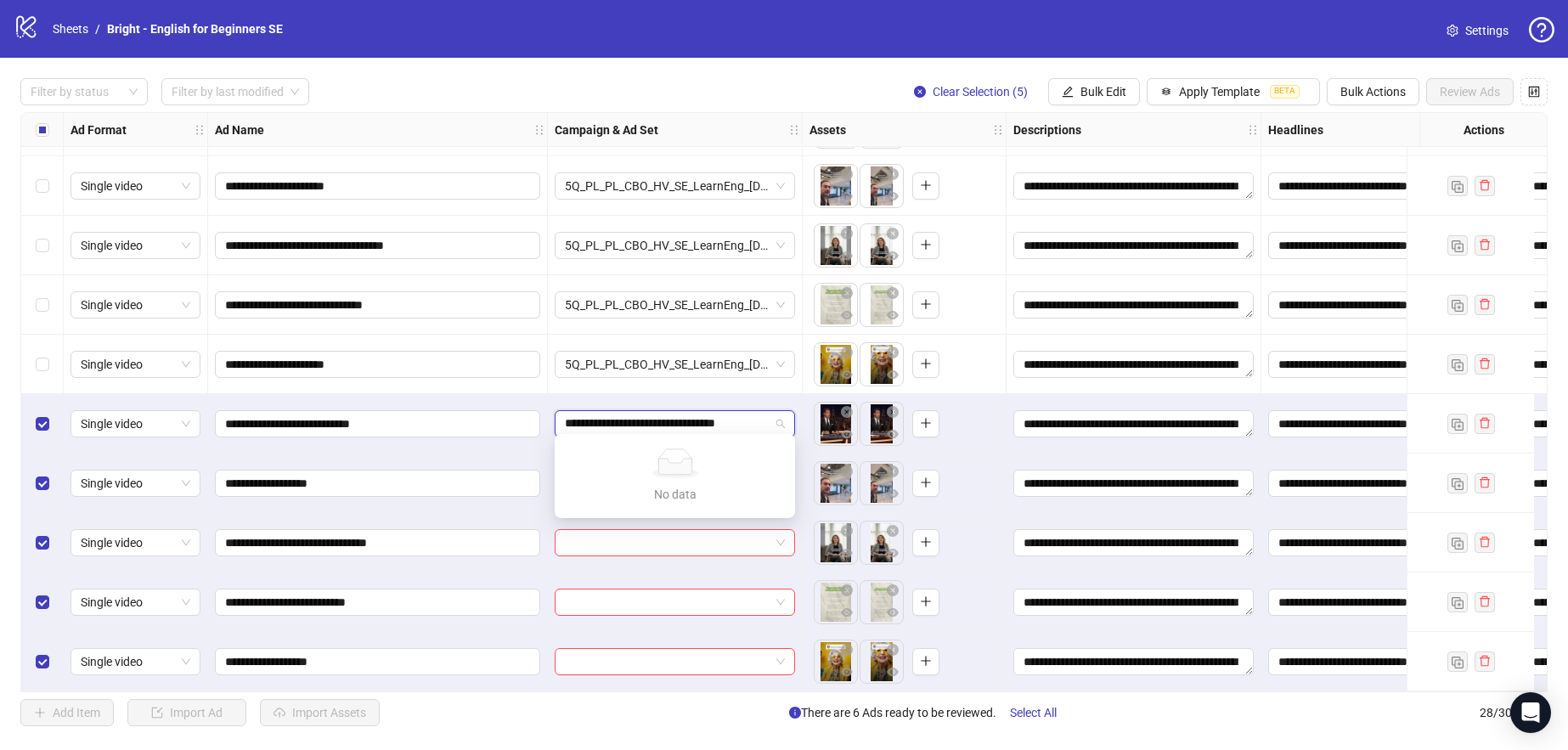
scroll to position [0, 17]
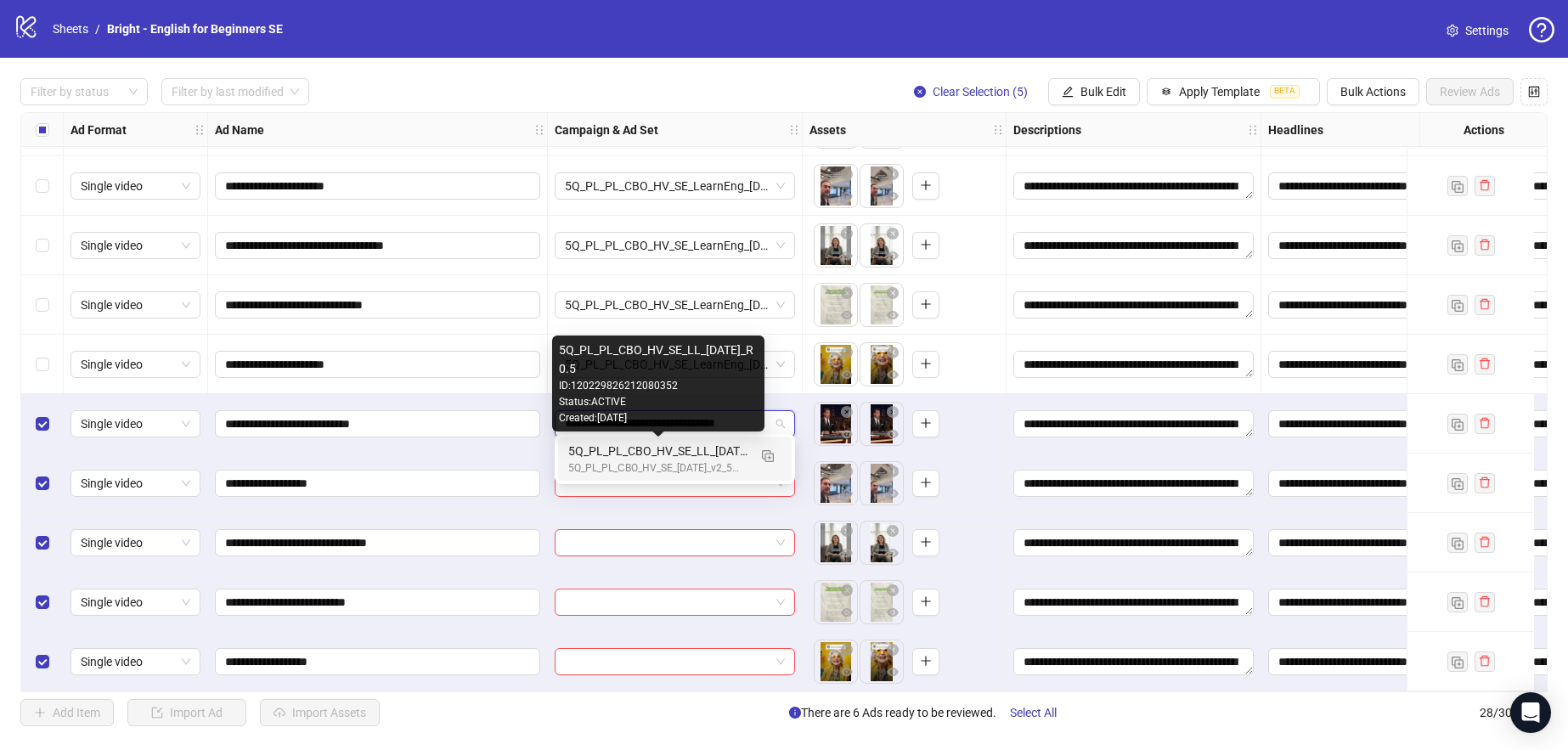
click at [678, 445] on div "5Q_PL_PL_CBO_HV_SE_LL_[DATE]_R0.5" at bounding box center [658, 450] width 180 height 19
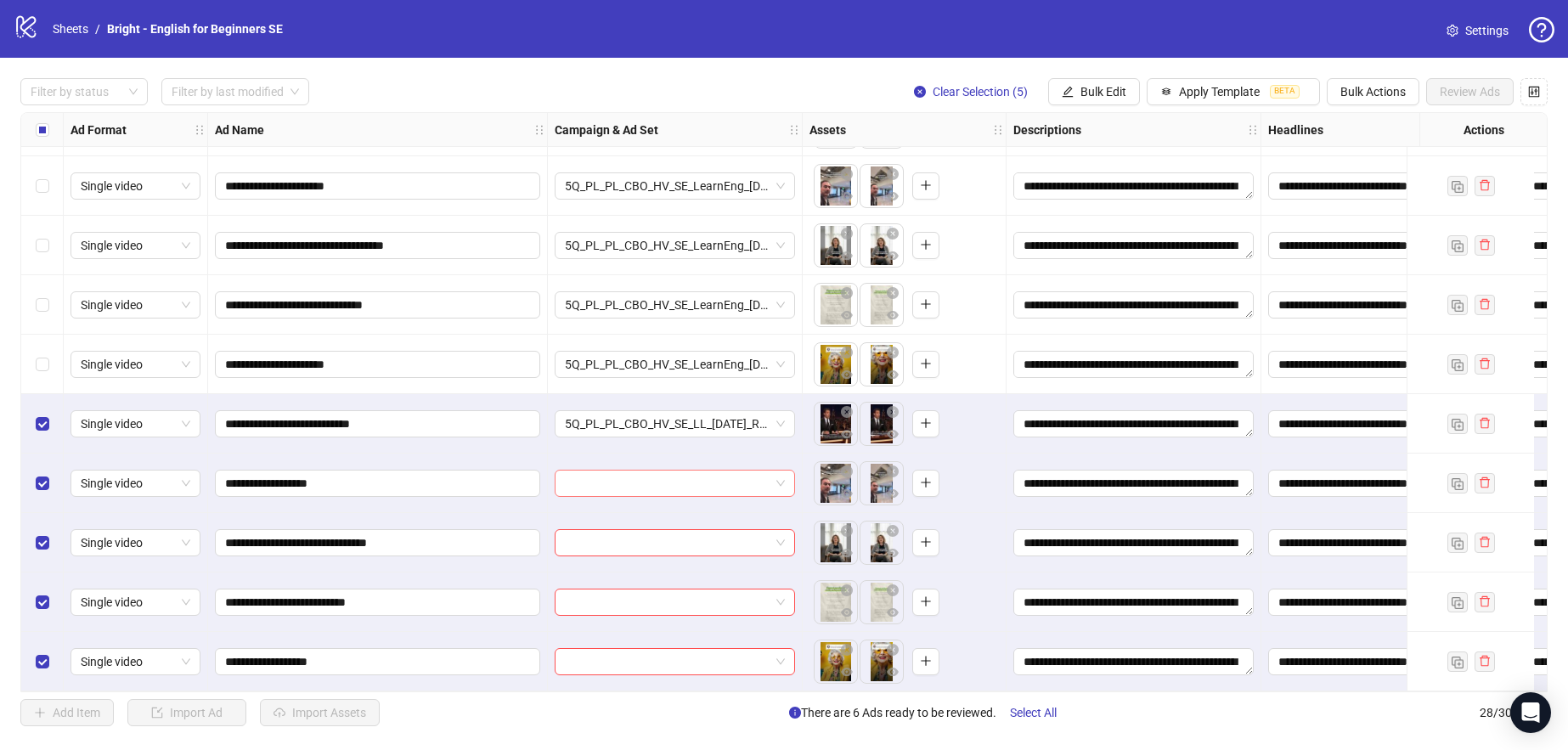
click at [658, 471] on input "search" at bounding box center [667, 484] width 204 height 26
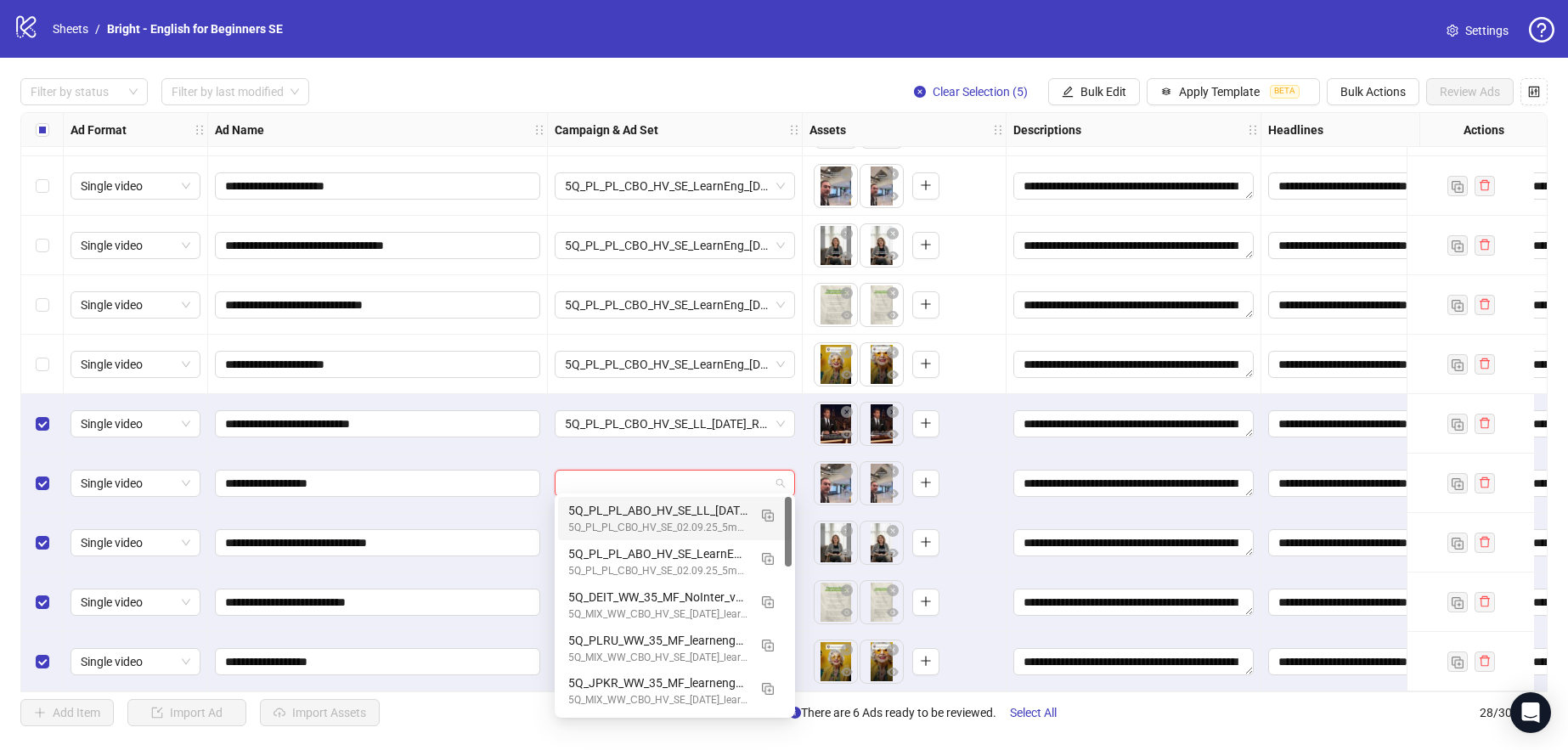
paste input "**********"
type input "**********"
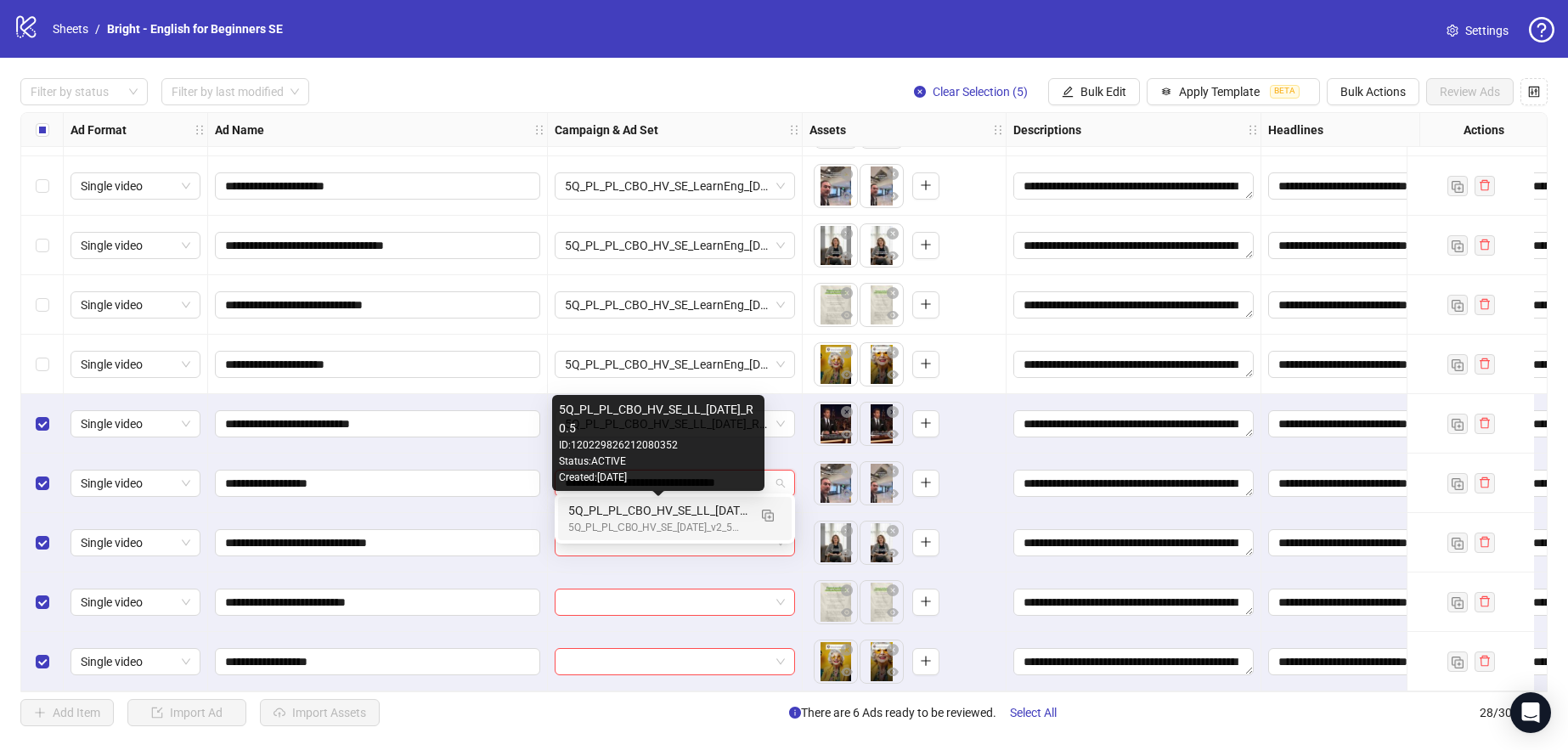
click at [661, 526] on div "5Q_PL_PL_СBO_HV_SE_[DATE]_v2_5m1e-8_R0.5" at bounding box center [658, 528] width 180 height 16
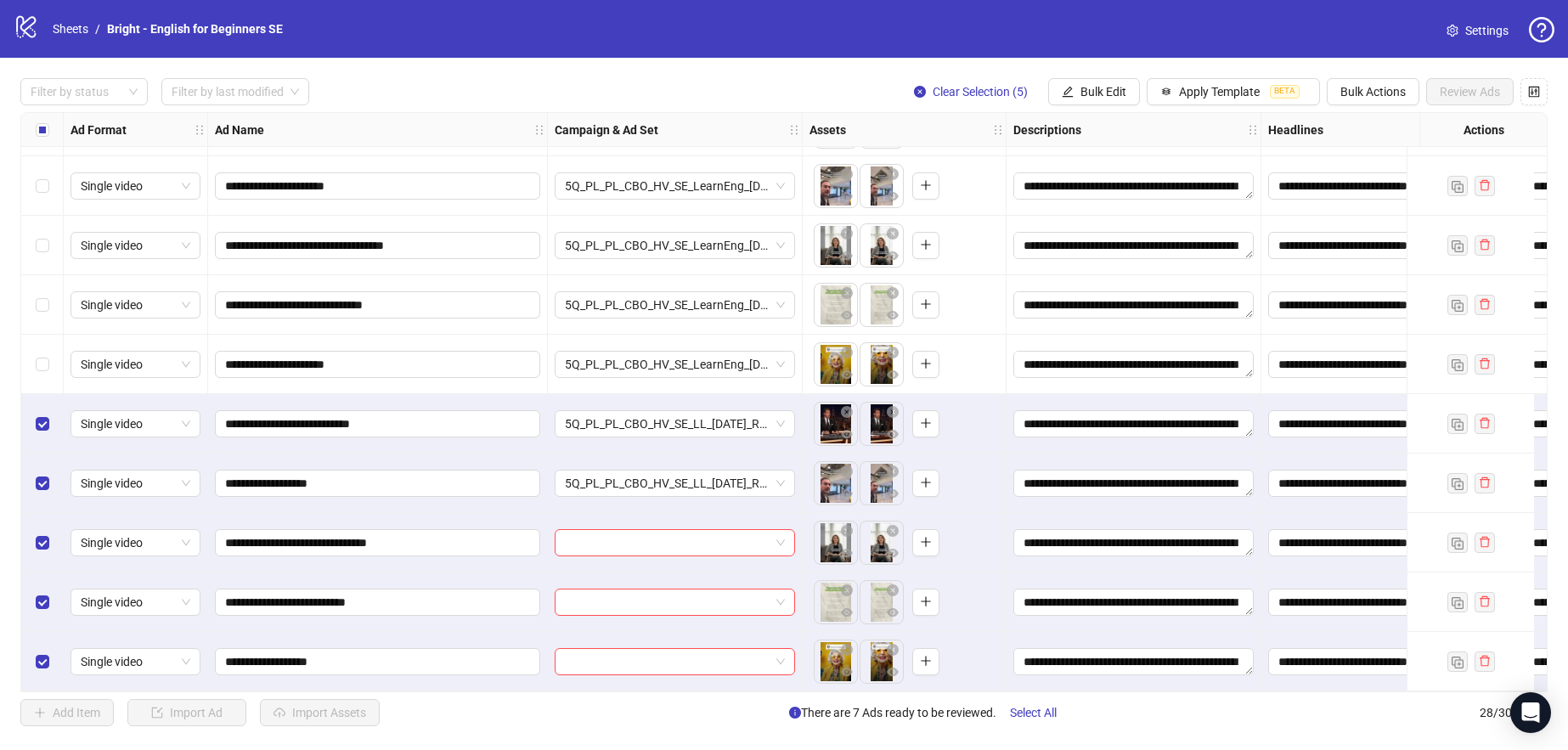
click at [654, 553] on div at bounding box center [675, 543] width 255 height 60
click at [650, 532] on input "search" at bounding box center [667, 544] width 204 height 26
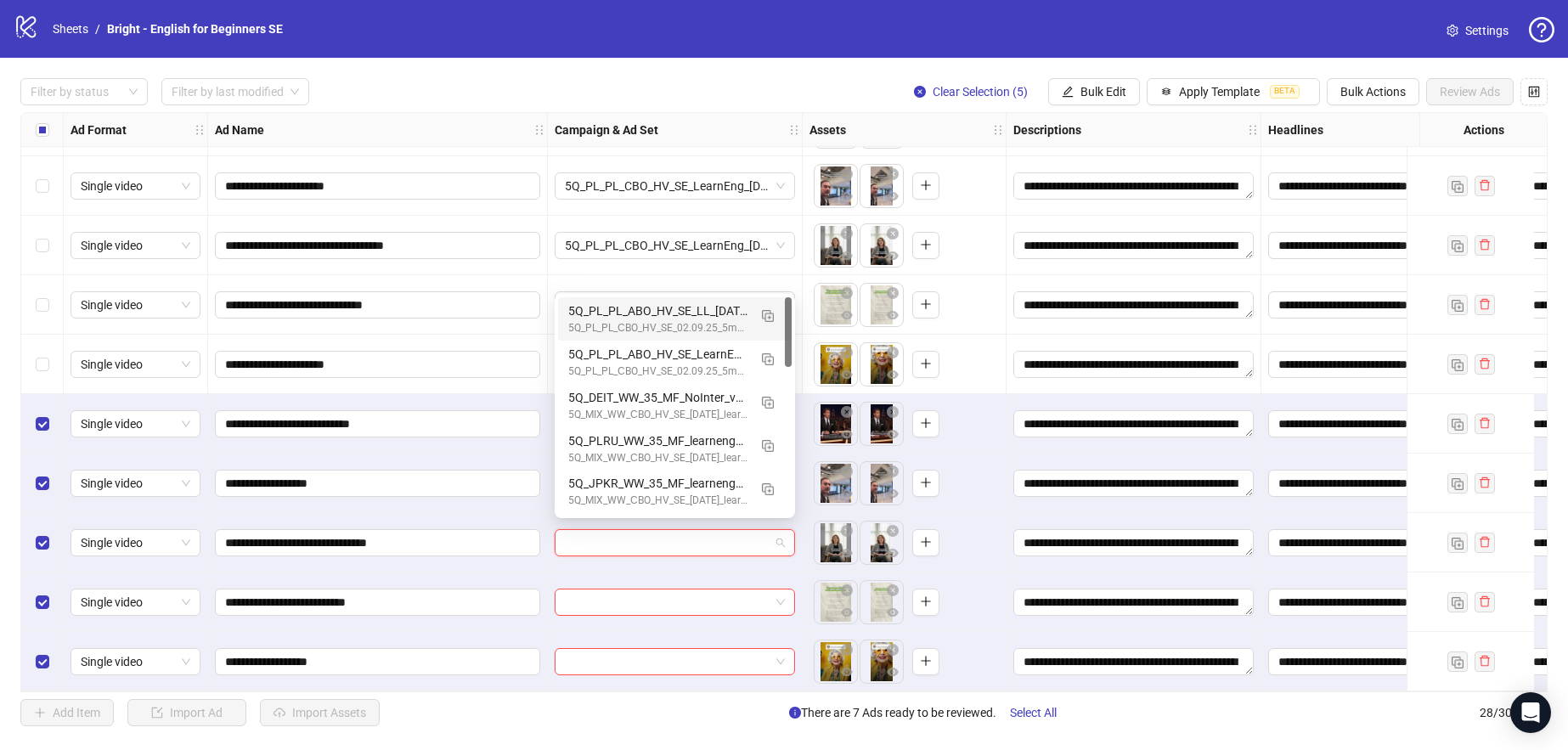
paste input "**********"
type input "**********"
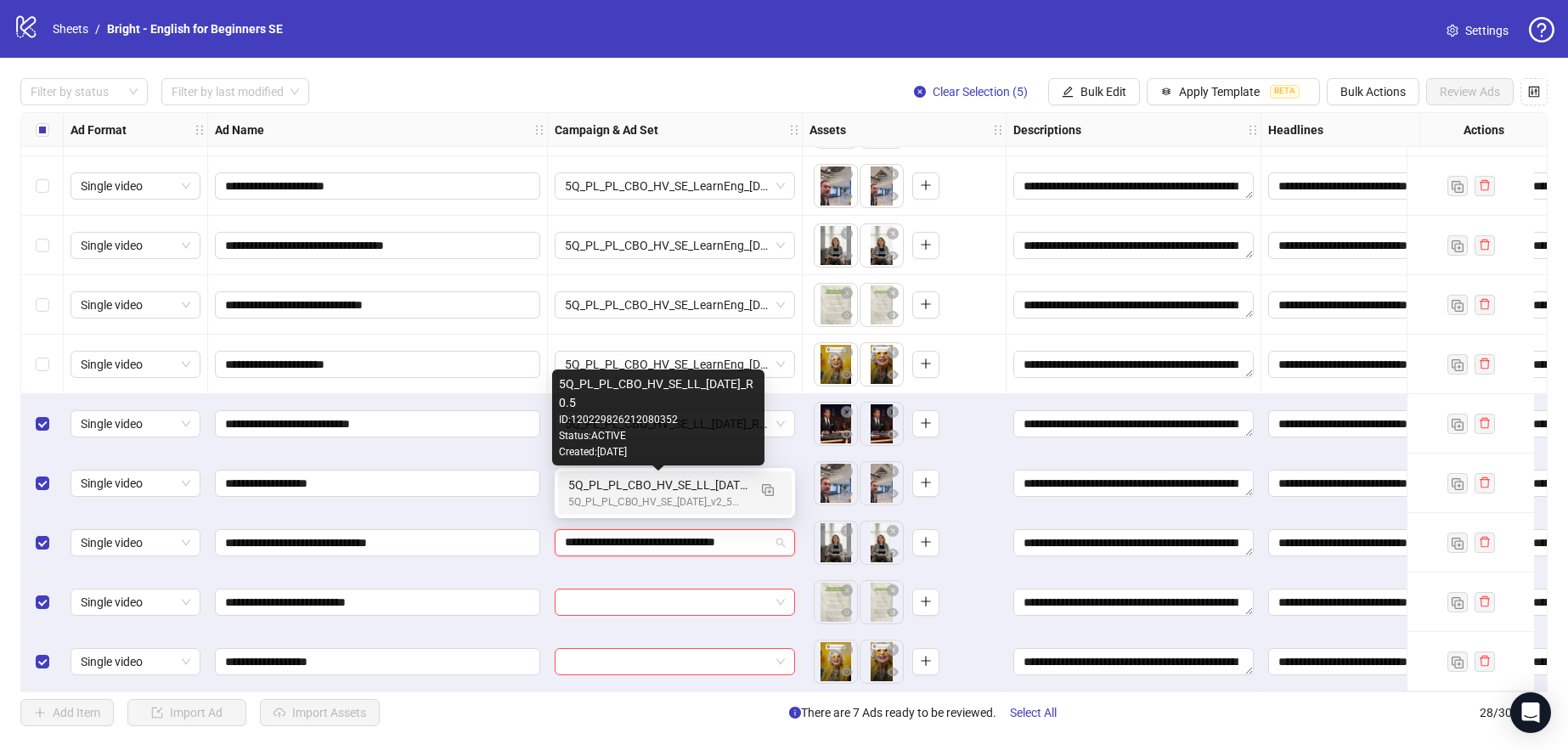
click at [666, 484] on div "5Q_PL_PL_CBO_HV_SE_LL_[DATE]_R0.5" at bounding box center [658, 485] width 180 height 19
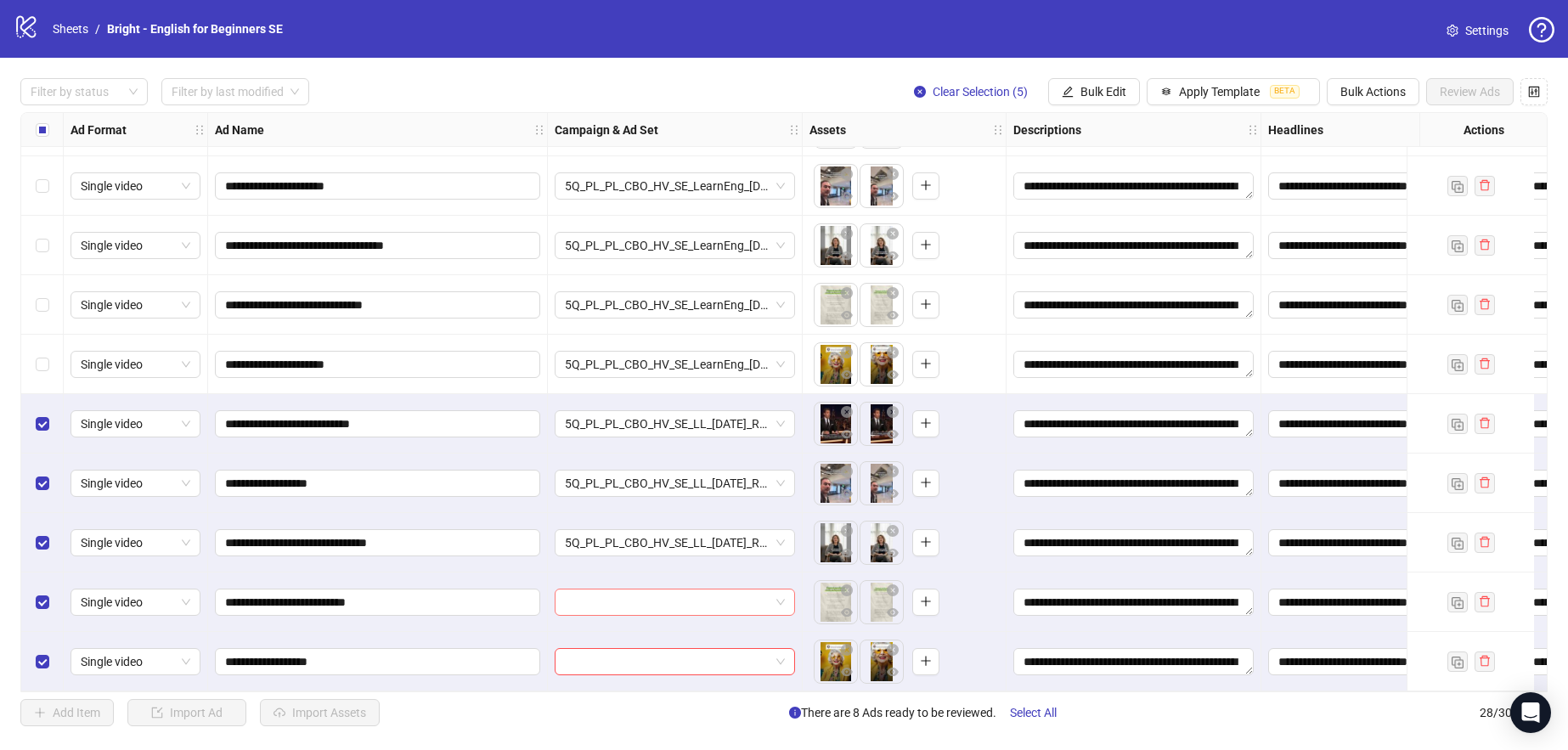
click at [662, 597] on input "search" at bounding box center [667, 603] width 204 height 26
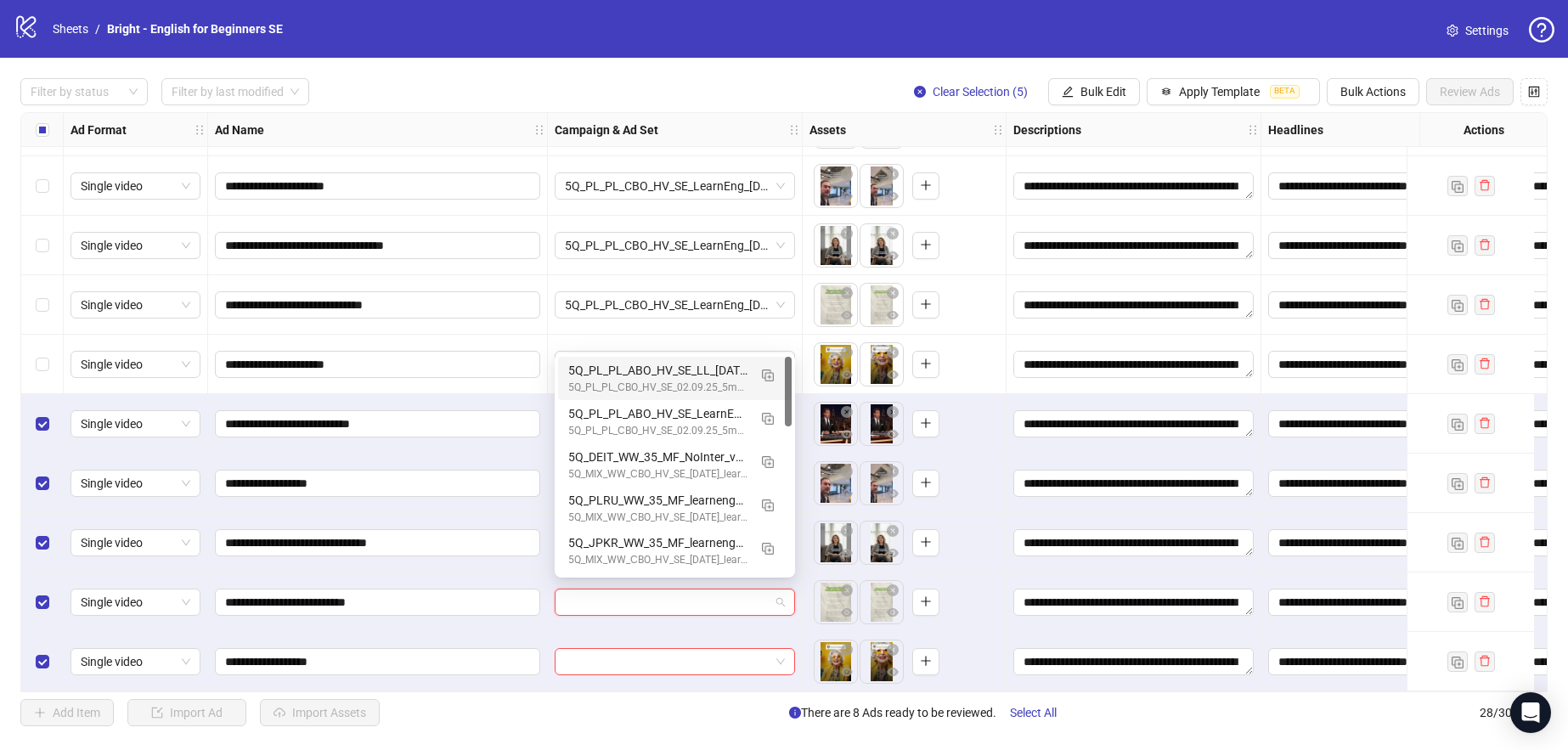
paste input "**********"
type input "**********"
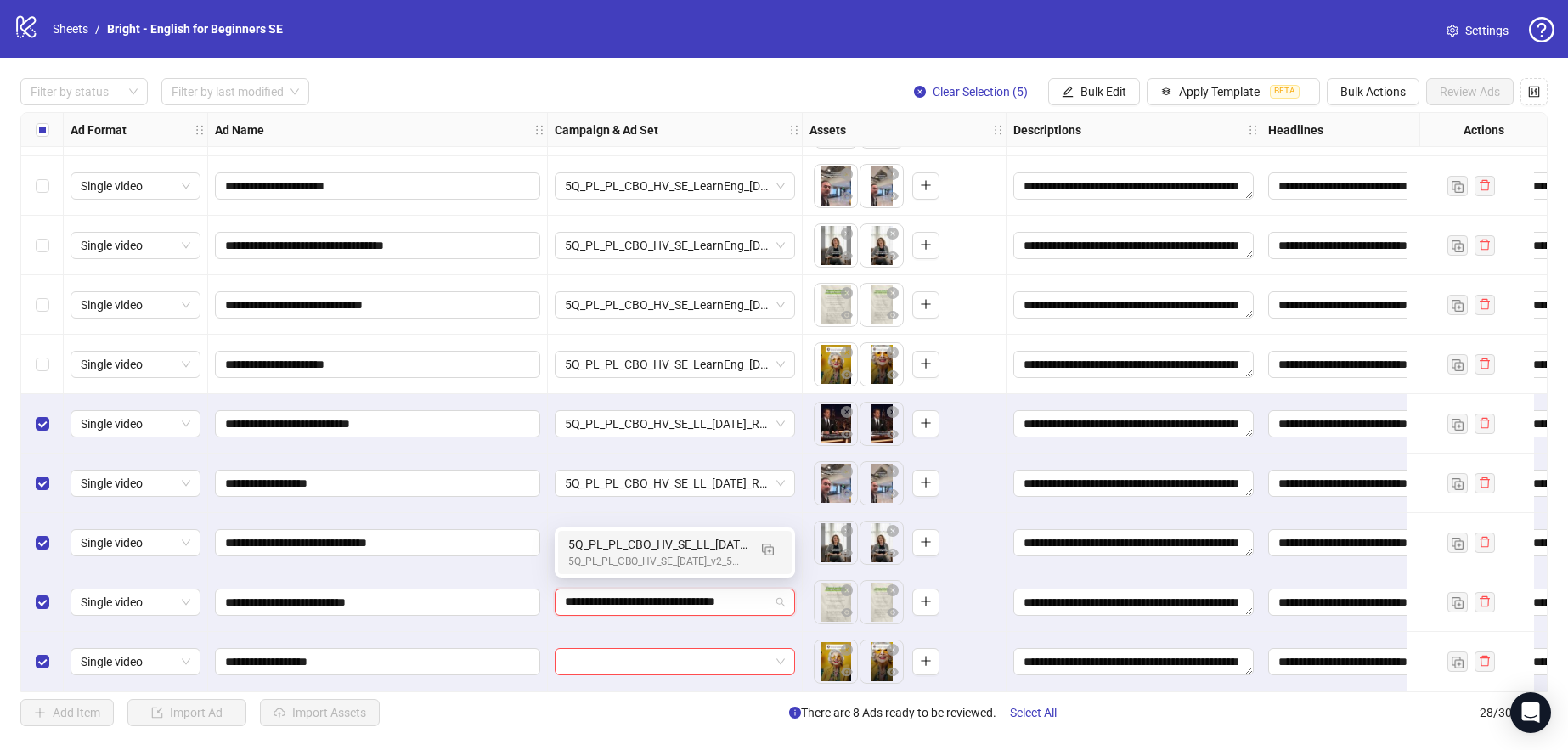
click at [678, 558] on div "5Q_PL_PL_СBO_HV_SE_[DATE]_v2_5m1e-8_R0.5" at bounding box center [658, 562] width 180 height 16
click at [678, 656] on input "search" at bounding box center [667, 662] width 204 height 26
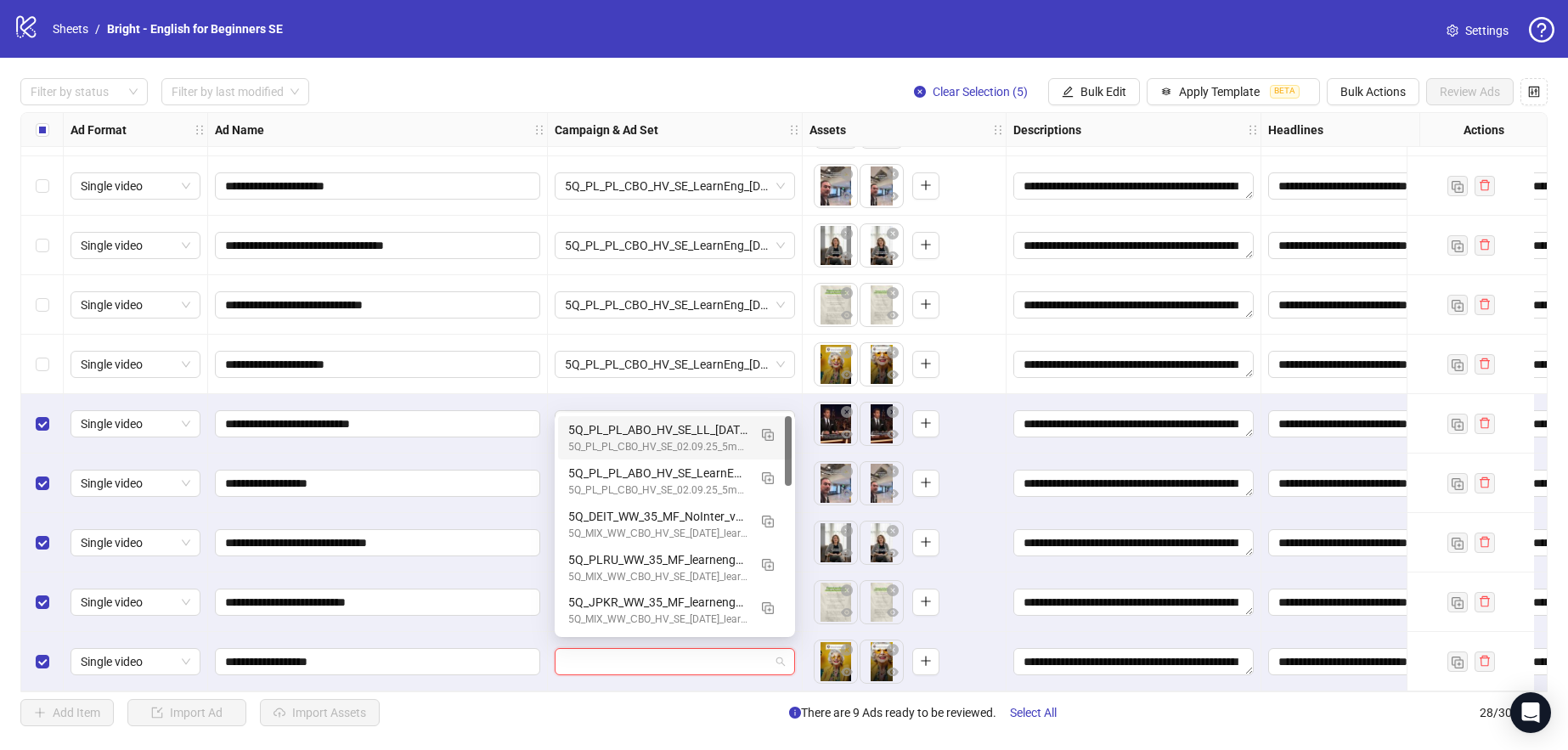
paste input "**********"
type input "**********"
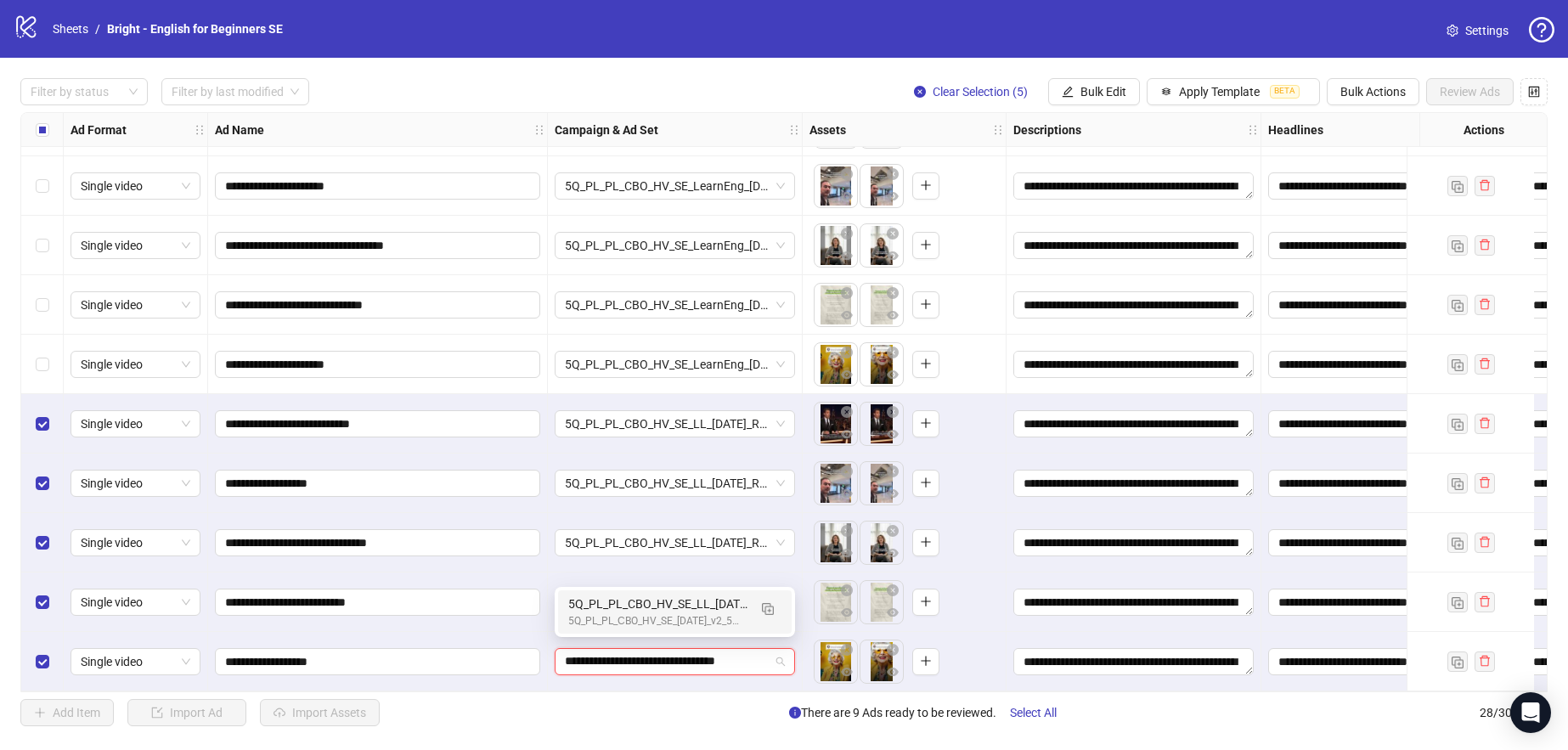
click at [708, 614] on div "5Q_PL_PL_СBO_HV_SE_[DATE]_v2_5m1e-8_R0.5" at bounding box center [658, 622] width 180 height 16
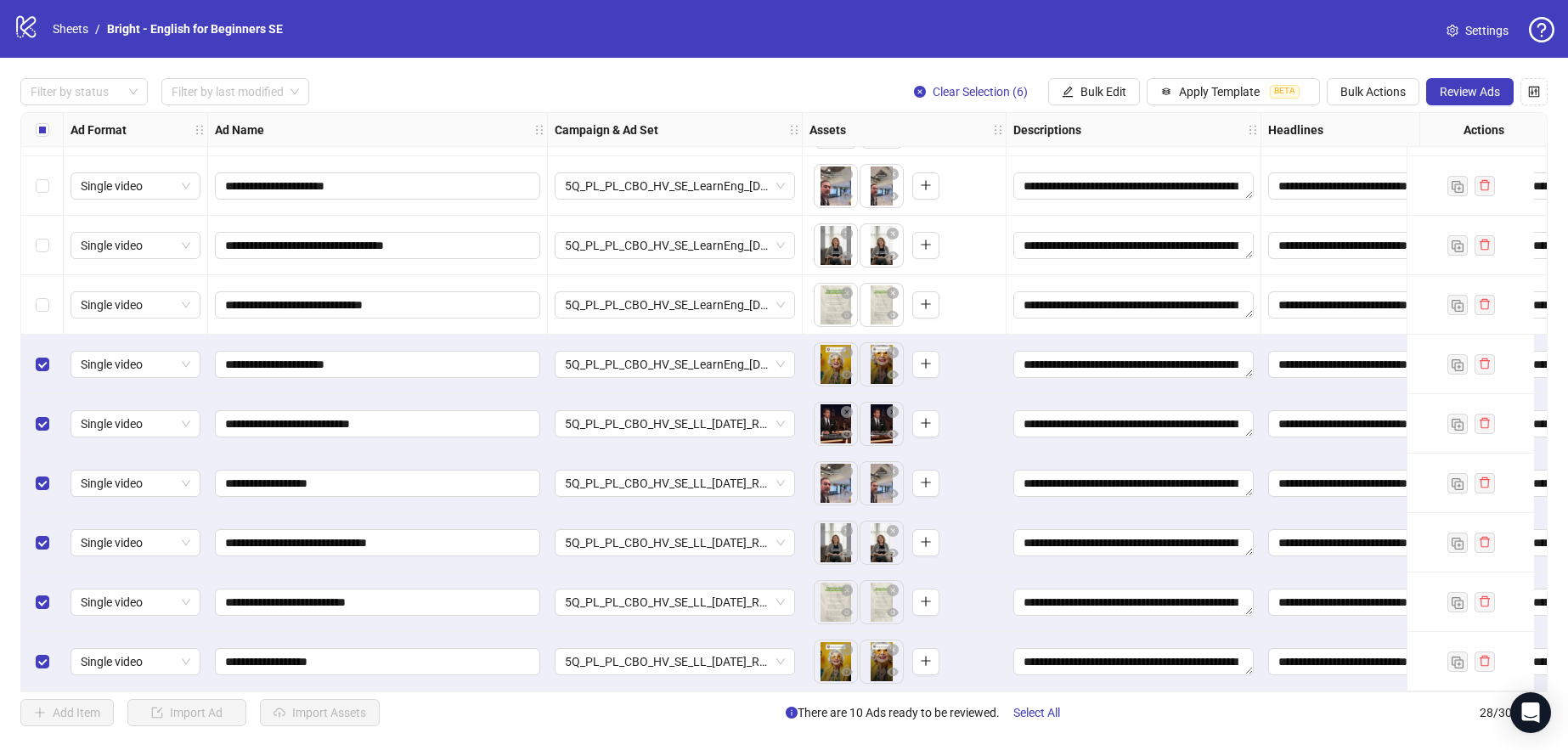
click at [53, 299] on div "Select row 22" at bounding box center [42, 306] width 43 height 60
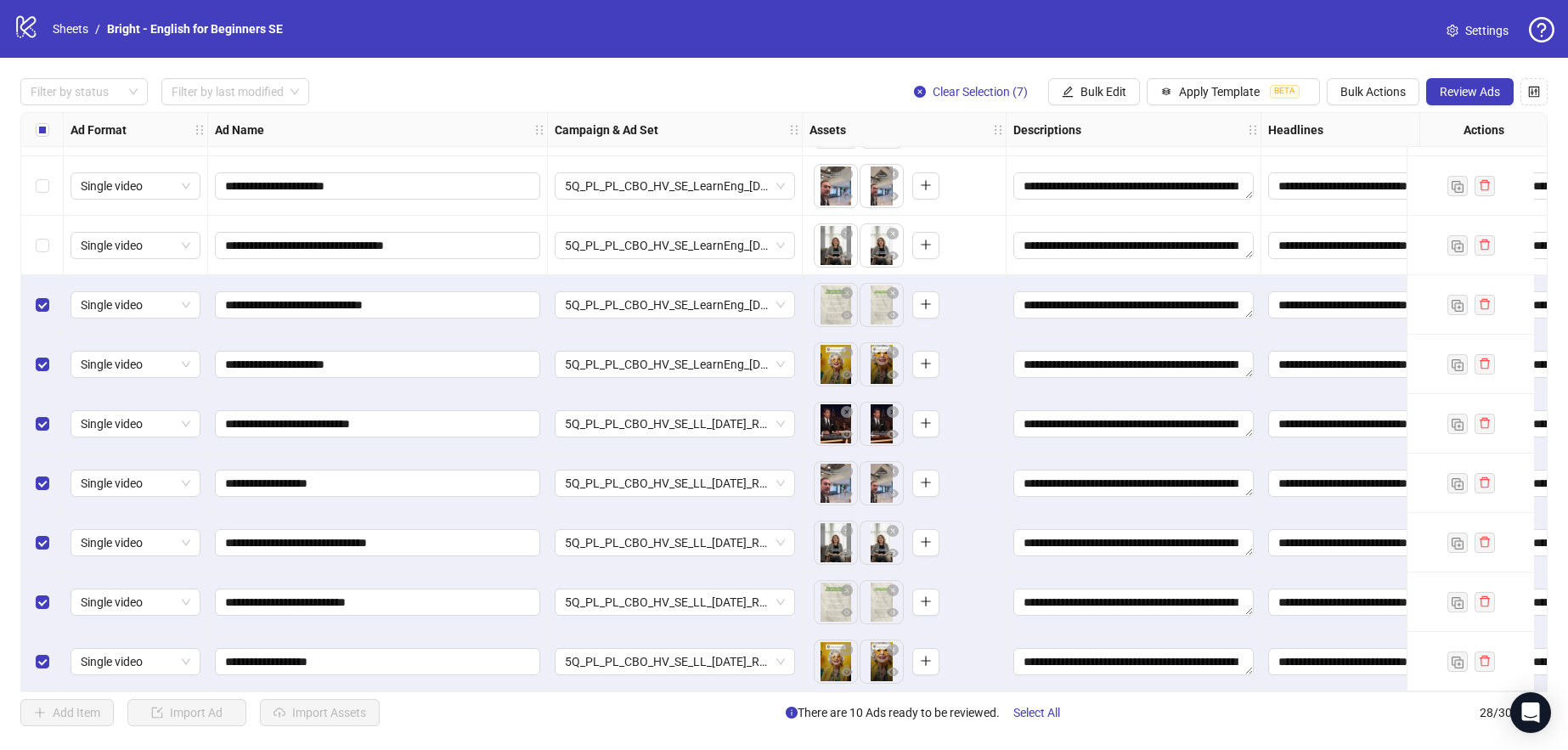
click at [49, 241] on div "Select row 21" at bounding box center [42, 246] width 43 height 60
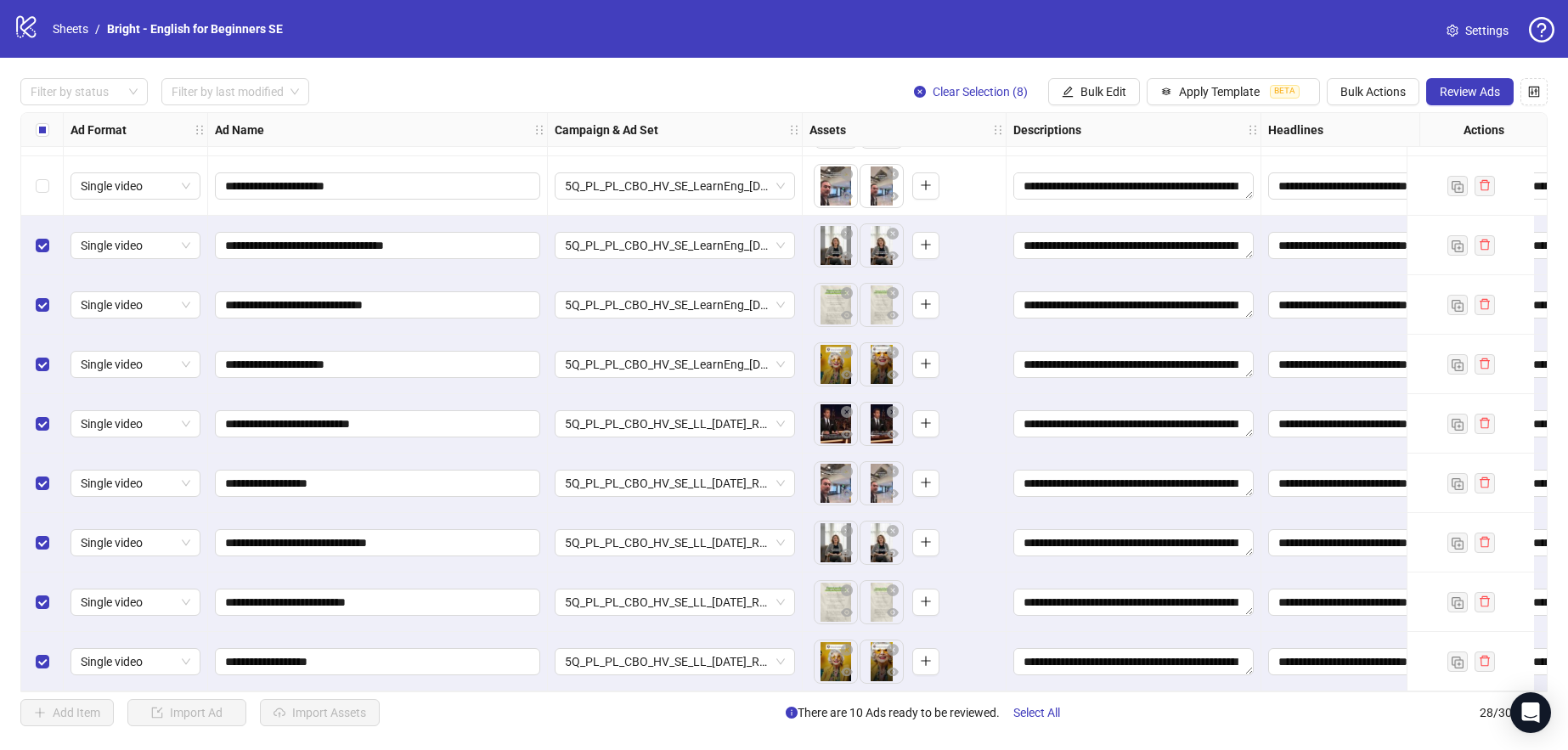
click at [49, 187] on div "Select row 20" at bounding box center [42, 187] width 43 height 60
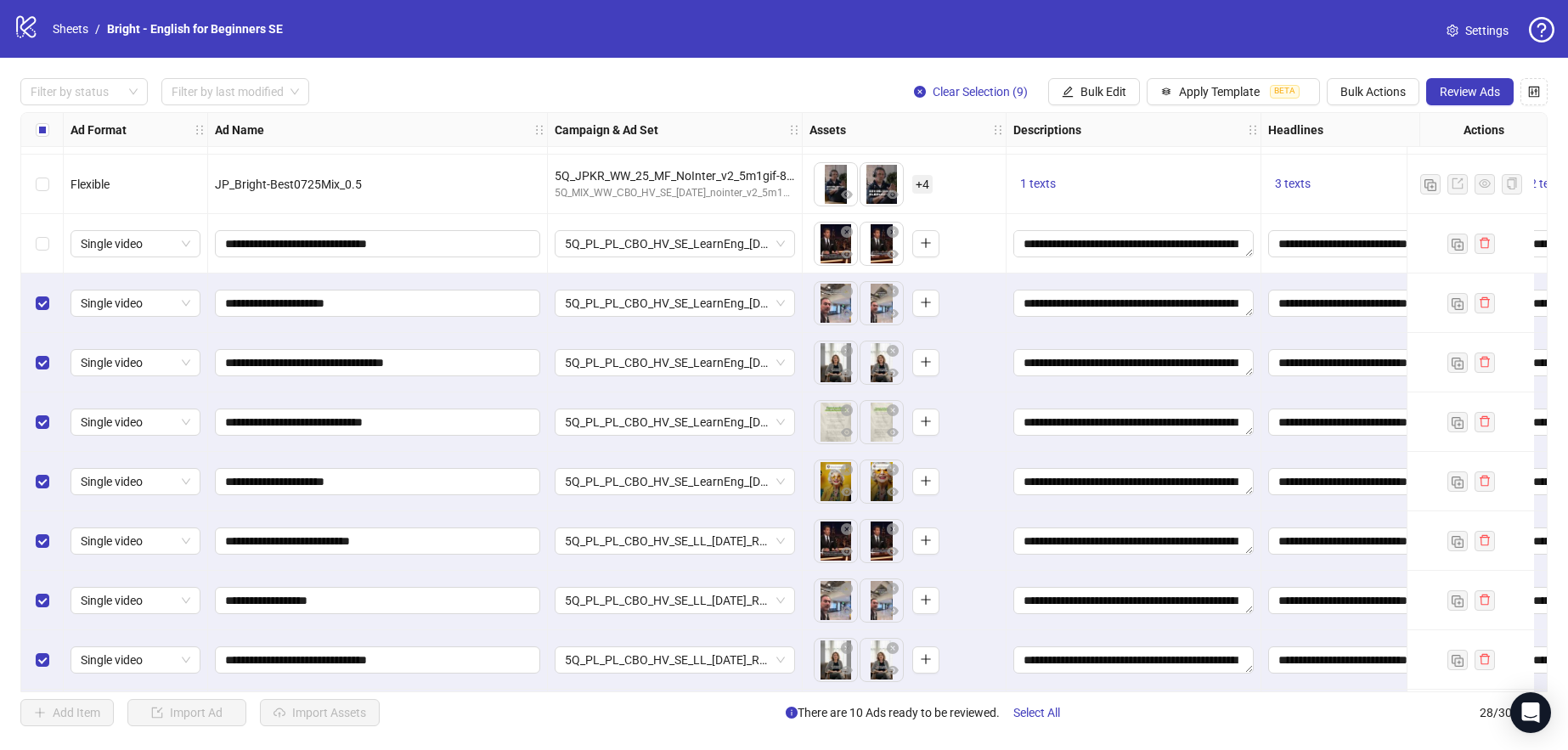
scroll to position [1003, 0]
click at [34, 240] on div "Select row 19" at bounding box center [42, 245] width 43 height 60
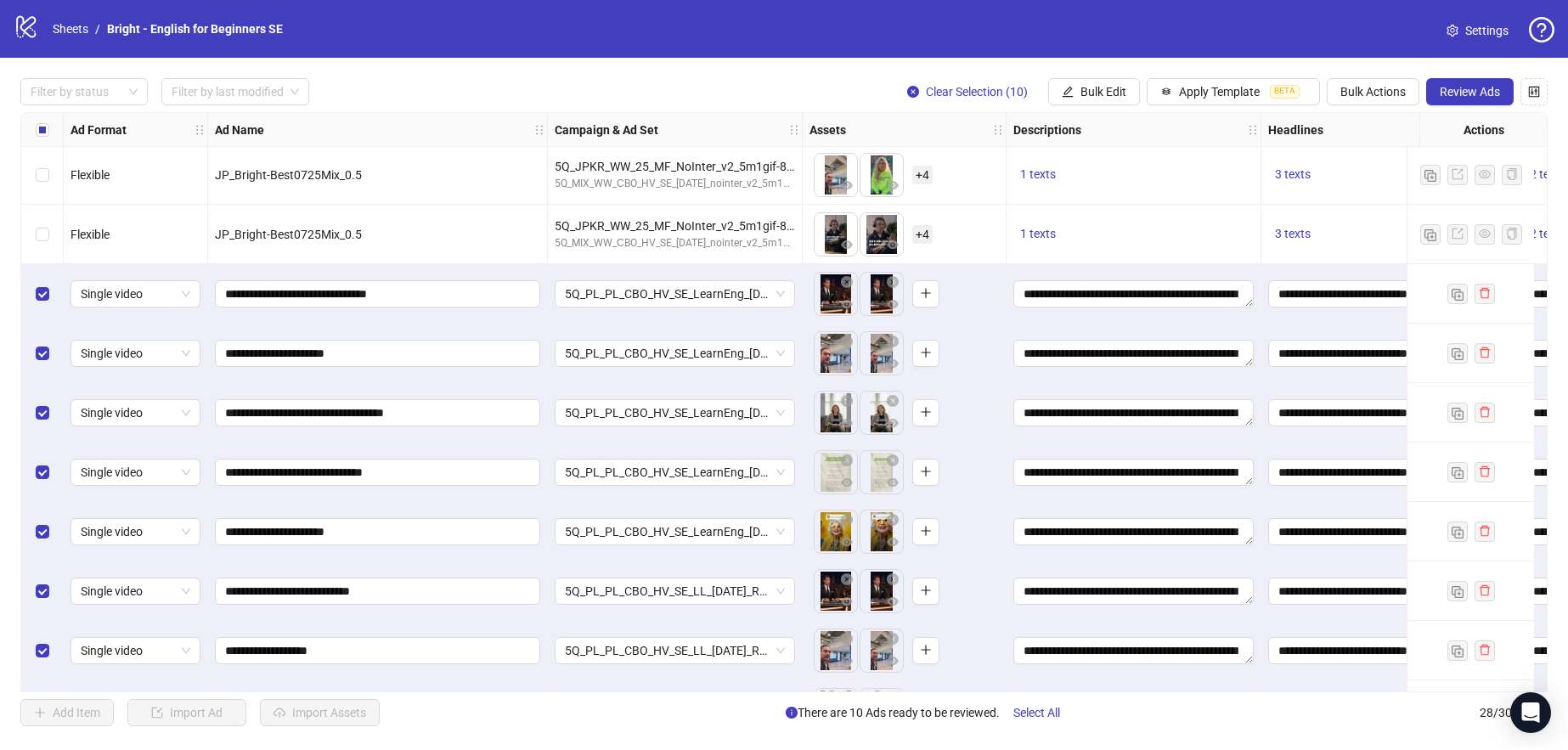
scroll to position [1128, 0]
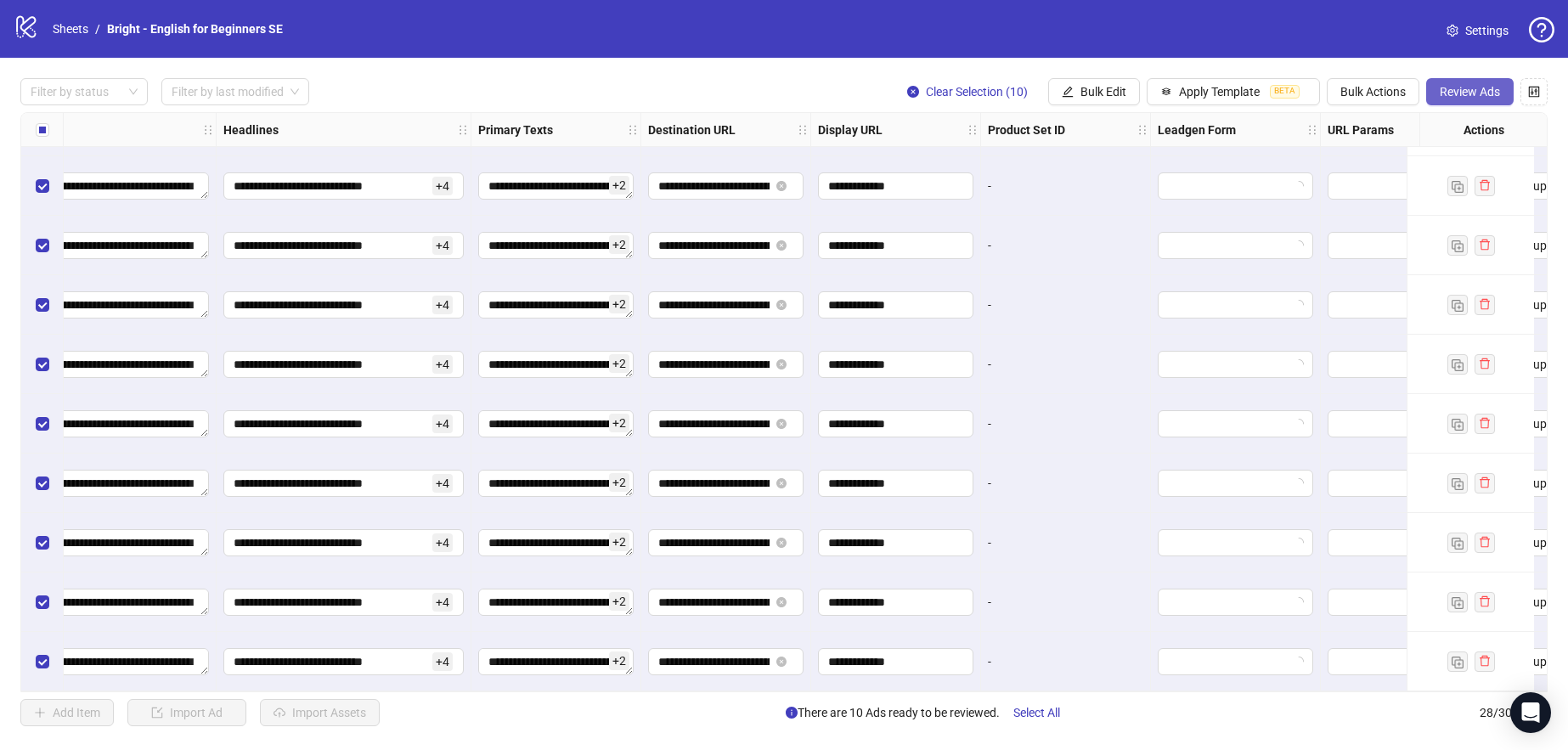
click at [1489, 96] on span "Review Ads" at bounding box center [1470, 92] width 60 height 14
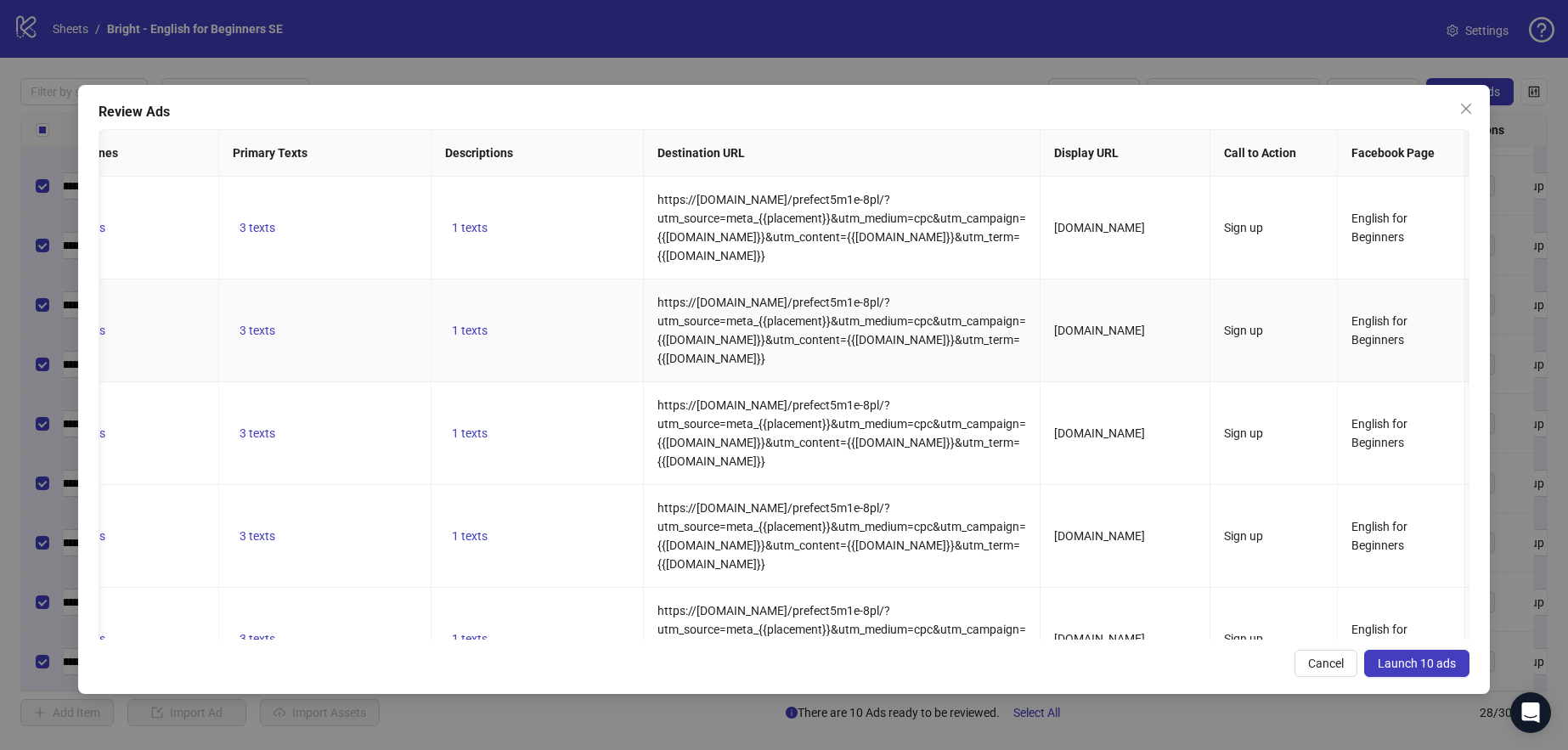
scroll to position [0, 0]
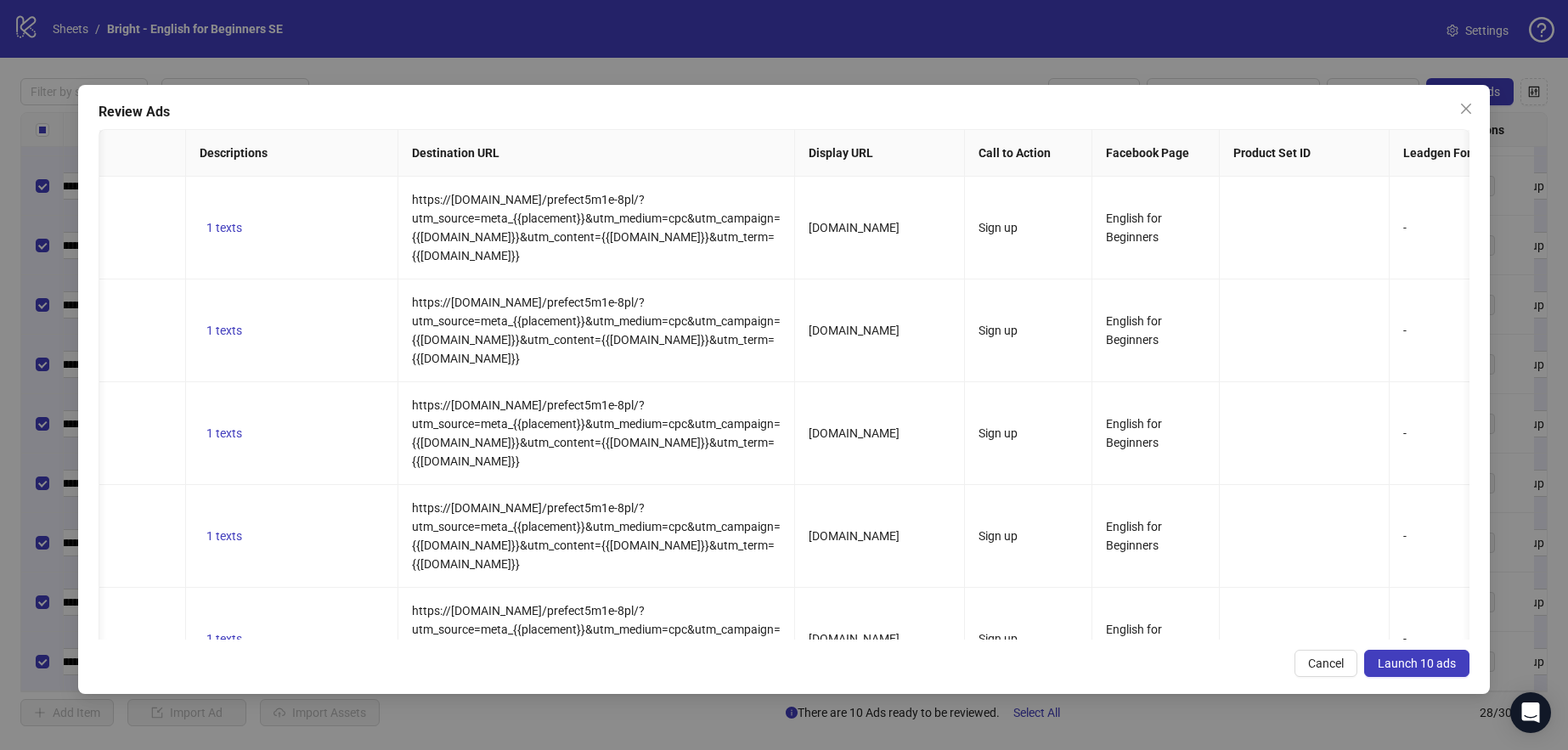
click at [1431, 671] on button "Launch 10 ads" at bounding box center [1417, 663] width 105 height 27
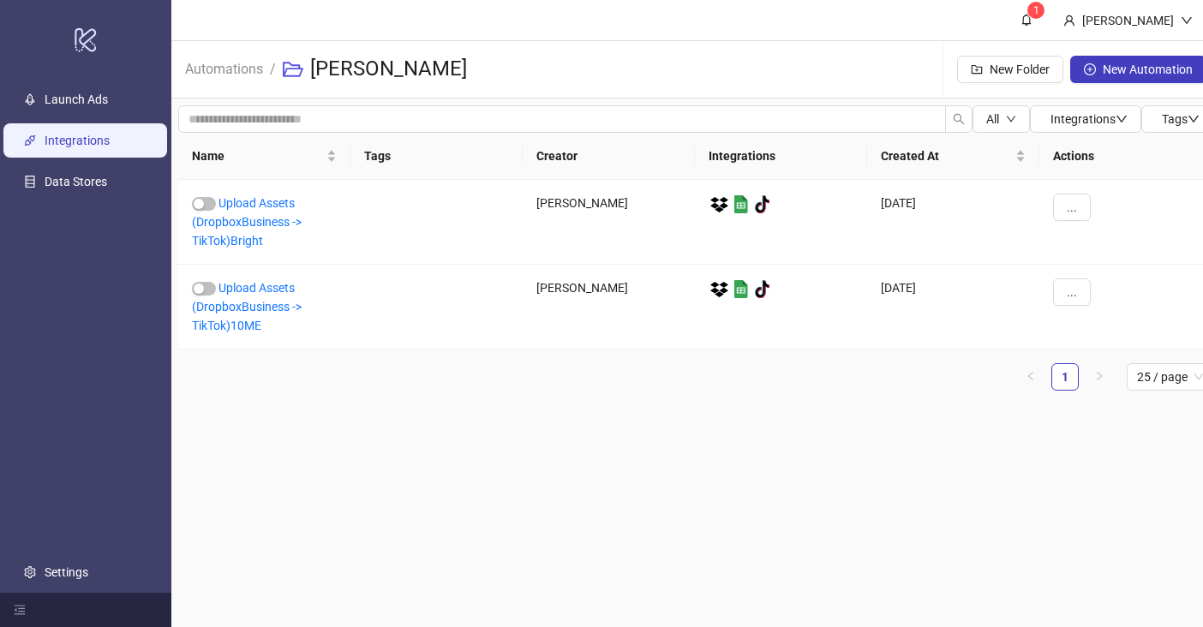
click at [87, 137] on link "Integrations" at bounding box center [77, 141] width 65 height 14
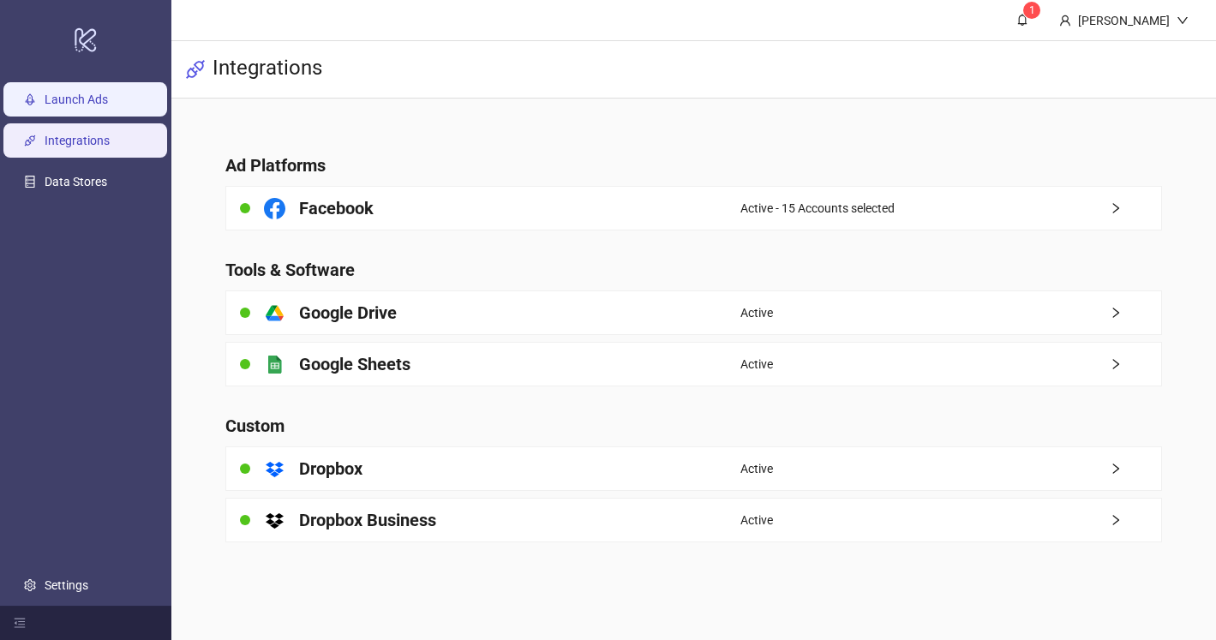
click at [83, 105] on link "Launch Ads" at bounding box center [76, 100] width 63 height 14
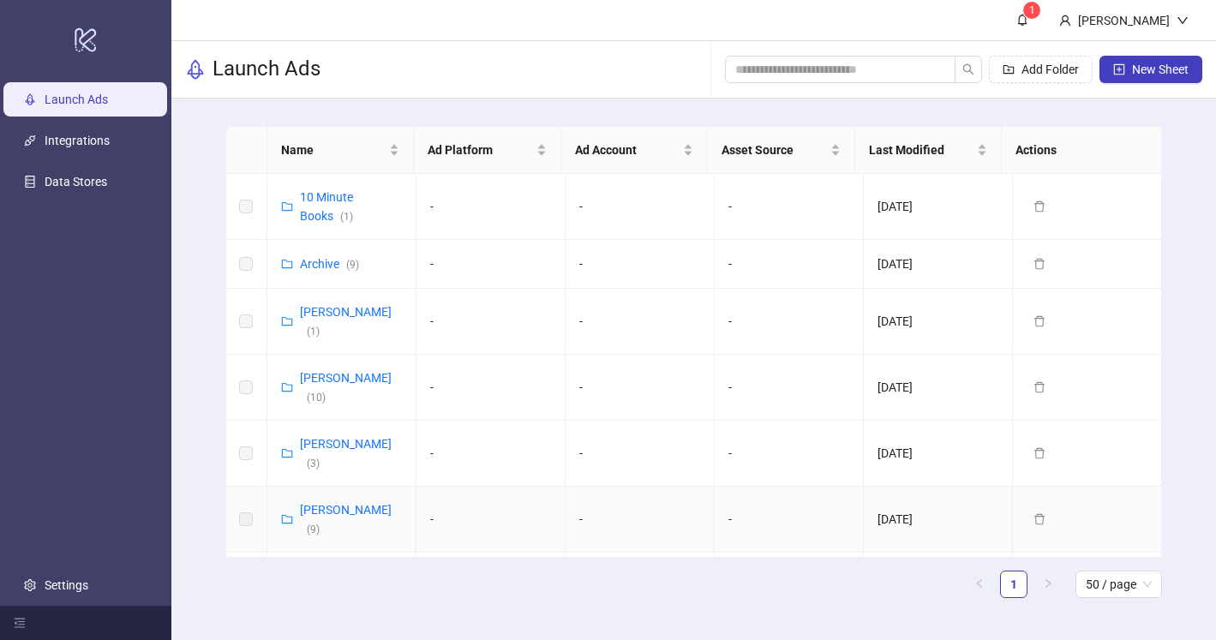
scroll to position [76, 0]
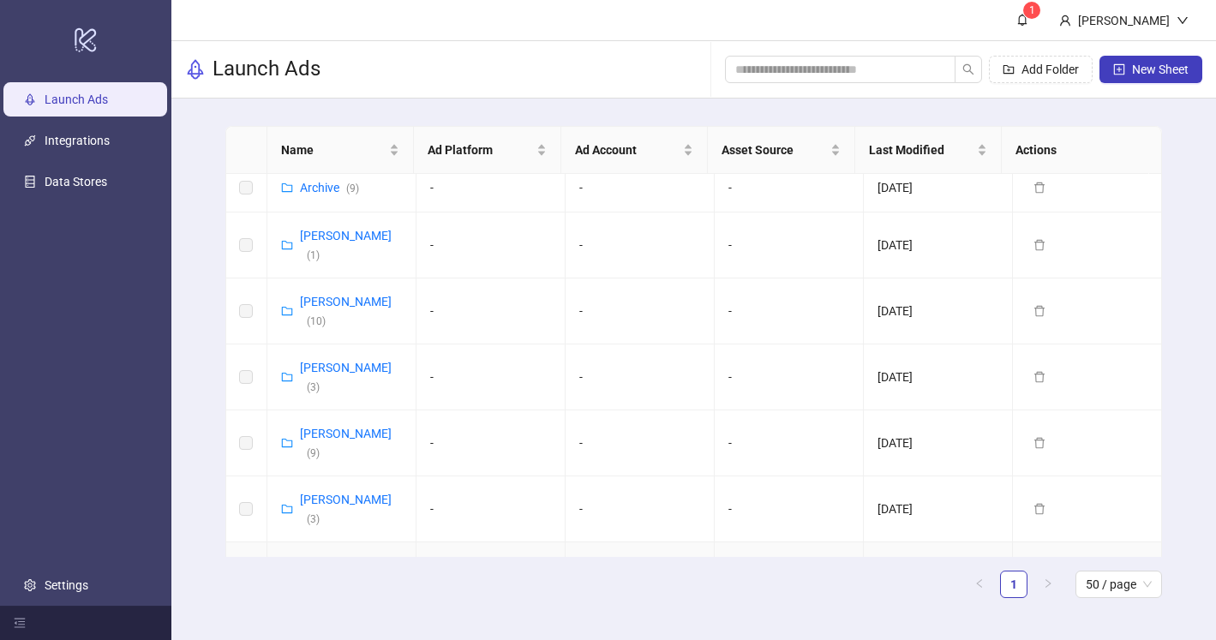
click at [326, 556] on div "[PERSON_NAME] ( 2 )" at bounding box center [351, 575] width 102 height 38
click at [329, 559] on link "[PERSON_NAME] ( 2 )" at bounding box center [346, 575] width 92 height 33
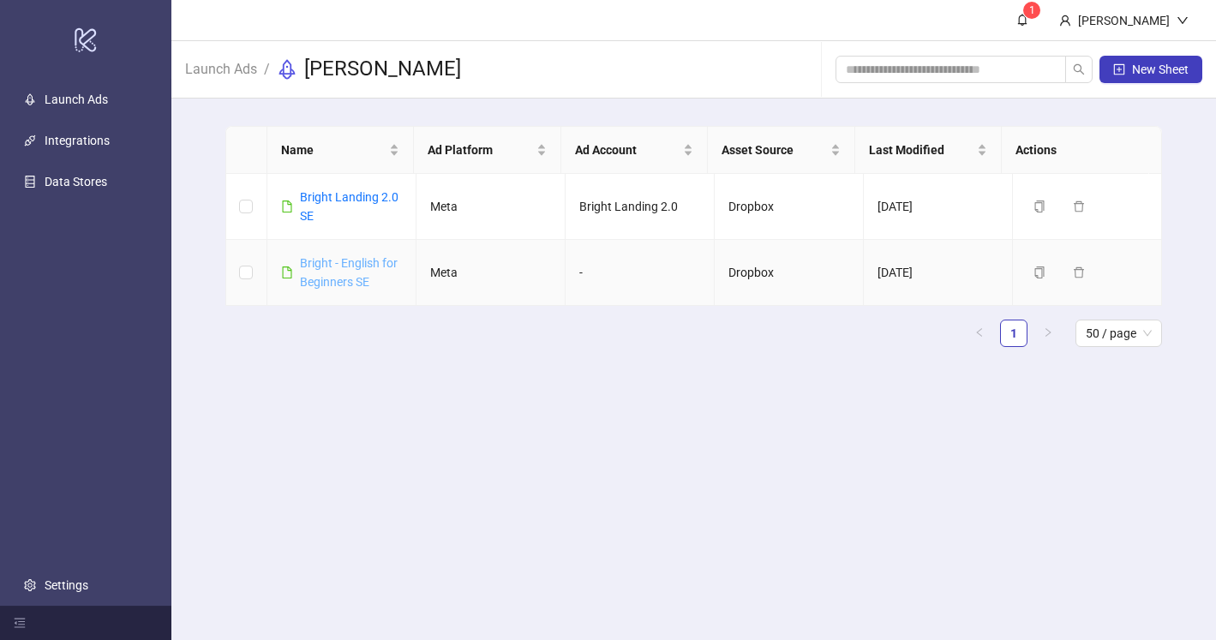
click at [345, 284] on link "Bright - English for Beginners SE" at bounding box center [349, 272] width 98 height 33
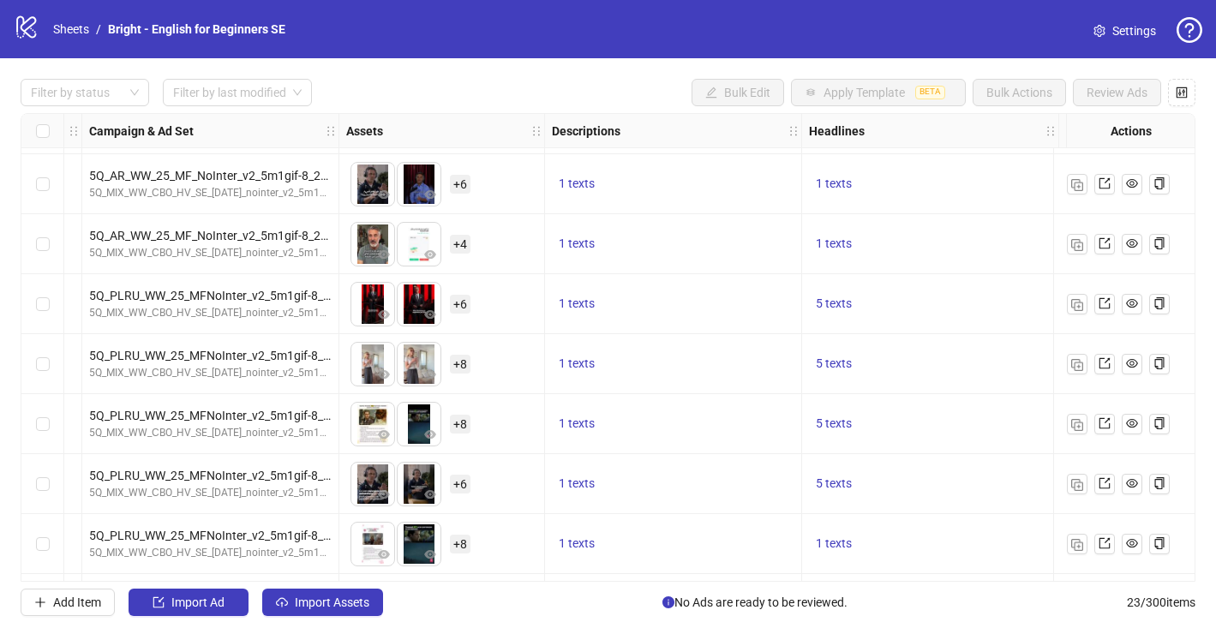
scroll to position [115, 470]
click at [574, 423] on span "1 texts" at bounding box center [577, 422] width 36 height 14
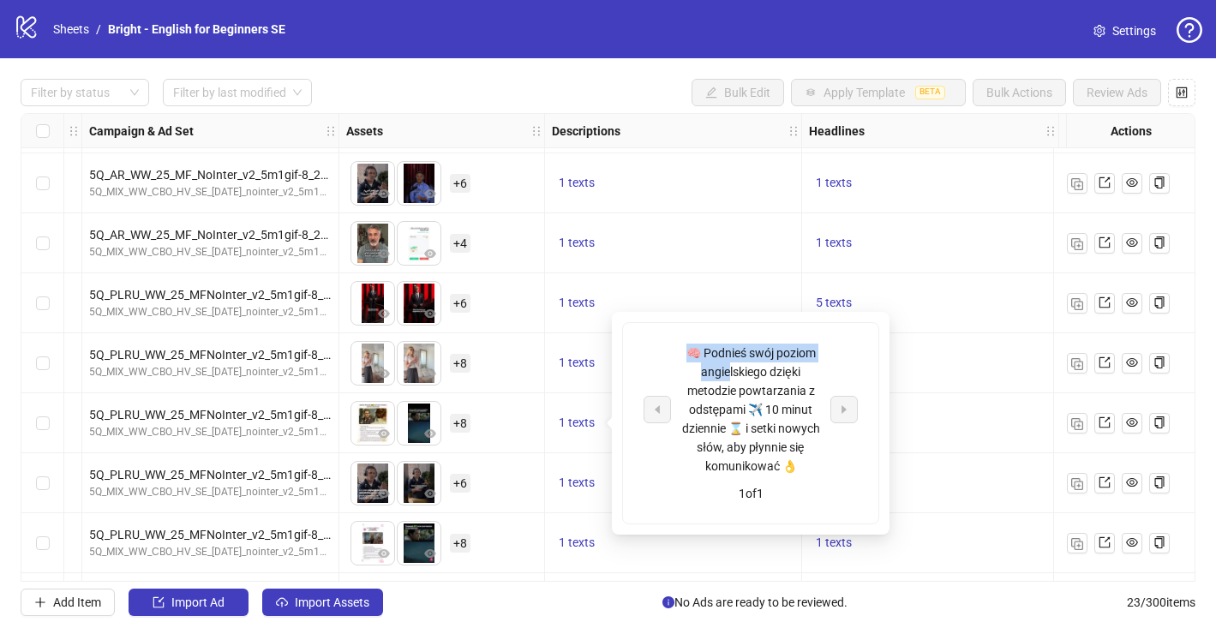
drag, startPoint x: 712, startPoint y: 370, endPoint x: 792, endPoint y: 466, distance: 125.3
click at [792, 466] on div "🧠 Podnieś swój poziom angielskiego dzięki metodzie powtarzania z odstępami ✈️ 1…" at bounding box center [750, 410] width 142 height 132
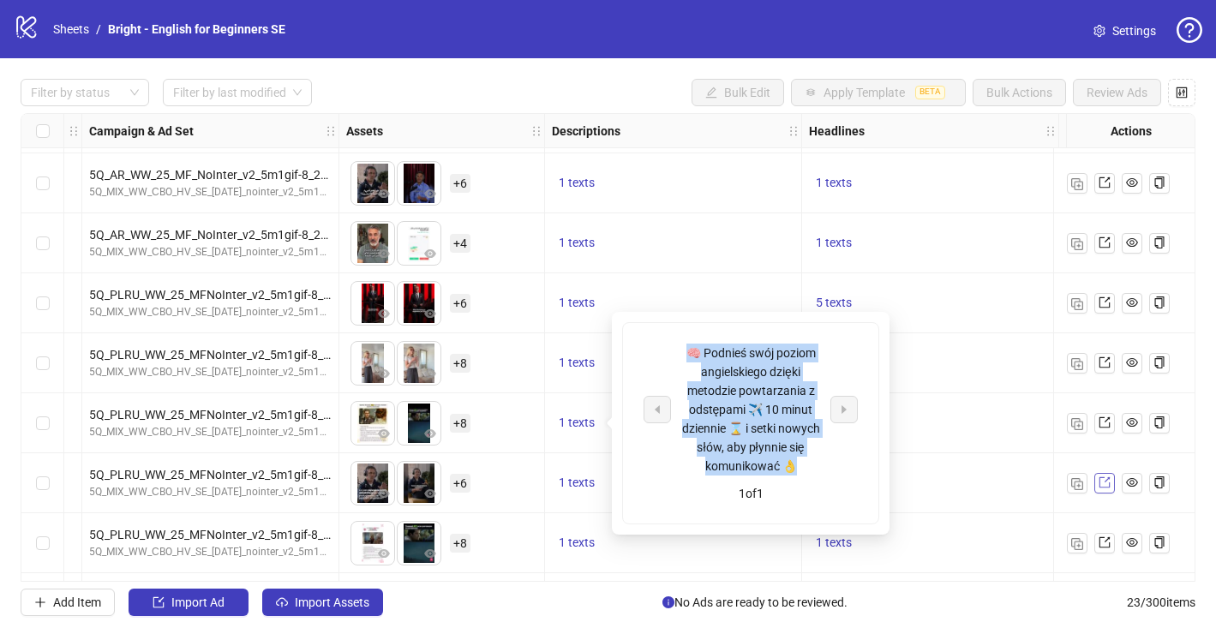
copy div "🧠 Podnieś swój poziom angielskiego dzięki metodzie powtarzania z odstępami ✈️ 1…"
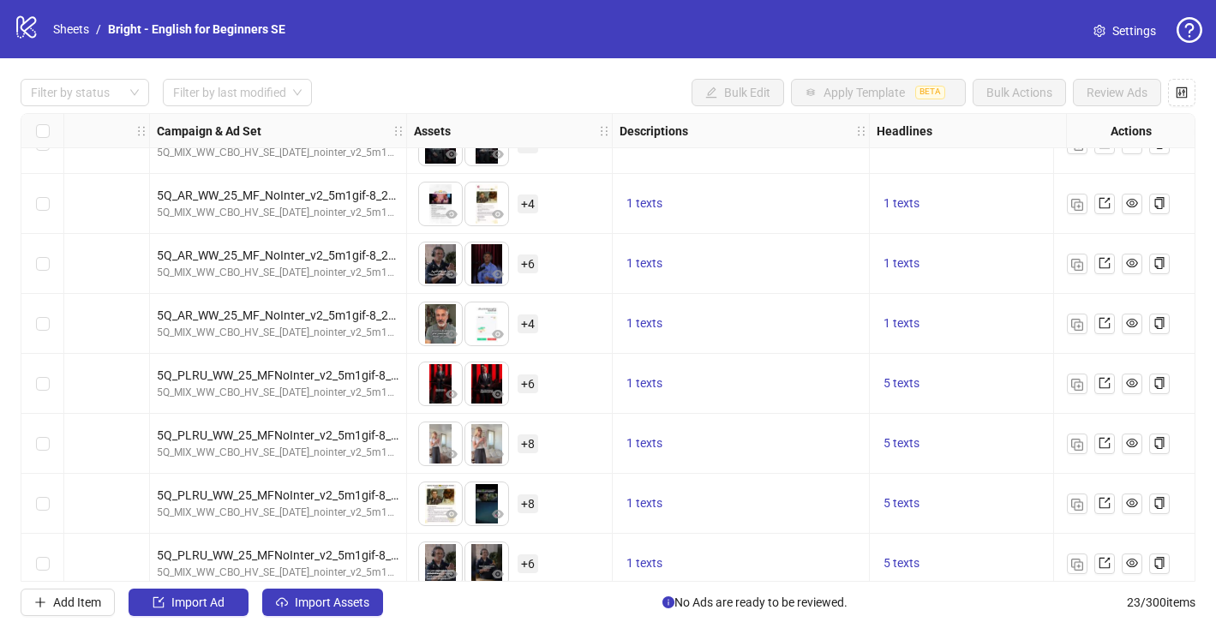
scroll to position [34, 433]
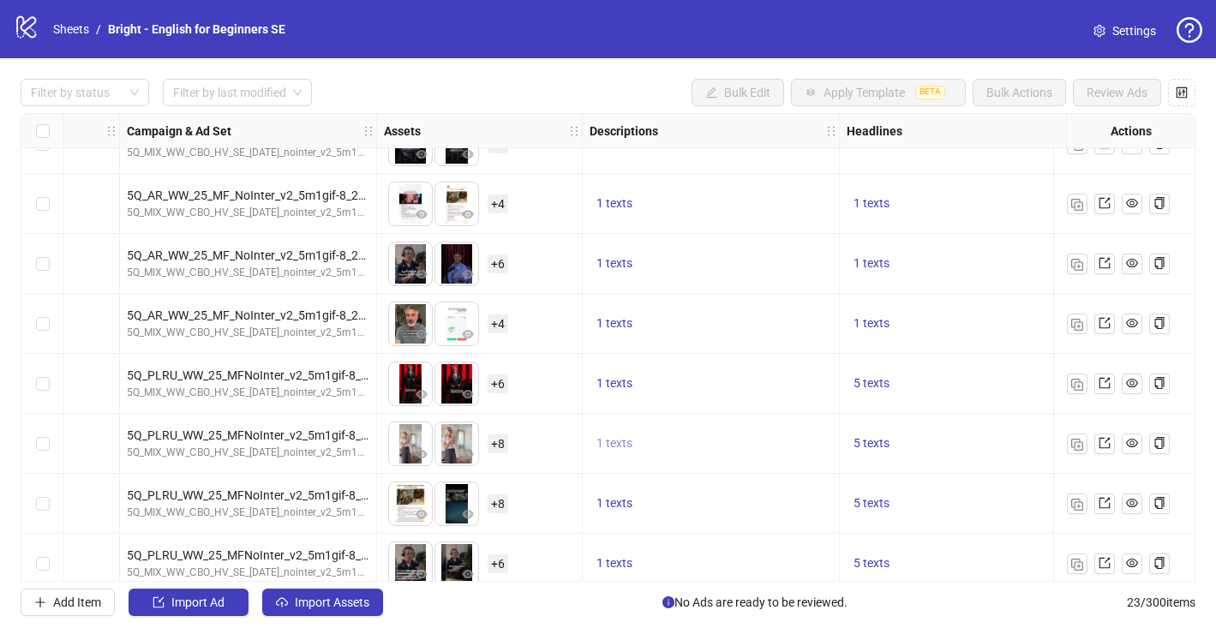
click at [612, 439] on span "1 texts" at bounding box center [614, 443] width 36 height 14
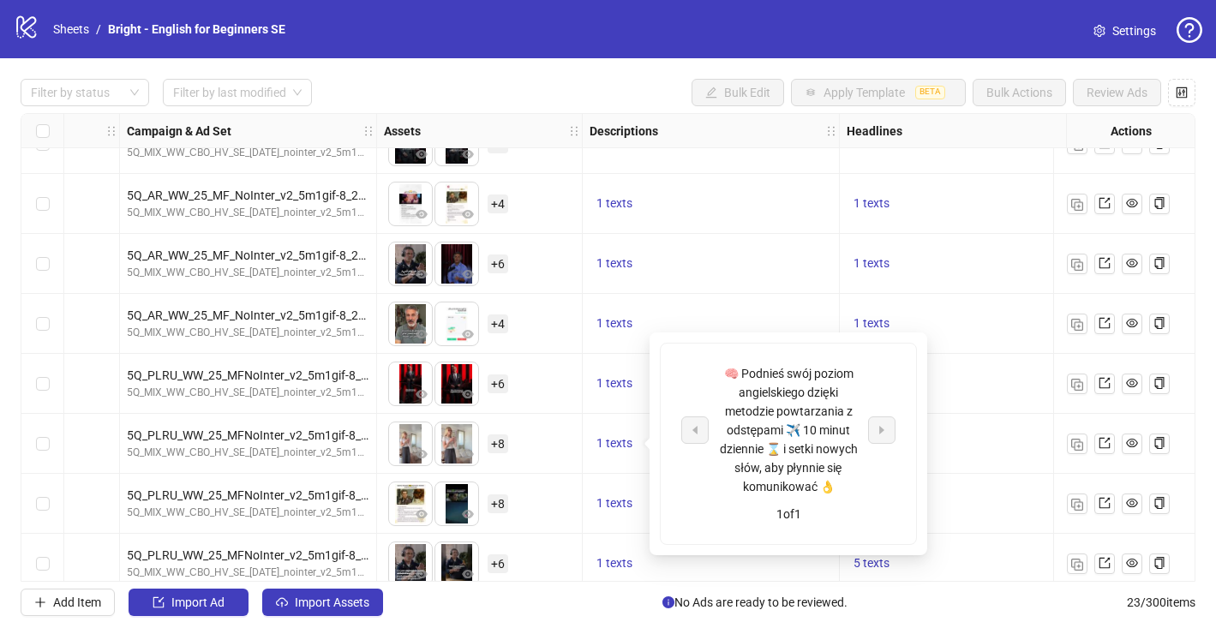
click at [949, 329] on div "1 texts" at bounding box center [967, 324] width 242 height 21
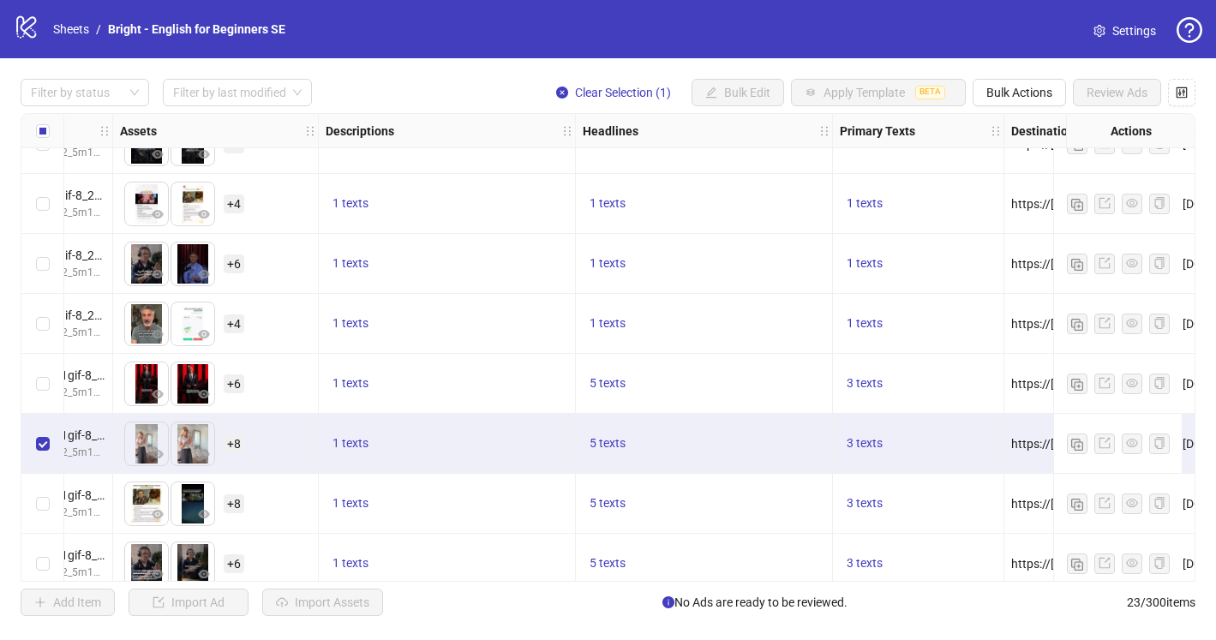
scroll to position [34, 725]
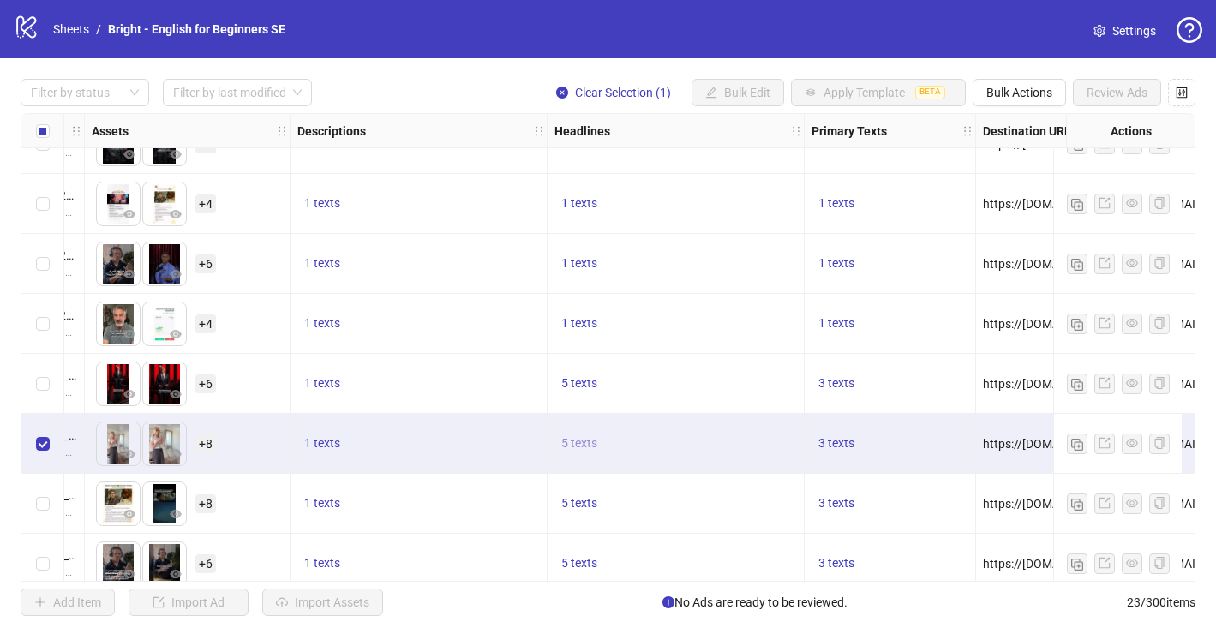
click at [574, 442] on span "5 texts" at bounding box center [579, 443] width 36 height 14
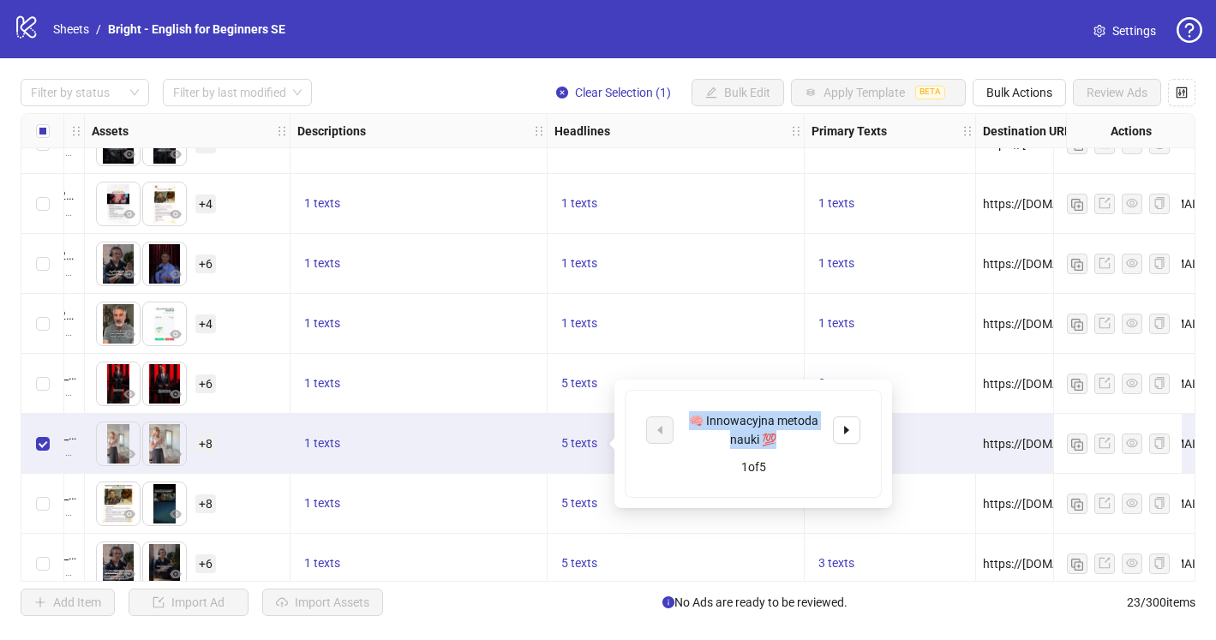
drag, startPoint x: 778, startPoint y: 444, endPoint x: 691, endPoint y: 422, distance: 89.1
click at [691, 422] on div "🧠 Innowacyjna metoda nauki 💯" at bounding box center [753, 430] width 142 height 38
copy div "🧠 Innowacyjna metoda nauki 💯"
click at [848, 433] on icon "caret-right" at bounding box center [846, 430] width 12 height 12
drag, startPoint x: 815, startPoint y: 438, endPoint x: 680, endPoint y: 408, distance: 137.8
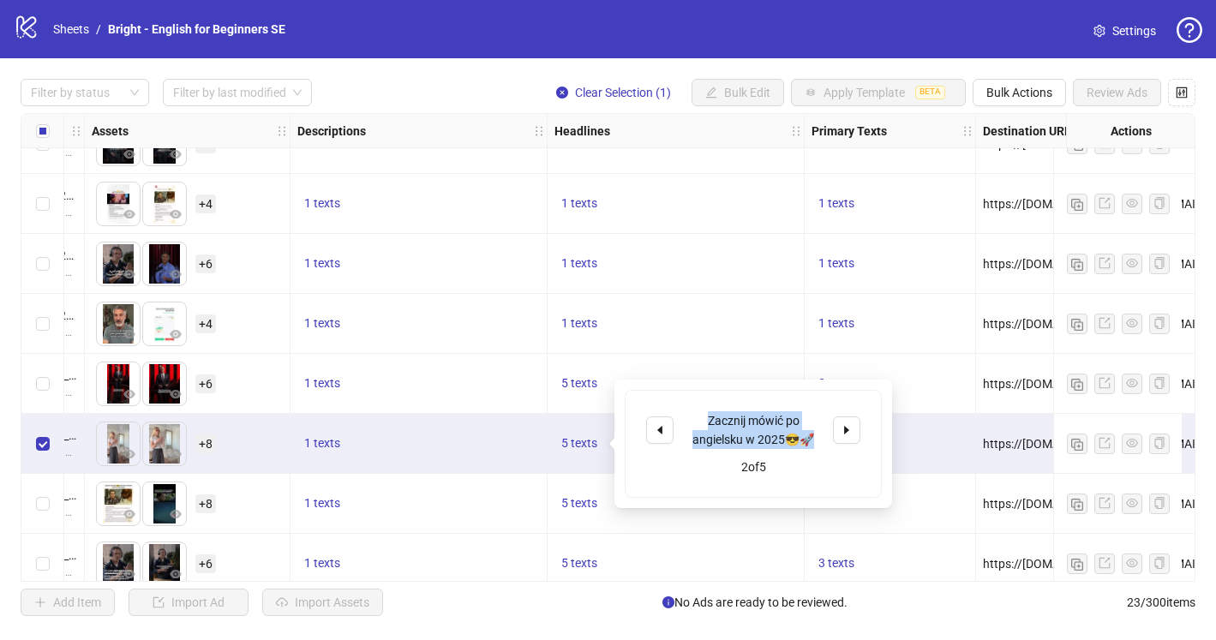
click at [680, 408] on div "Zacznij mówić po angielsku w 2025😎🚀 2 of 5" at bounding box center [752, 444] width 255 height 106
copy div "Zacznij mówić po angielsku w 2025😎🚀"
click at [843, 430] on icon "caret-right" at bounding box center [846, 430] width 12 height 12
drag, startPoint x: 796, startPoint y: 440, endPoint x: 686, endPoint y: 418, distance: 111.9
click at [686, 418] on div "Nowa metodologia 💯 7 razy szybciej" at bounding box center [753, 430] width 142 height 38
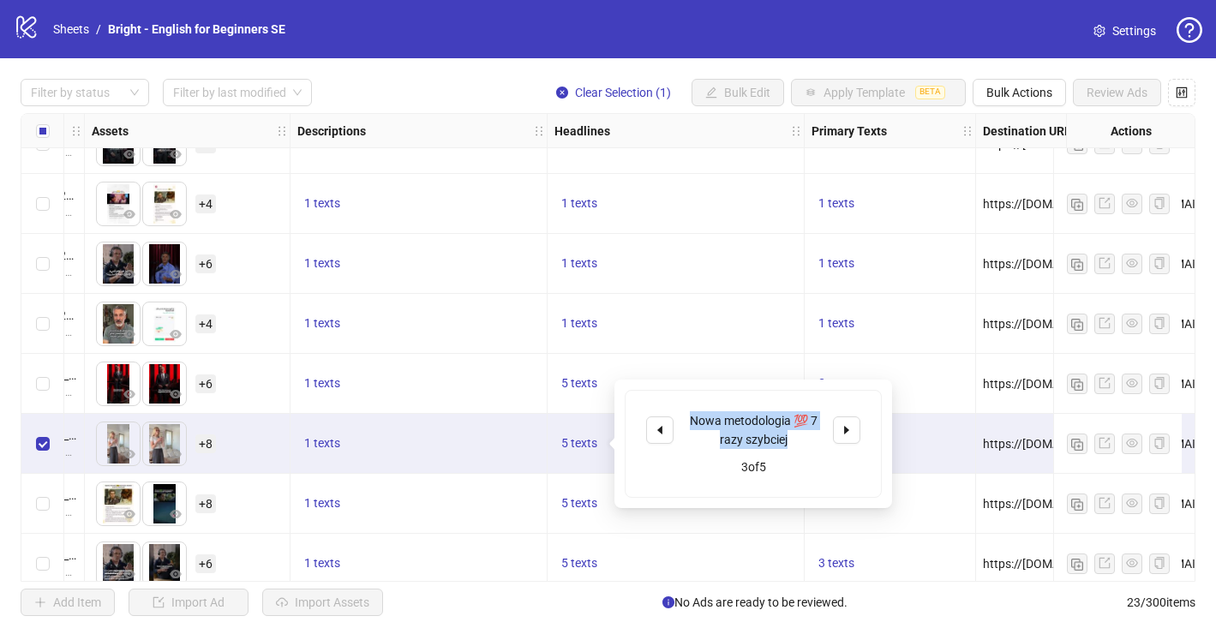
copy div "Nowa metodologia 💯 7 razy szybciej"
click at [846, 429] on icon "caret-right" at bounding box center [846, 430] width 5 height 9
drag, startPoint x: 801, startPoint y: 441, endPoint x: 683, endPoint y: 412, distance: 121.8
click at [683, 412] on div "100% sukcesu w nauce angielskiego 🚀" at bounding box center [753, 430] width 142 height 38
copy div "100% sukcesu w nauce angielskiego 🚀"
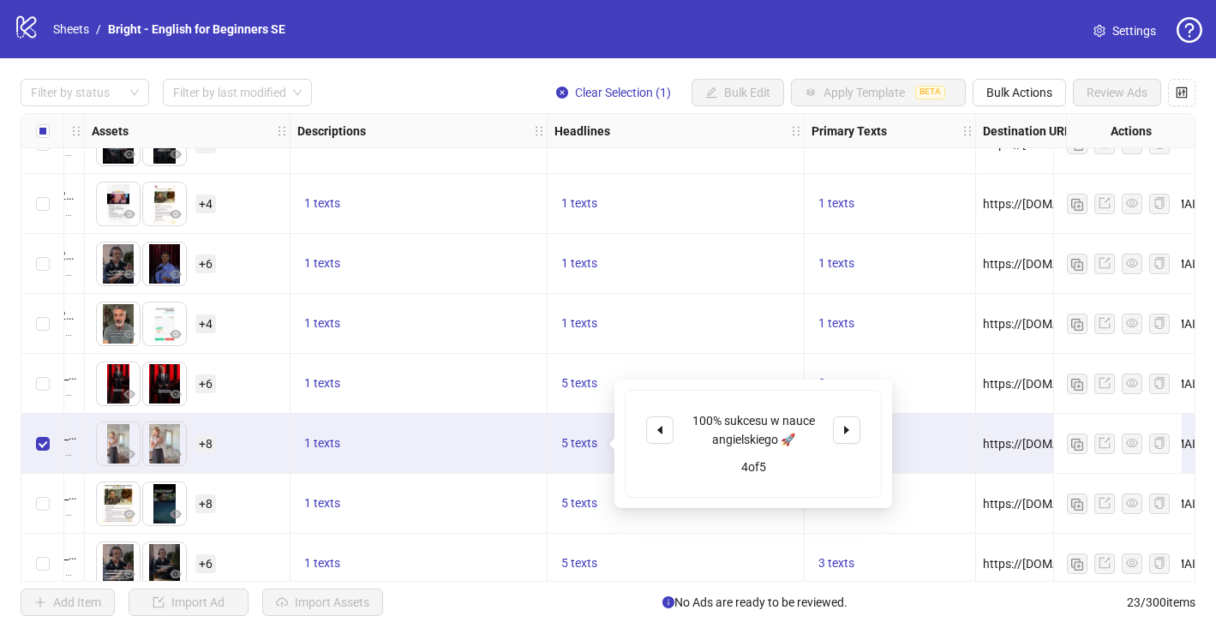
click at [863, 435] on div "100% sukcesu w nauce angielskiego 🚀 4 of 5" at bounding box center [752, 444] width 255 height 106
click at [837, 430] on button "button" at bounding box center [846, 429] width 27 height 27
drag, startPoint x: 810, startPoint y: 439, endPoint x: 673, endPoint y: 420, distance: 138.4
click at [673, 420] on div "Potrzebujesz angielskiego do pracy? 🇬🇧🇺🇲" at bounding box center [753, 430] width 214 height 38
copy div "Potrzebujesz angielskiego do pracy? 🇬🇧🇺🇲"
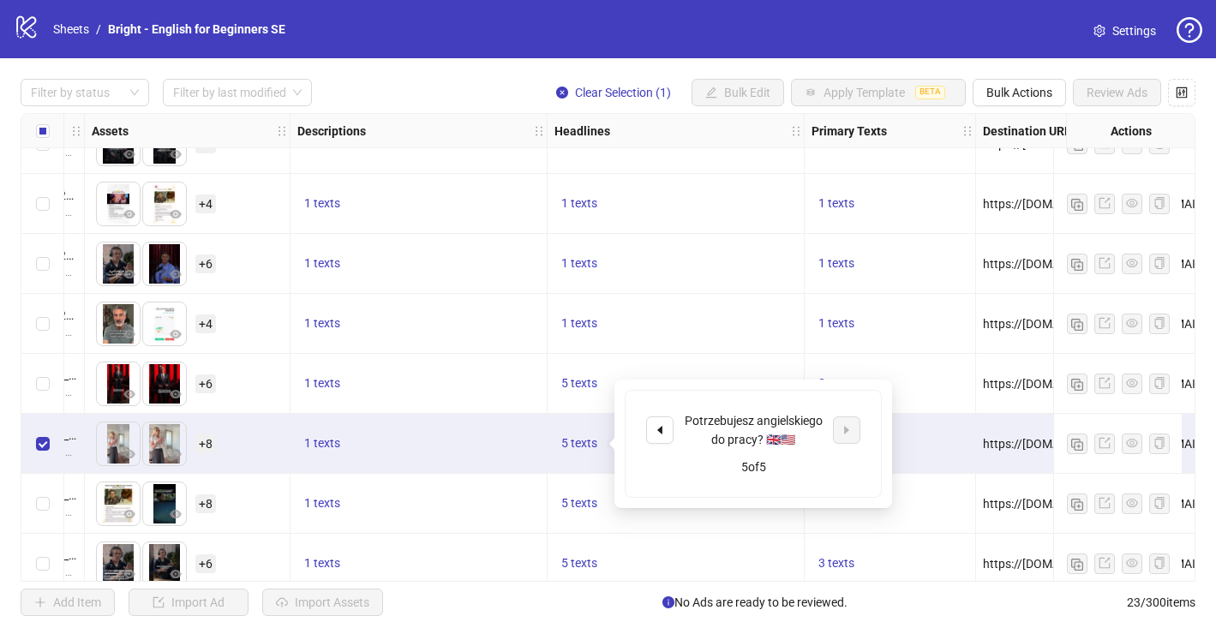
click at [959, 438] on div "3 texts" at bounding box center [889, 443] width 157 height 21
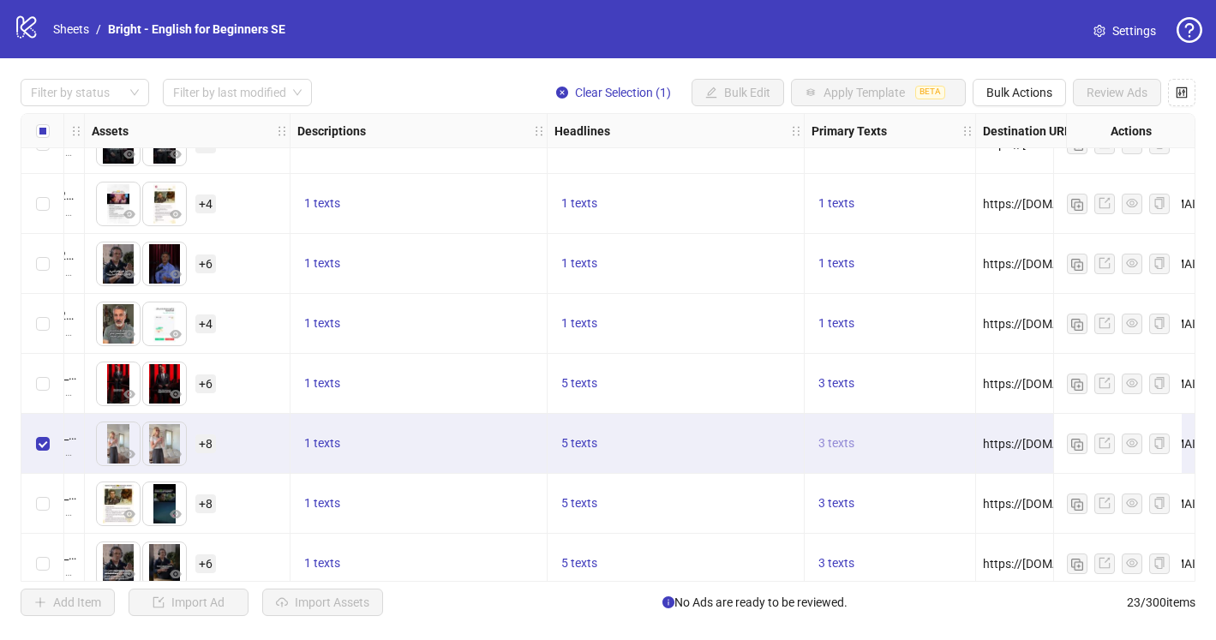
click at [836, 445] on span "3 texts" at bounding box center [836, 443] width 36 height 14
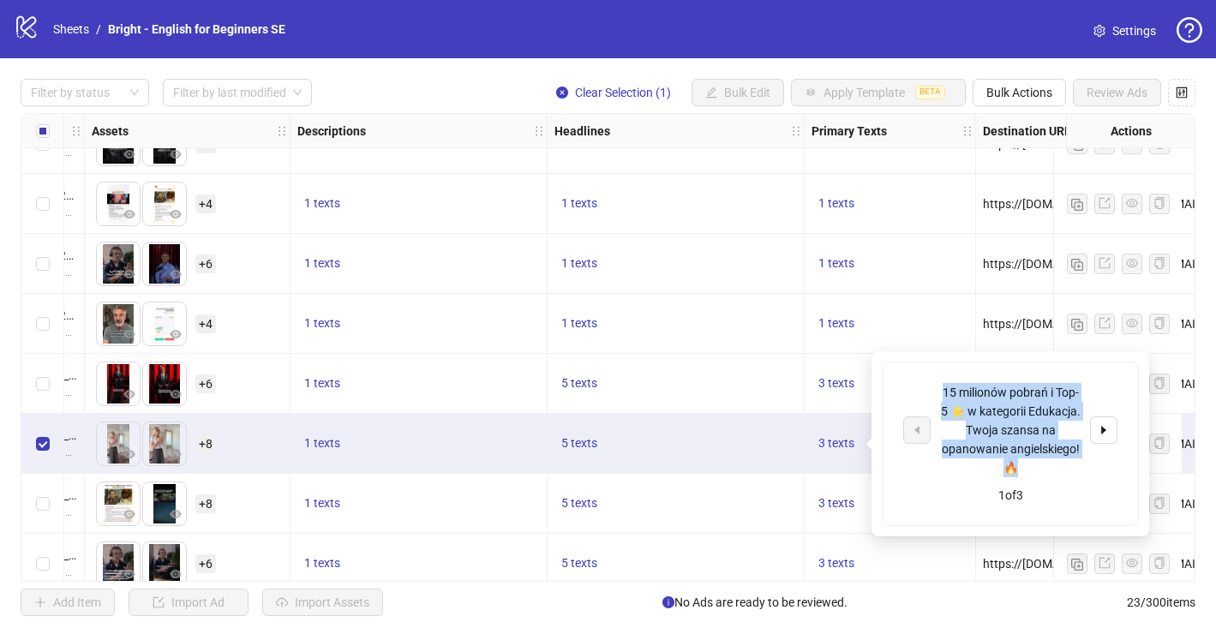
drag, startPoint x: 1032, startPoint y: 467, endPoint x: 941, endPoint y: 392, distance: 118.1
click at [941, 392] on div "15 milionów pobrań i Top-5 ⭐️ w kategorii Edukacja. Twoja szansa na opanowanie …" at bounding box center [1010, 430] width 142 height 94
copy div "15 milionów pobrań i Top-5 ⭐️ w kategorii Edukacja. Twoja szansa na opanowanie …"
click at [1111, 418] on button "button" at bounding box center [1103, 429] width 27 height 27
drag, startPoint x: 1085, startPoint y: 451, endPoint x: 942, endPoint y: 390, distance: 155.5
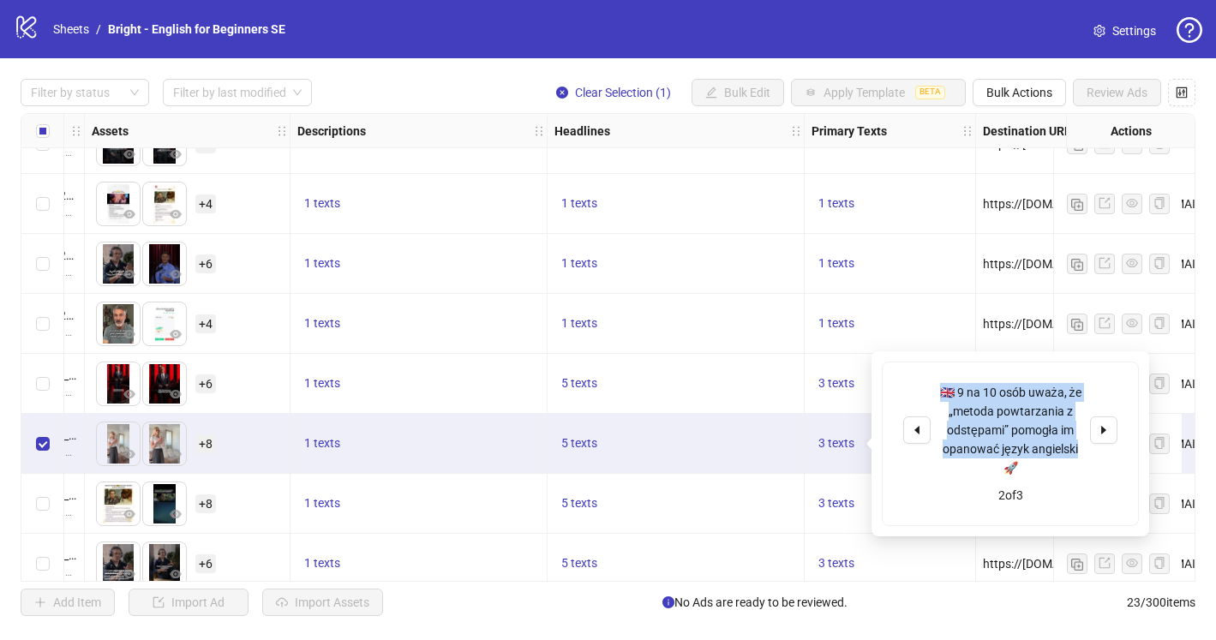
click at [942, 390] on div "🇬🇧 9 na 10 osób uważa, że „metoda powtarzania z odstępami” pomogła im opanować …" at bounding box center [1010, 430] width 214 height 94
copy div "🇬🇧 9 na 10 osób uważa, że „metoda powtarzania z odstępami” pomogła im opanować …"
click at [1109, 427] on icon "caret-right" at bounding box center [1103, 430] width 12 height 12
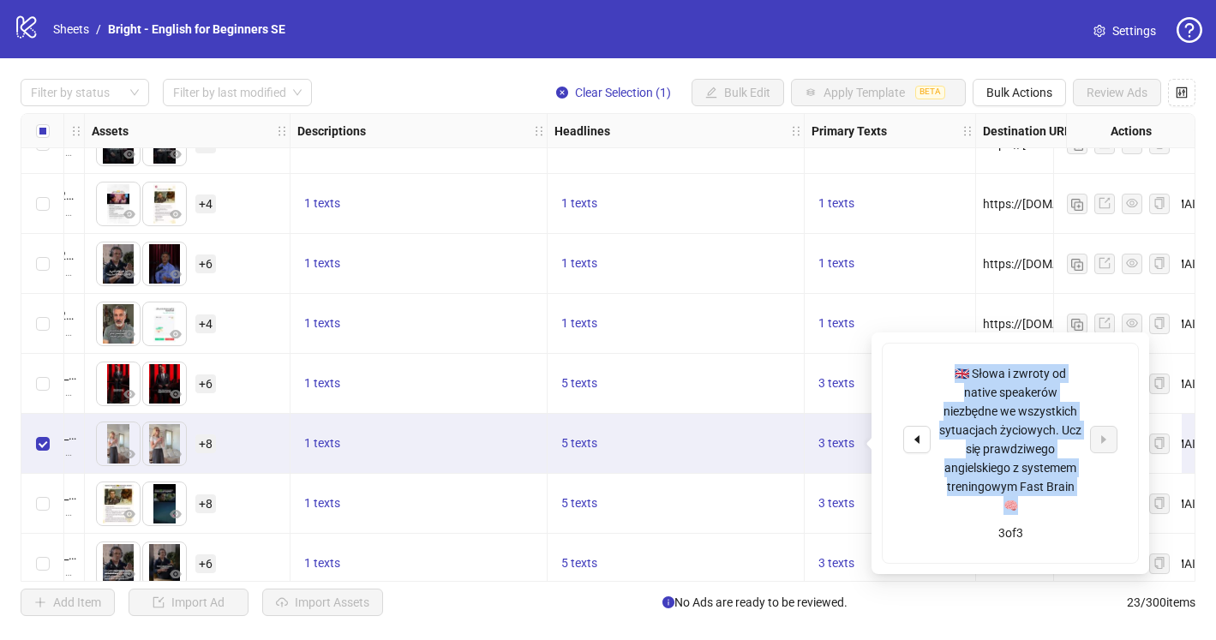
drag, startPoint x: 1086, startPoint y: 491, endPoint x: 945, endPoint y: 380, distance: 179.4
click at [945, 380] on div "🇬🇧 Słowa i zwroty od native speakerów niezbędne we wszystkich sytuacjach życiow…" at bounding box center [1010, 439] width 214 height 151
copy div "🇬🇧 Słowa i zwroty od native speakerów niezbędne we wszystkich sytuacjach życiow…"
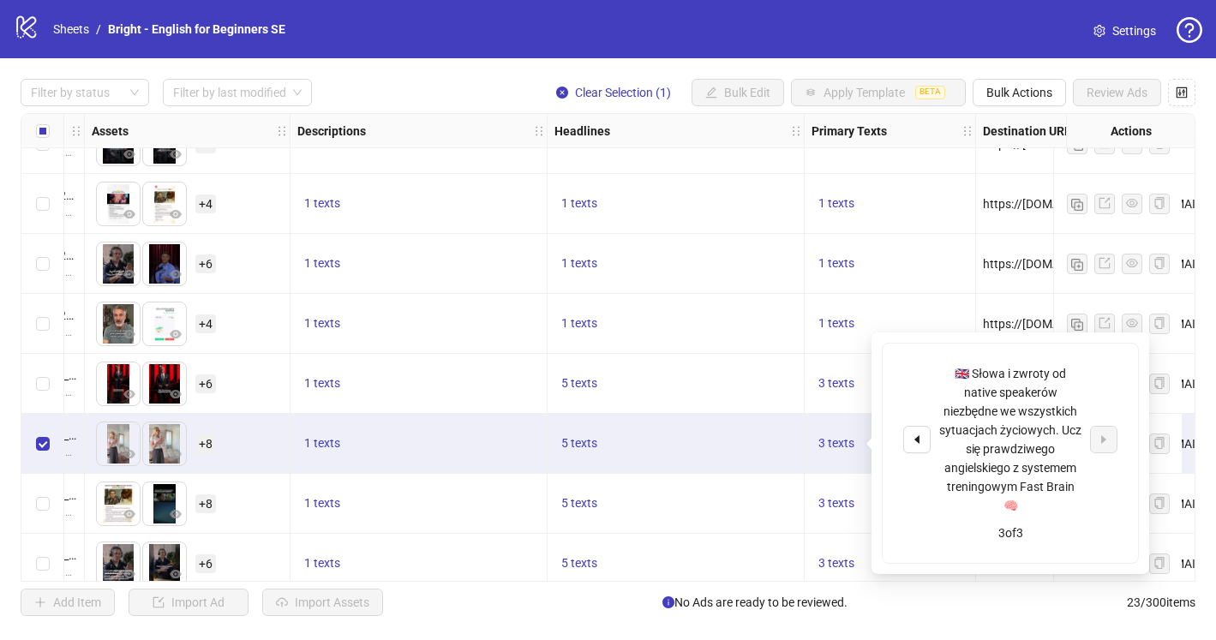
click at [718, 427] on div "5 texts" at bounding box center [675, 444] width 257 height 60
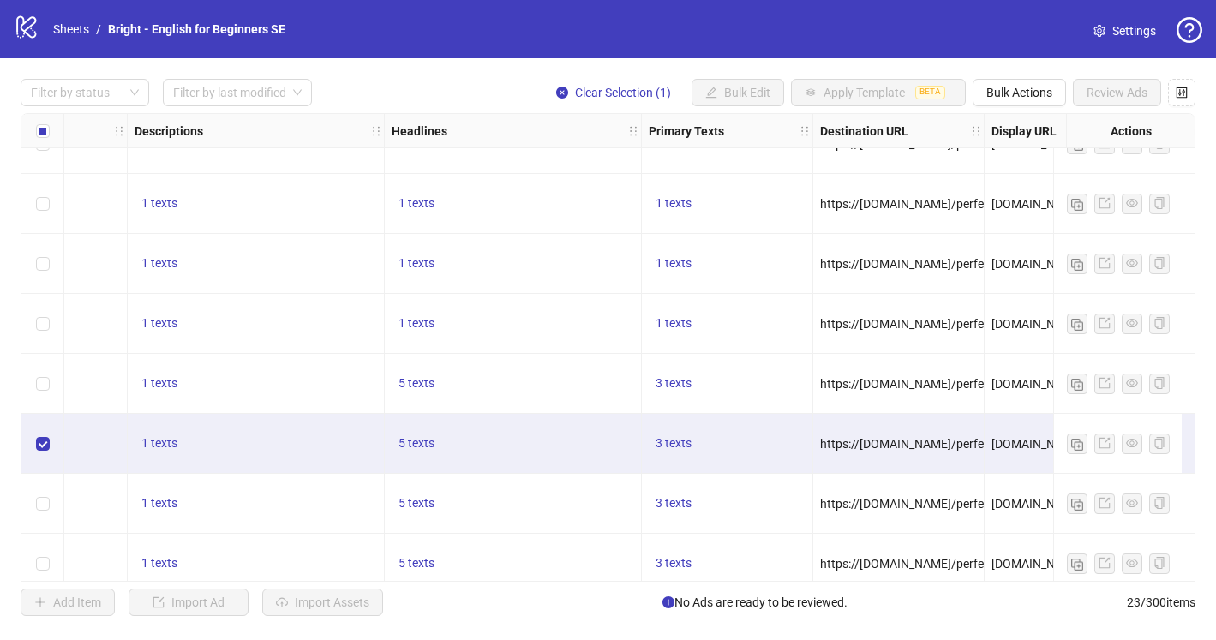
scroll to position [34, 1046]
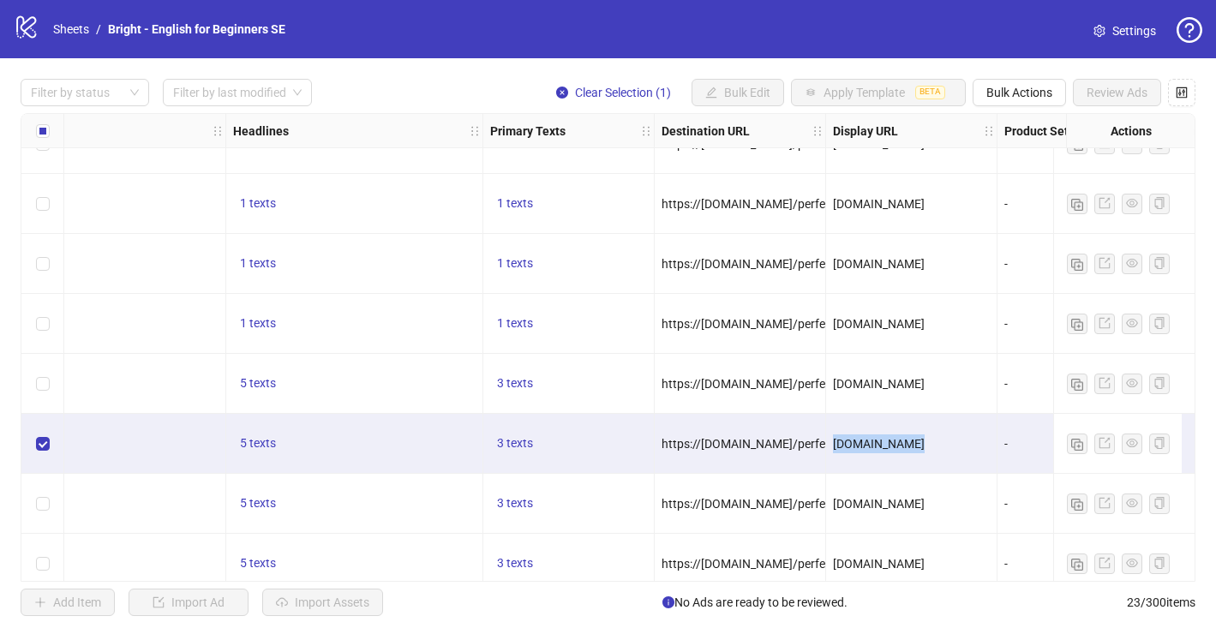
drag, startPoint x: 949, startPoint y: 445, endPoint x: 819, endPoint y: 446, distance: 130.2
click at [819, 80] on div "To pick up a draggable item, press the space bar. While dragging, use the arrow…" at bounding box center [440, 80] width 2930 height 0
click at [939, 444] on div "[DOMAIN_NAME]" at bounding box center [911, 443] width 157 height 19
drag, startPoint x: 943, startPoint y: 442, endPoint x: 834, endPoint y: 445, distance: 108.9
click at [834, 445] on div "[DOMAIN_NAME]" at bounding box center [911, 443] width 157 height 19
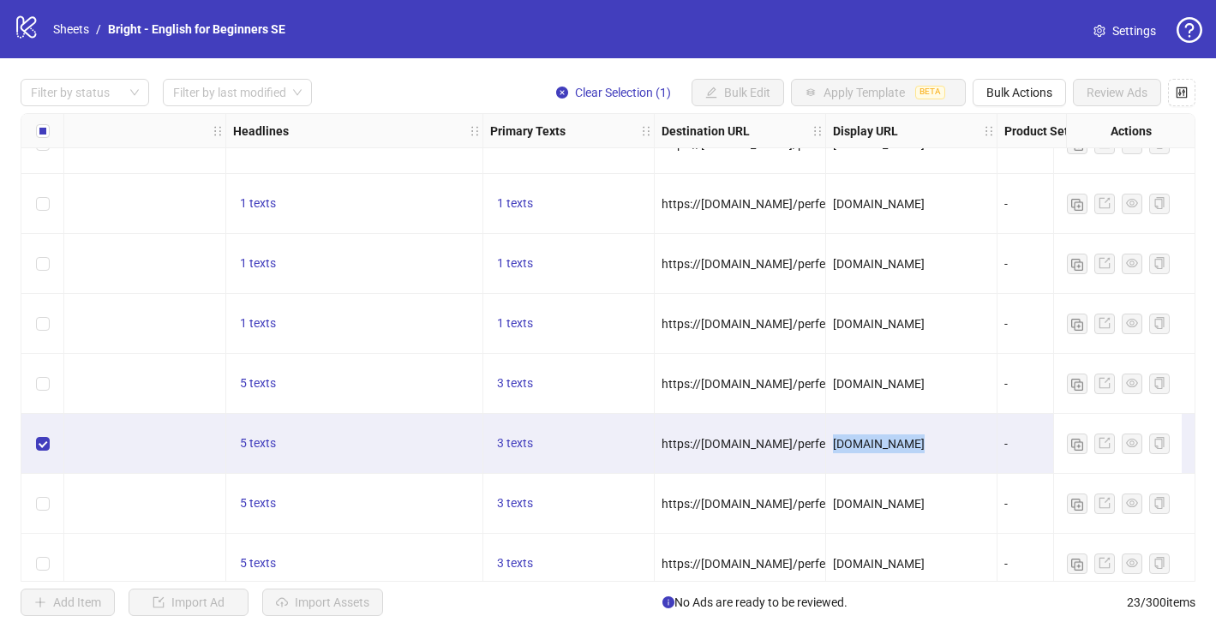
copy span "[DOMAIN_NAME]"
click at [726, 445] on span "https://[DOMAIN_NAME]/perfect5m1gif-8pl/?utm_source=meta_{{placement}}&utm_medi…" at bounding box center [1205, 444] width 1089 height 14
click at [765, 444] on span "https://[DOMAIN_NAME]/perfect5m1gif-8pl/?utm_source=meta_{{placement}}&utm_medi…" at bounding box center [1205, 444] width 1089 height 14
click at [774, 444] on span "https://[DOMAIN_NAME]/perfect5m1gif-8pl/?utm_source=meta_{{placement}}&utm_medi…" at bounding box center [1205, 444] width 1089 height 14
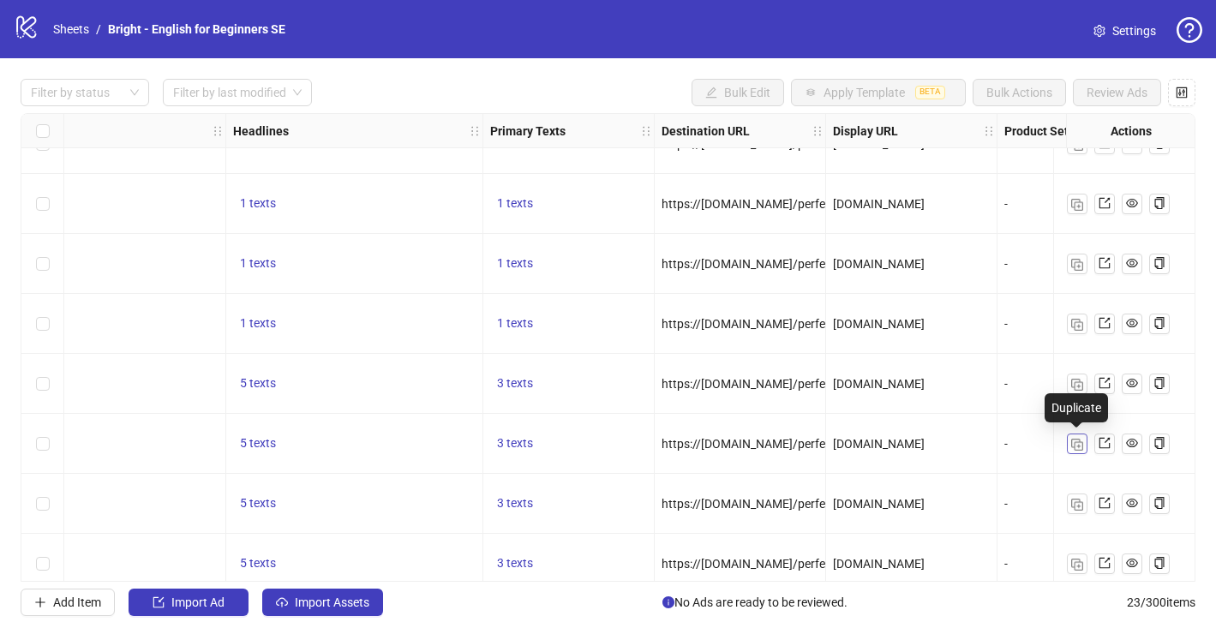
click at [1082, 445] on button "button" at bounding box center [1077, 443] width 21 height 21
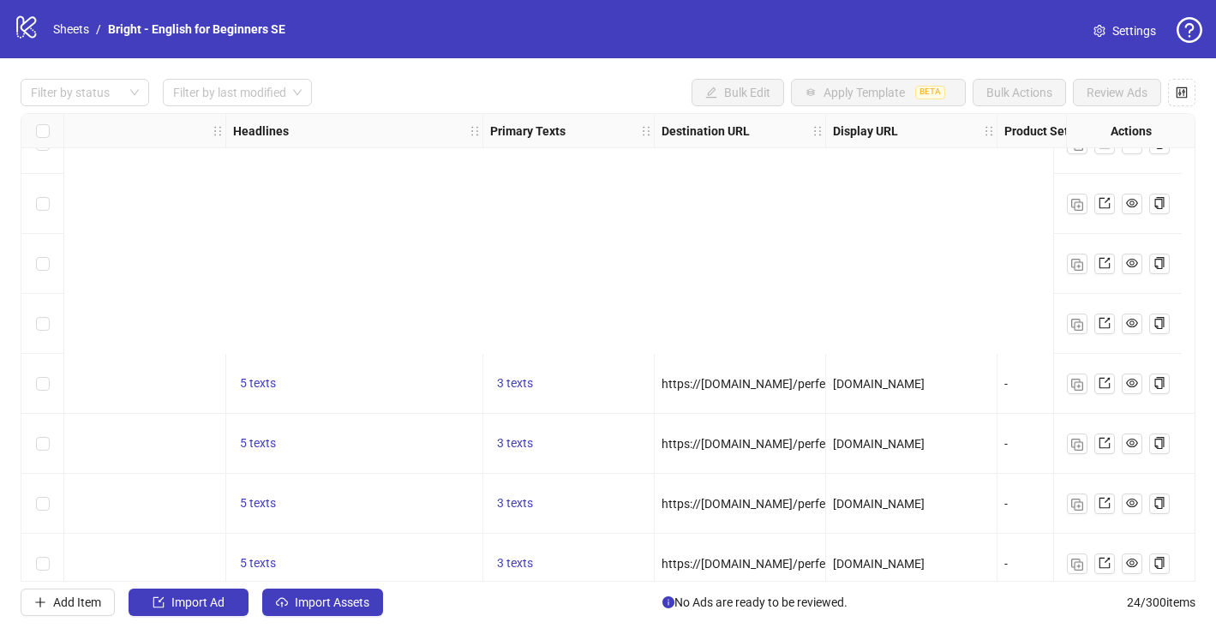
scroll to position [1013, 1046]
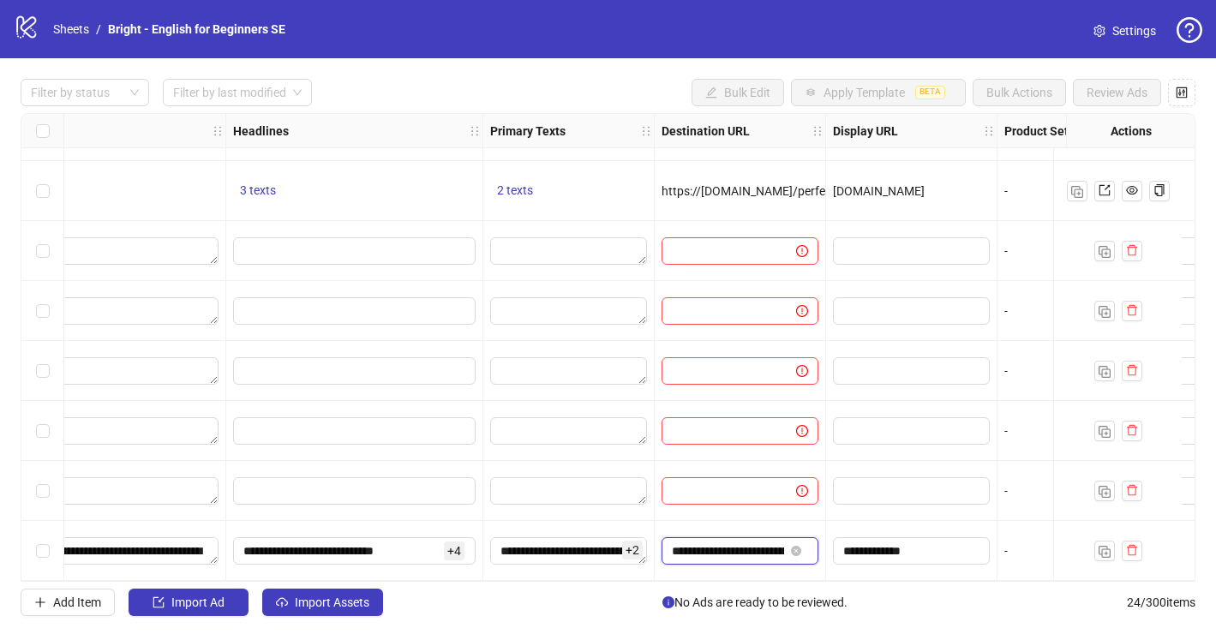
click at [758, 547] on input "**********" at bounding box center [728, 550] width 112 height 19
click at [1130, 544] on icon "delete" at bounding box center [1132, 550] width 12 height 12
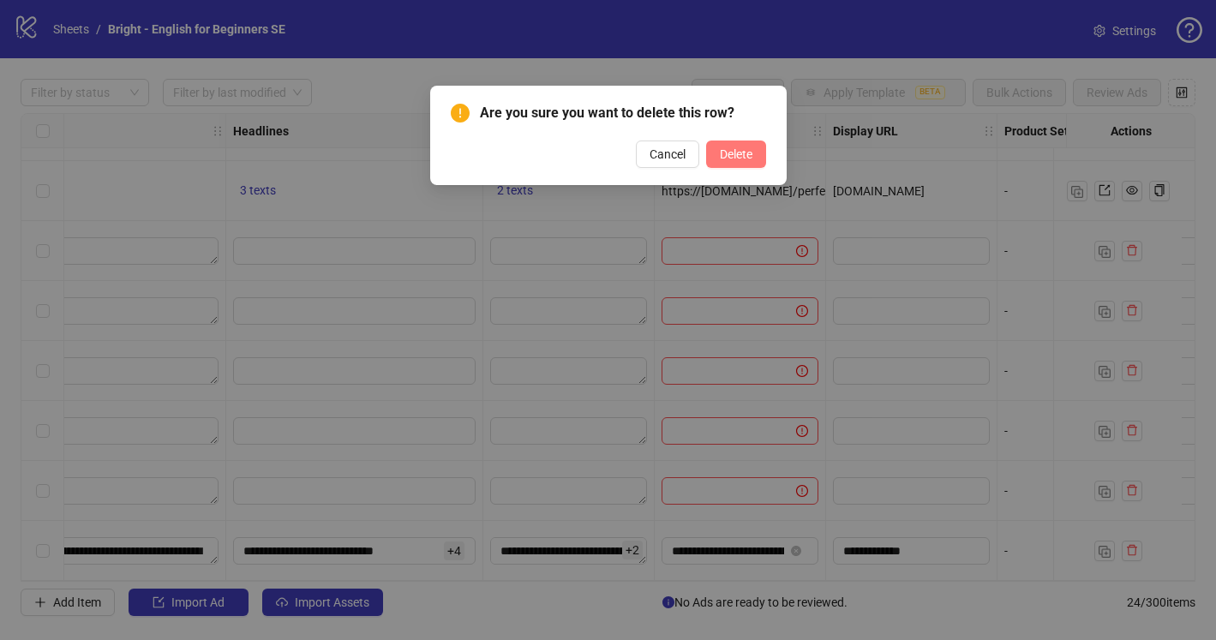
click at [730, 152] on span "Delete" at bounding box center [736, 154] width 33 height 14
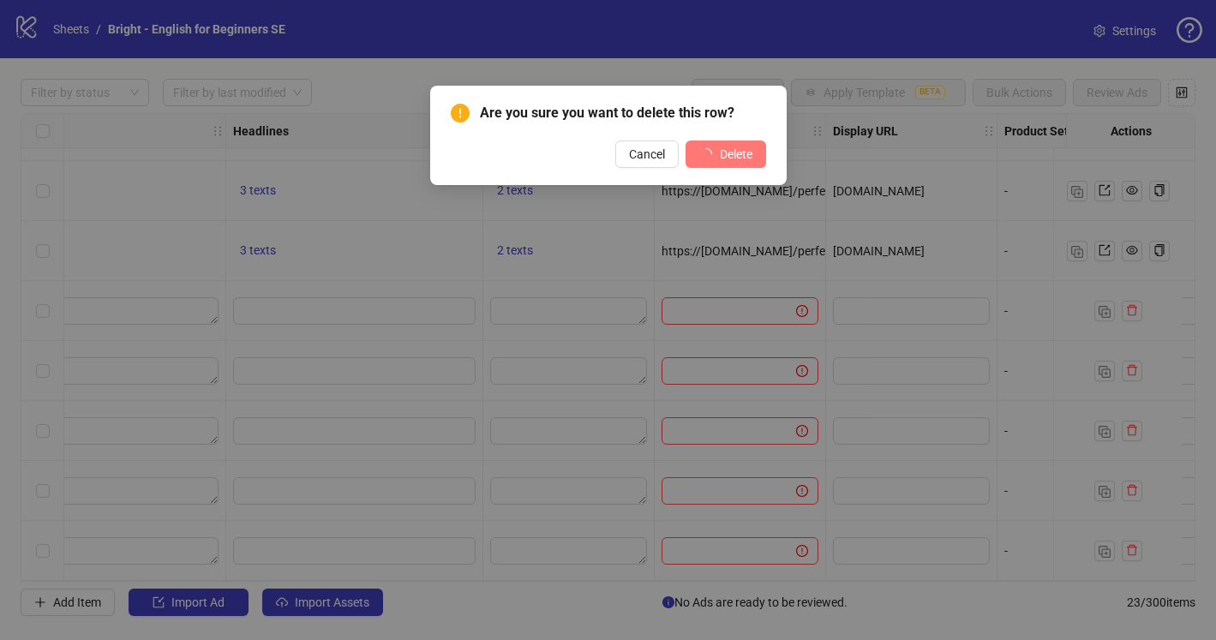
scroll to position [953, 1046]
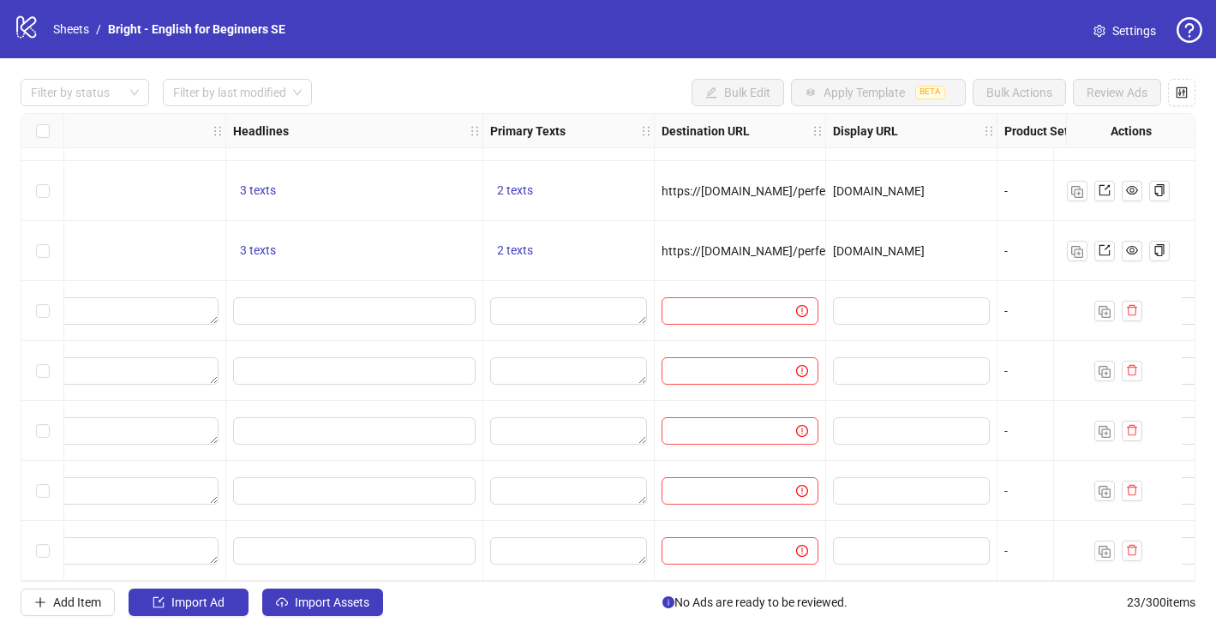
click at [764, 234] on div "https://[DOMAIN_NAME]/perfect5m1gif-8ja/?utm_source=meta_{{placement}}&utm_medi…" at bounding box center [739, 251] width 171 height 60
click at [81, 594] on button "Add Item" at bounding box center [68, 602] width 94 height 27
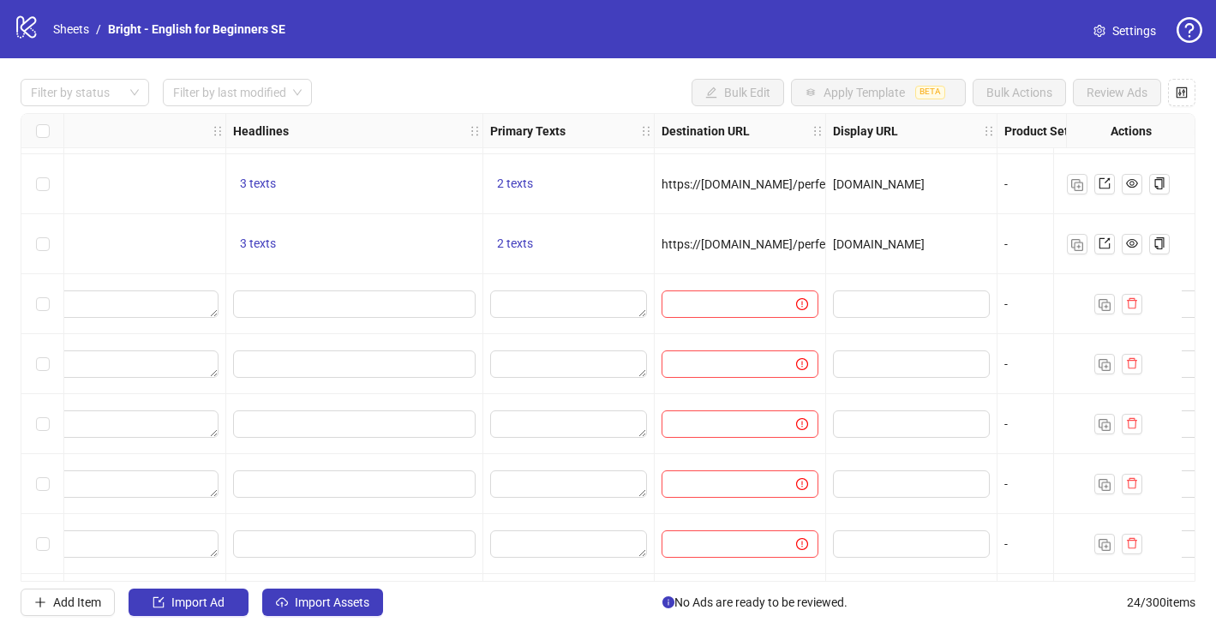
scroll to position [953, 0]
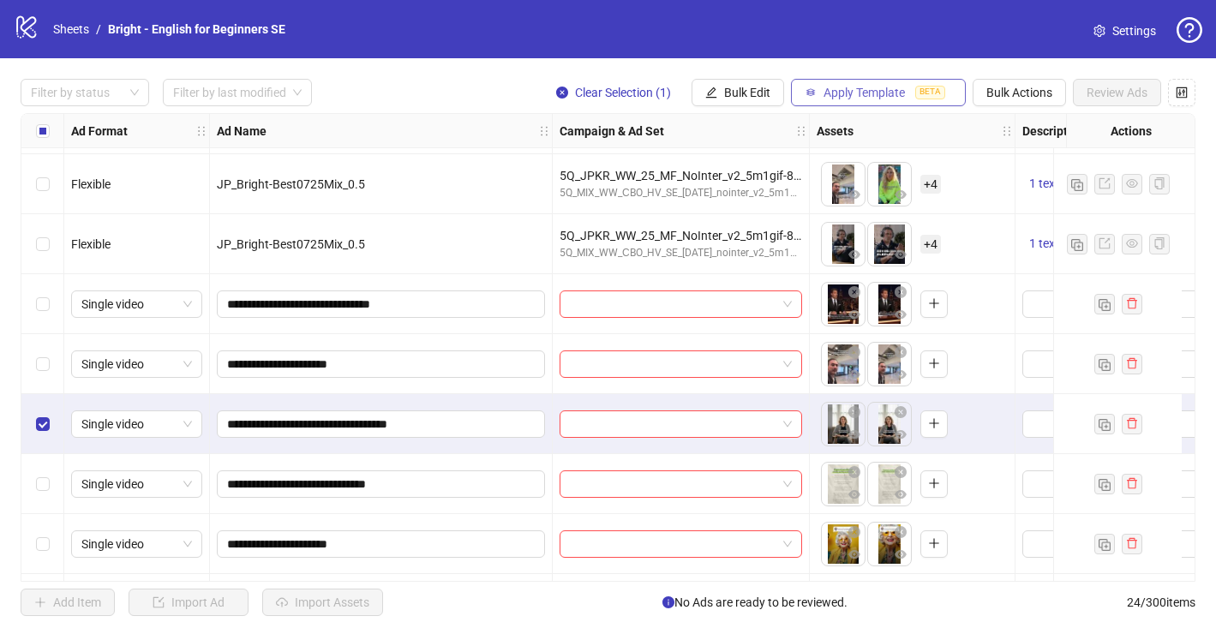
click at [866, 99] on span "Apply Template" at bounding box center [863, 93] width 81 height 14
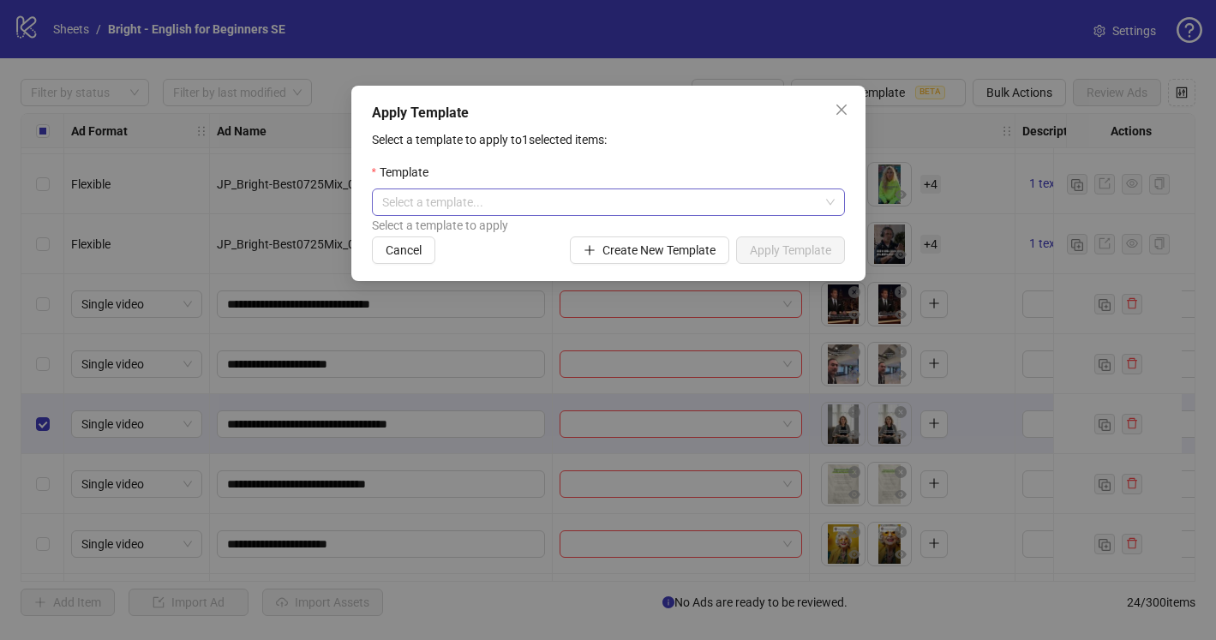
click at [559, 200] on input "search" at bounding box center [600, 202] width 437 height 26
click at [479, 199] on input "search" at bounding box center [600, 202] width 437 height 26
click at [595, 202] on input "search" at bounding box center [600, 202] width 437 height 26
